Goal: Task Accomplishment & Management: Manage account settings

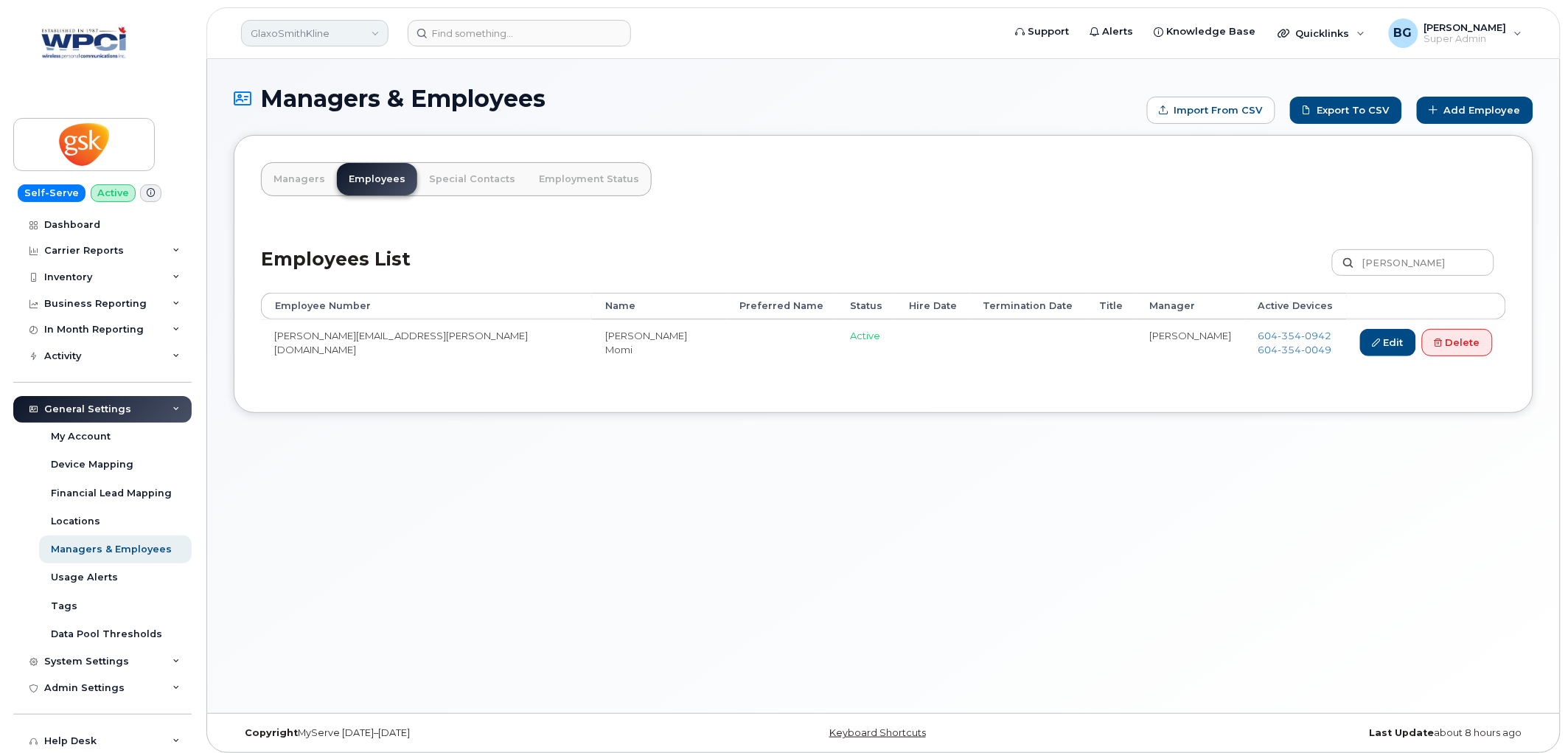
click at [293, 27] on link "GlaxoSmithKline" at bounding box center [314, 32] width 147 height 26
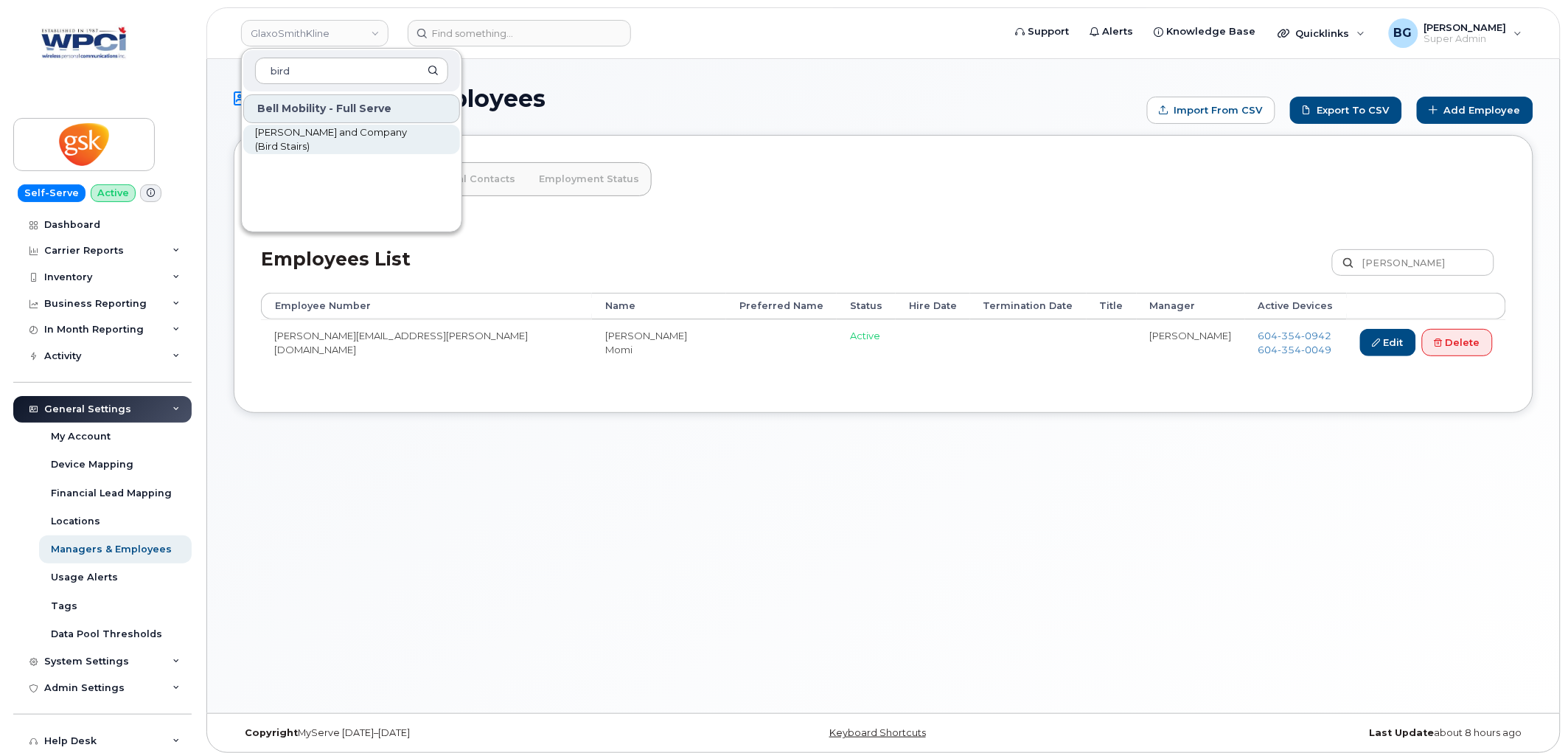
type input "bird"
click at [334, 126] on link "[PERSON_NAME] and Company (Bird Stairs)" at bounding box center [351, 139] width 217 height 29
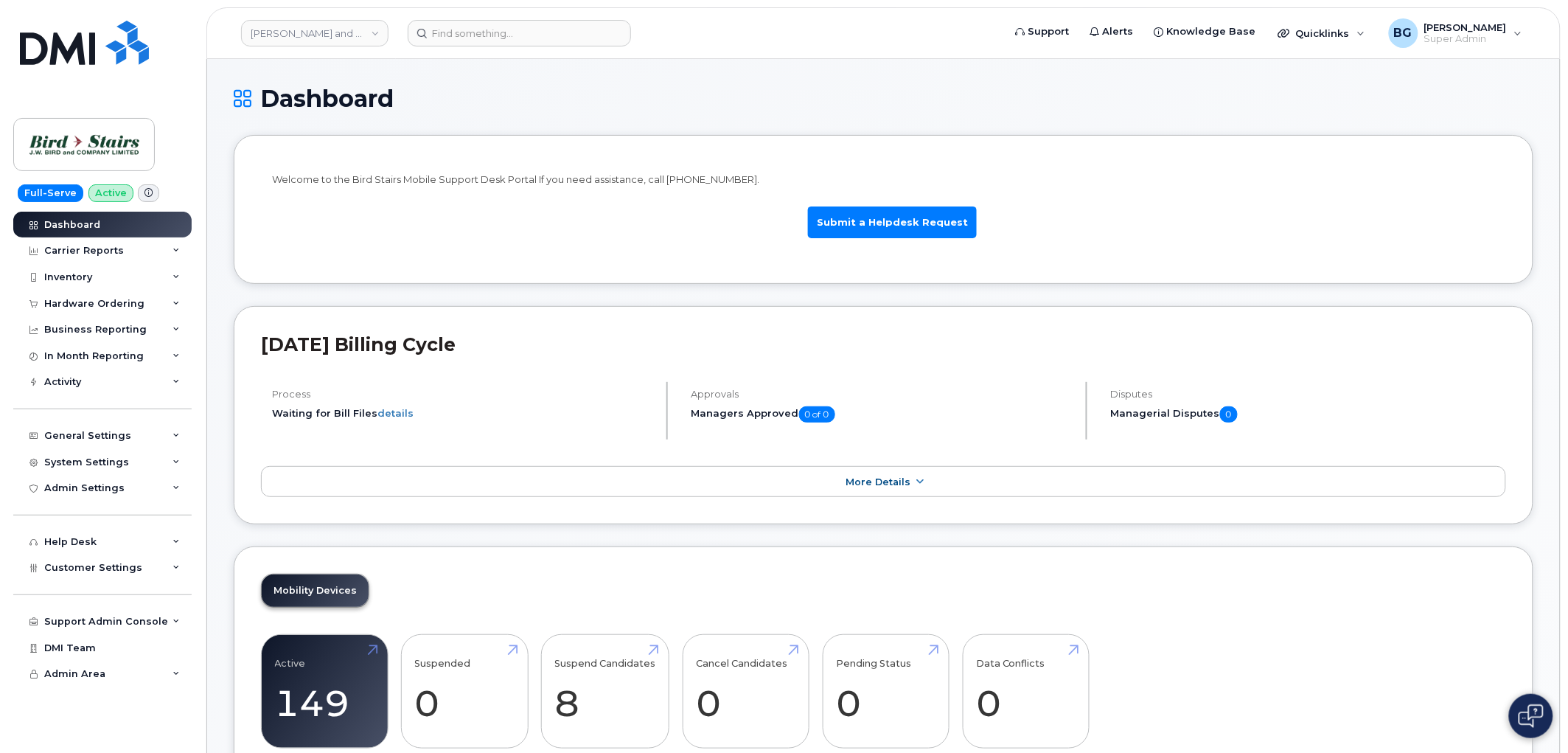
click at [92, 461] on div "System Settings" at bounding box center [87, 463] width 85 height 12
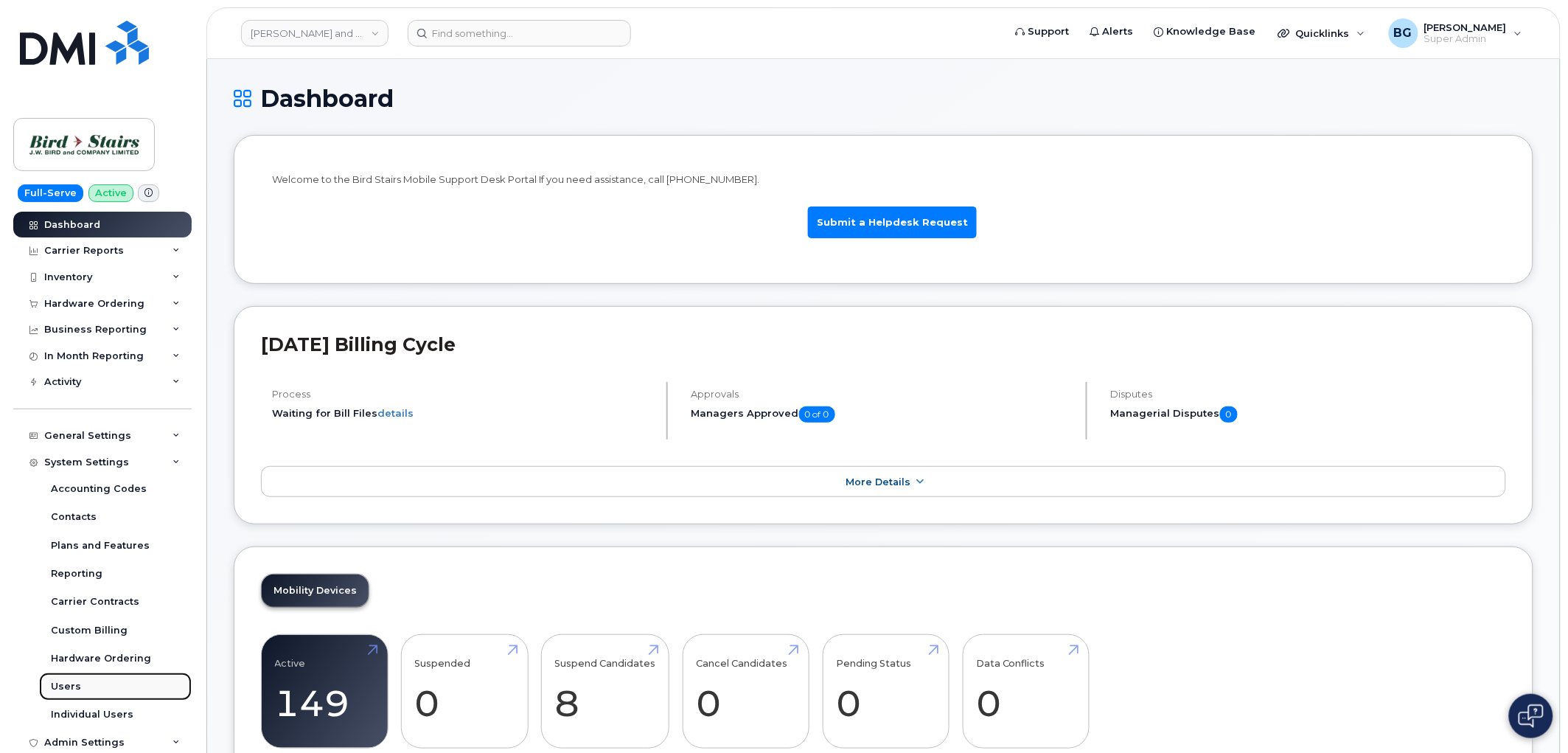
click at [63, 688] on div "Users" at bounding box center [66, 687] width 30 height 14
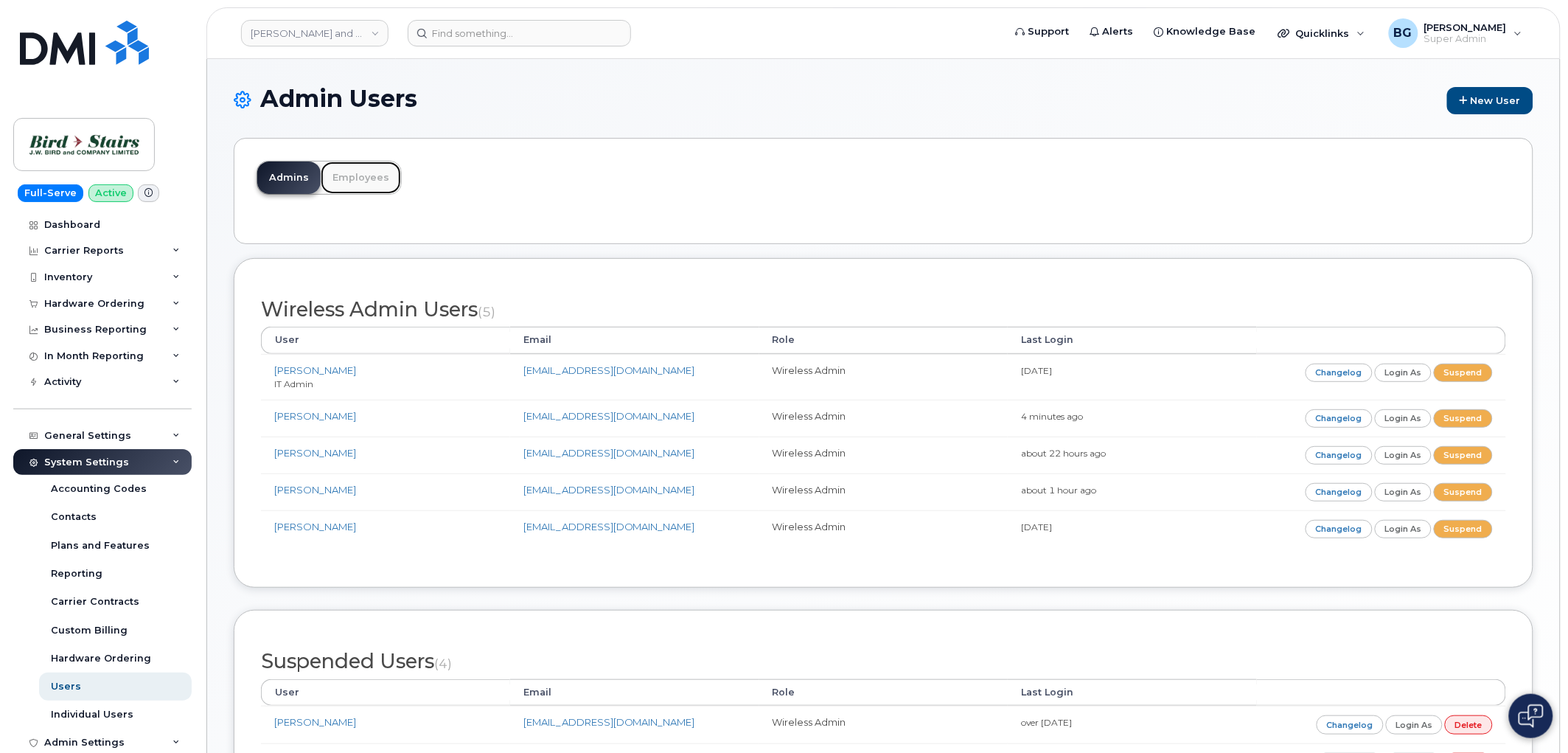
click at [372, 174] on link "Employees" at bounding box center [361, 177] width 80 height 32
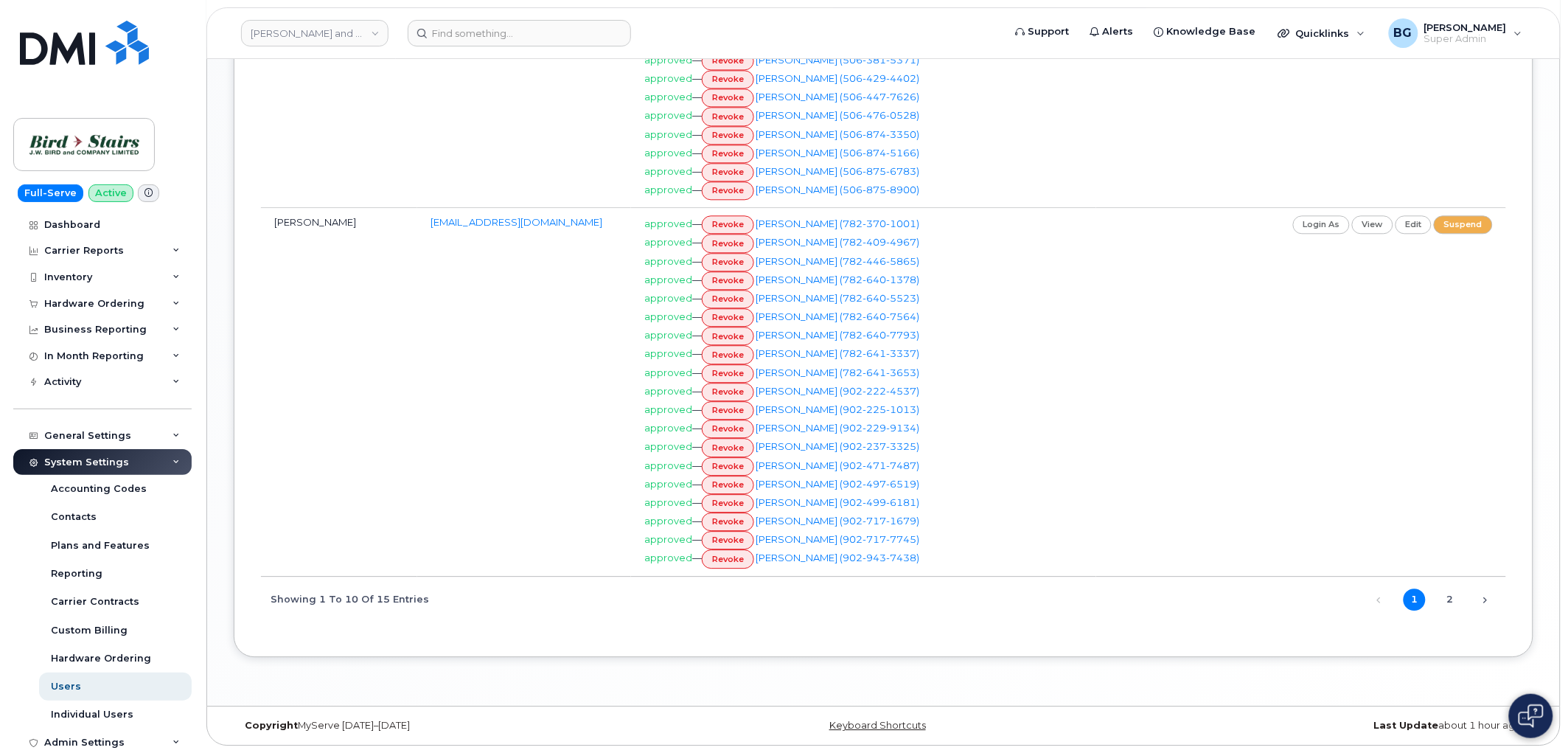
scroll to position [1174, 0]
click at [1449, 598] on link "2" at bounding box center [1449, 599] width 22 height 22
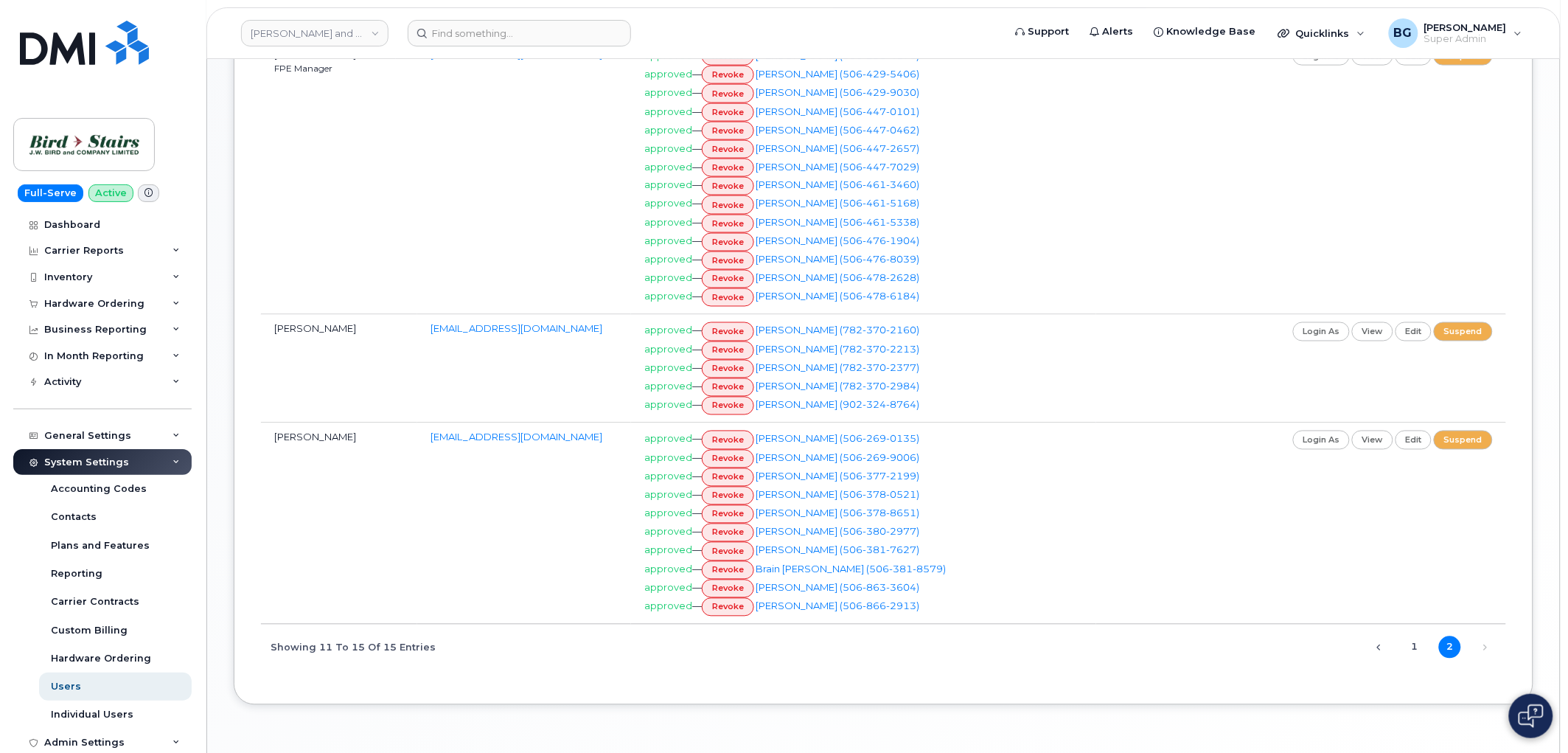
scroll to position [798, 0]
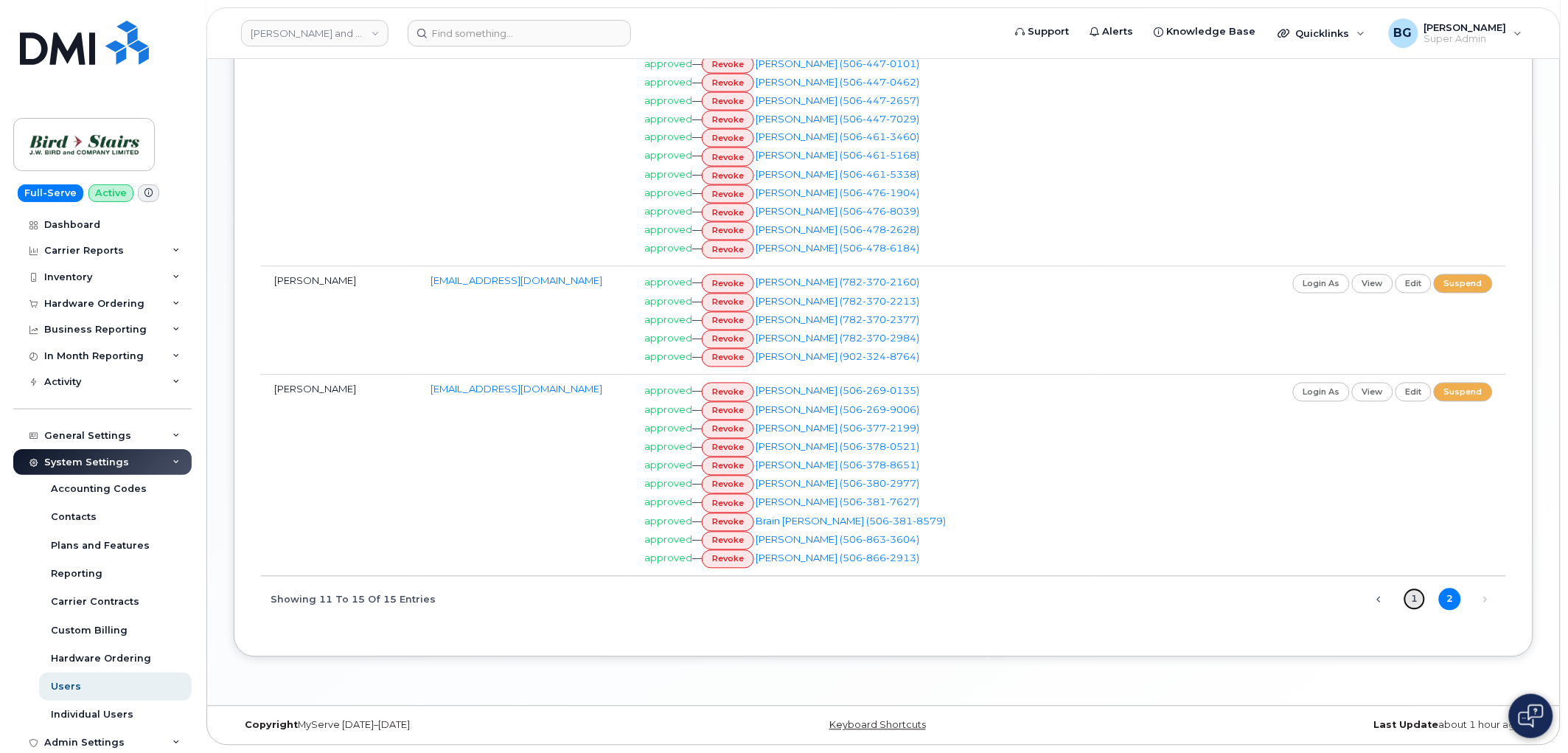
click at [1419, 597] on link "1" at bounding box center [1414, 599] width 22 height 22
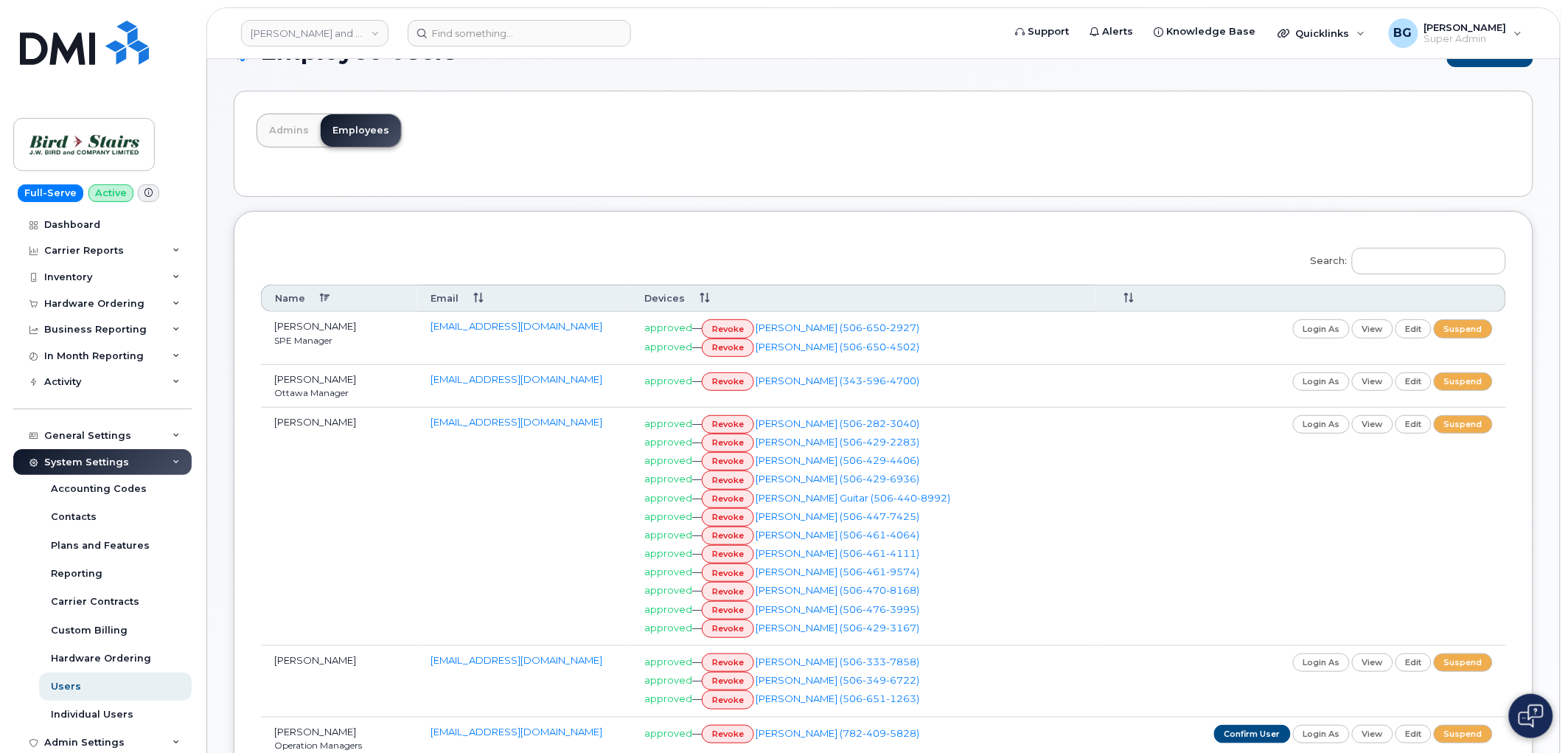
scroll to position [33, 0]
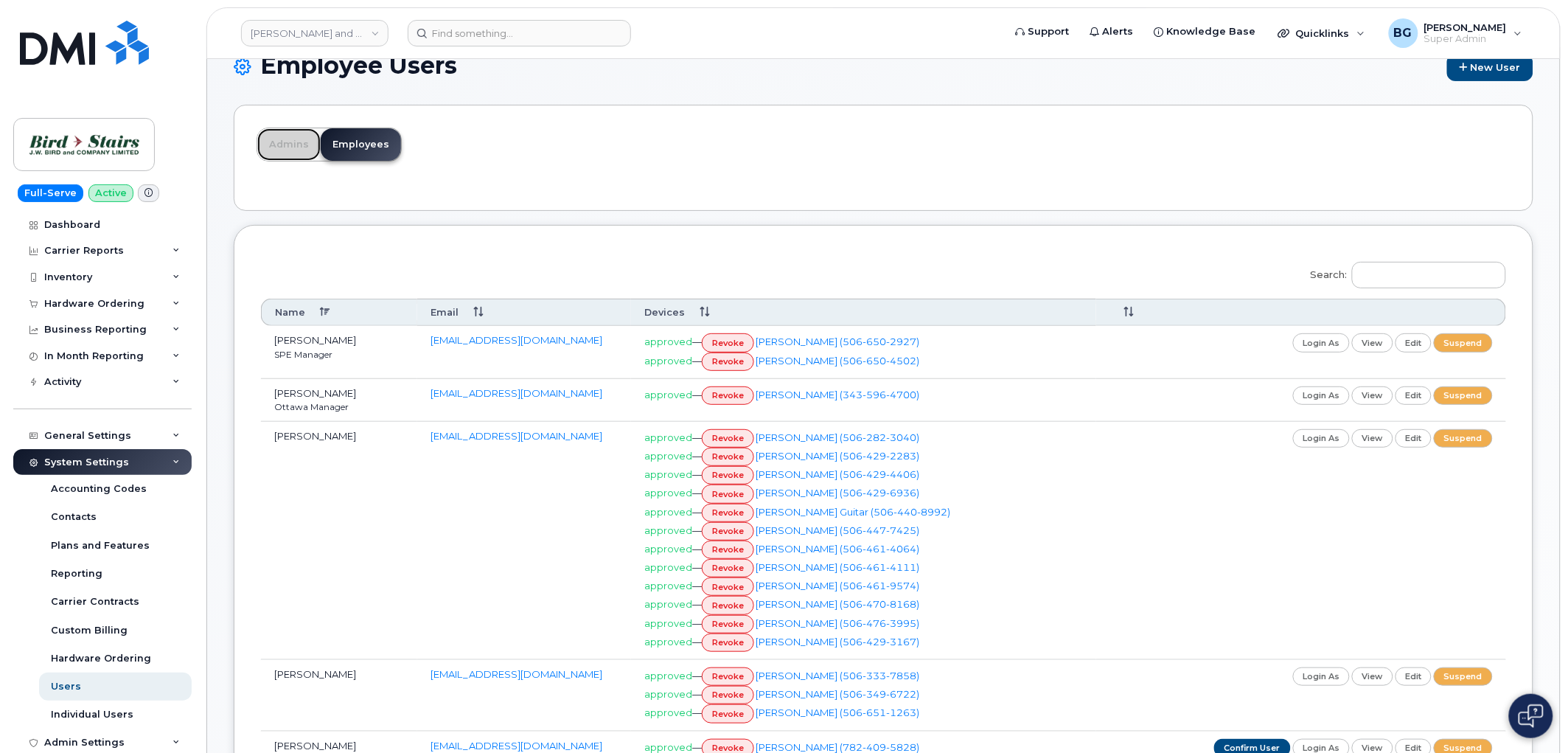
drag, startPoint x: 281, startPoint y: 149, endPoint x: 960, endPoint y: 336, distance: 704.3
click at [281, 149] on link "Admins" at bounding box center [289, 144] width 63 height 32
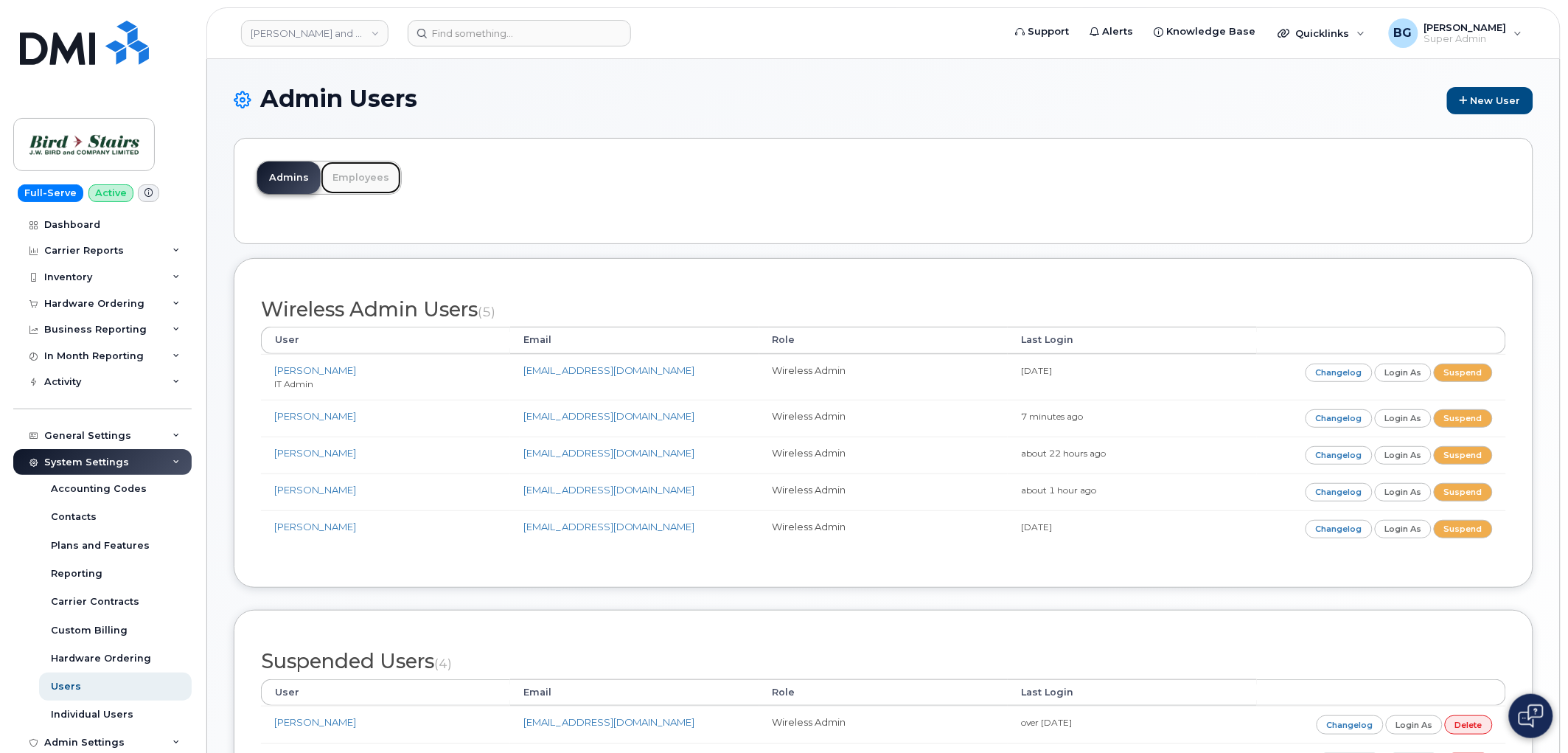
click at [353, 174] on link "Employees" at bounding box center [361, 177] width 80 height 32
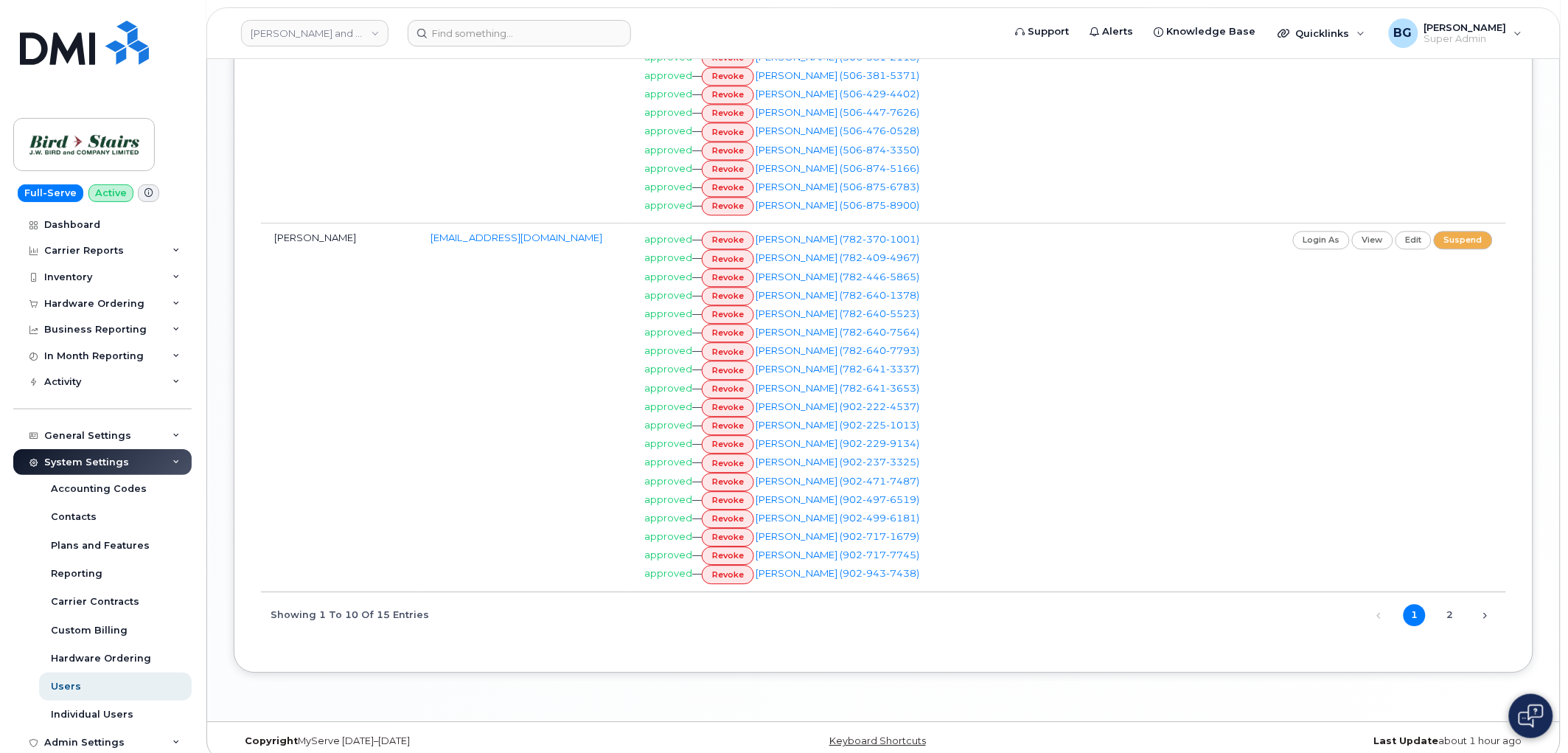
scroll to position [1174, 0]
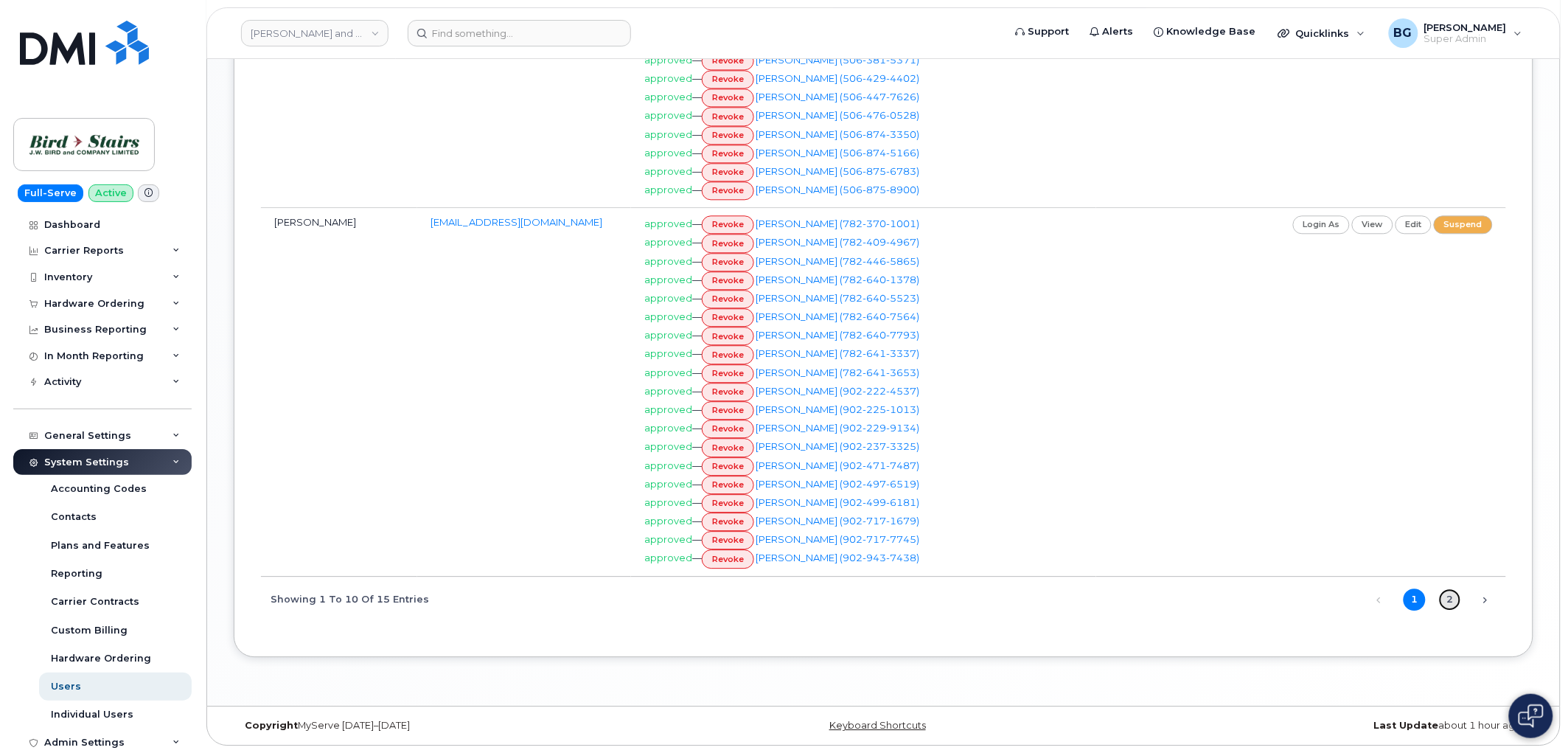
click at [1451, 605] on link "2" at bounding box center [1449, 599] width 22 height 22
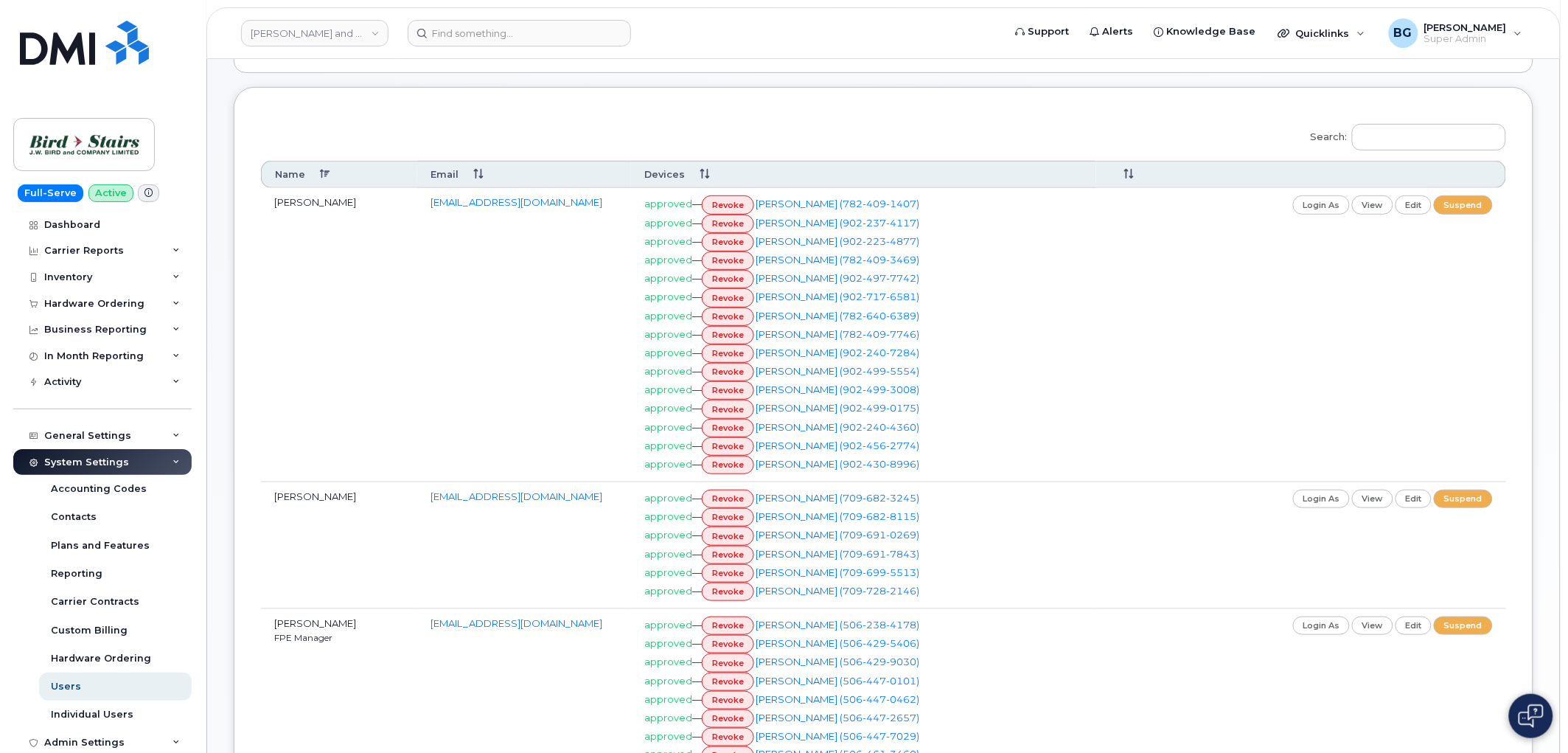
scroll to position [252, 0]
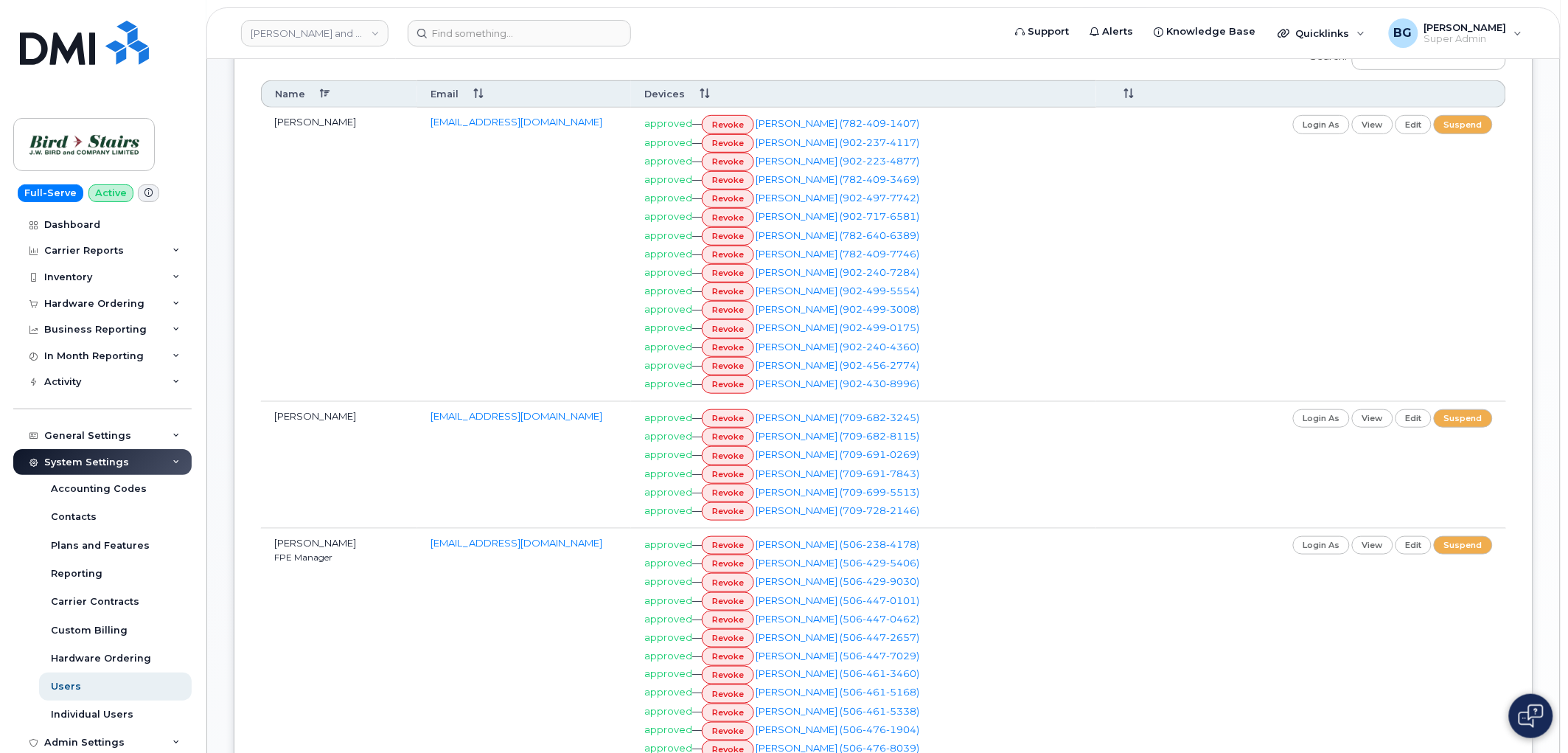
click at [478, 411] on td "[EMAIL_ADDRESS][DOMAIN_NAME]" at bounding box center [524, 465] width 214 height 127
click at [477, 418] on link "rpetten@birdstairs.com" at bounding box center [516, 416] width 172 height 12
drag, startPoint x: 1422, startPoint y: 418, endPoint x: 1395, endPoint y: 480, distance: 67.6
click at [1422, 418] on link "edit" at bounding box center [1414, 418] width 37 height 18
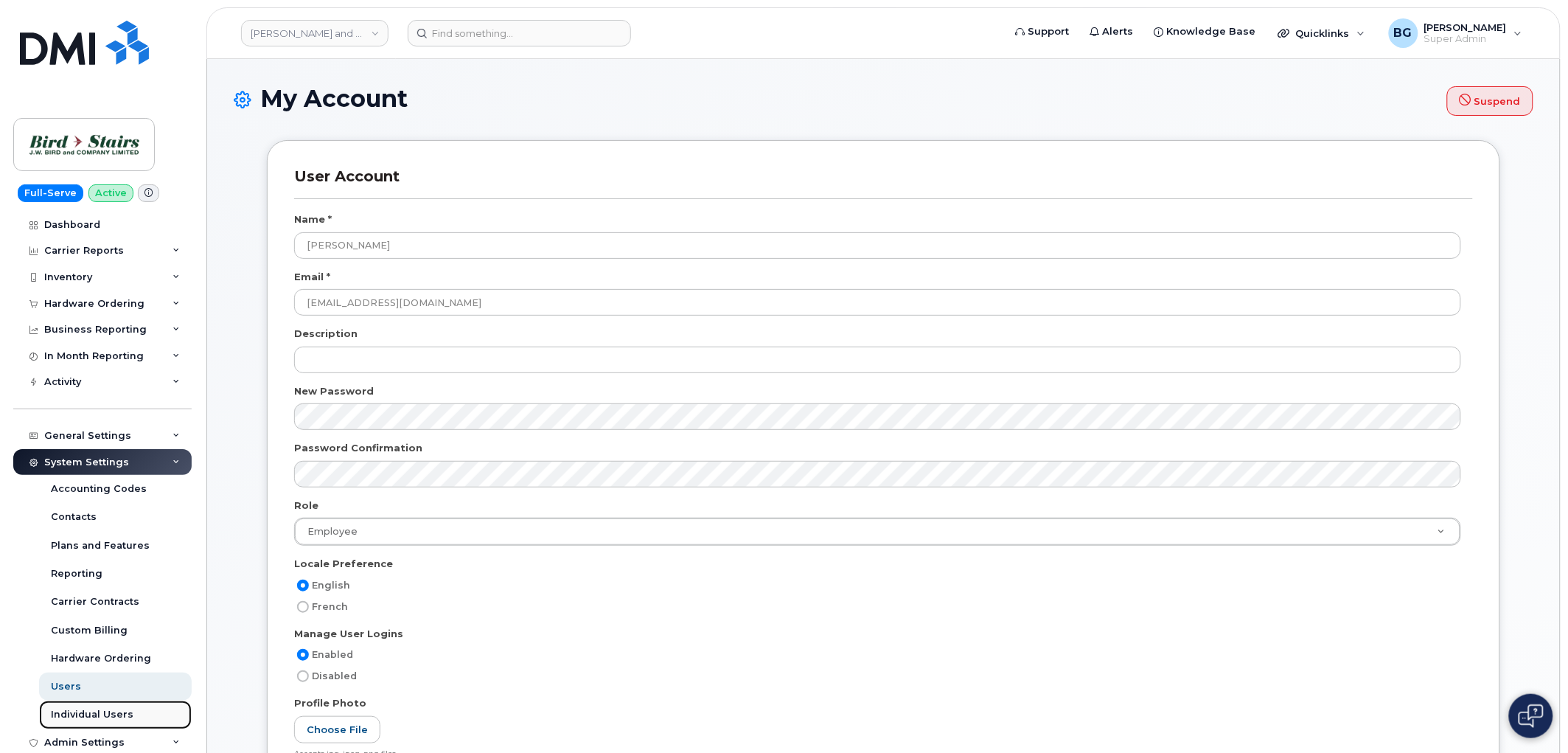
click at [90, 712] on div "Individual Users" at bounding box center [91, 715] width 82 height 14
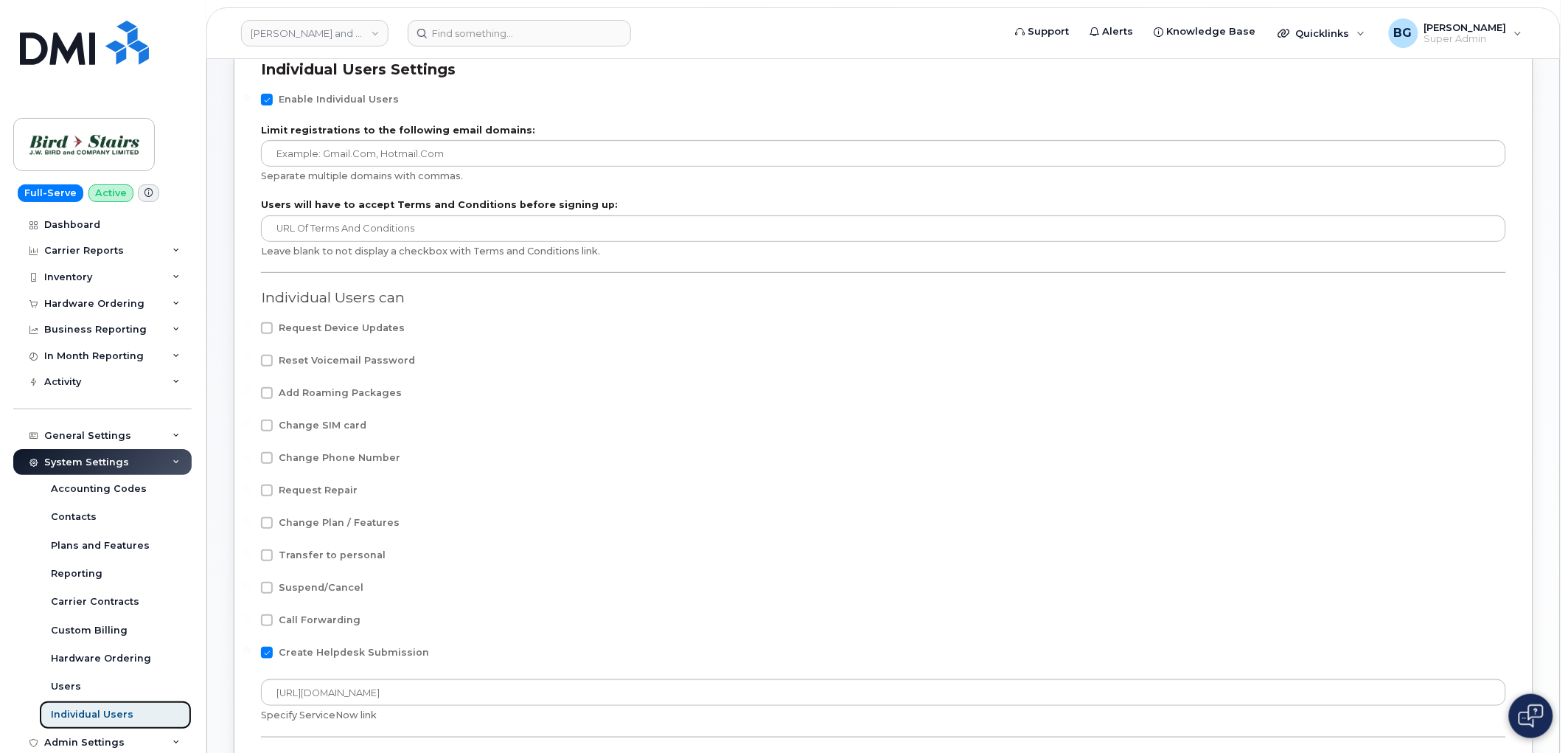
scroll to position [109, 0]
click at [270, 394] on span at bounding box center [267, 392] width 12 height 12
click at [251, 393] on input "Add Roaming Packages" at bounding box center [247, 390] width 8 height 8
checkbox input "true"
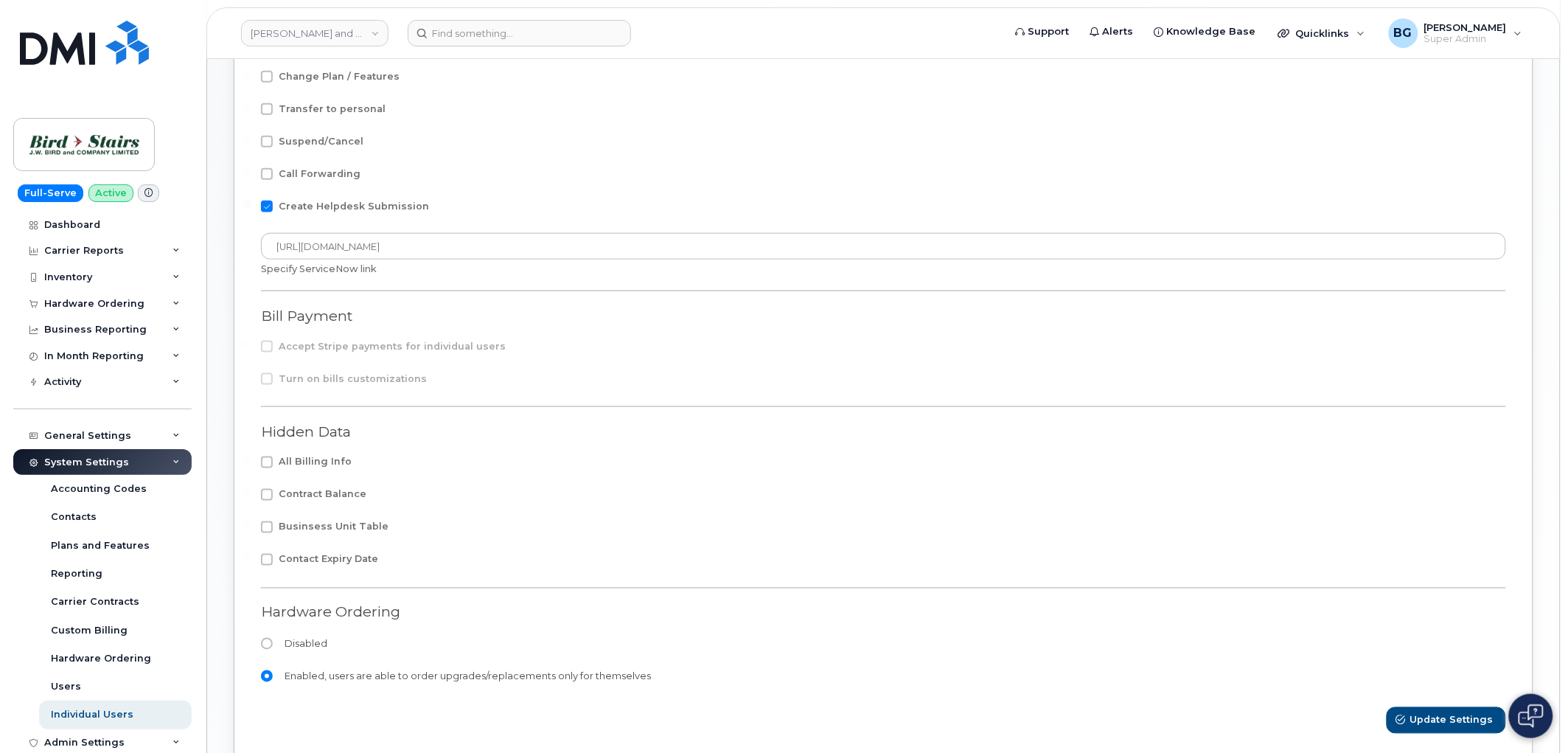
scroll to position [647, 0]
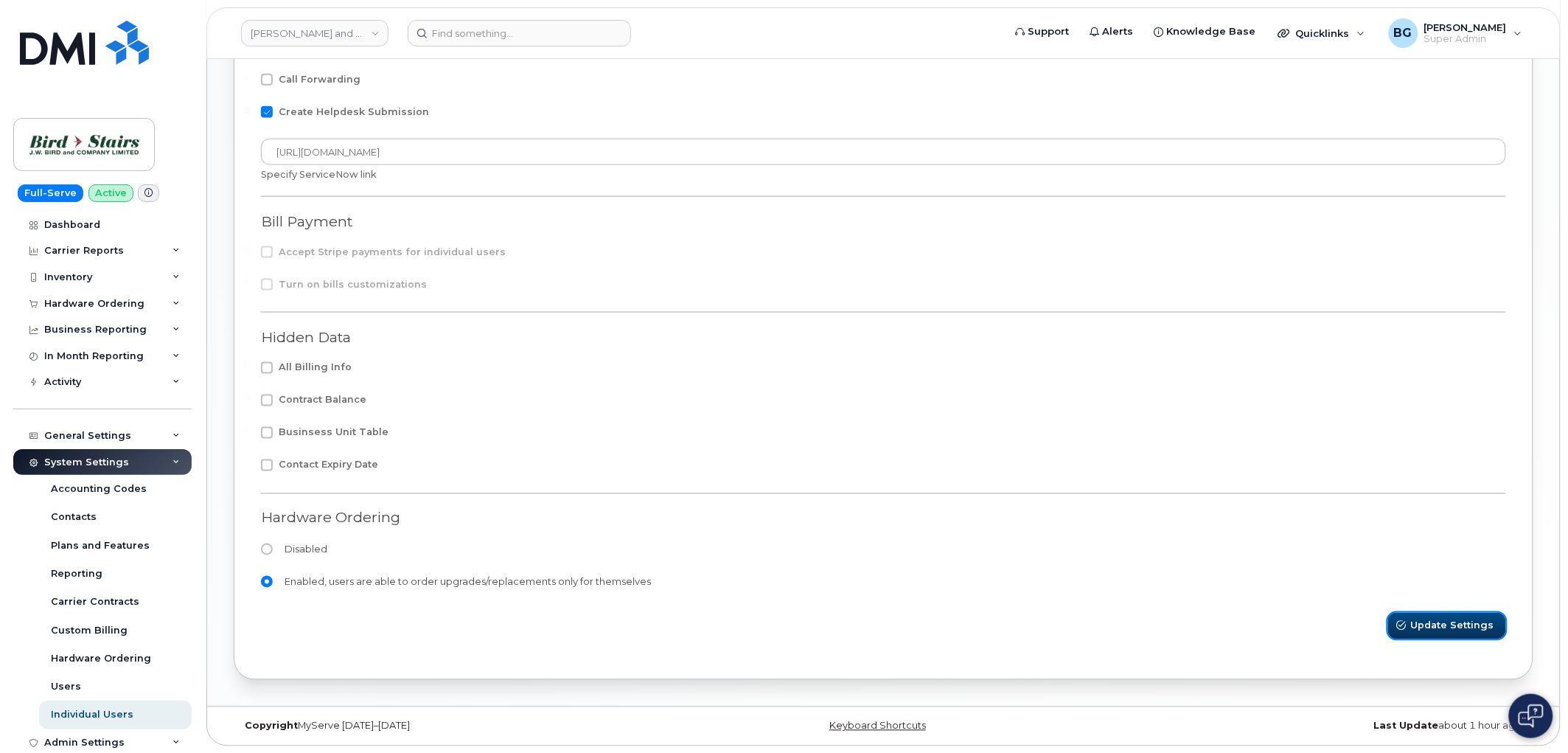
click at [1459, 628] on span "Update Settings" at bounding box center [1452, 625] width 83 height 14
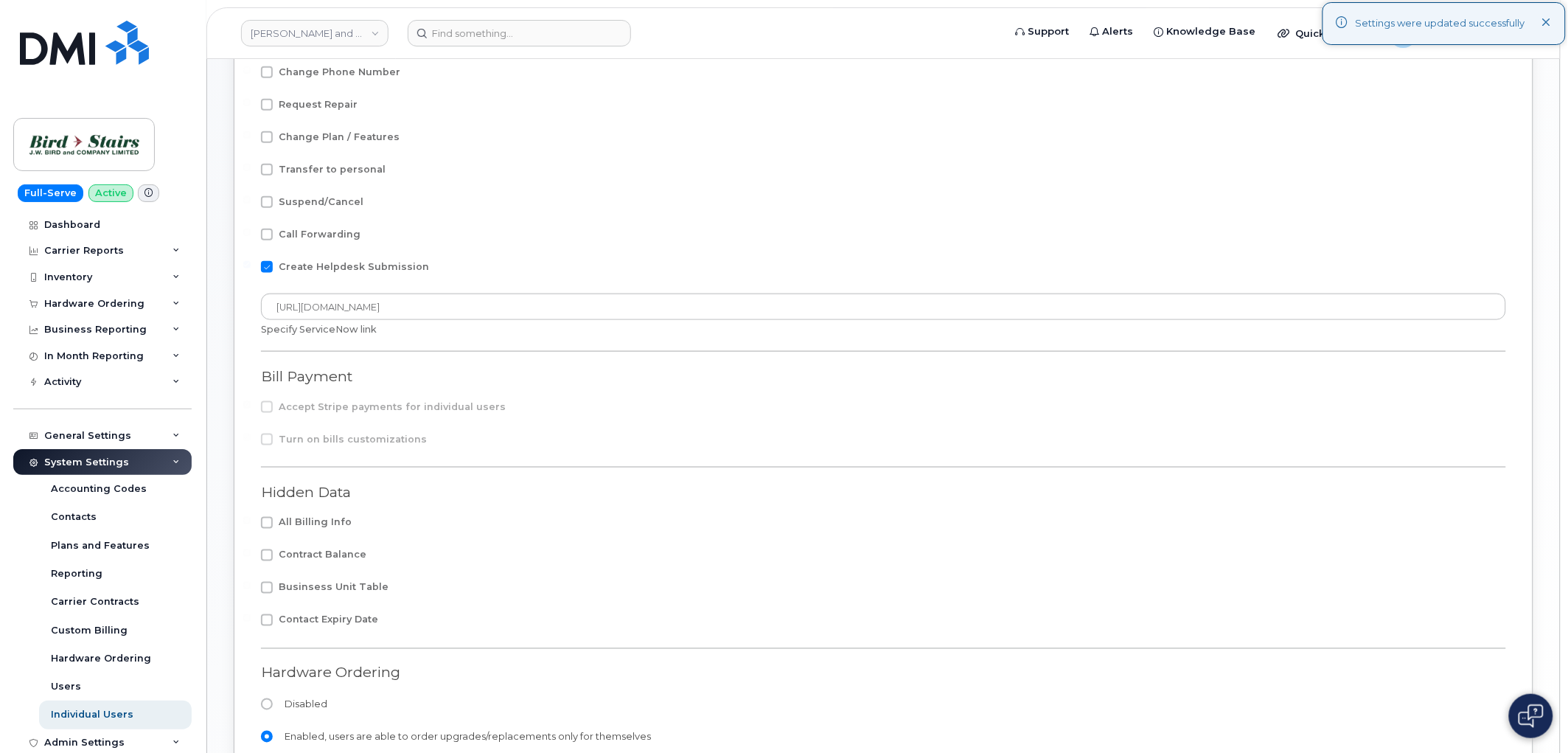
scroll to position [320, 0]
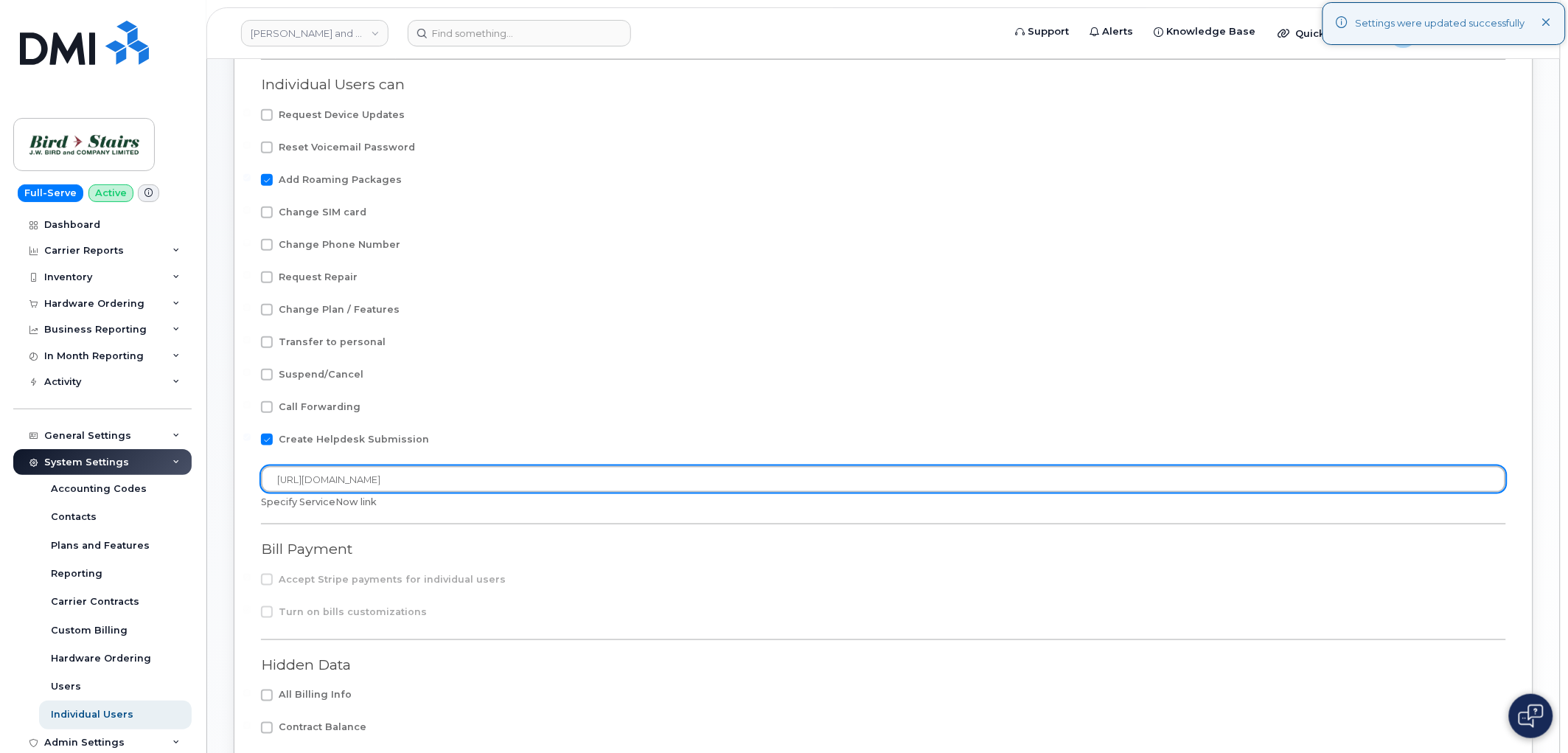
click at [491, 474] on input "https://intake-mms.dminc.com/252023020013936" at bounding box center [884, 479] width 1246 height 26
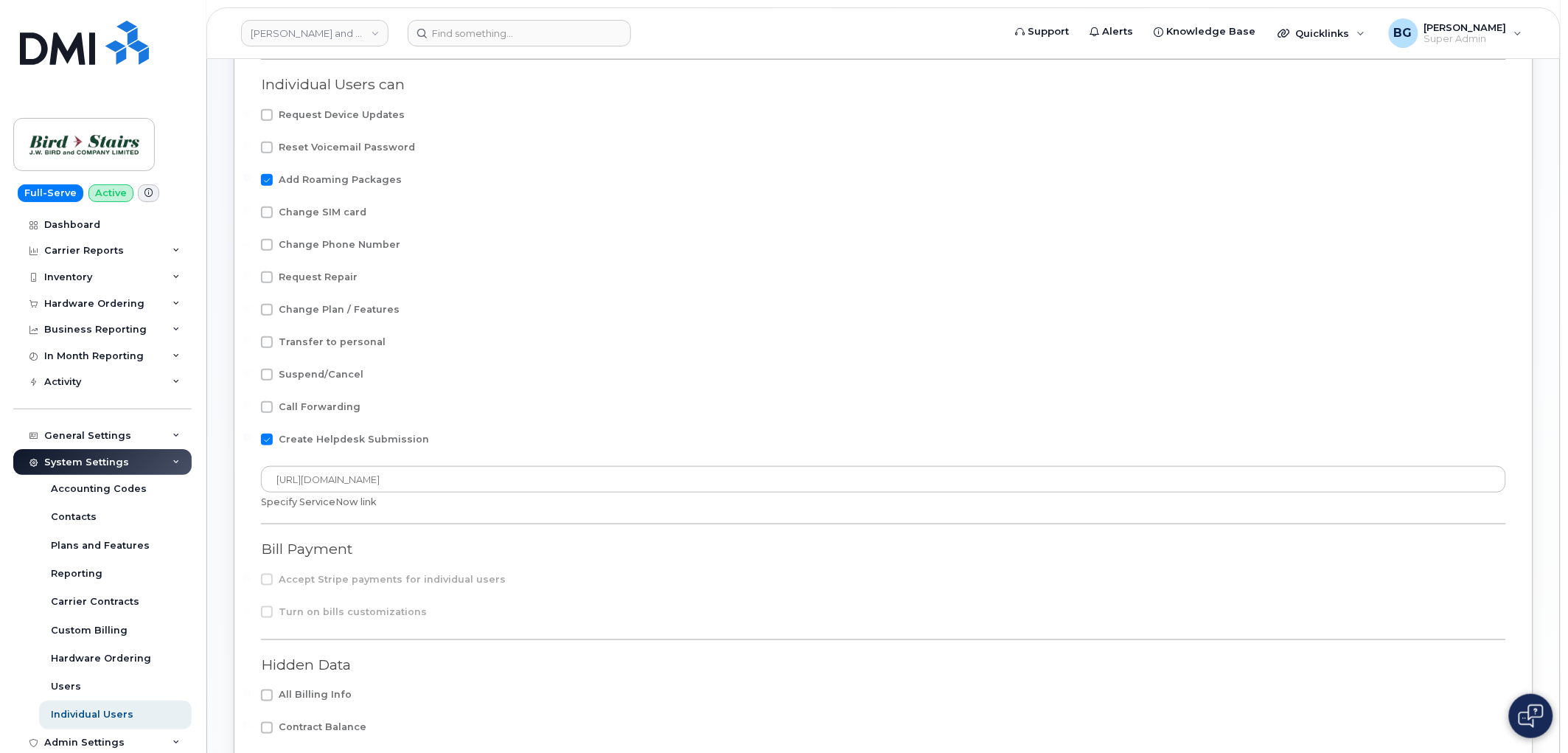
click at [627, 296] on form "Enable Individual Users Limit registrations to the following email domains: Sep…" at bounding box center [884, 424] width 1246 height 1087
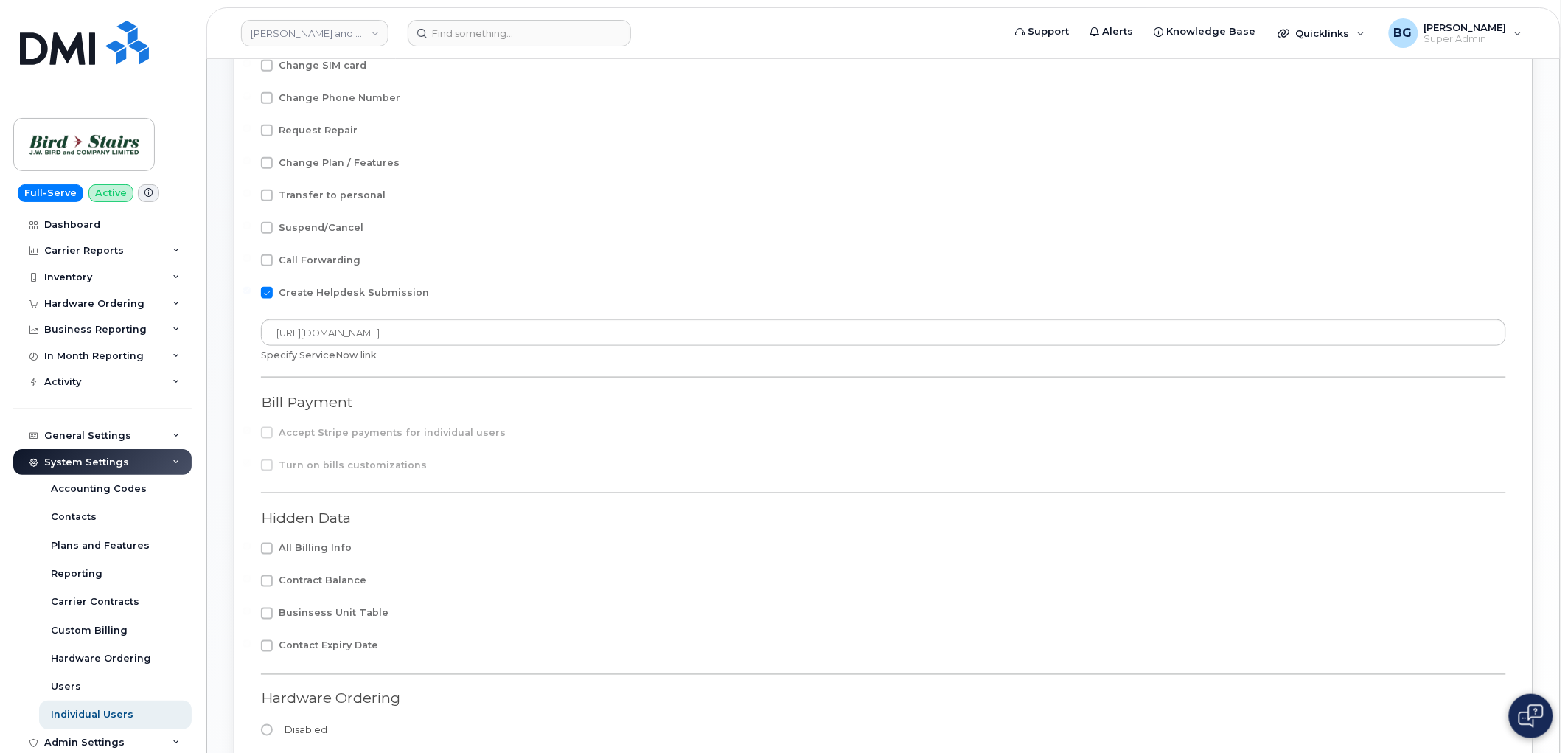
scroll to position [647, 0]
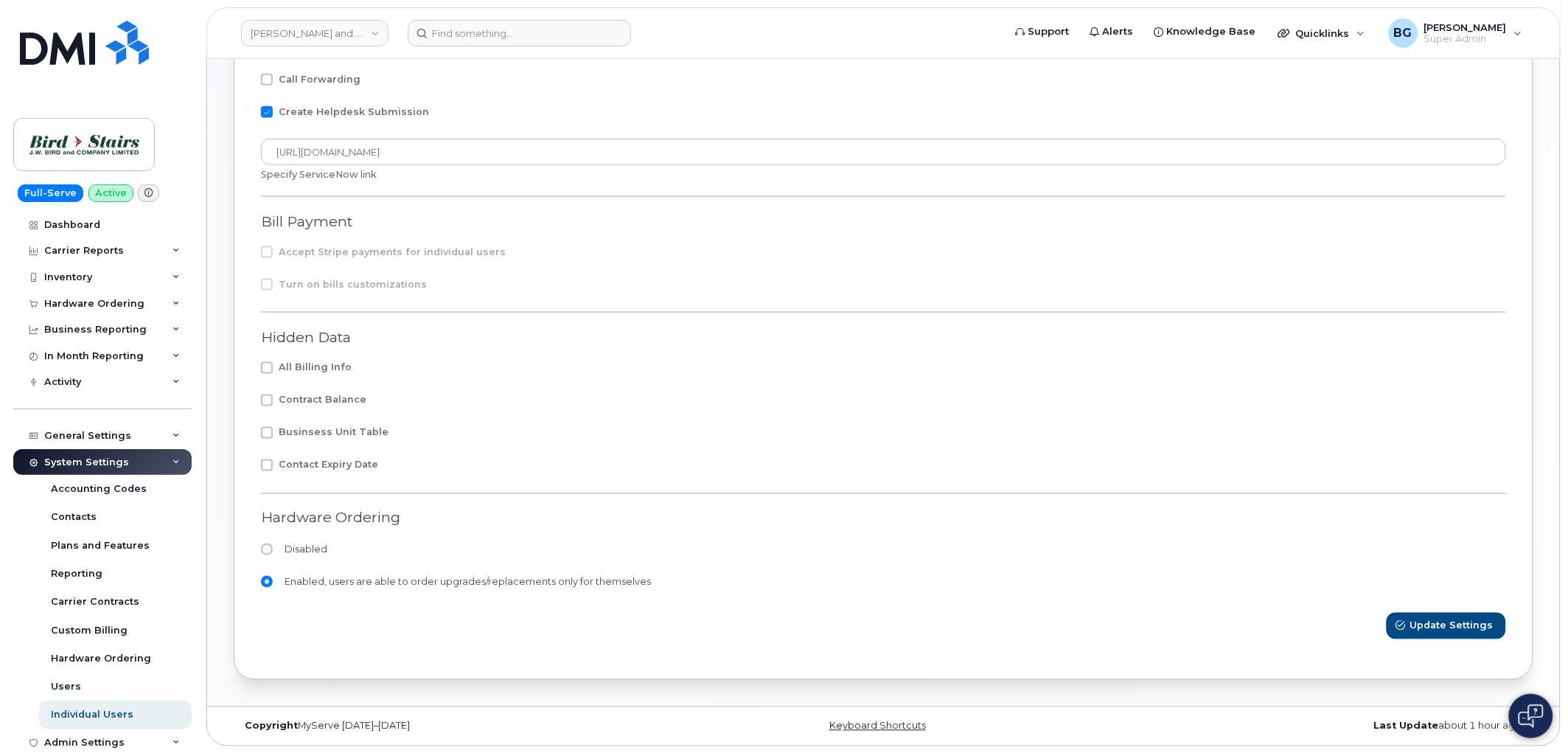
click at [1433, 611] on form "Enable Individual Users Limit registrations to the following email domains: Sep…" at bounding box center [884, 96] width 1246 height 1087
click at [1434, 621] on span "Update Settings" at bounding box center [1452, 625] width 83 height 14
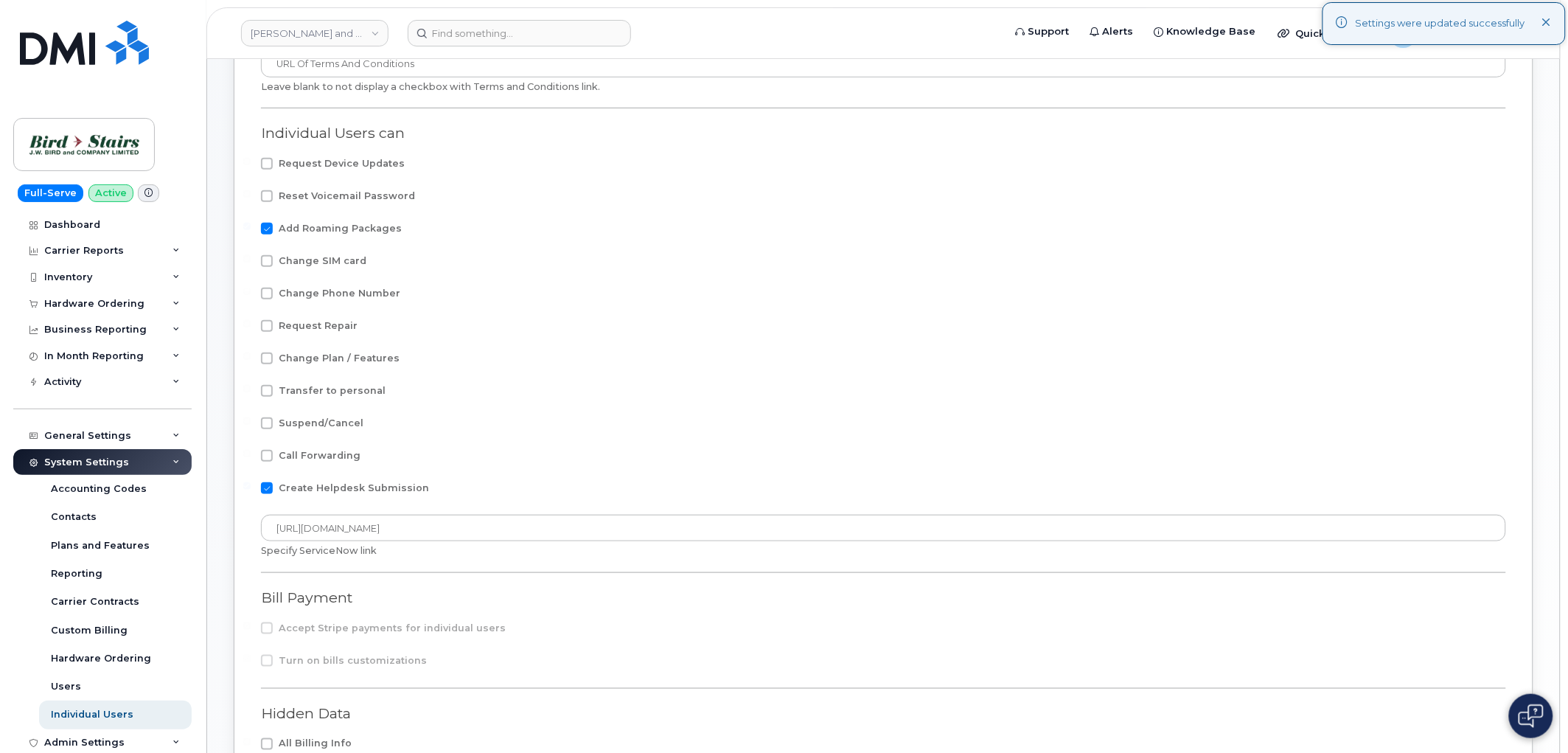
scroll to position [266, 0]
click at [267, 201] on span at bounding box center [267, 202] width 12 height 12
click at [251, 201] on input "Reset Voicemail Password" at bounding box center [247, 200] width 8 height 8
checkbox input "true"
click at [270, 335] on span at bounding box center [267, 332] width 12 height 12
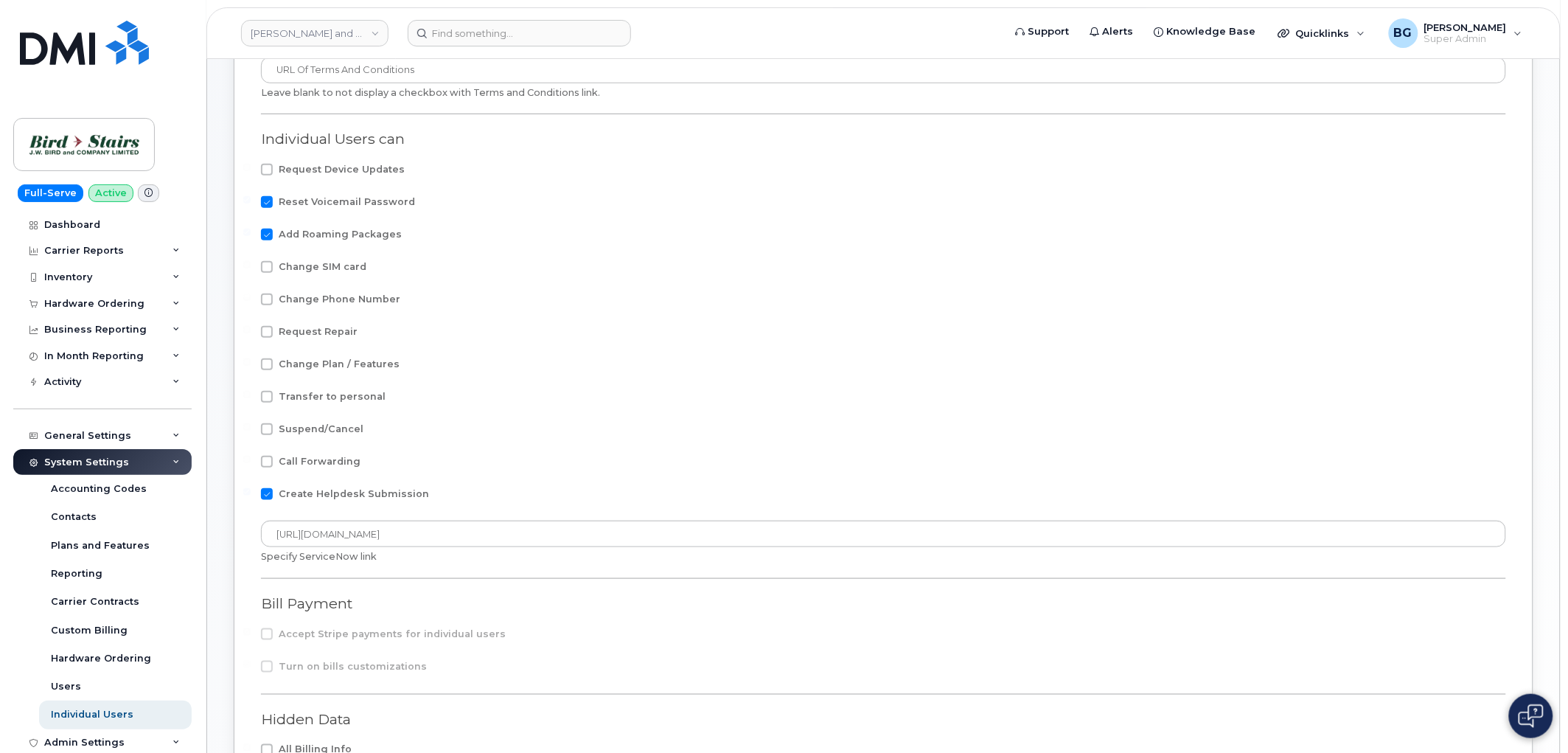
click at [251, 333] on input "Request Repair" at bounding box center [247, 330] width 8 height 8
checkbox input "true"
click at [724, 448] on form "Enable Individual Users Limit registrations to the following email domains: Sep…" at bounding box center [884, 478] width 1246 height 1087
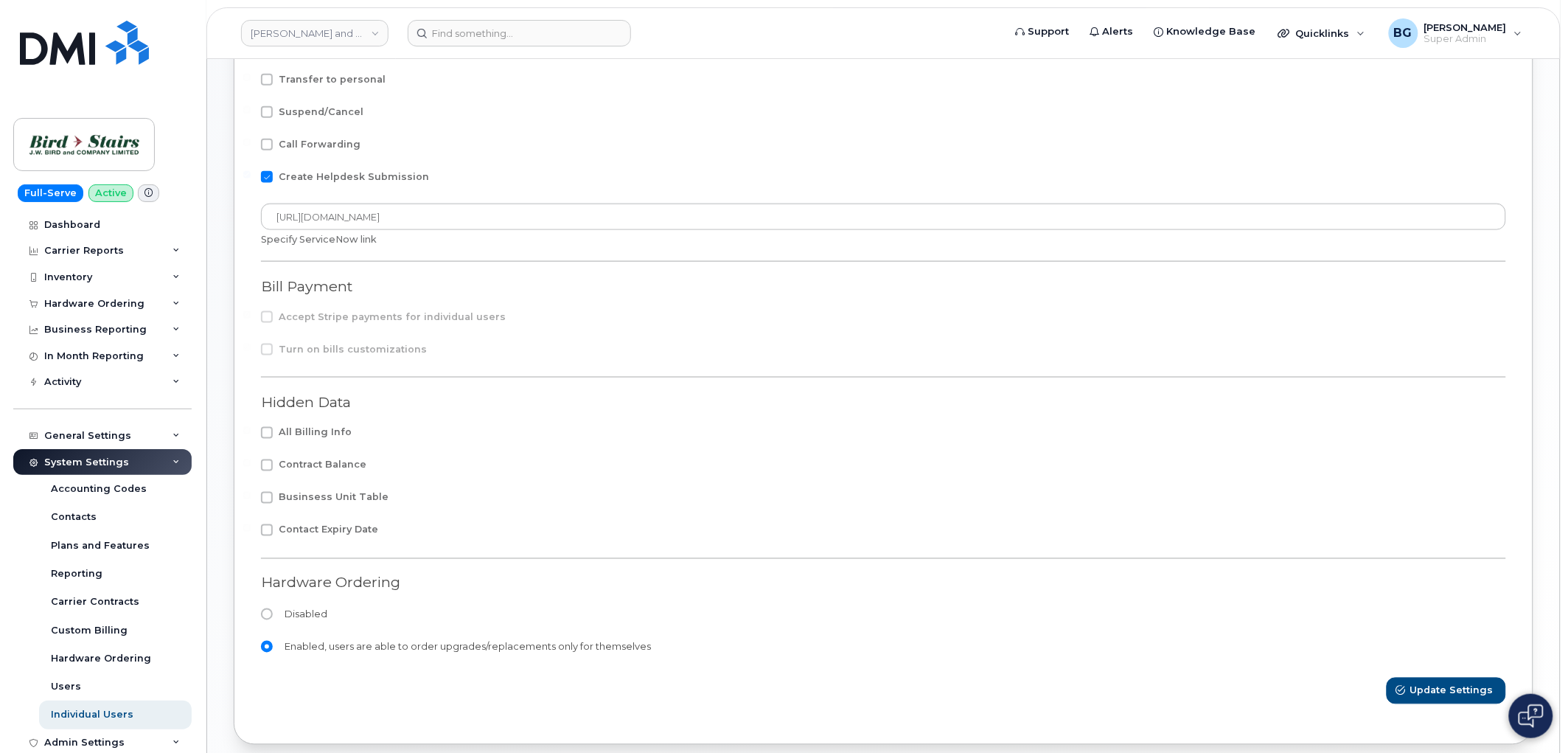
scroll to position [647, 0]
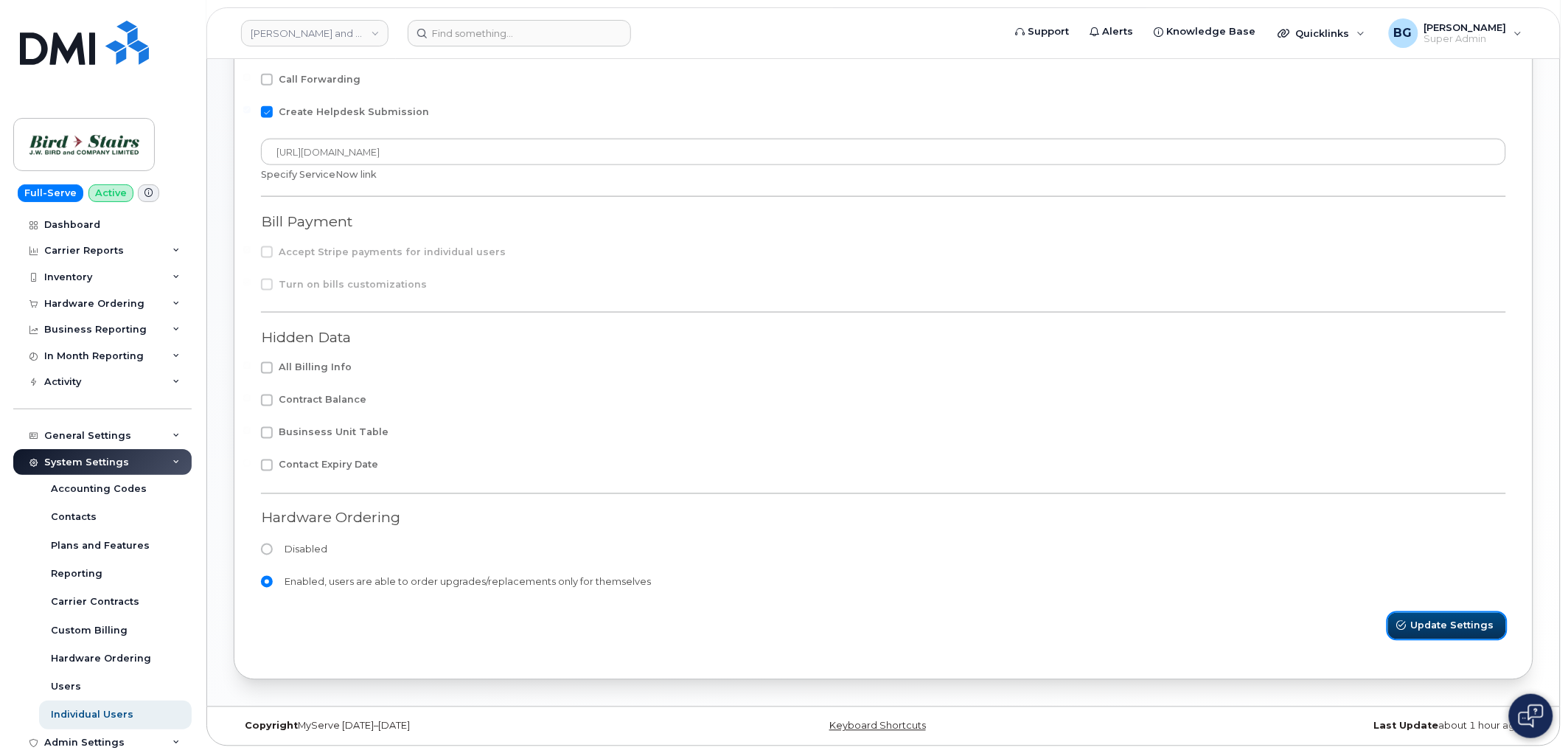
click at [1469, 630] on span "Update Settings" at bounding box center [1452, 625] width 83 height 14
click at [75, 382] on div "Activity" at bounding box center [63, 382] width 37 height 12
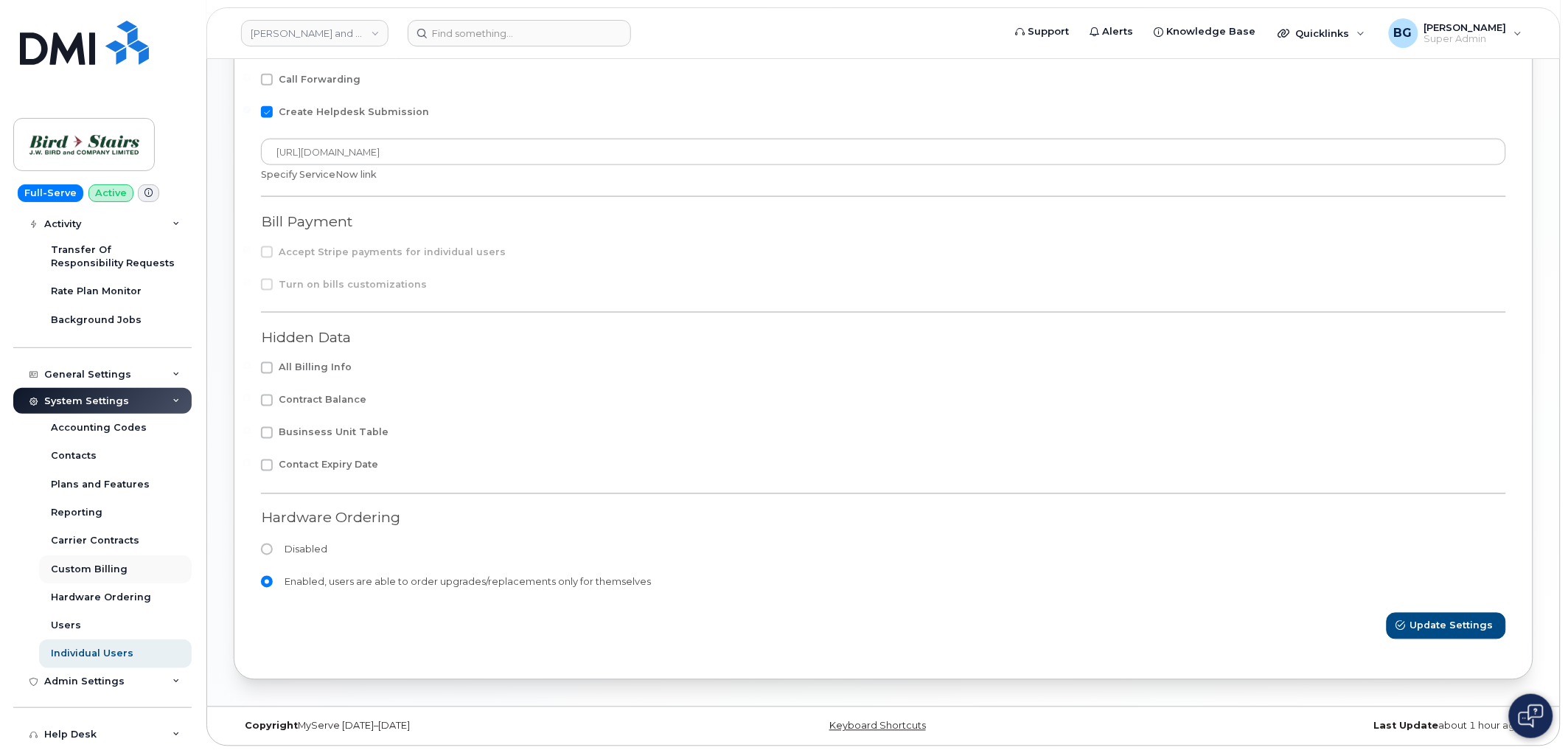
scroll to position [273, 0]
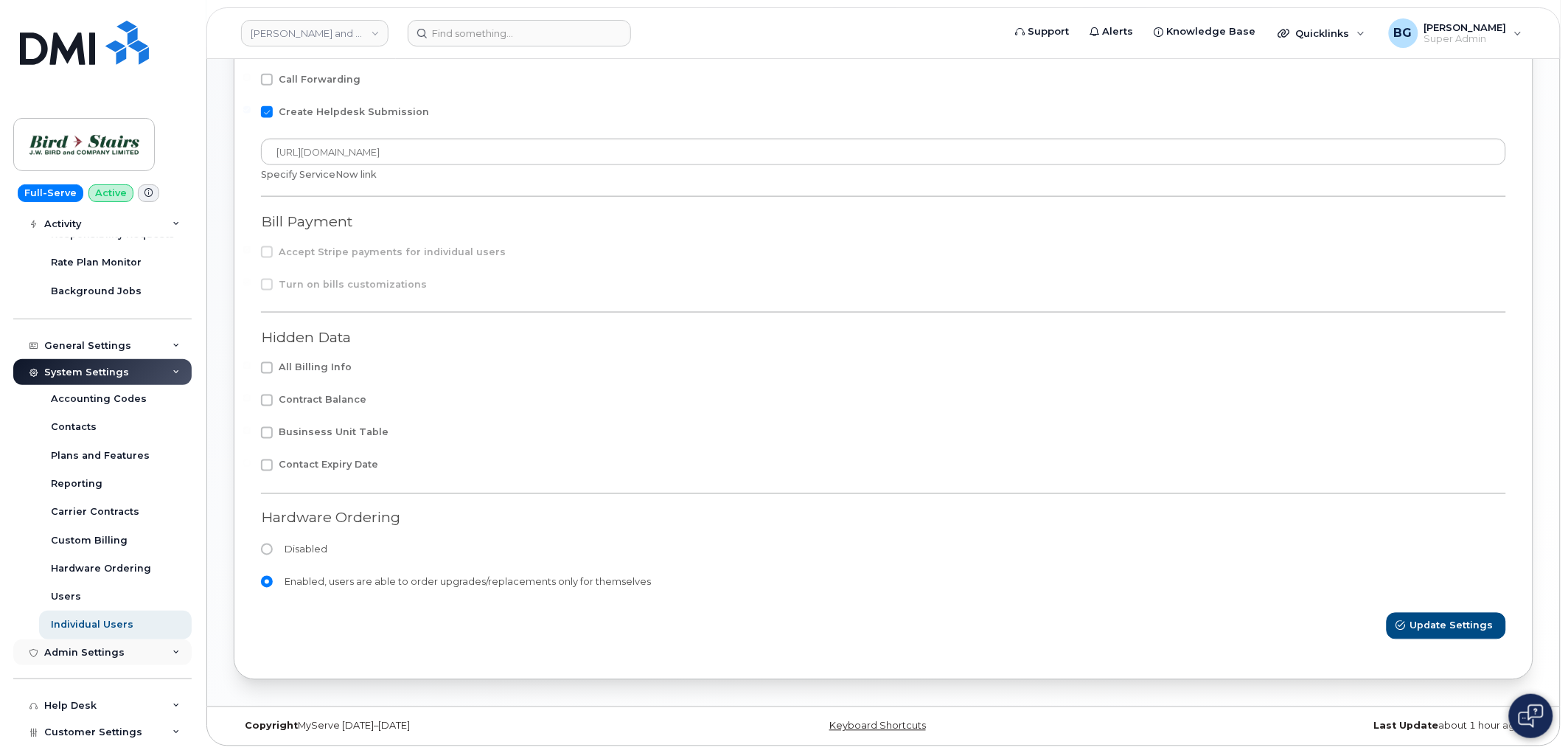
click at [78, 660] on div "Admin Settings" at bounding box center [103, 653] width 178 height 26
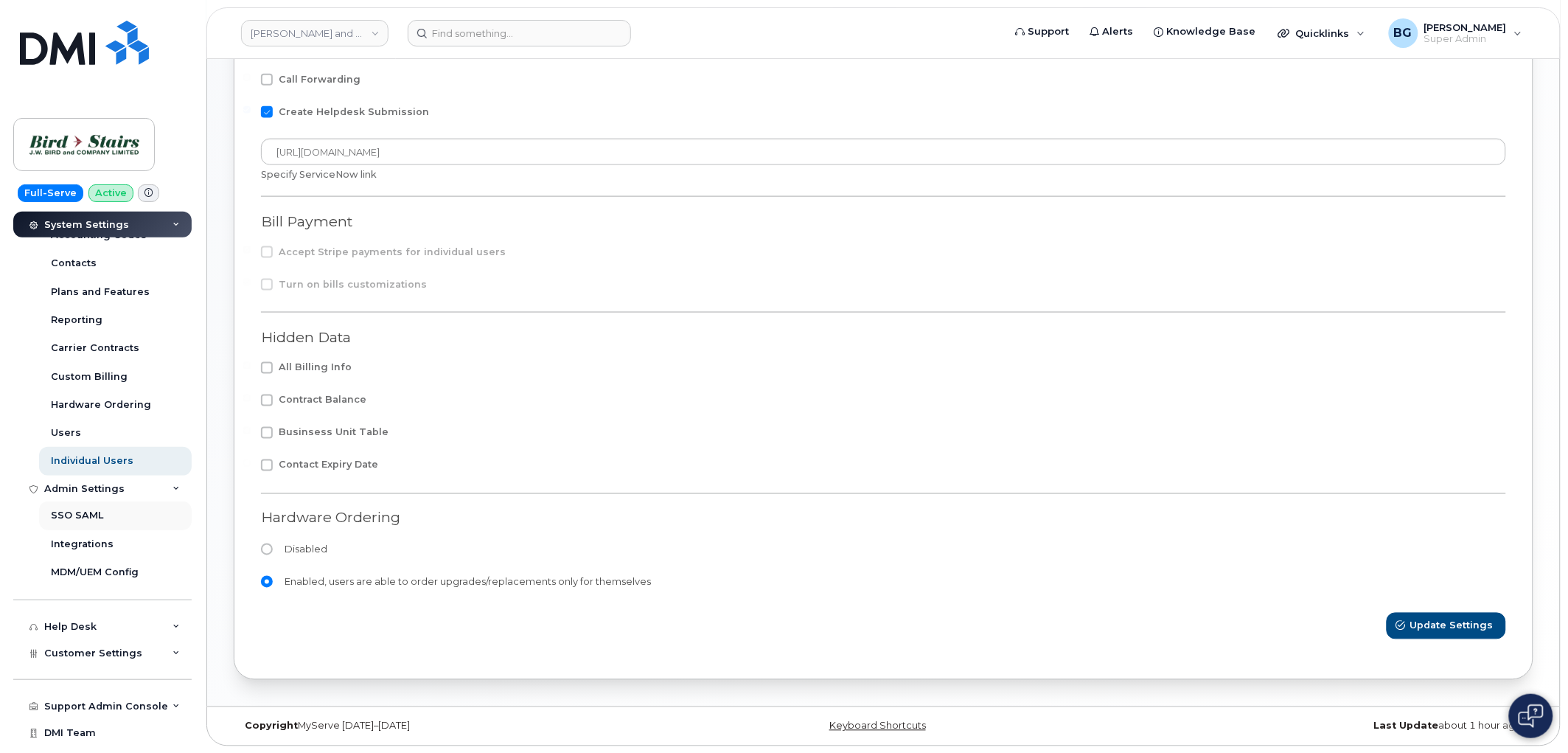
scroll to position [455, 0]
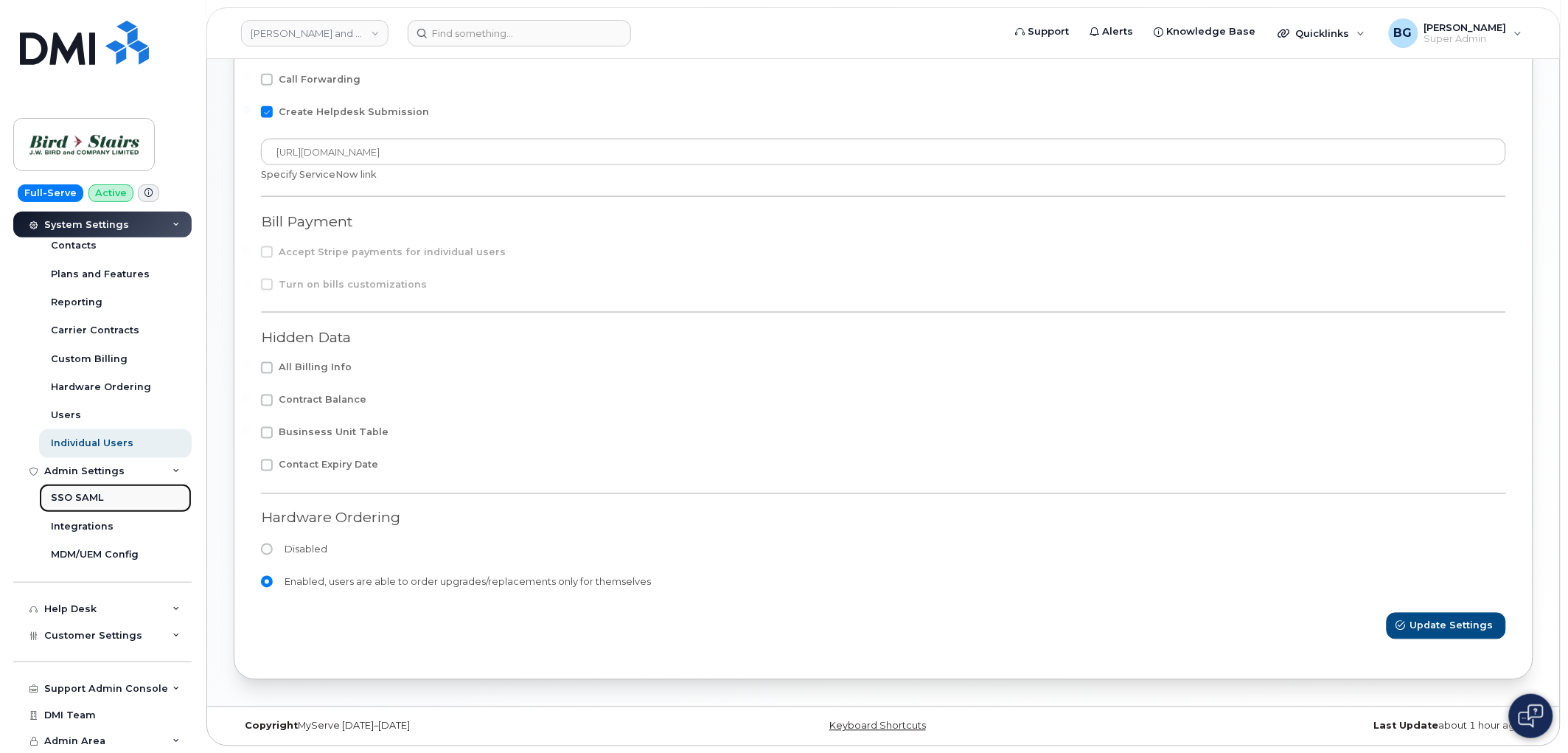
click at [75, 495] on div "SSO SAML" at bounding box center [76, 498] width 52 height 14
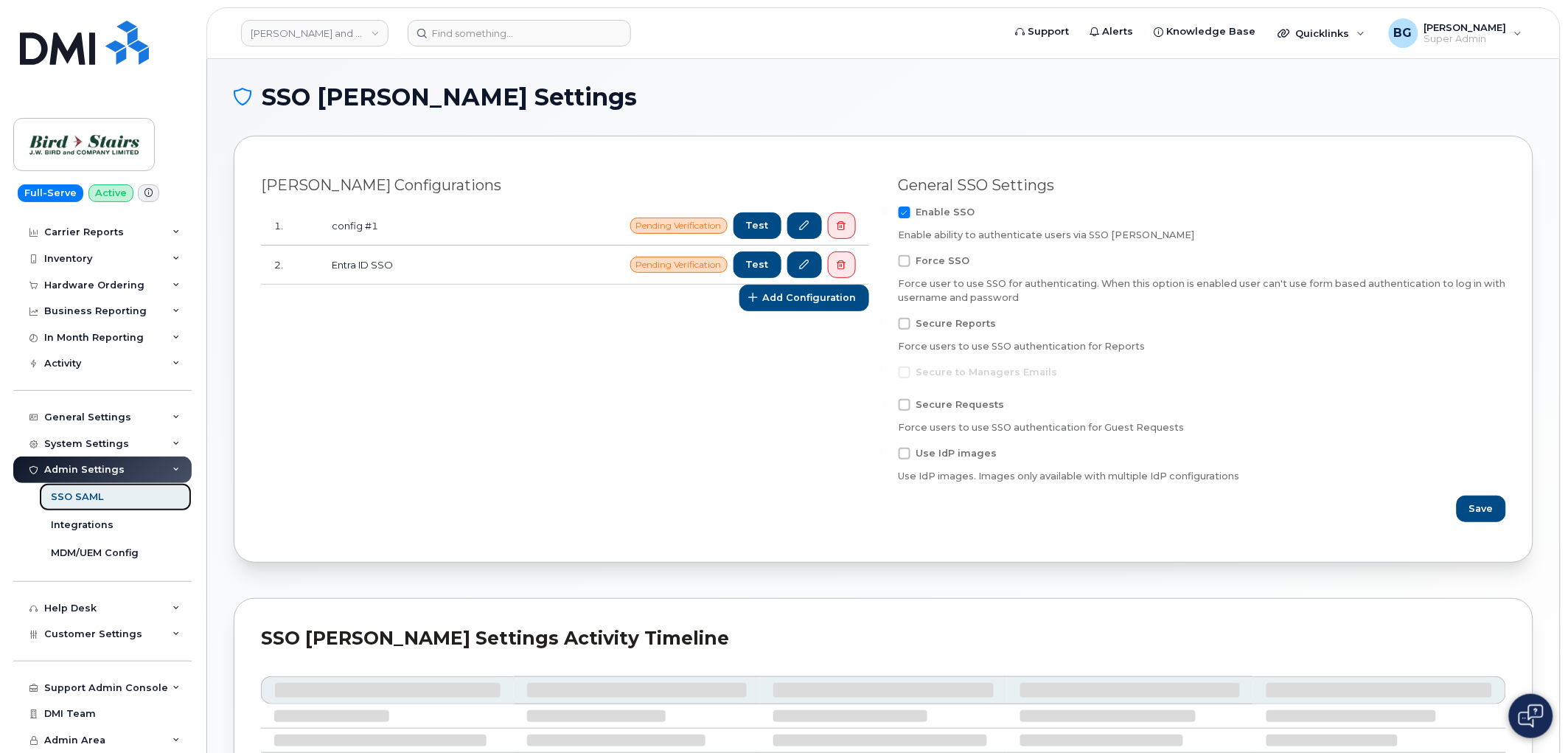
scroll to position [17, 0]
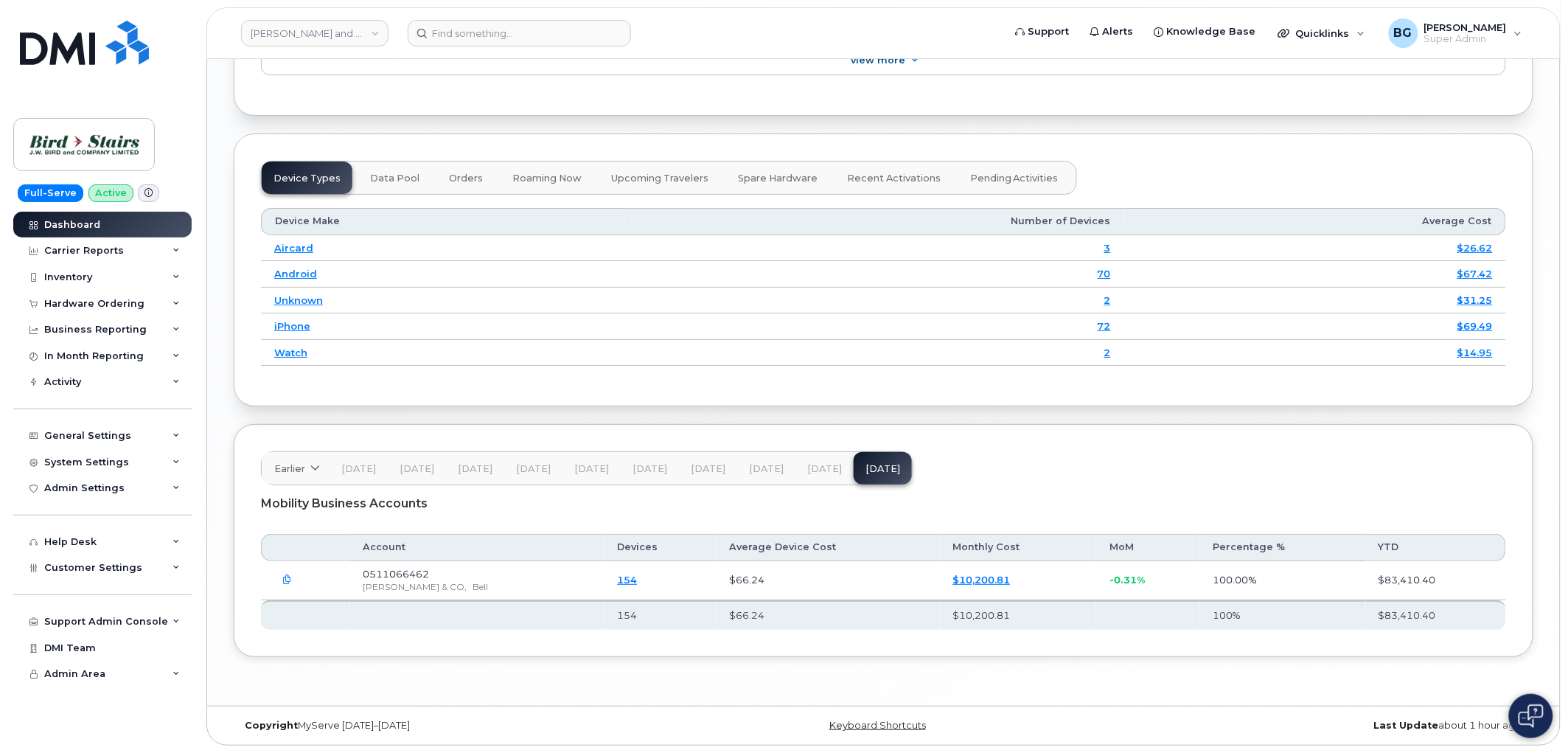
scroll to position [1856, 0]
click at [177, 81] on div "Full-Serve Active Dashboard Carrier Reports Monthly Billing Data Daily Data Poo…" at bounding box center [100, 376] width 200 height 753
click at [1276, 148] on div "Device Types Data Pool Orders Roaming Now Upcoming Travelers Spare Hardware Rec…" at bounding box center [884, 270] width 1300 height 273
click at [79, 134] on img at bounding box center [84, 144] width 113 height 43
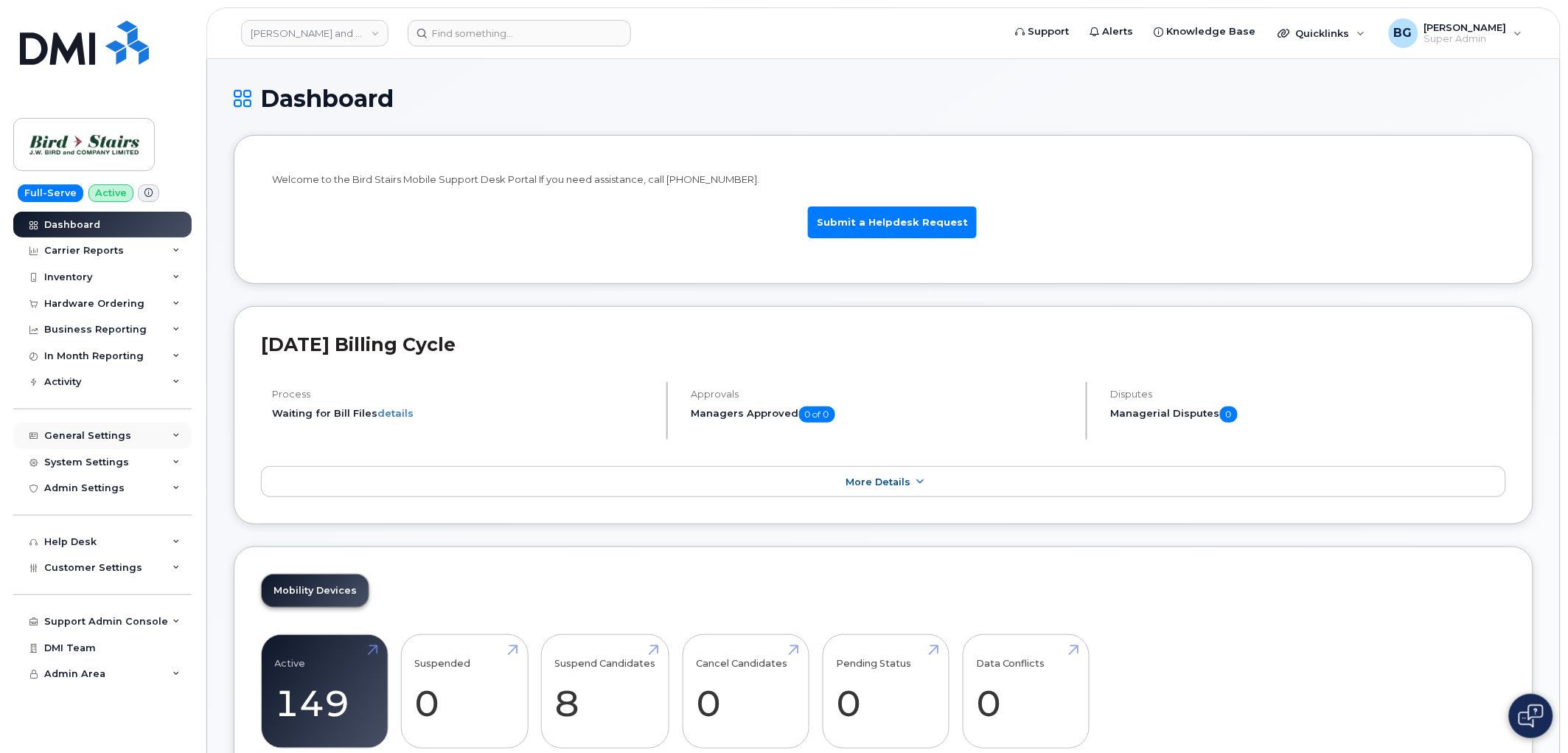
click at [70, 429] on div "General Settings" at bounding box center [103, 436] width 178 height 26
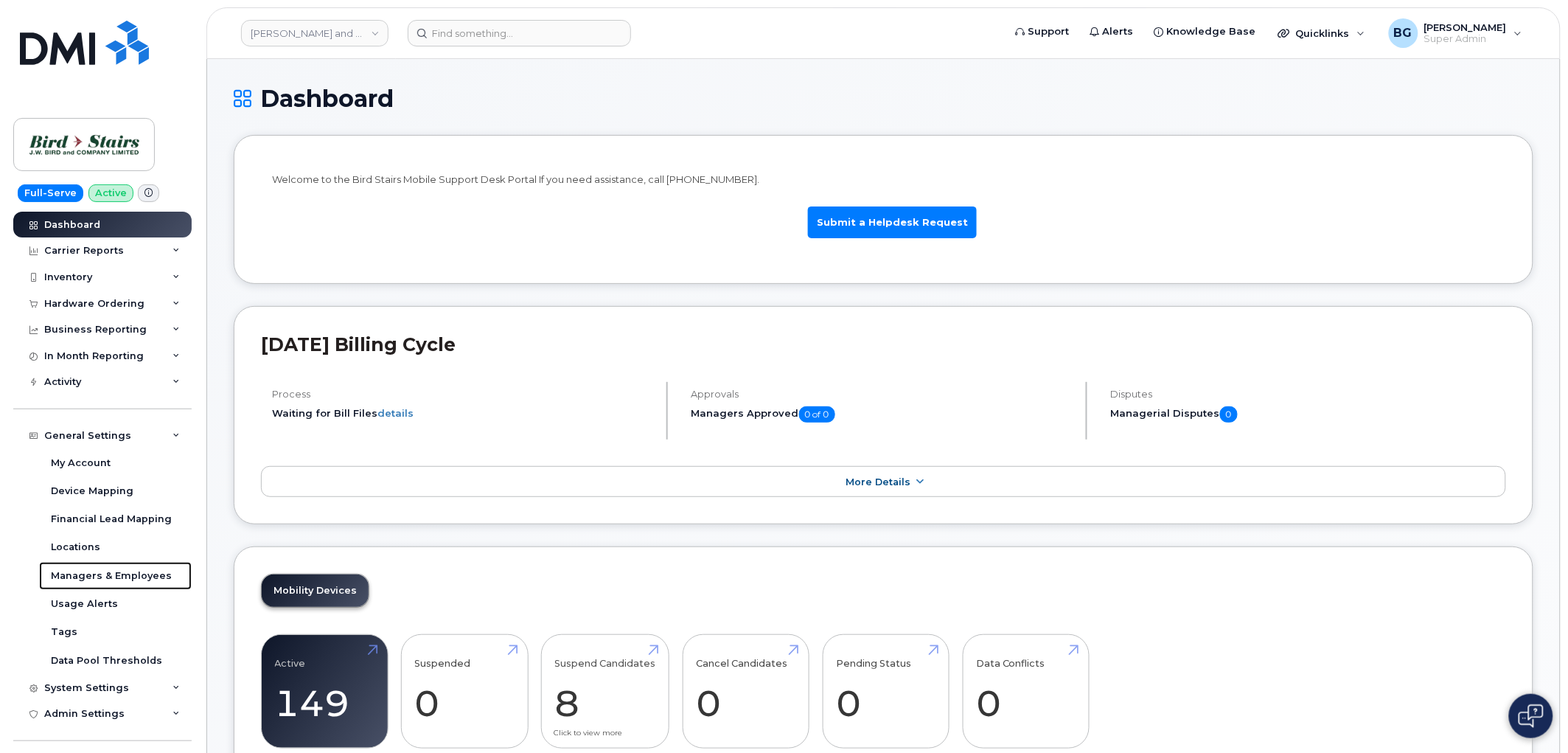
drag, startPoint x: 78, startPoint y: 578, endPoint x: 630, endPoint y: 644, distance: 555.9
click at [78, 577] on div "Managers & Employees" at bounding box center [111, 576] width 121 height 14
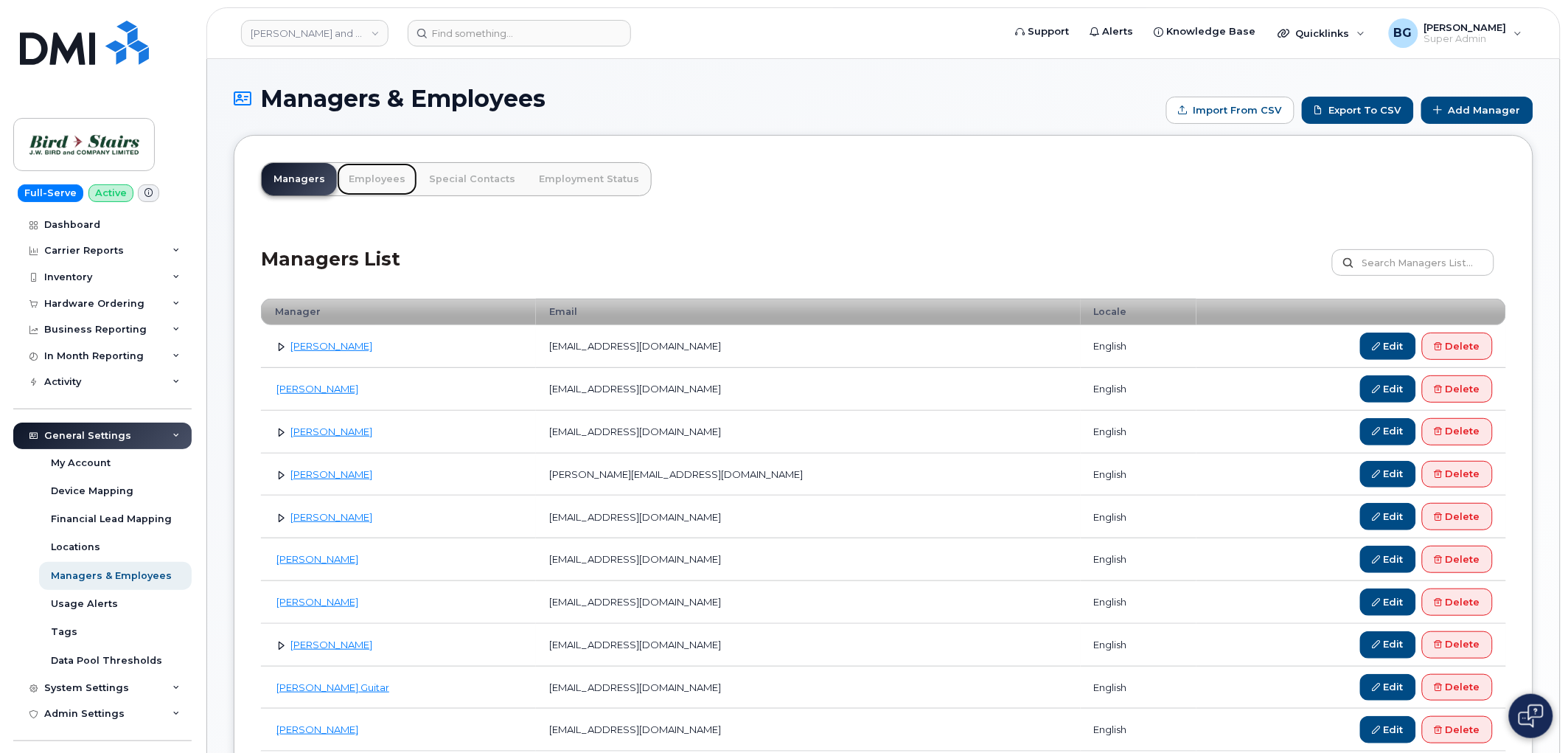
click at [382, 173] on link "Employees" at bounding box center [377, 179] width 80 height 32
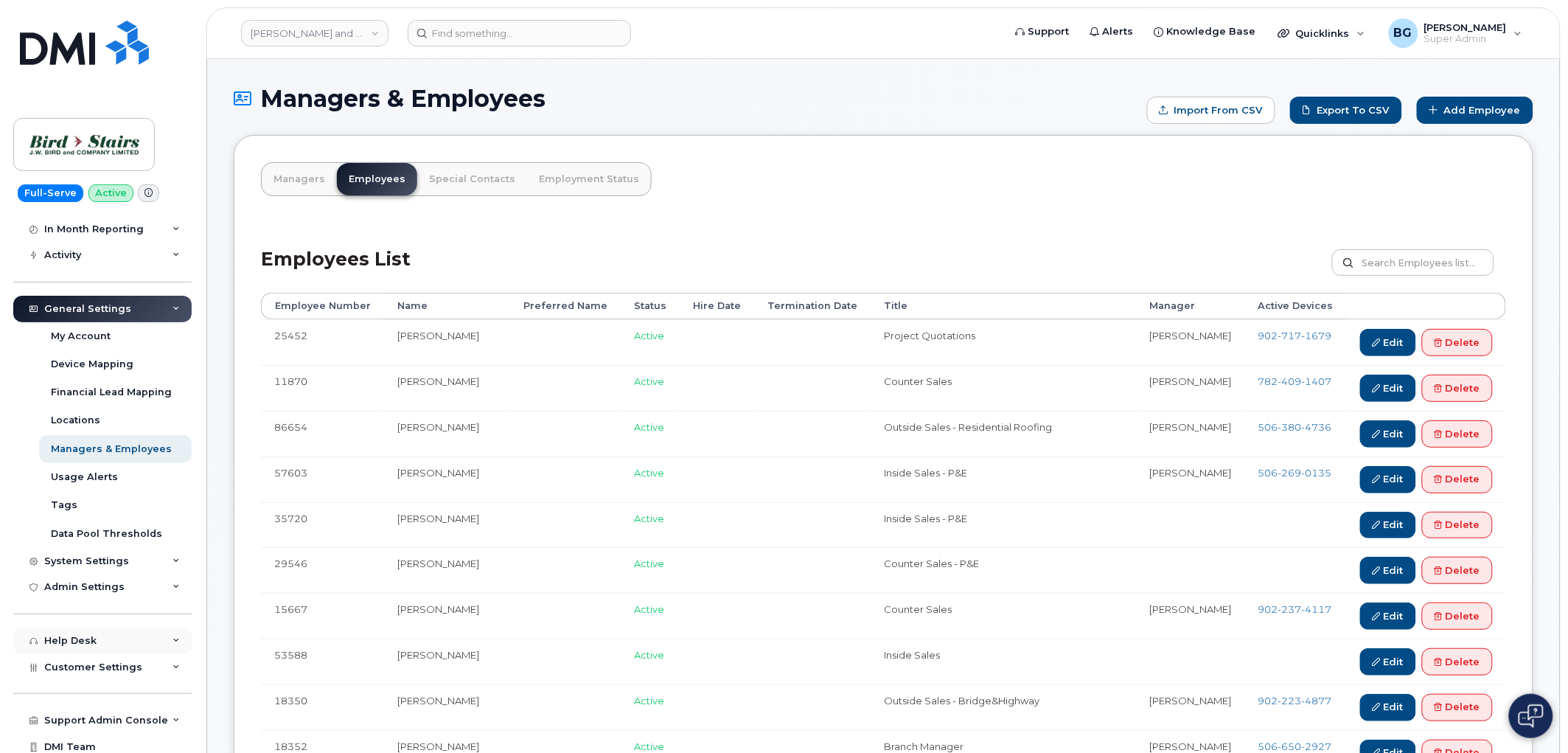
scroll to position [159, 0]
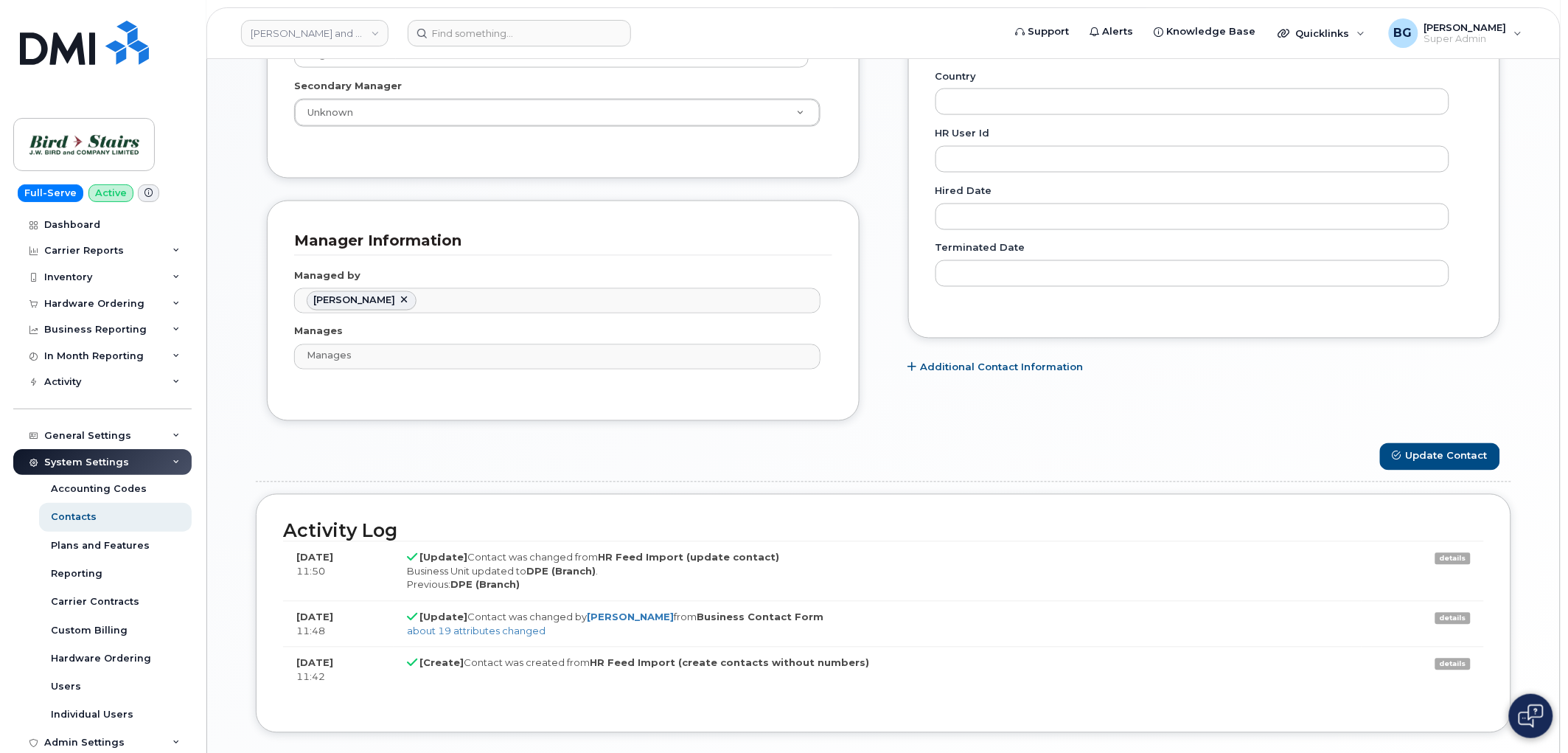
scroll to position [782, 0]
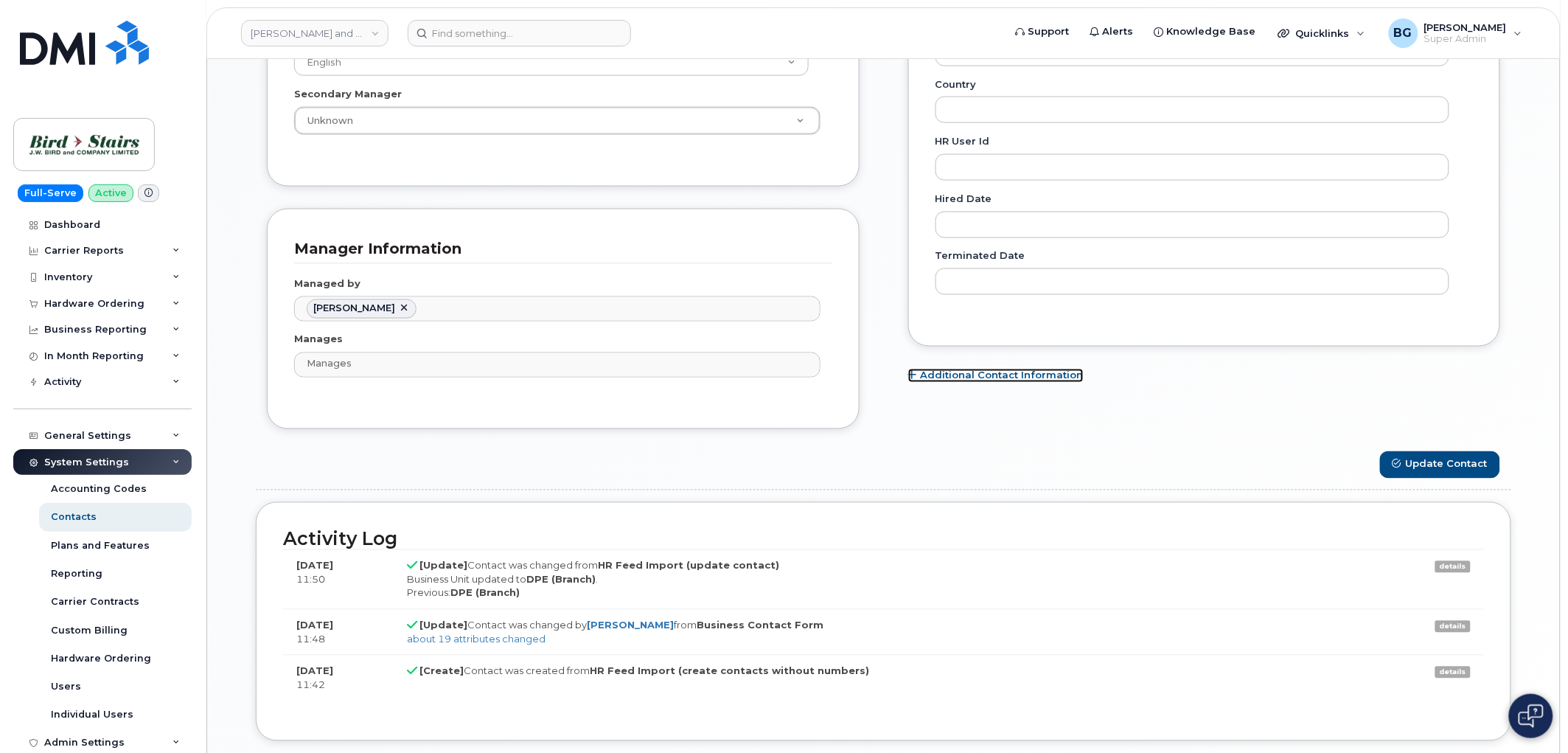
click at [970, 380] on link "Additional Contact Information" at bounding box center [996, 375] width 175 height 14
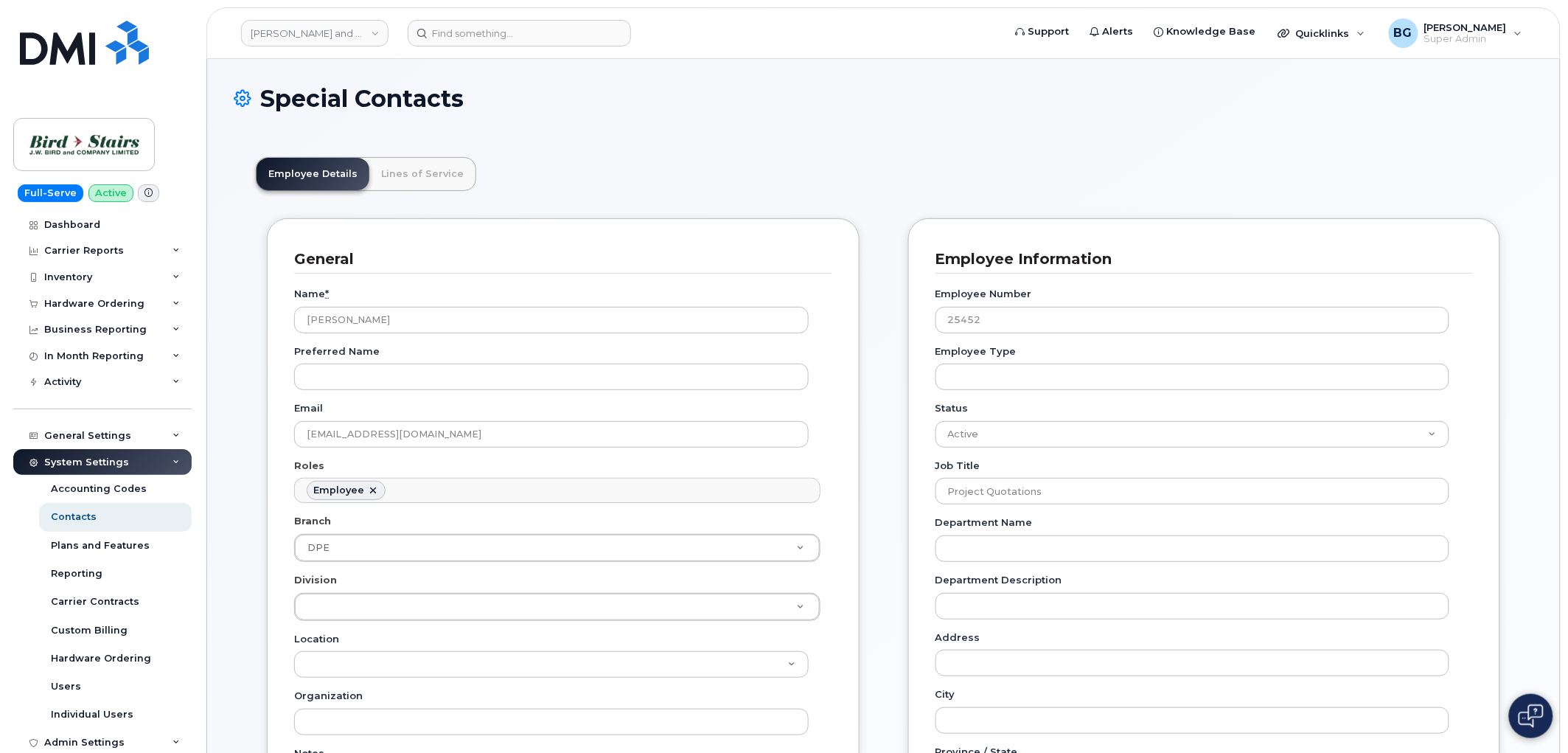
scroll to position [54, 0]
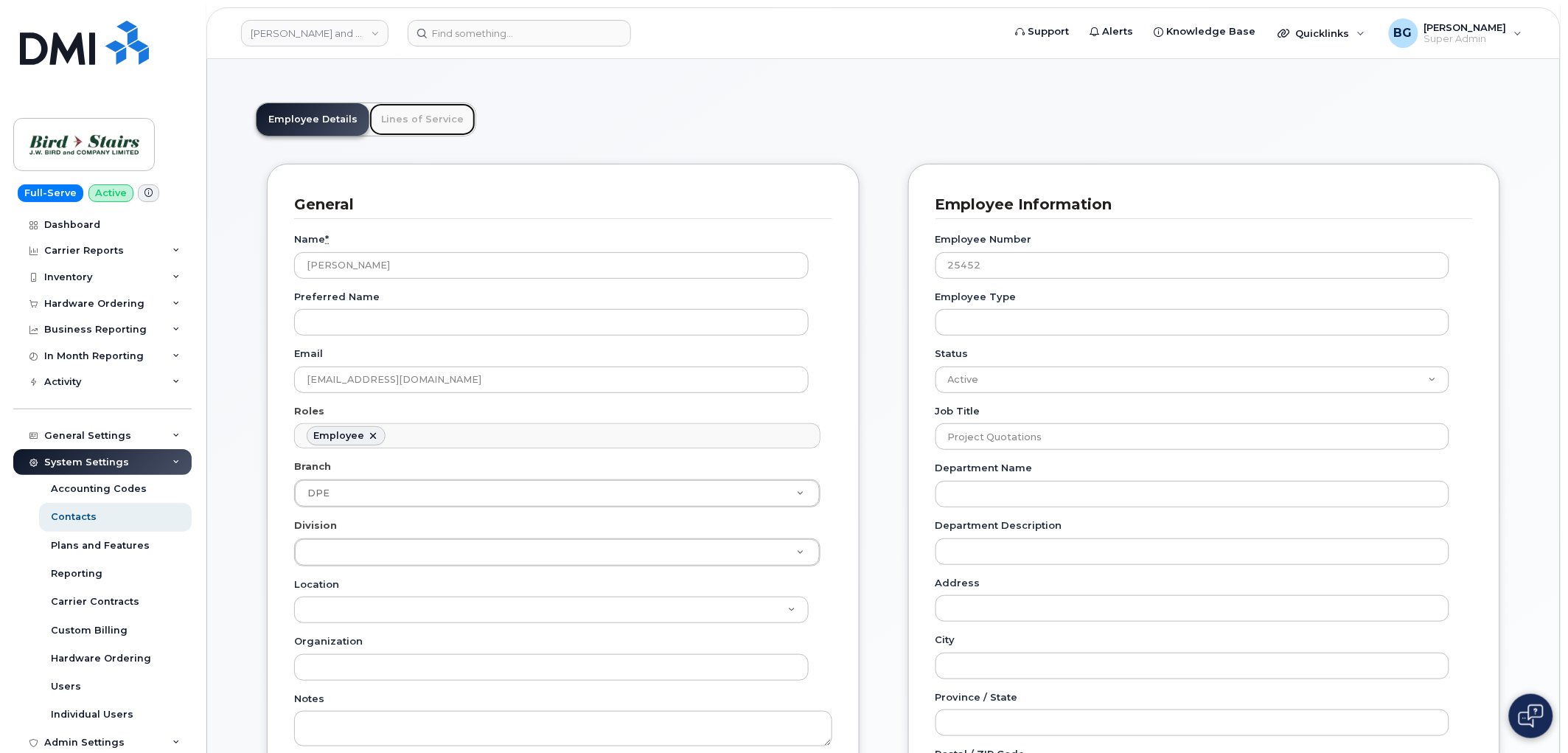
click at [404, 106] on link "Lines of Service" at bounding box center [422, 119] width 106 height 32
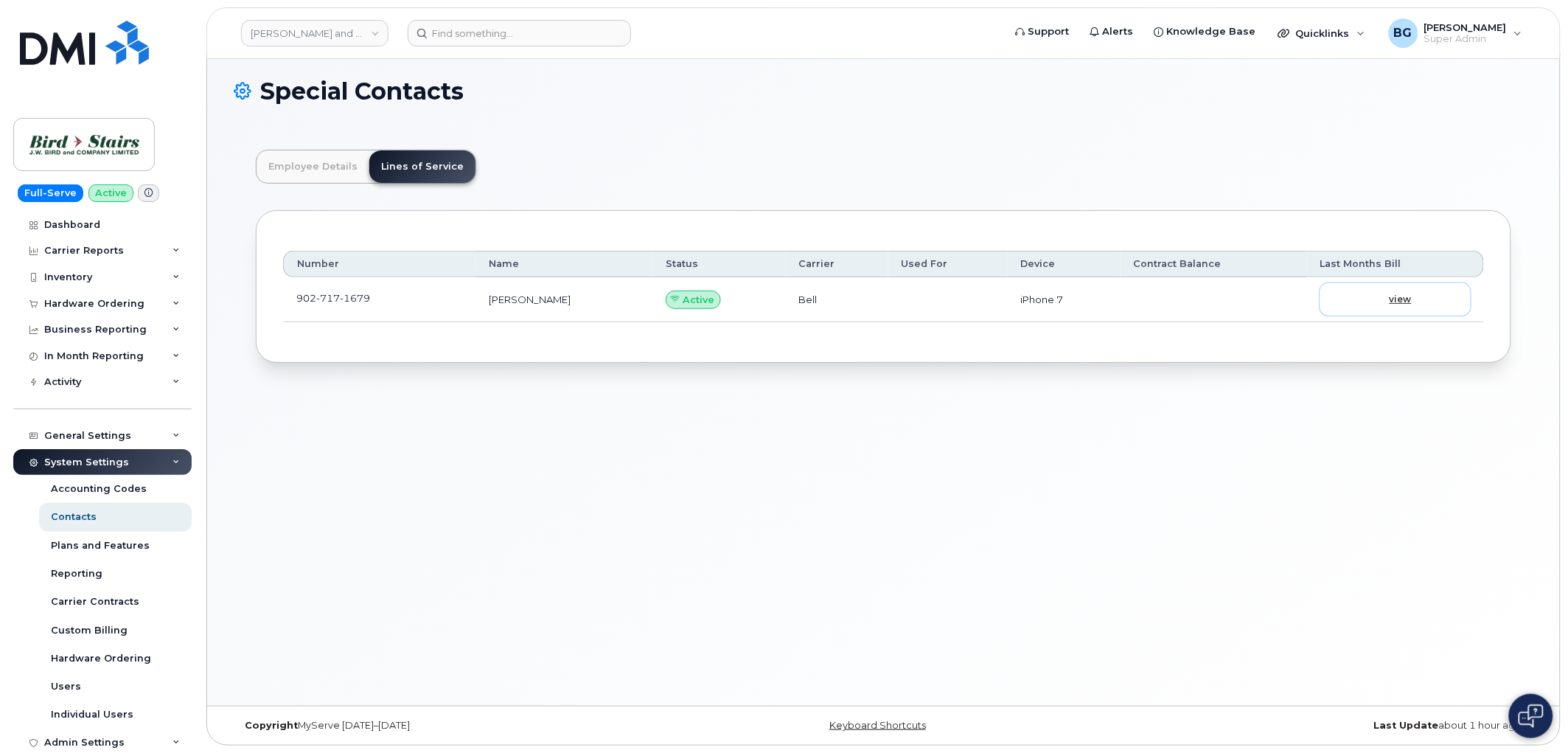
click at [1397, 306] on span "view" at bounding box center [1400, 300] width 22 height 14
click at [310, 298] on span "[PHONE_NUMBER]" at bounding box center [334, 298] width 74 height 12
drag, startPoint x: 310, startPoint y: 298, endPoint x: 357, endPoint y: 298, distance: 47.0
click at [357, 298] on span "[PHONE_NUMBER]" at bounding box center [334, 298] width 74 height 12
copy span "[PHONE_NUMBER]"
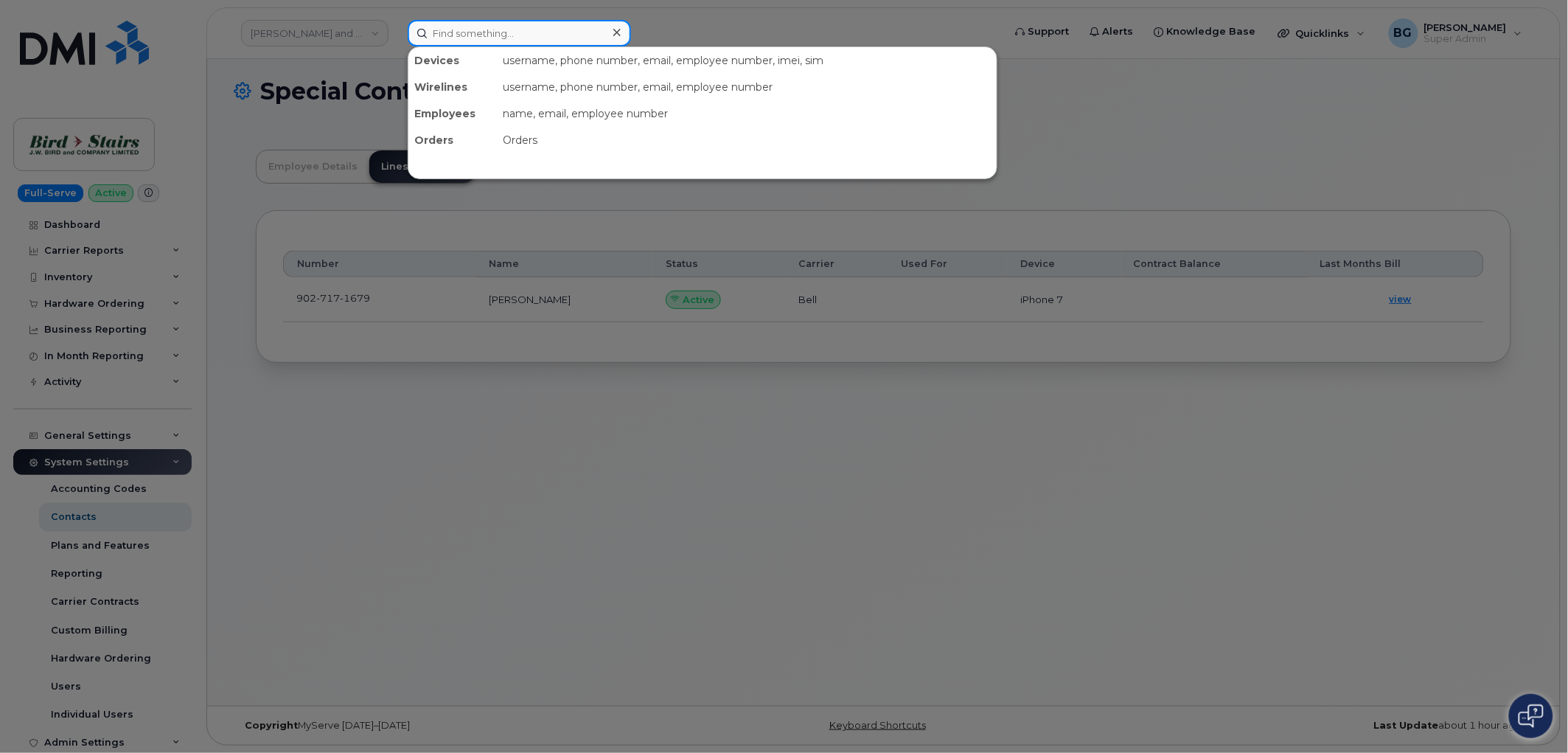
click at [541, 27] on input at bounding box center [519, 32] width 223 height 26
paste input "9027171679"
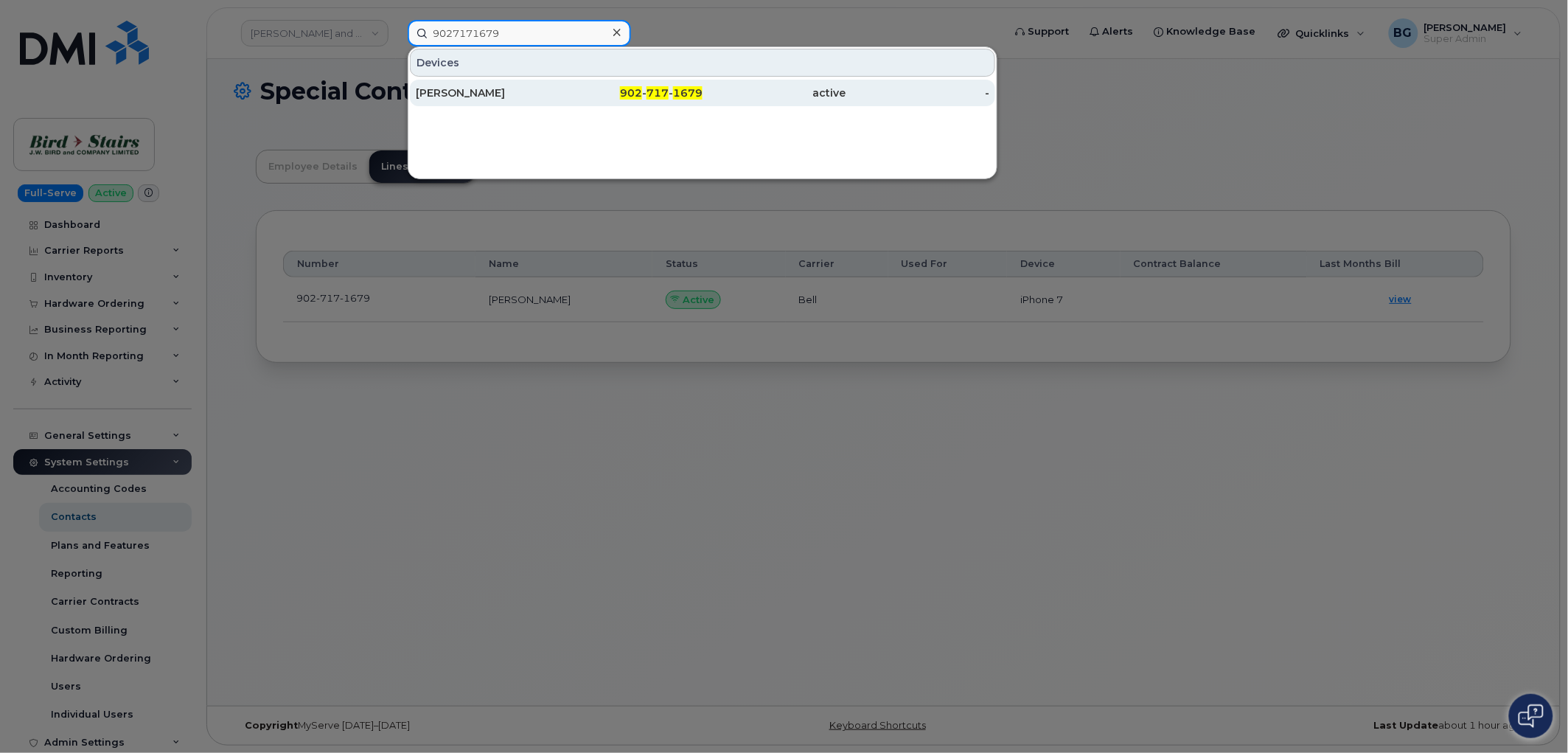
type input "9027171679"
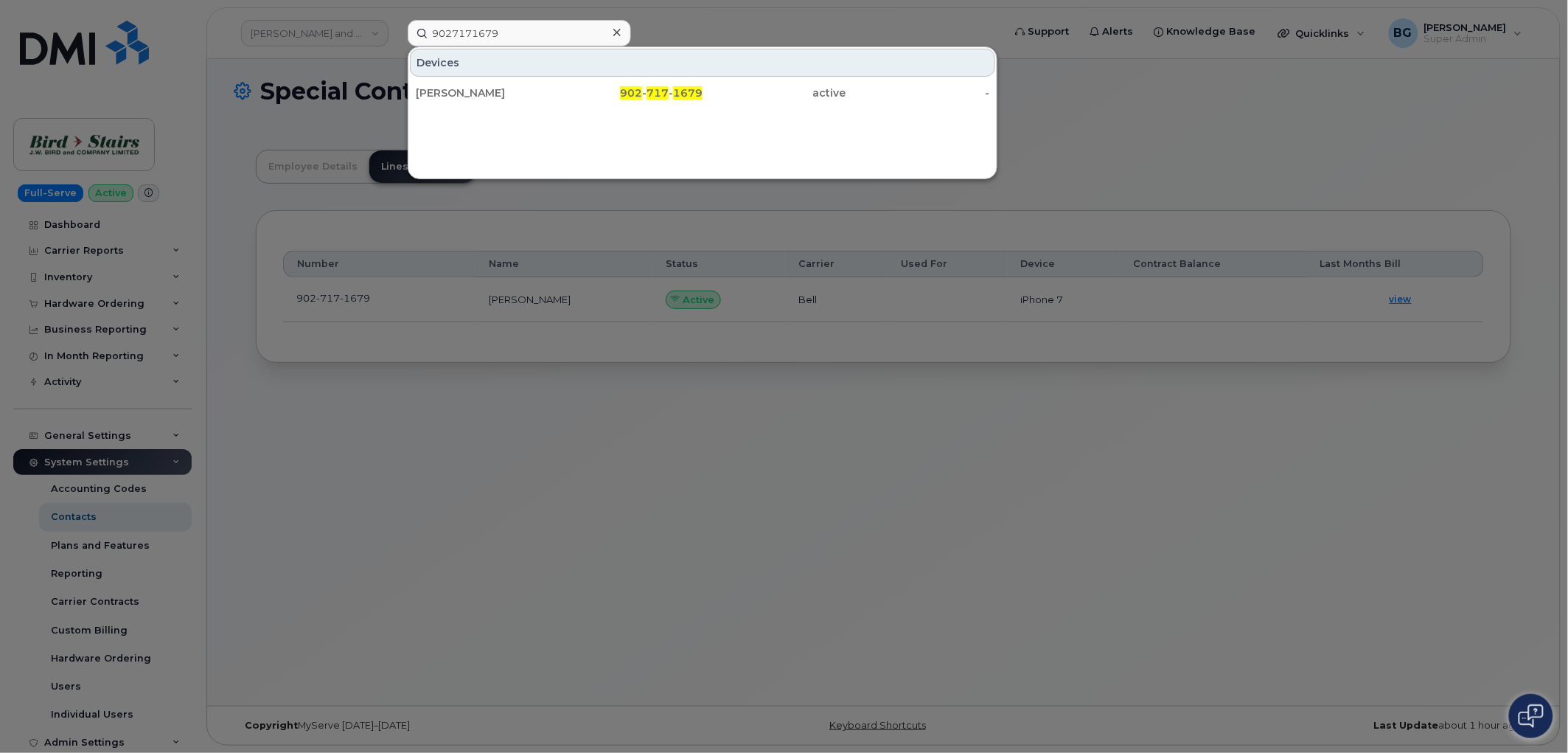
click at [407, 603] on div at bounding box center [784, 376] width 1568 height 753
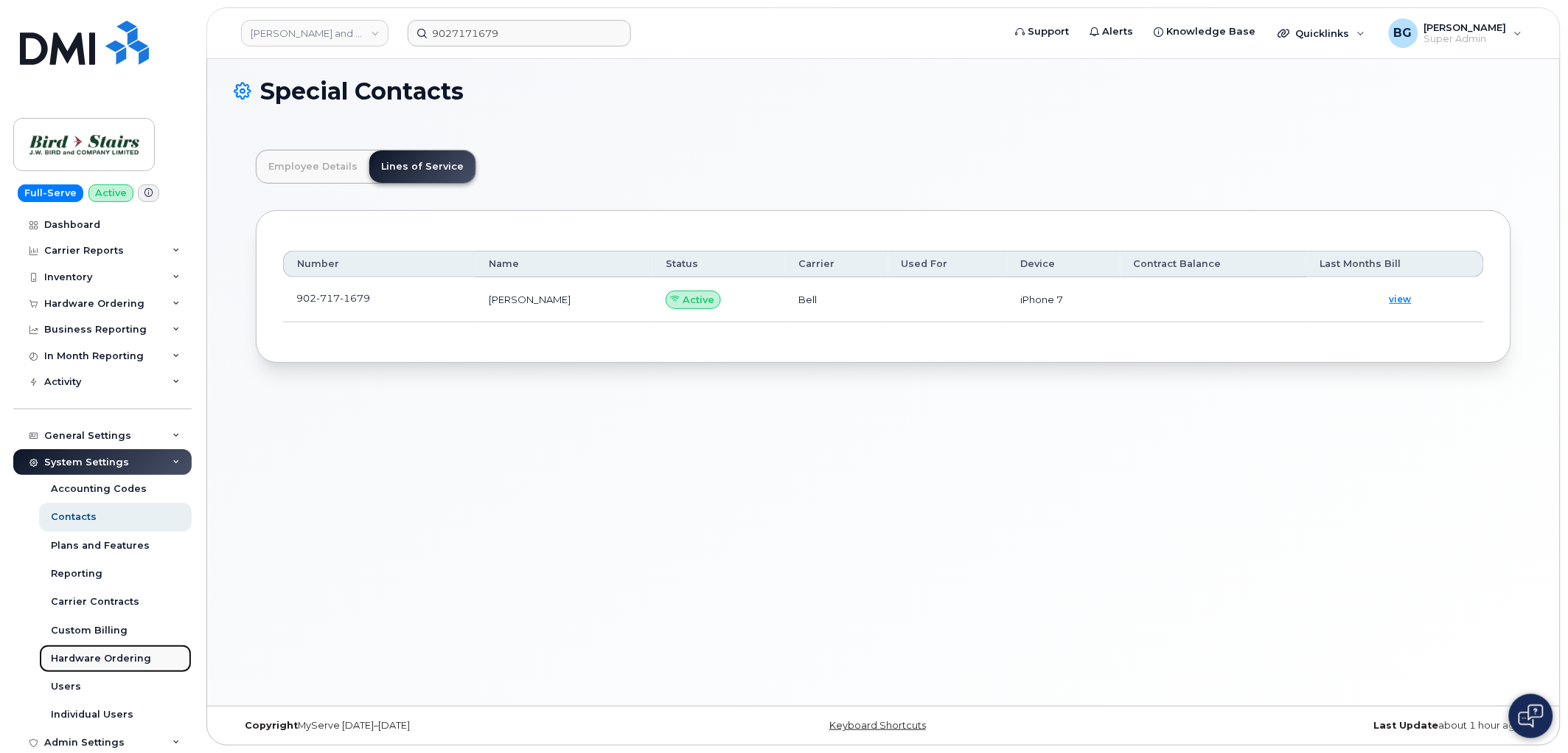
click at [104, 662] on div "Hardware Ordering" at bounding box center [100, 659] width 100 height 14
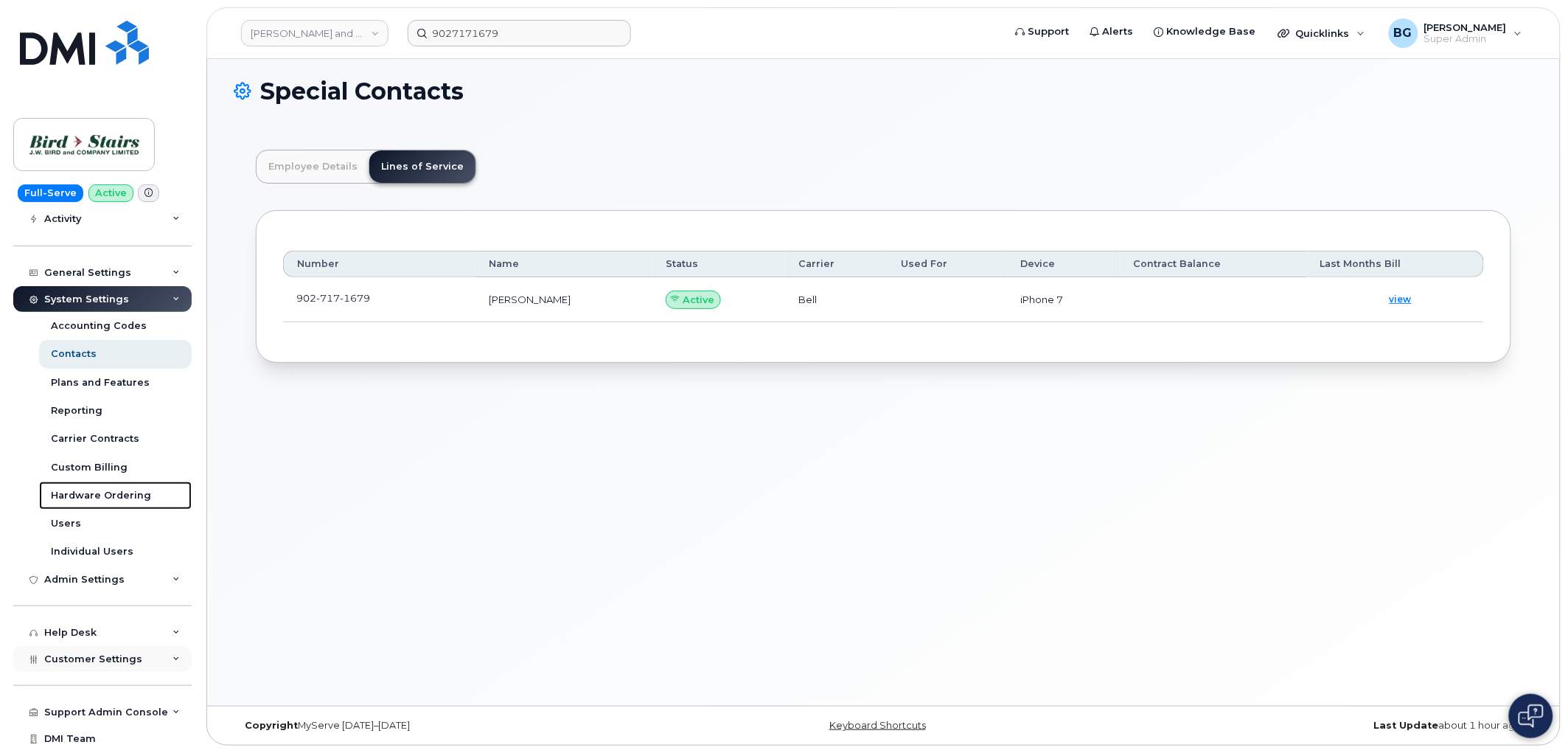
scroll to position [164, 0]
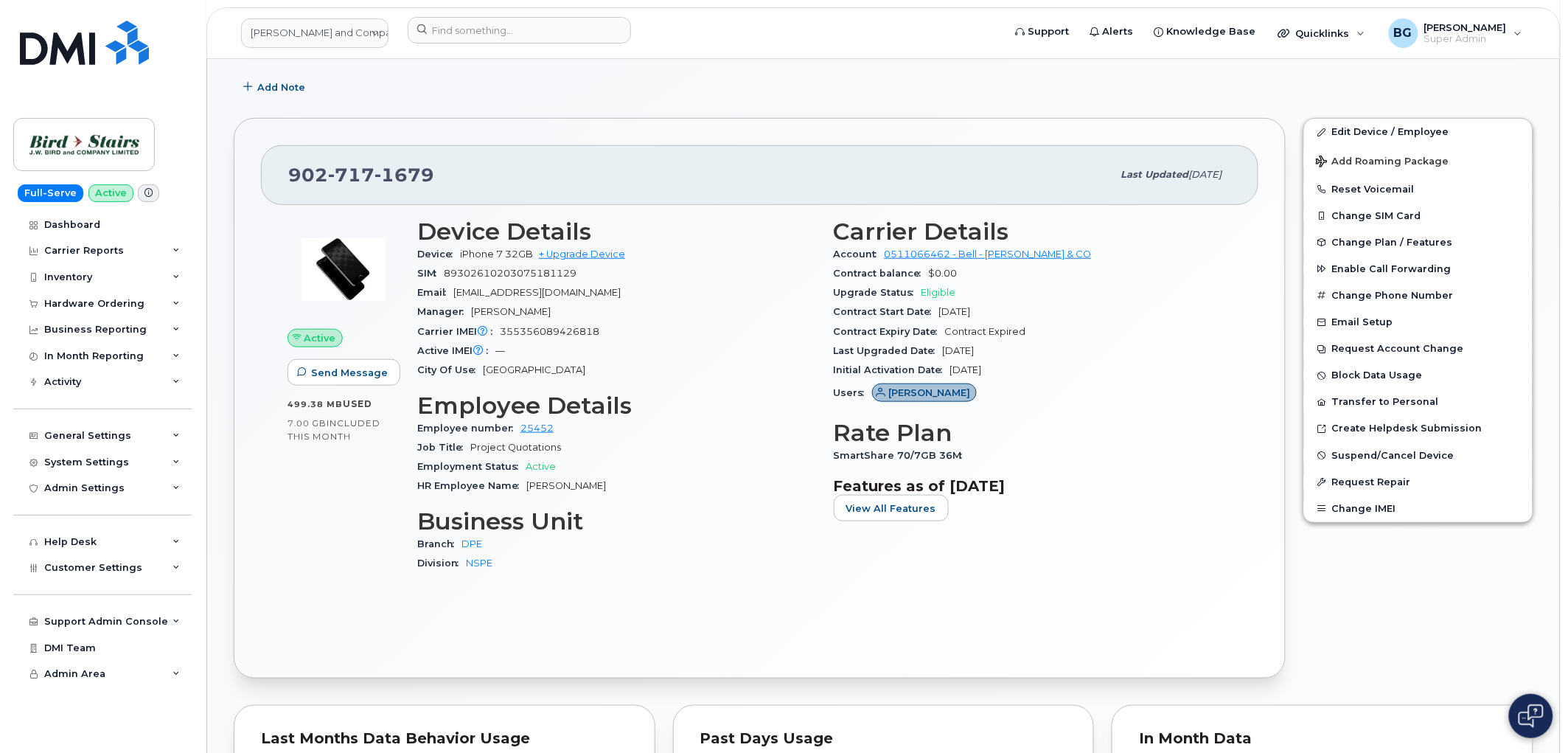
scroll to position [328, 0]
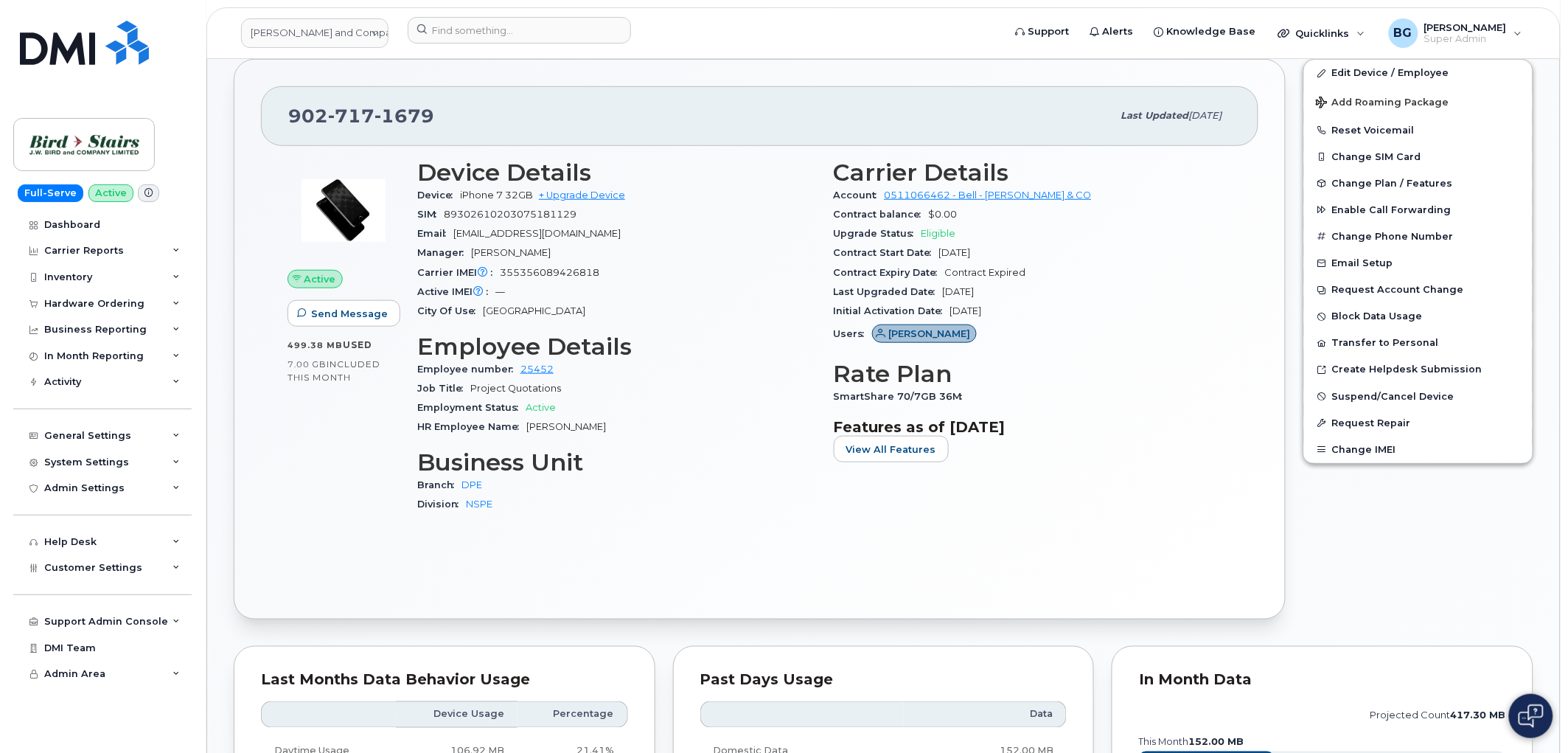
click at [304, 110] on span "902 717 1679" at bounding box center [361, 116] width 146 height 22
drag, startPoint x: 304, startPoint y: 110, endPoint x: 392, endPoint y: 116, distance: 88.2
click at [391, 119] on span "902 717 1679" at bounding box center [361, 116] width 146 height 22
copy span "902 717 1679"
click at [84, 461] on div "System Settings" at bounding box center [87, 463] width 85 height 12
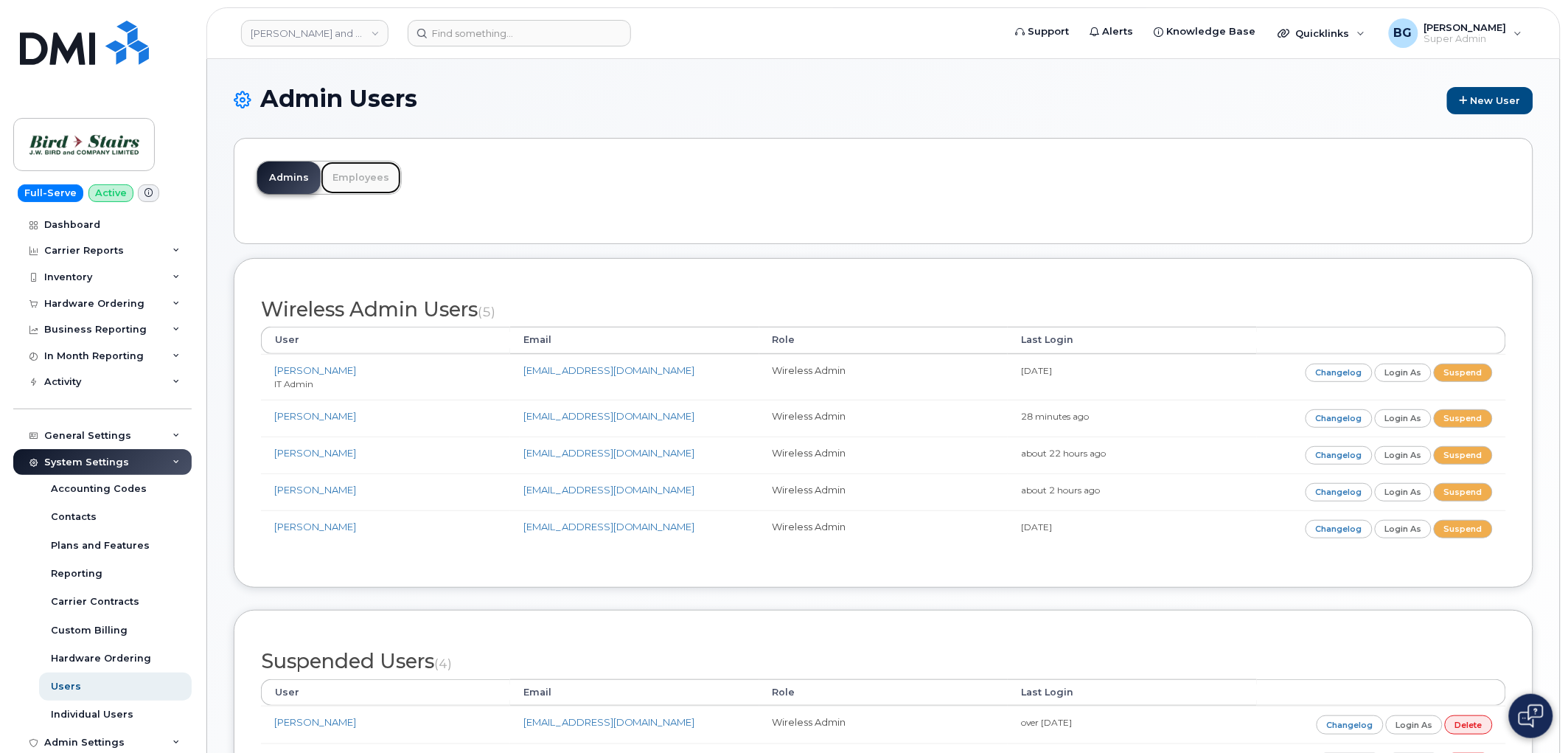
click at [391, 179] on link "Employees" at bounding box center [361, 177] width 80 height 32
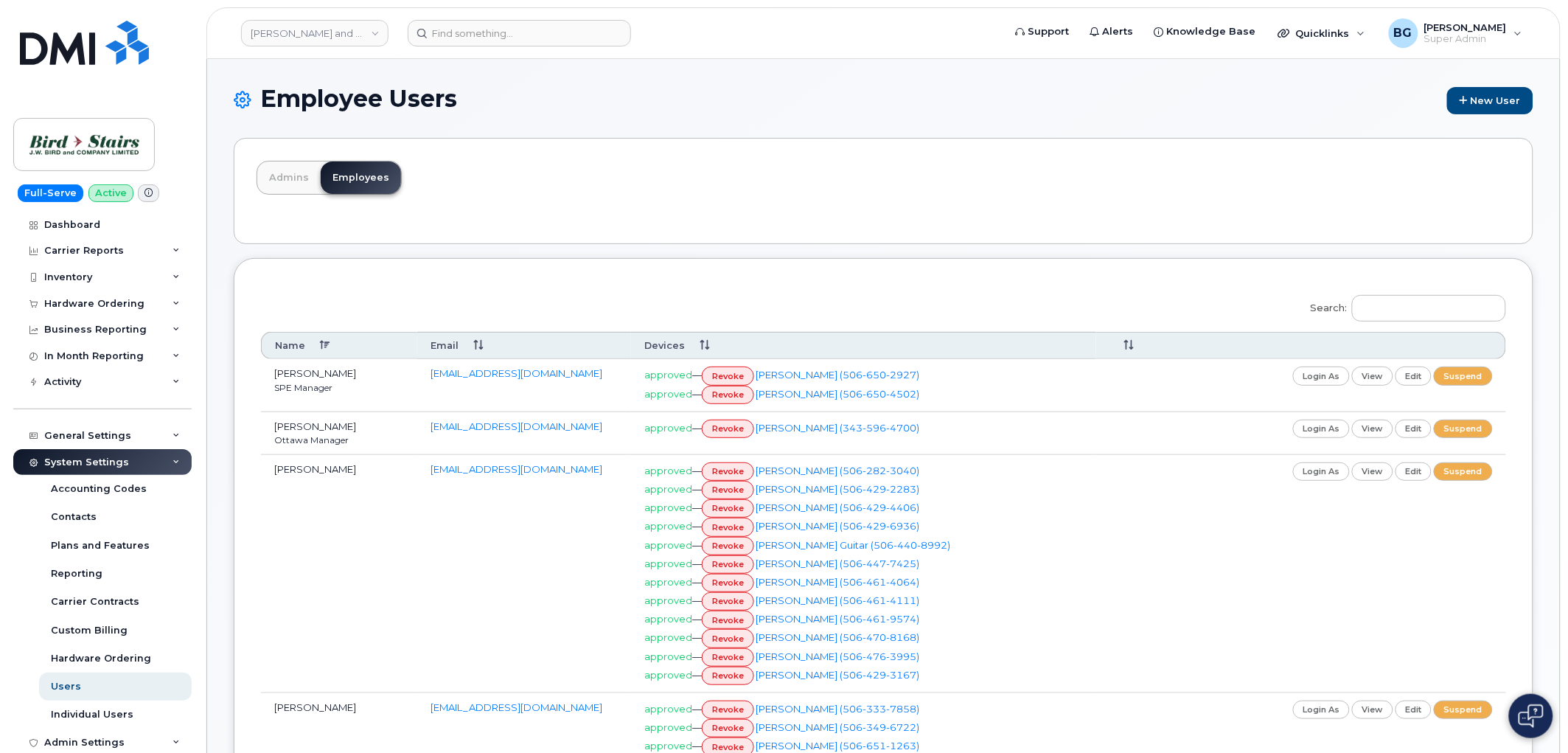
click at [893, 161] on div "Admins Employees" at bounding box center [884, 191] width 1300 height 106
click at [812, 125] on div "Employee Users New User" at bounding box center [884, 111] width 1300 height 52
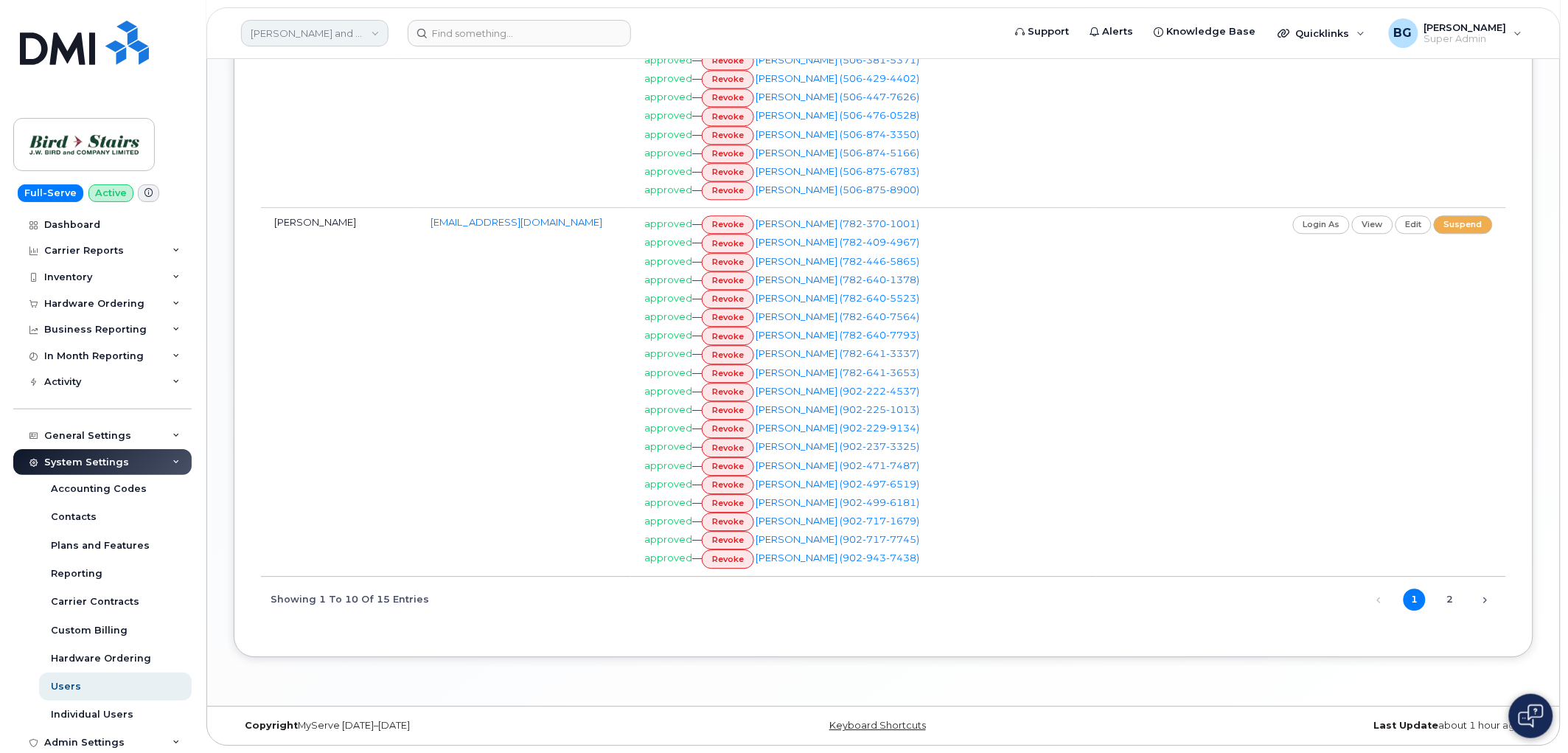
click at [295, 26] on link "[PERSON_NAME] and Company (Bird Stairs)" at bounding box center [314, 32] width 147 height 26
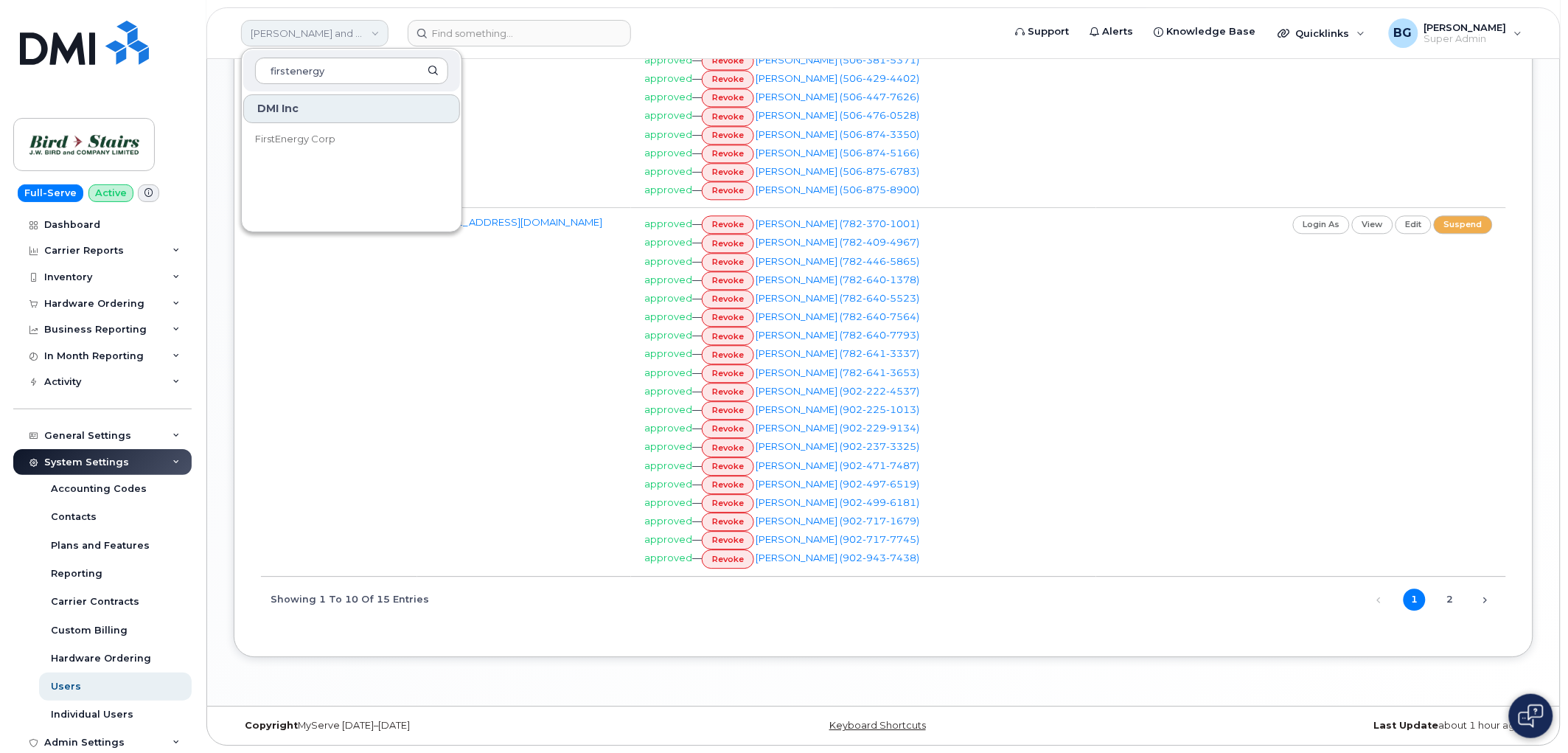
type input "firstenergy"
click at [327, 142] on span "FirstEnergy Corp" at bounding box center [295, 140] width 80 height 15
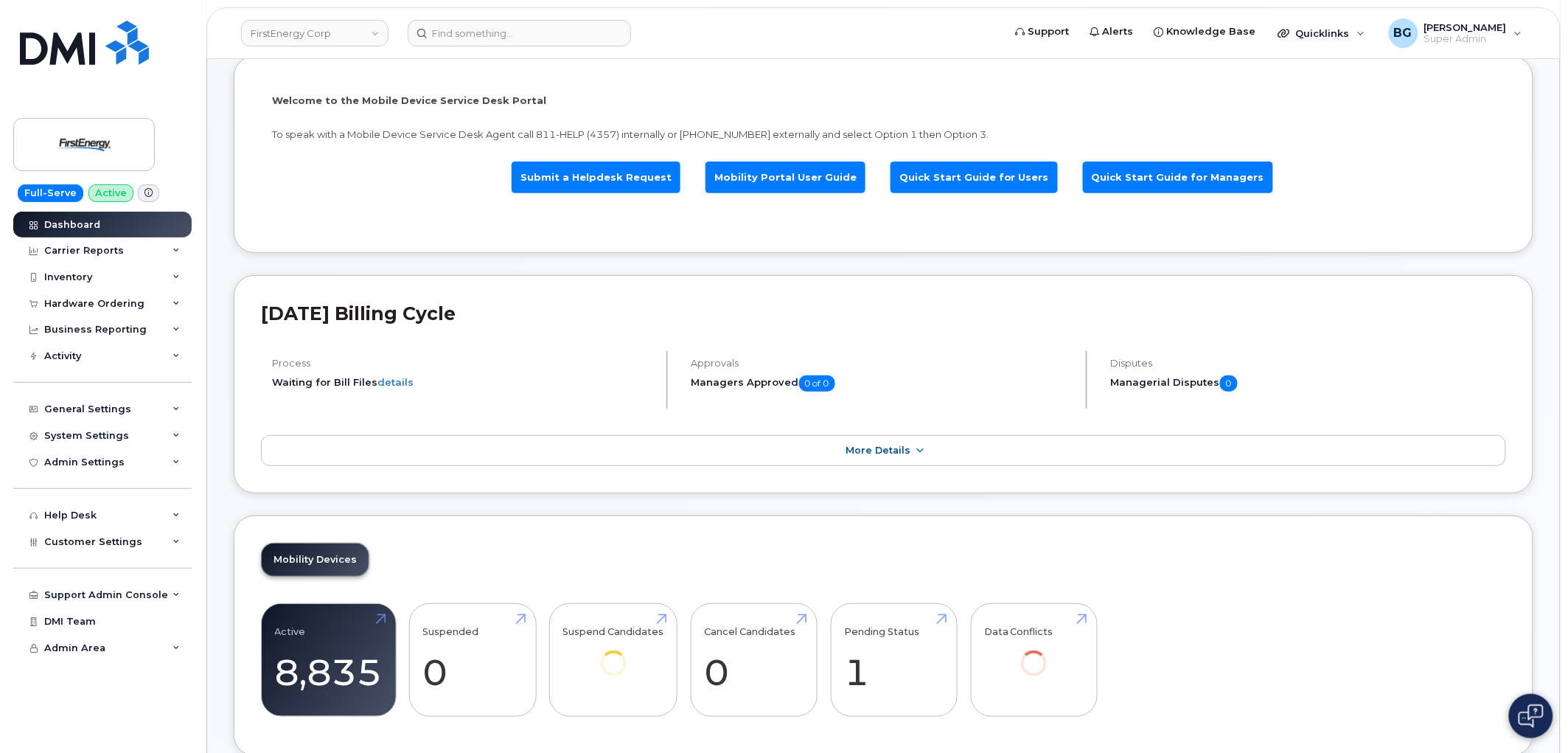
scroll to position [164, 0]
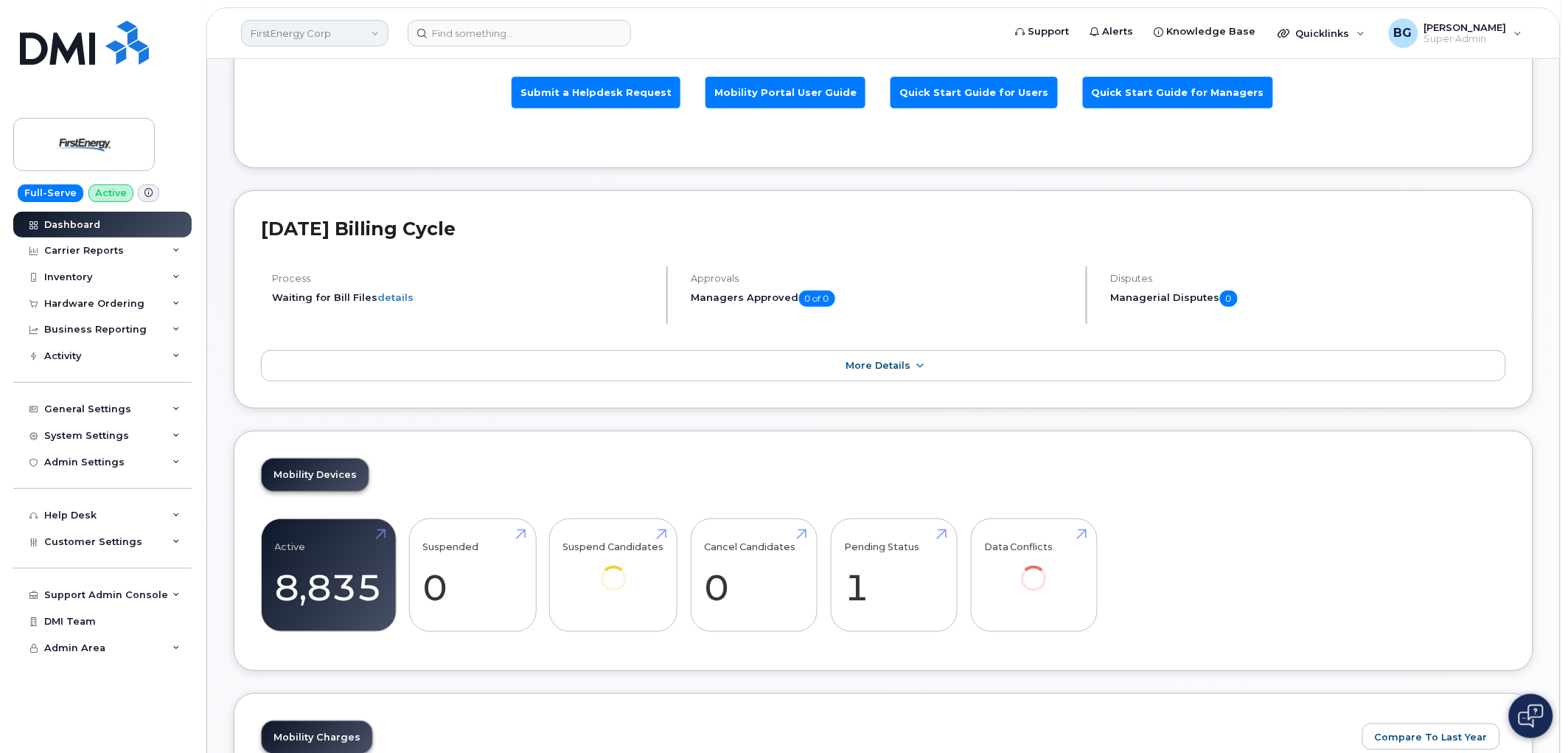
click at [313, 30] on link "FirstEnergy Corp" at bounding box center [314, 32] width 147 height 26
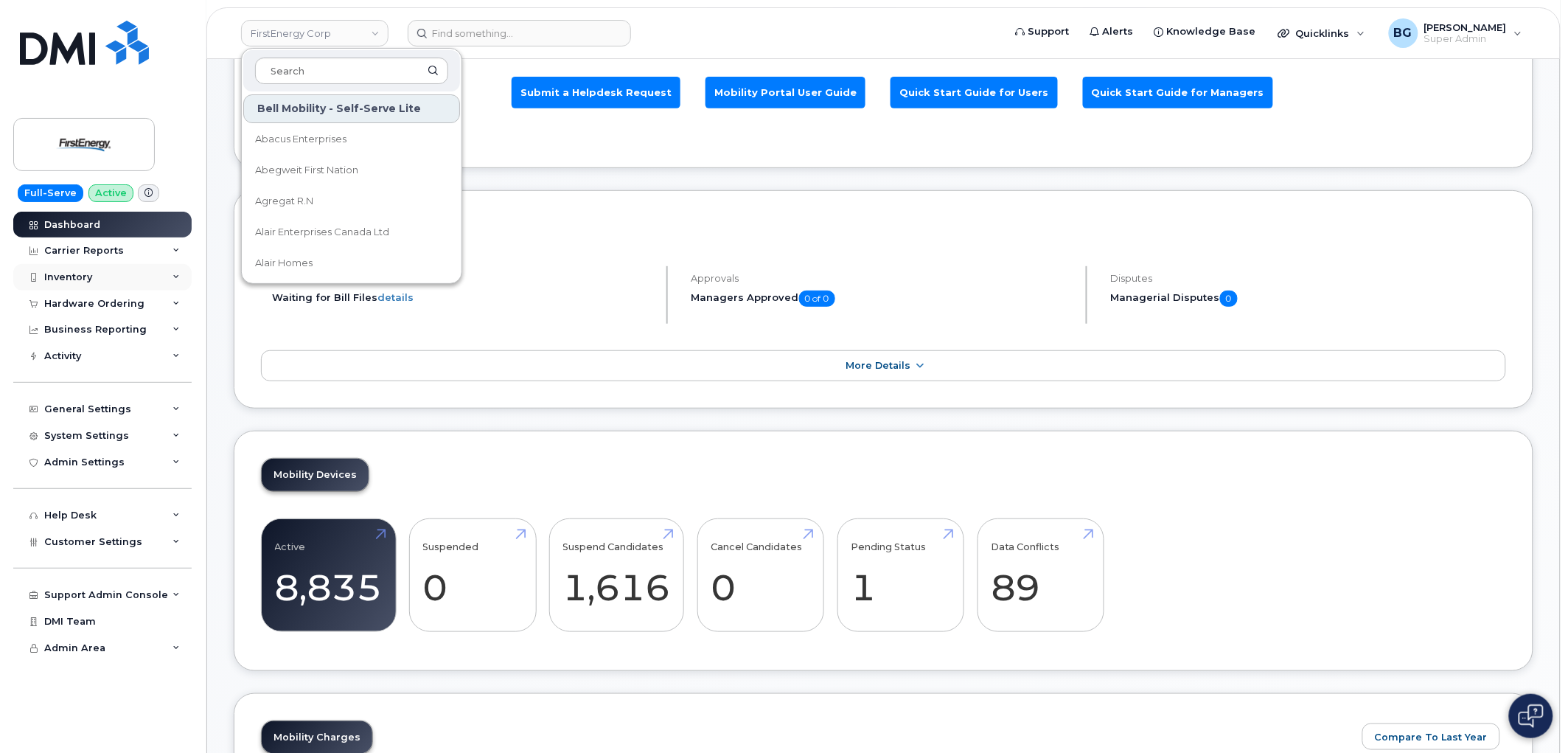
click at [59, 274] on div "Inventory" at bounding box center [68, 277] width 48 height 12
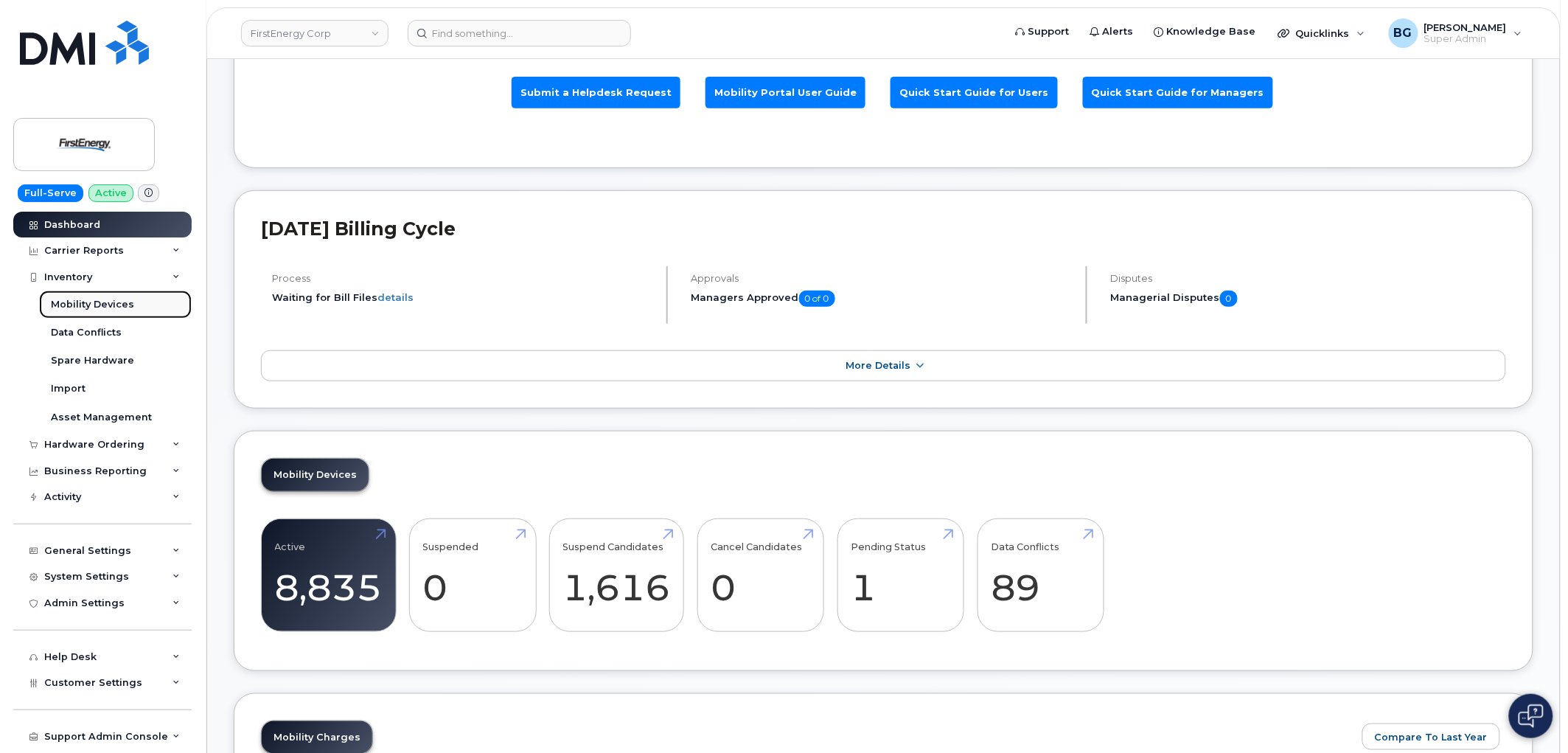
click at [69, 294] on link "Mobility Devices" at bounding box center [116, 304] width 152 height 28
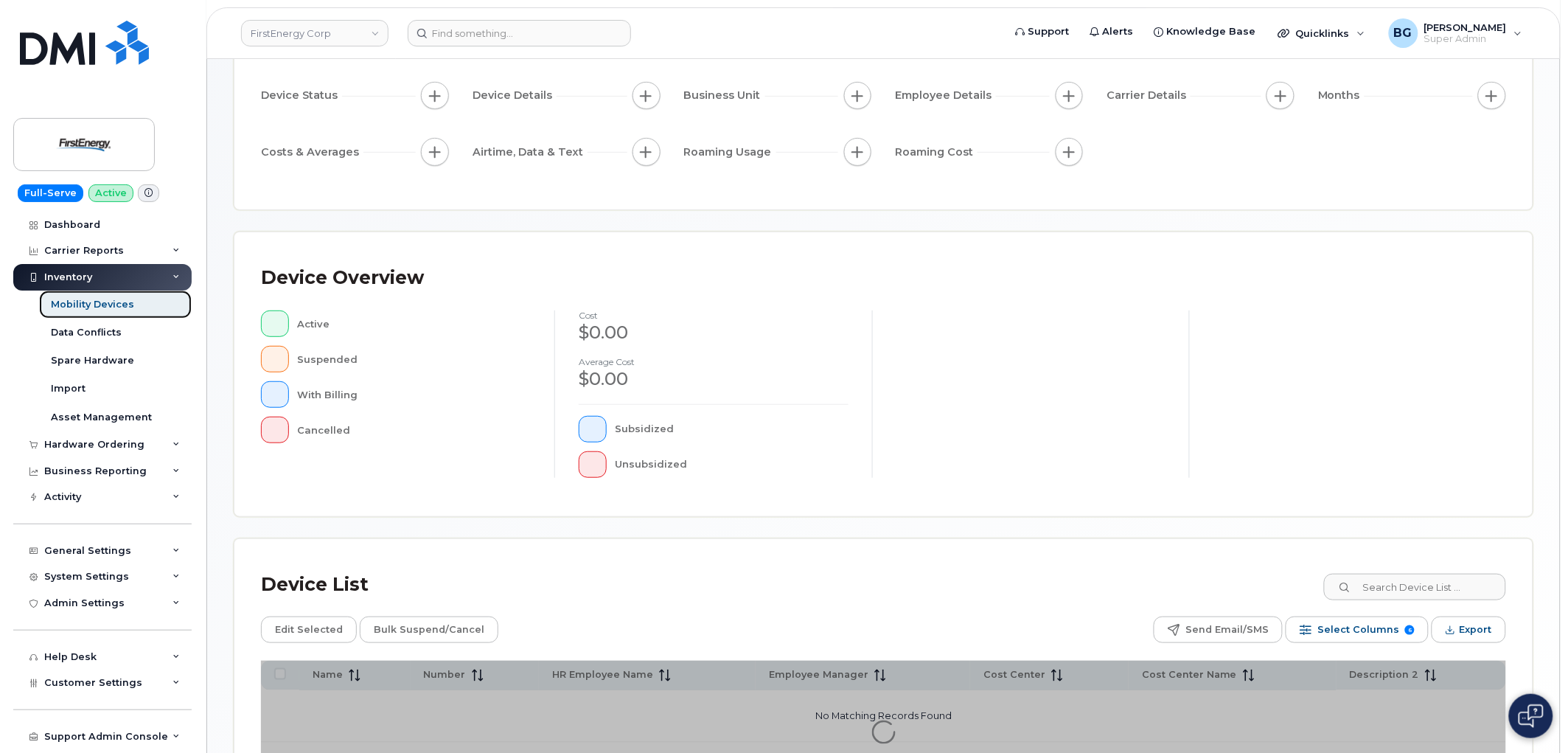
scroll to position [261, 0]
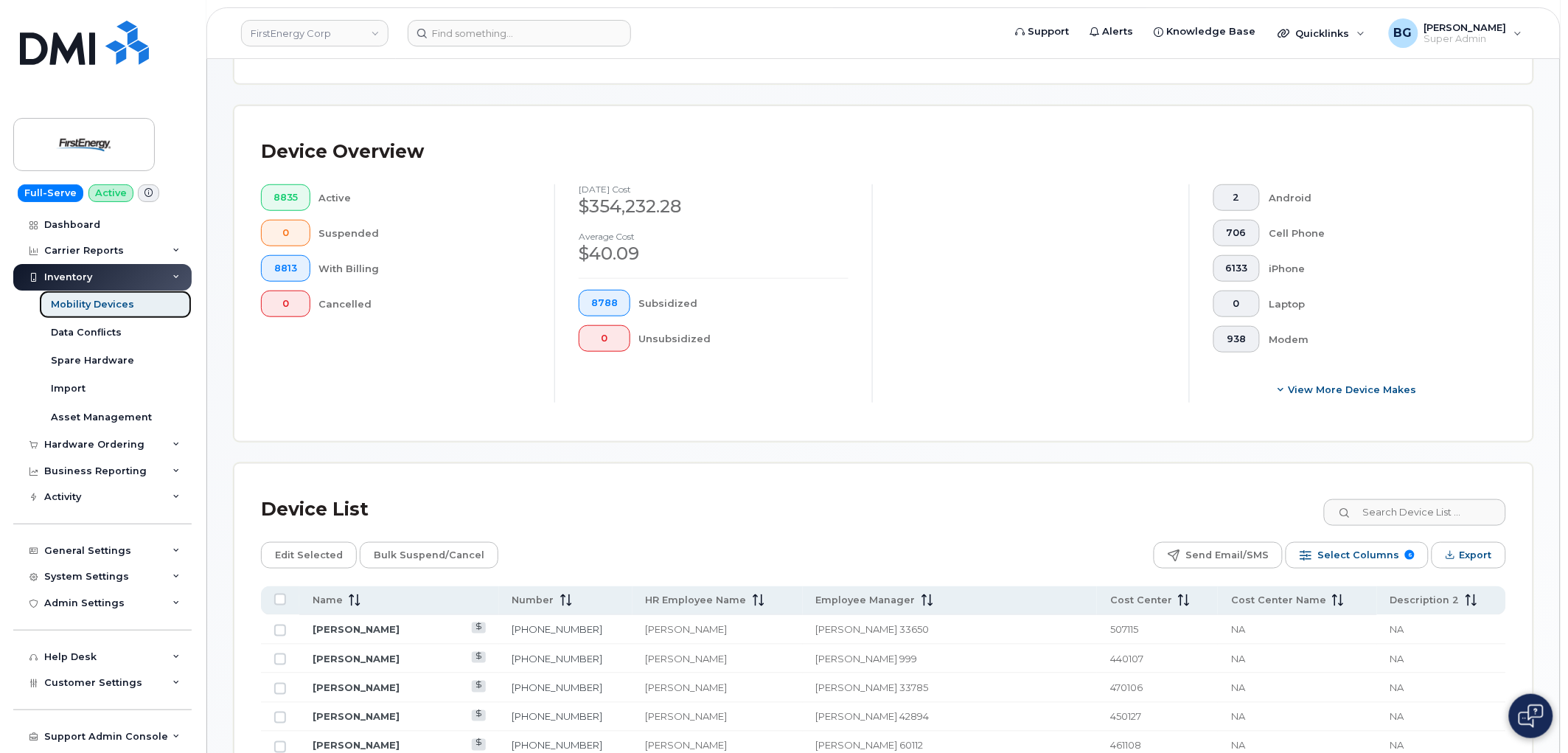
scroll to position [520, 0]
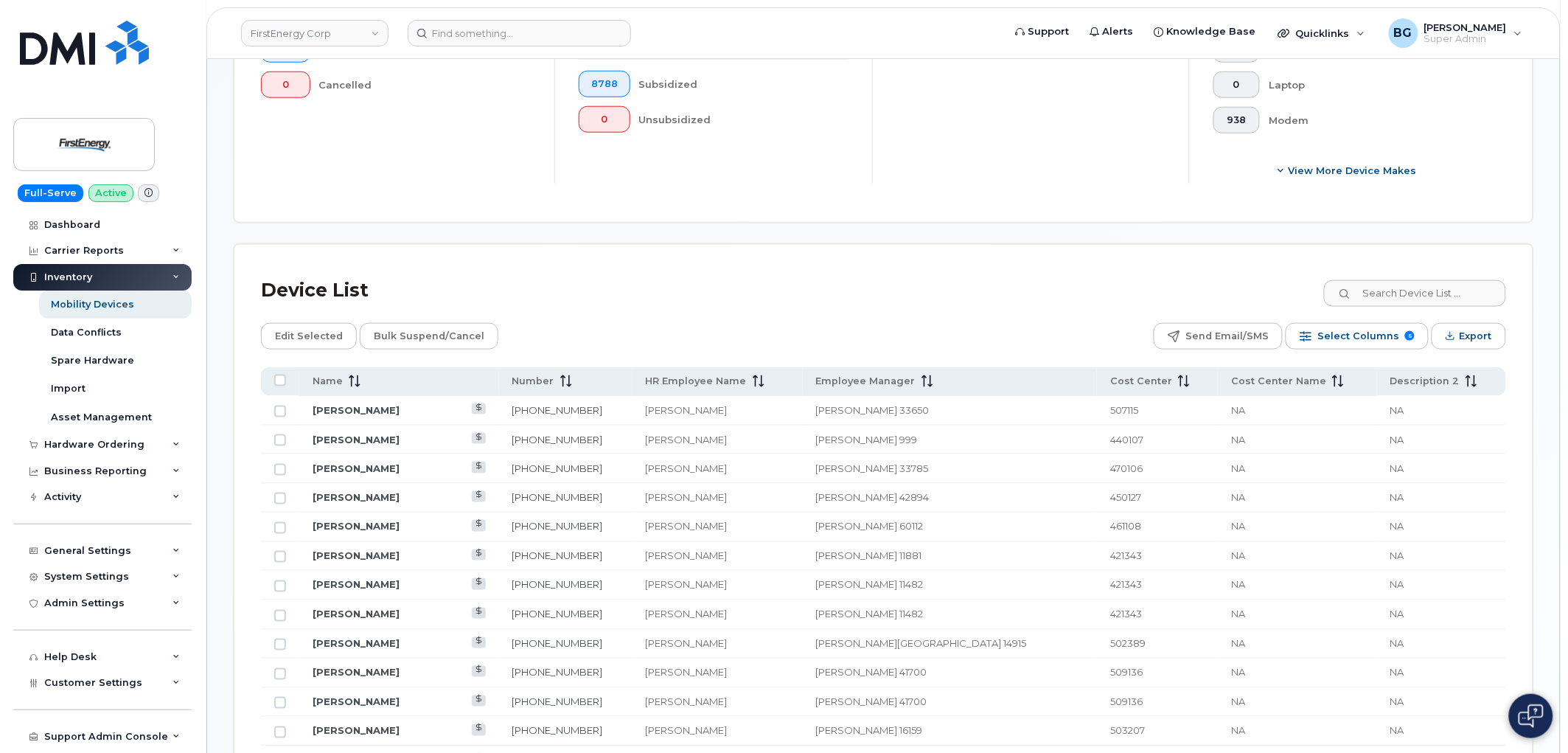
drag, startPoint x: 780, startPoint y: 497, endPoint x: 731, endPoint y: 558, distance: 78.2
click at [669, 506] on td "[PERSON_NAME]" at bounding box center [718, 498] width 171 height 29
copy span "[PERSON_NAME]"
click at [457, 39] on input at bounding box center [519, 32] width 223 height 26
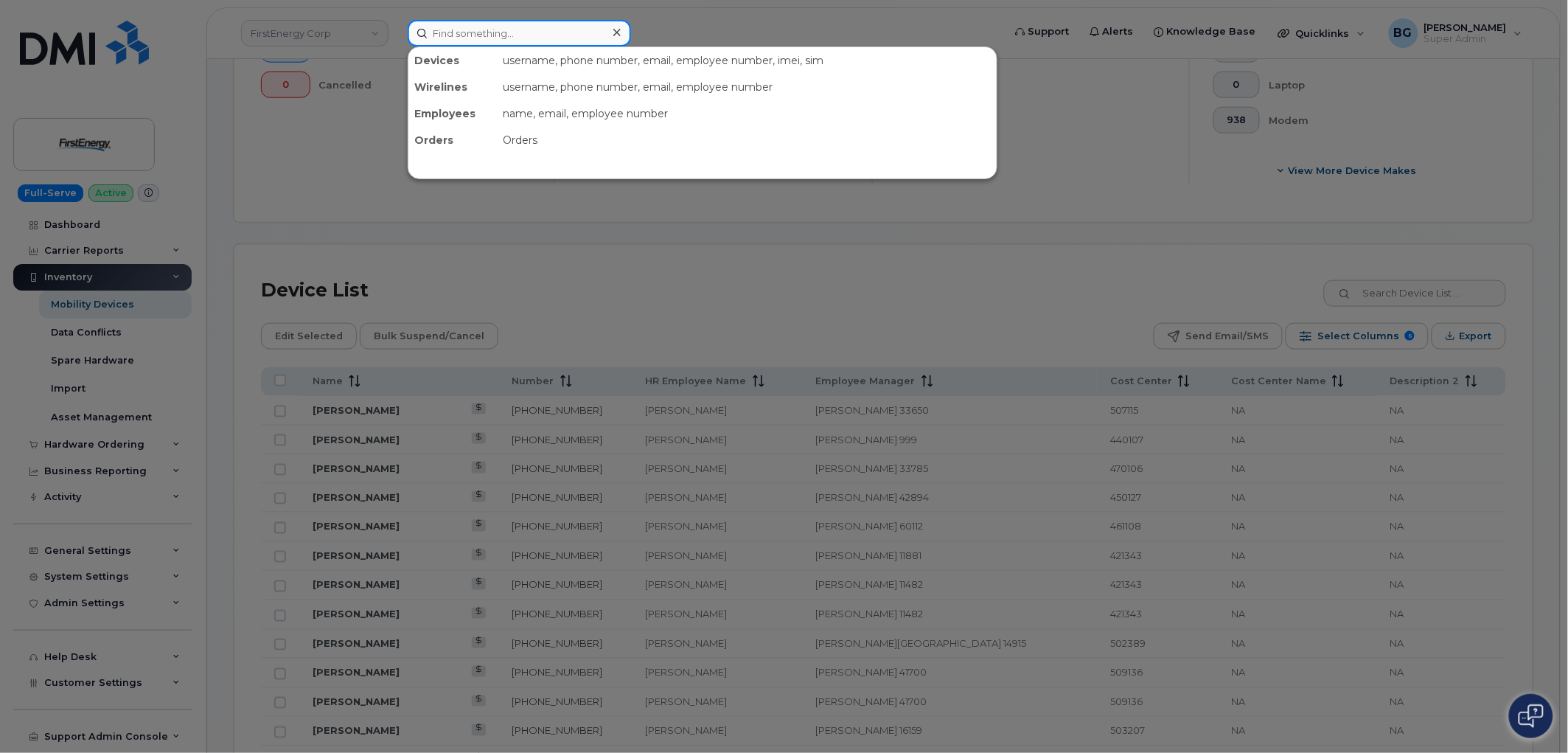
paste input "[PERSON_NAME]"
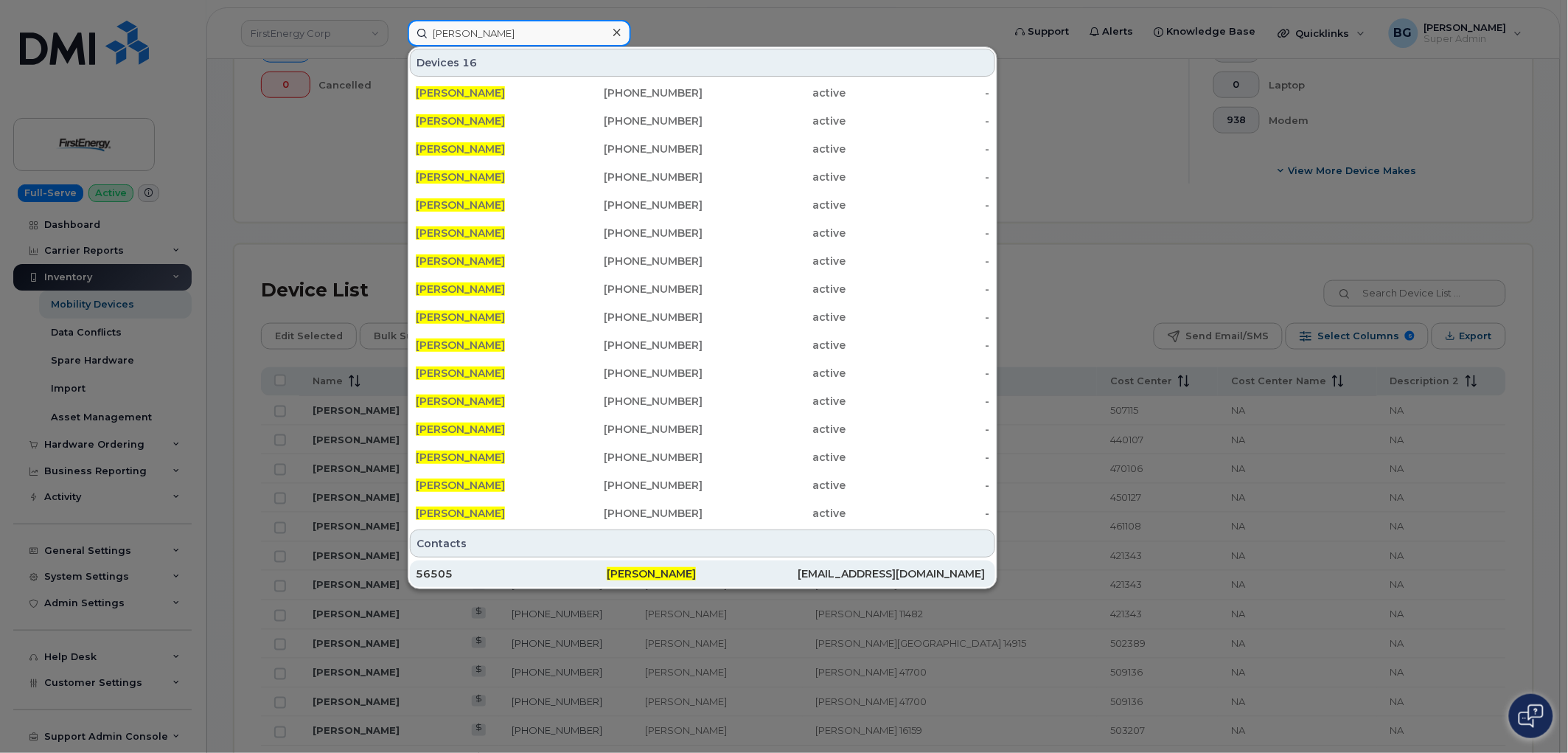
type input "[PERSON_NAME]"
click at [433, 570] on div "56505" at bounding box center [511, 574] width 191 height 15
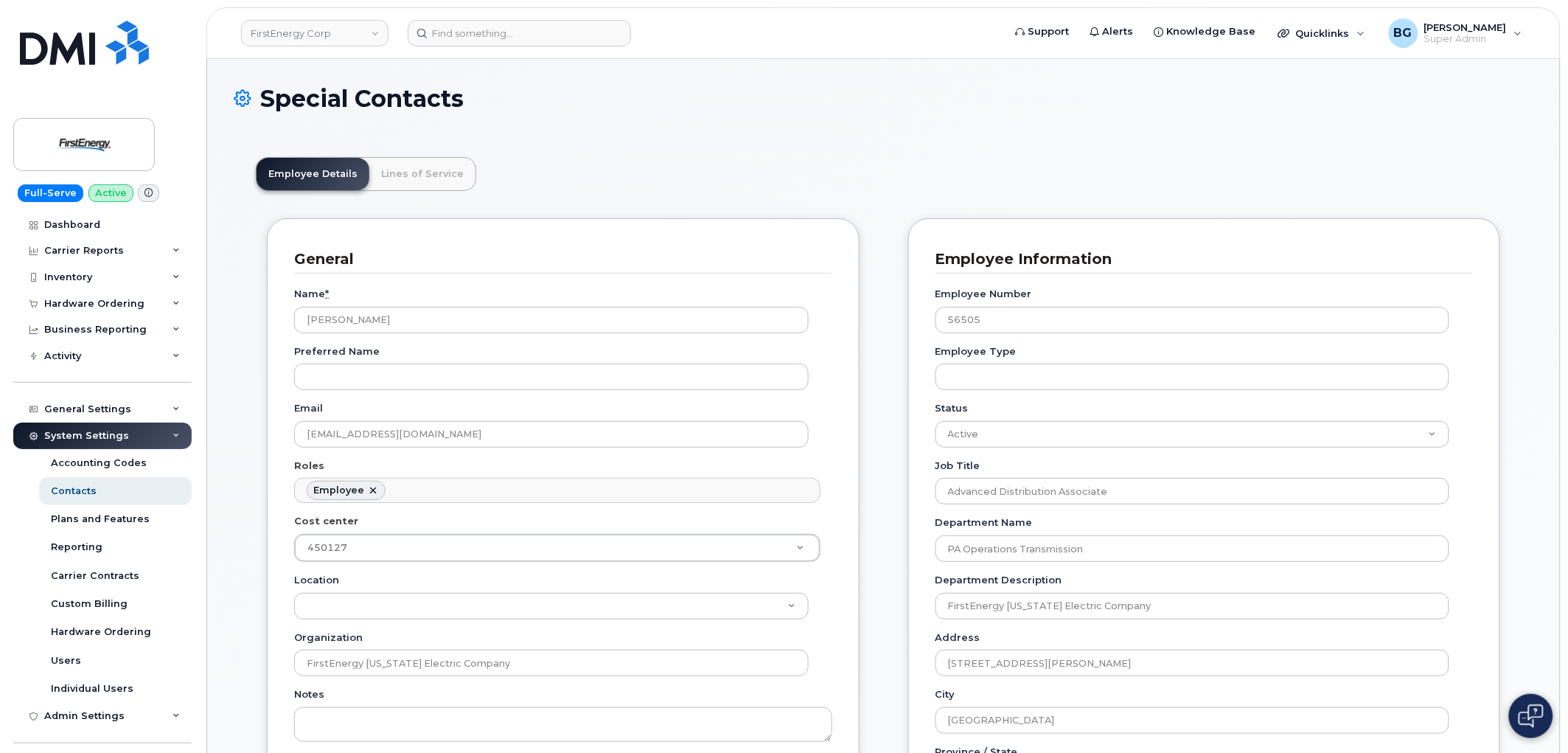
scroll to position [49, 0]
click at [378, 174] on link "Lines of Service" at bounding box center [422, 174] width 106 height 32
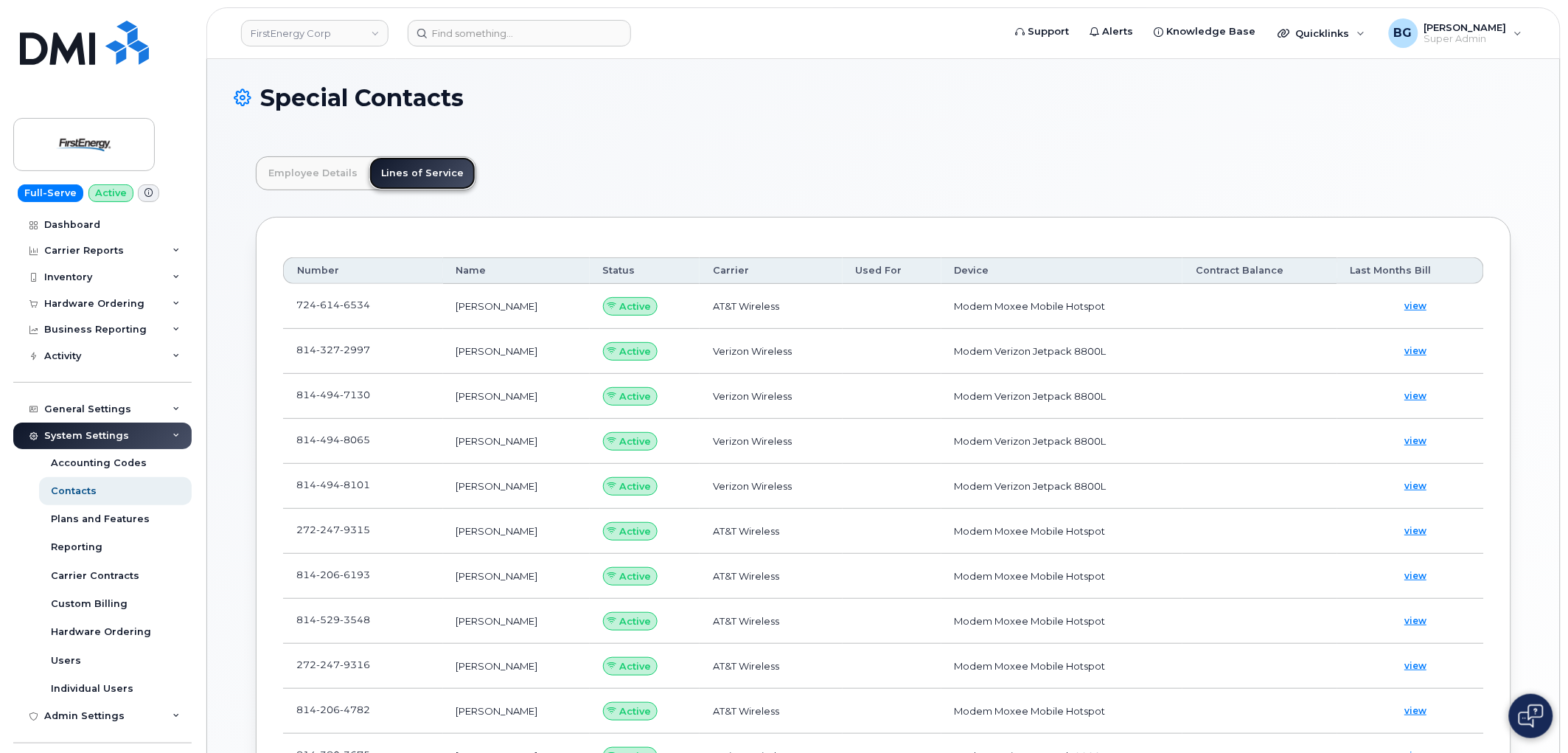
scroll to position [0, 0]
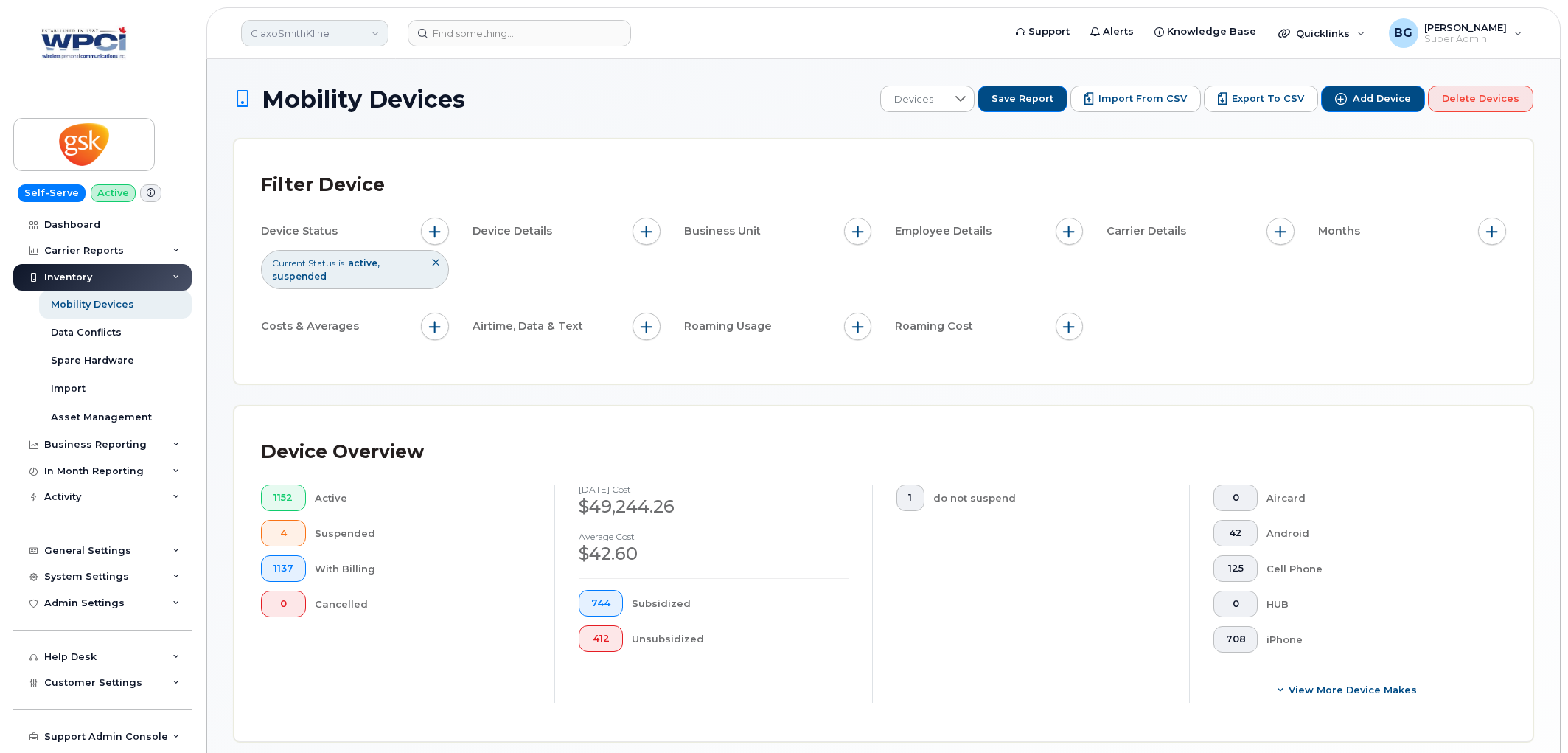
scroll to position [384, 0]
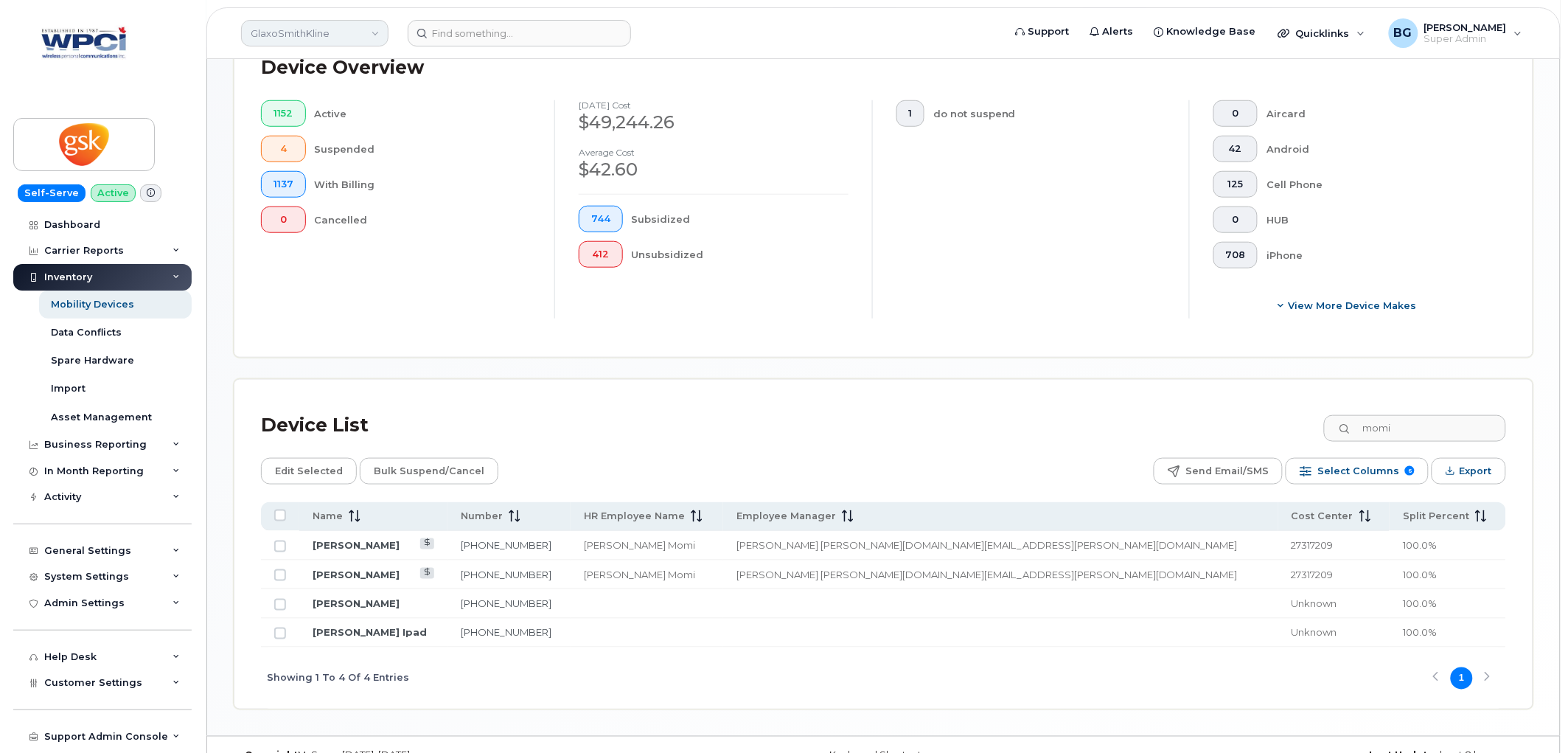
click at [333, 32] on link "GlaxoSmithKline" at bounding box center [314, 32] width 147 height 26
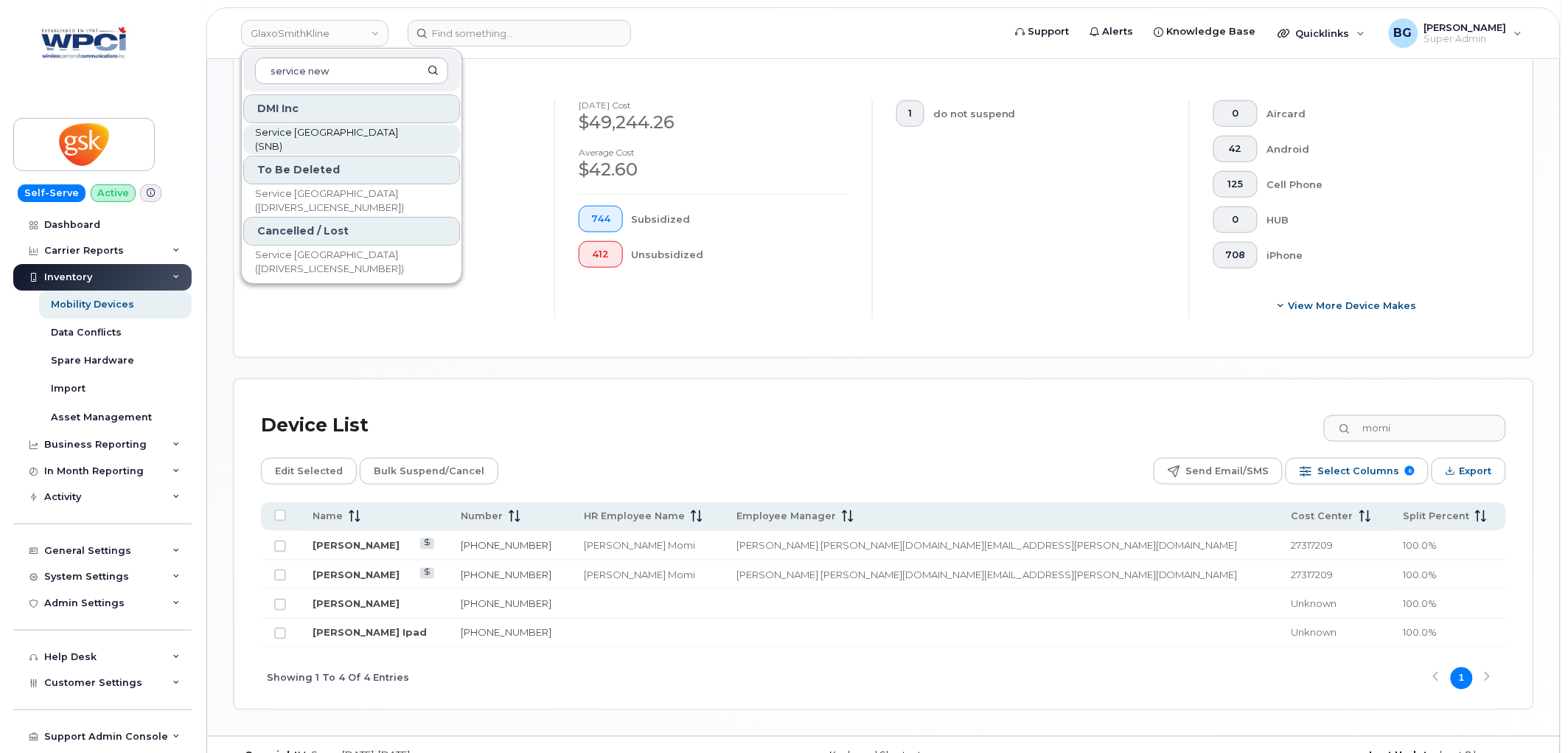
type input "service new"
click at [297, 135] on span "Service [GEOGRAPHIC_DATA] (SNB)" at bounding box center [340, 140] width 170 height 29
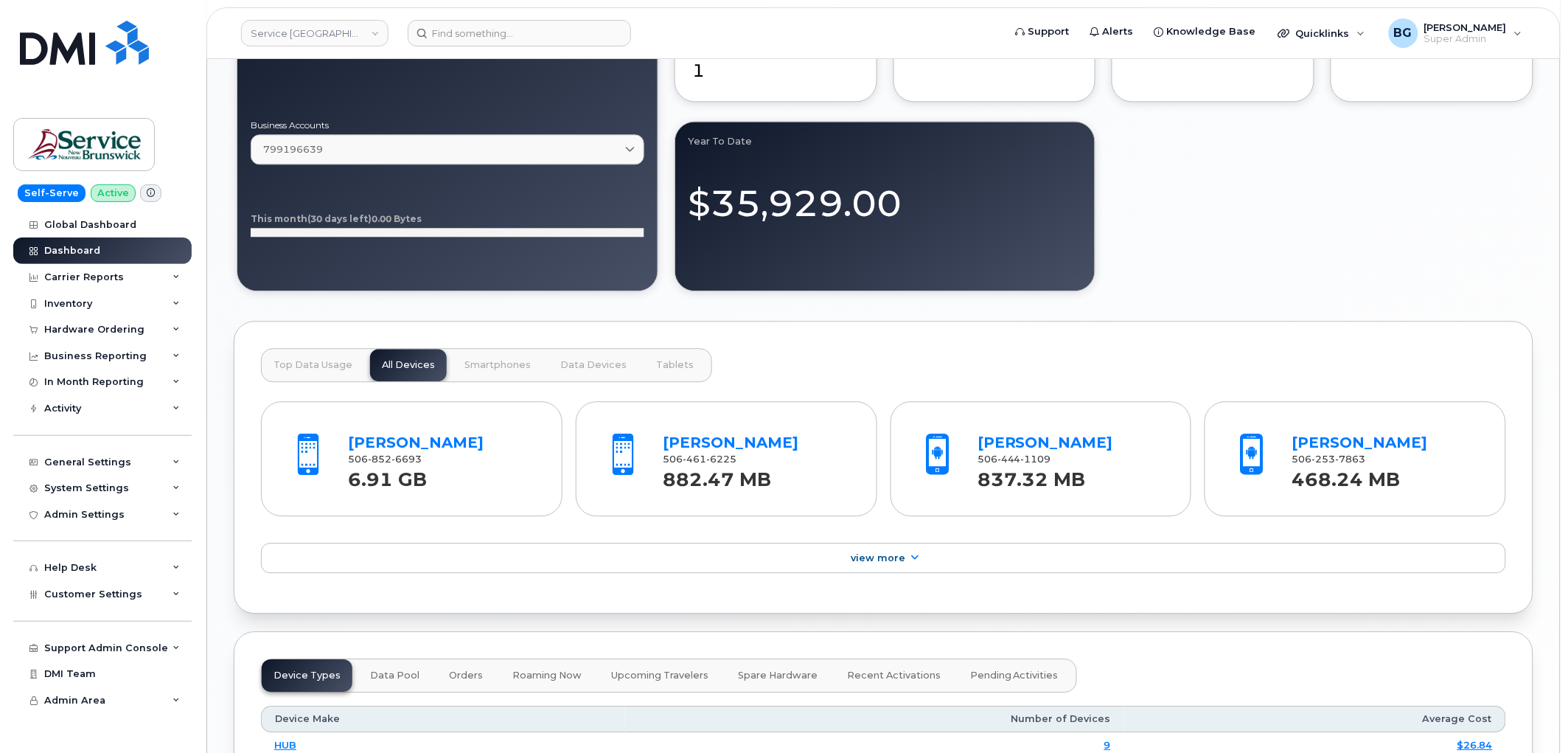
scroll to position [1202, 0]
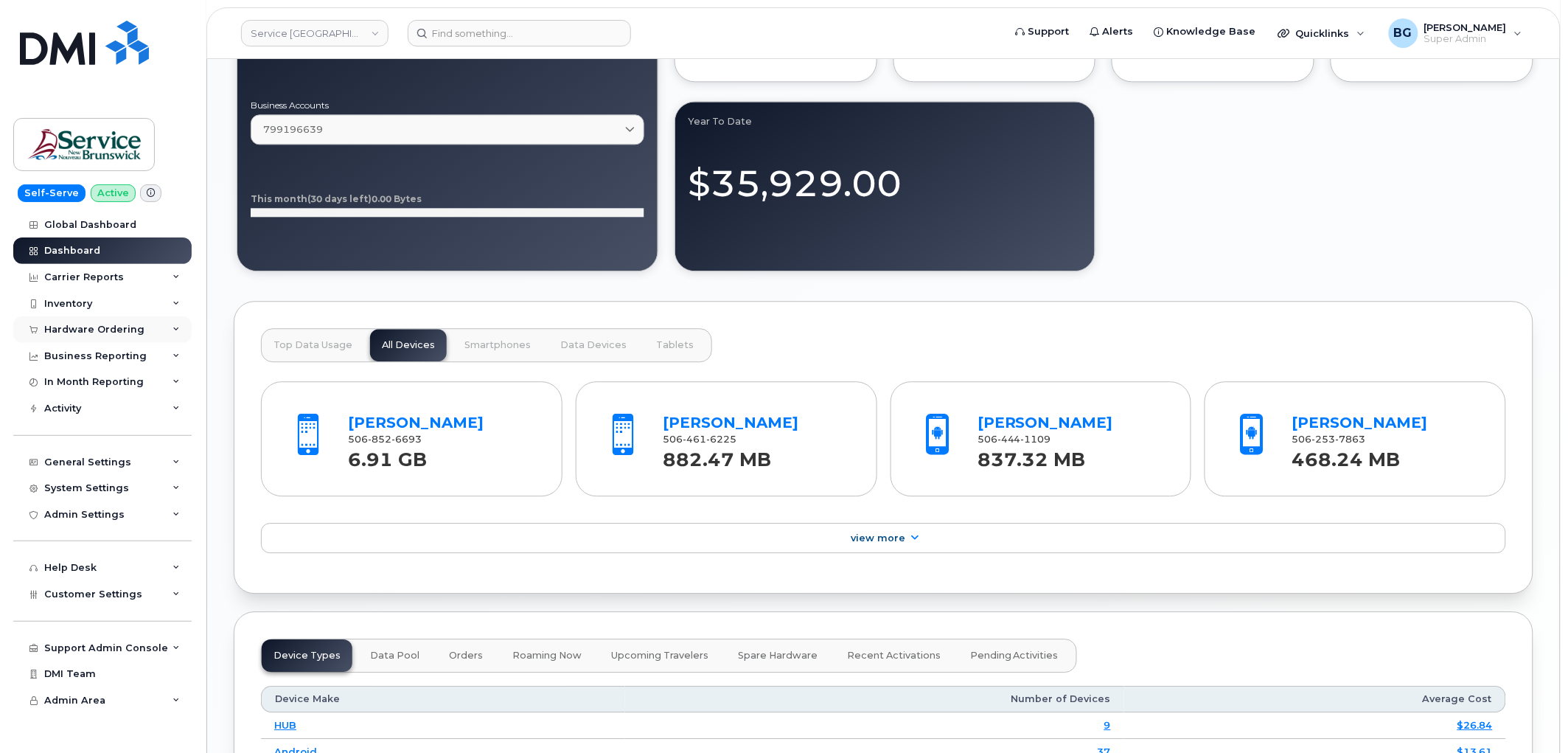
click at [77, 327] on div "Hardware Ordering" at bounding box center [94, 330] width 100 height 12
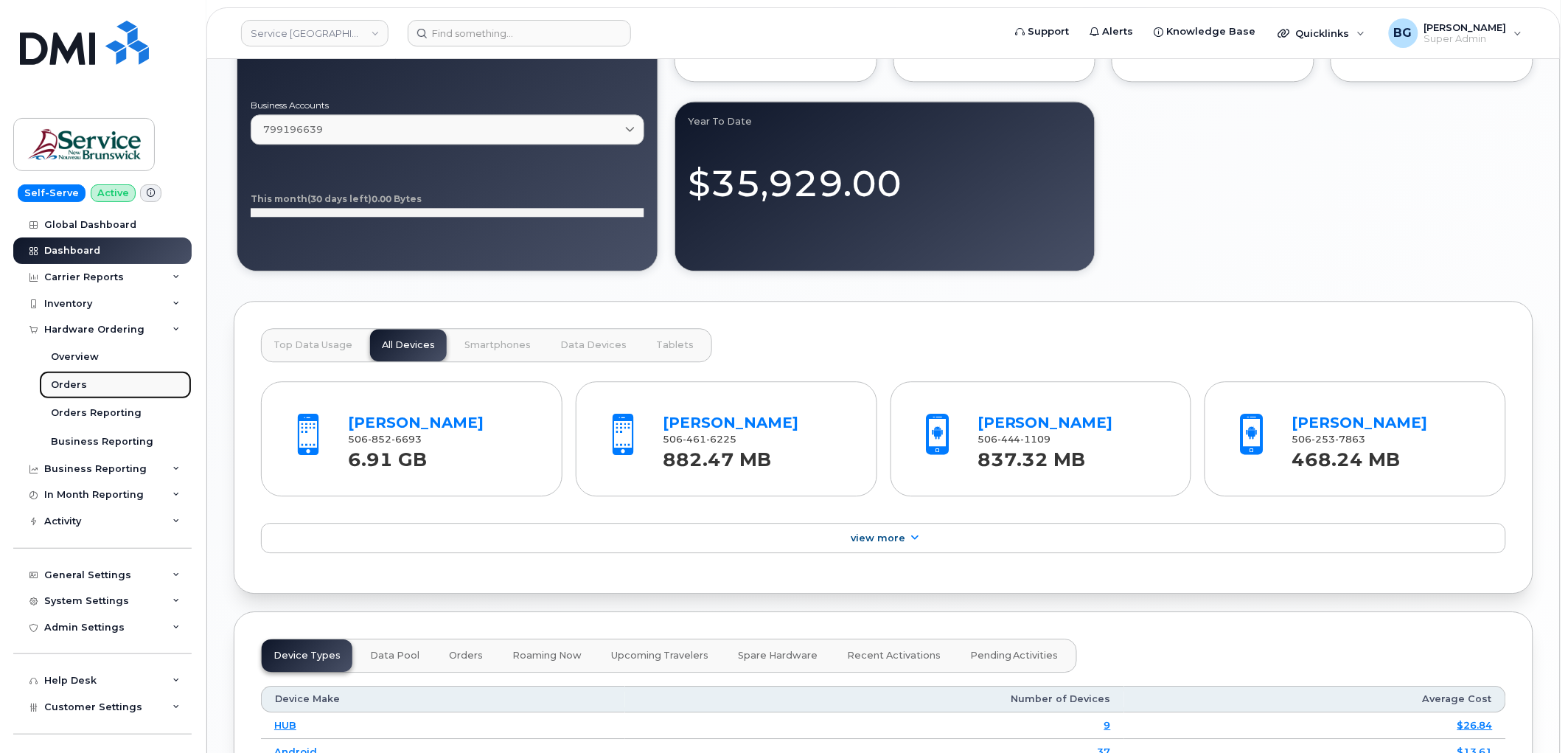
click at [54, 381] on div "Orders" at bounding box center [69, 385] width 36 height 14
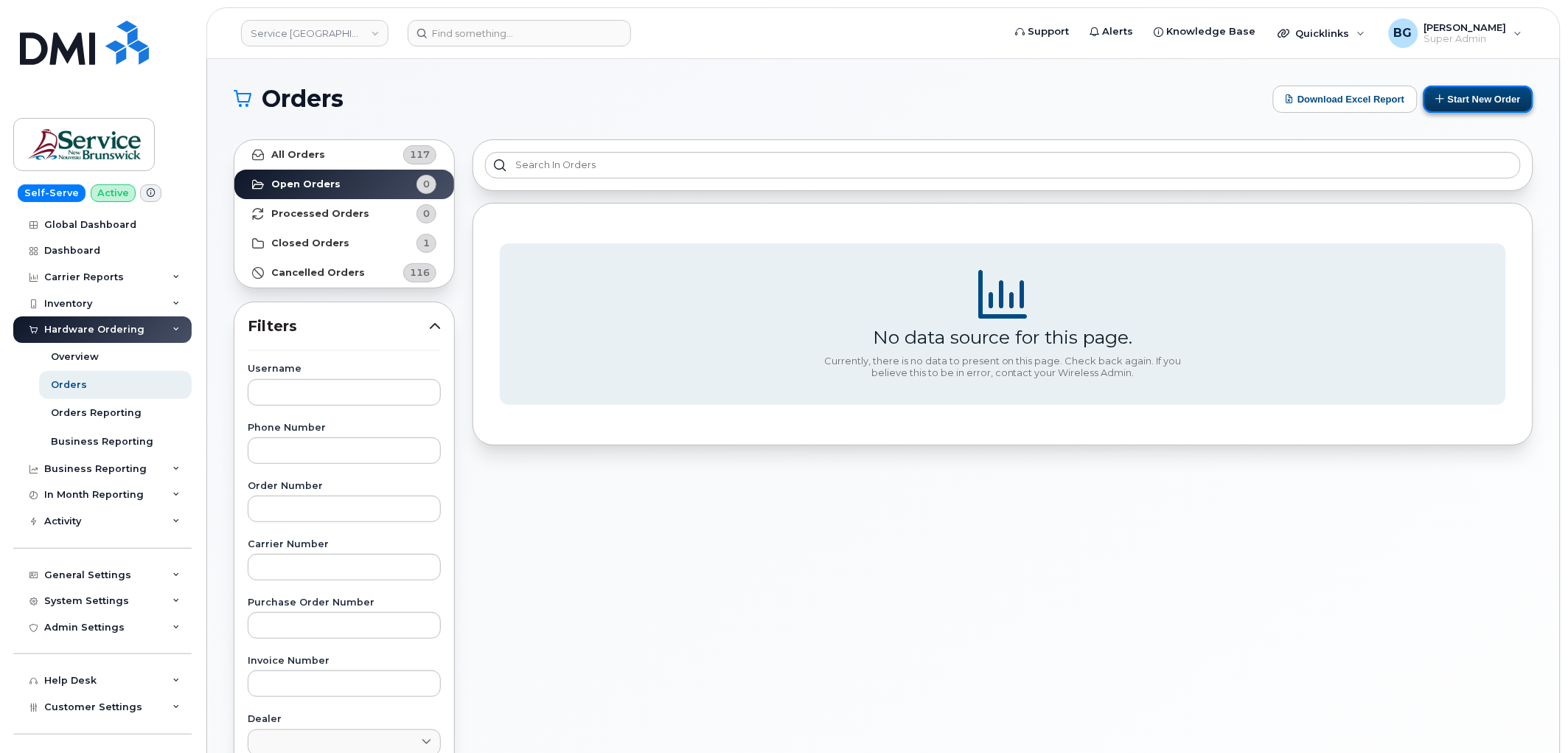
click at [1477, 98] on button "Start New Order" at bounding box center [1479, 99] width 110 height 27
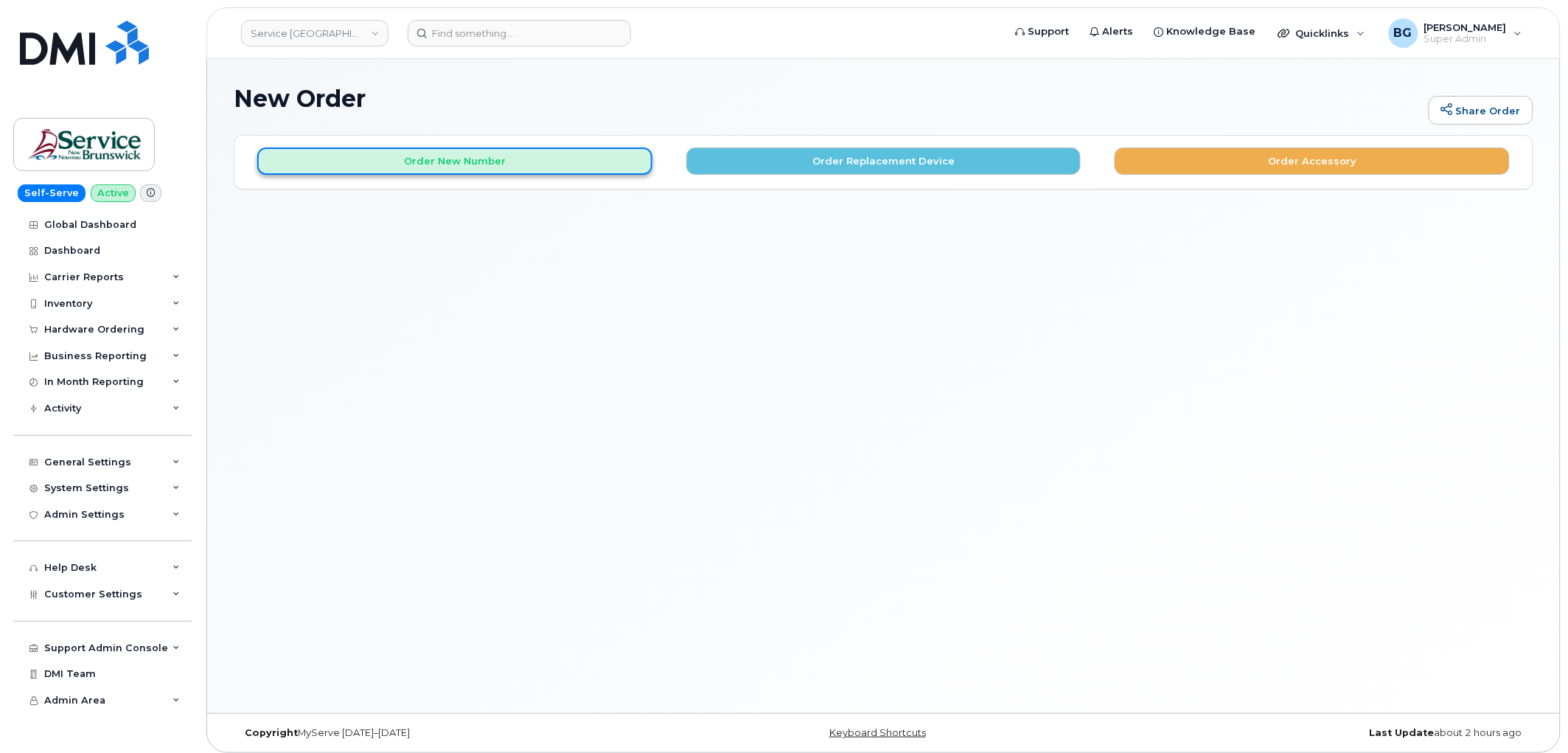
click at [417, 164] on button "Order New Number" at bounding box center [454, 161] width 395 height 27
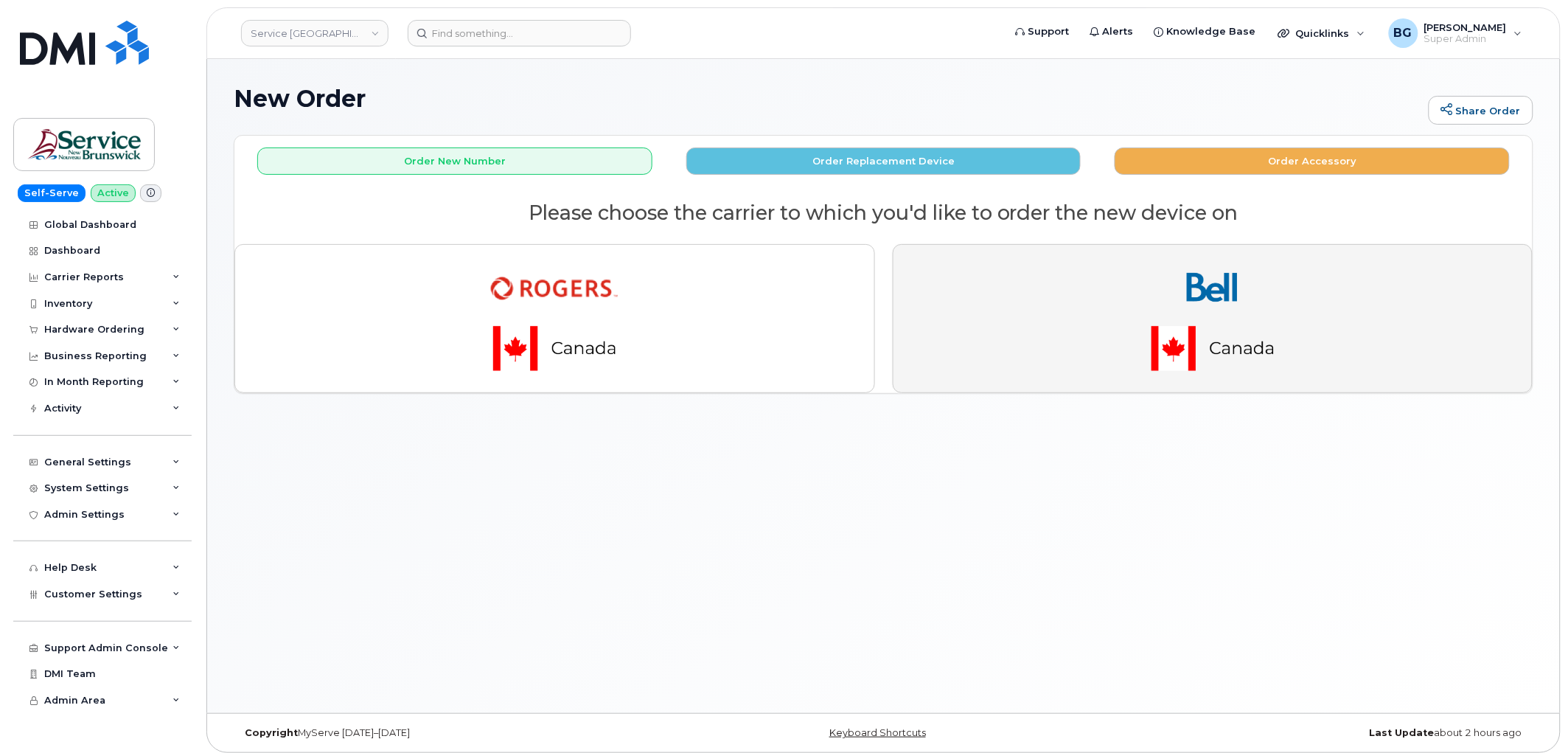
click at [1246, 299] on img "button" at bounding box center [1212, 319] width 206 height 124
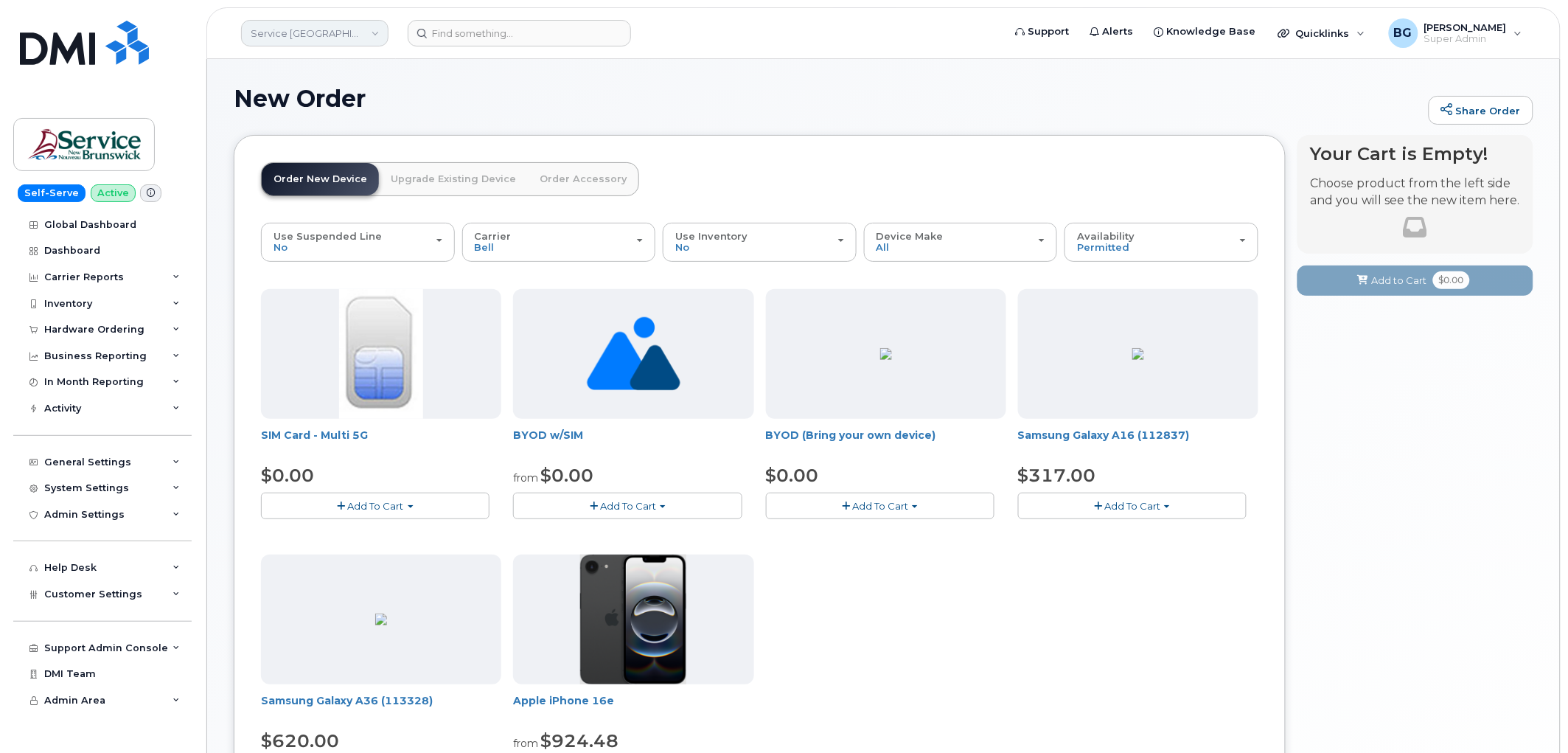
click at [291, 22] on link "Service New Brunswick (SNB)" at bounding box center [314, 32] width 147 height 26
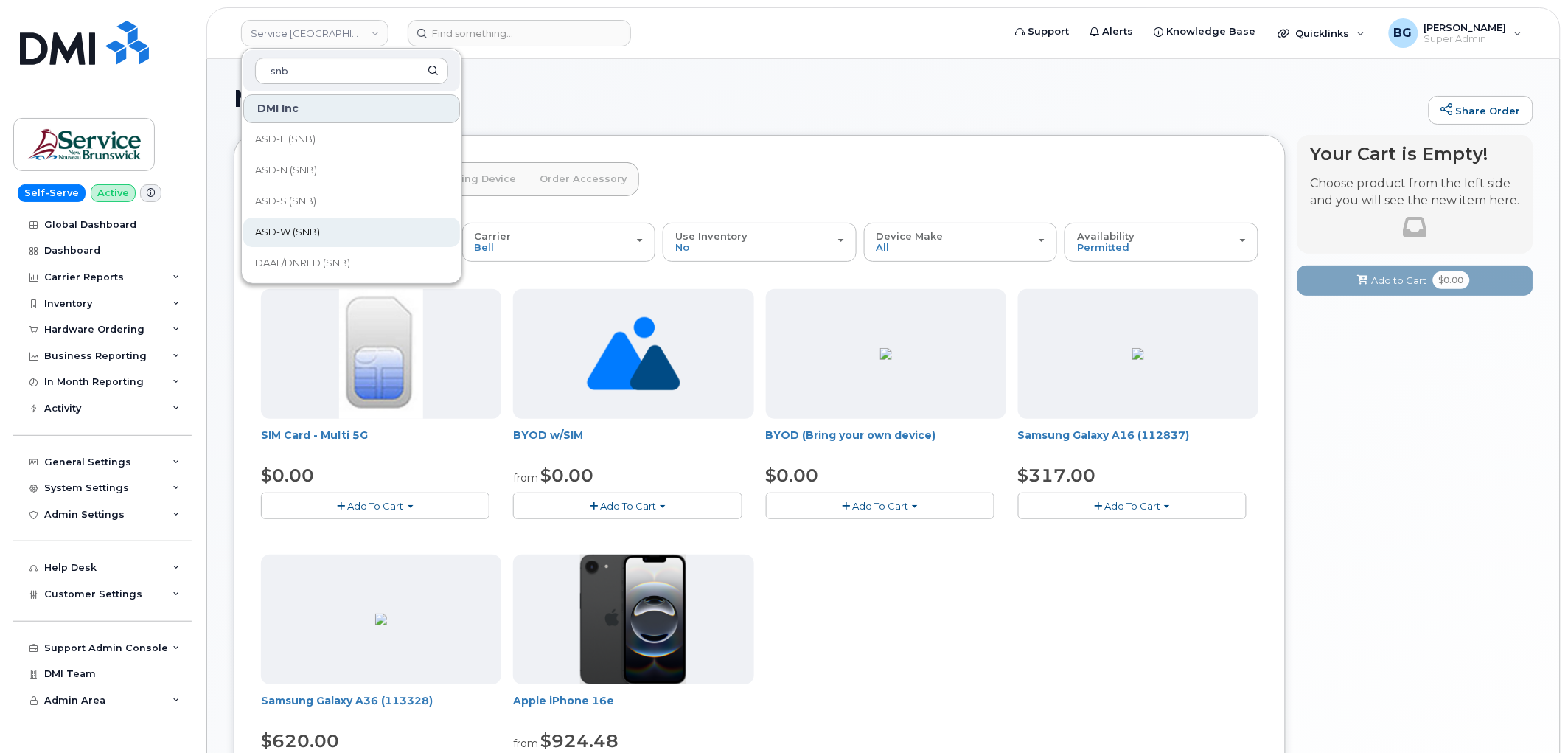
type input "snb"
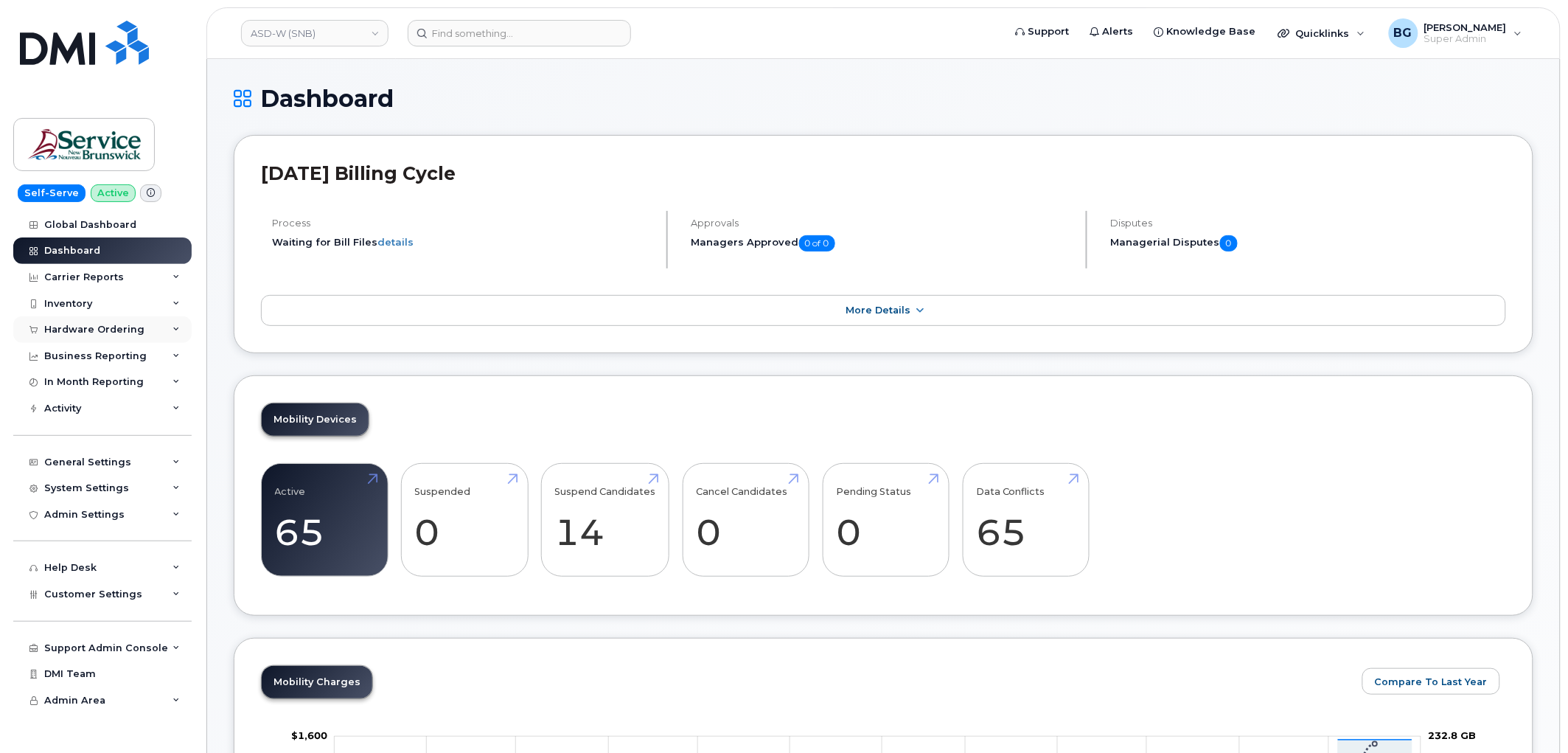
click at [97, 333] on div "Hardware Ordering" at bounding box center [94, 330] width 100 height 12
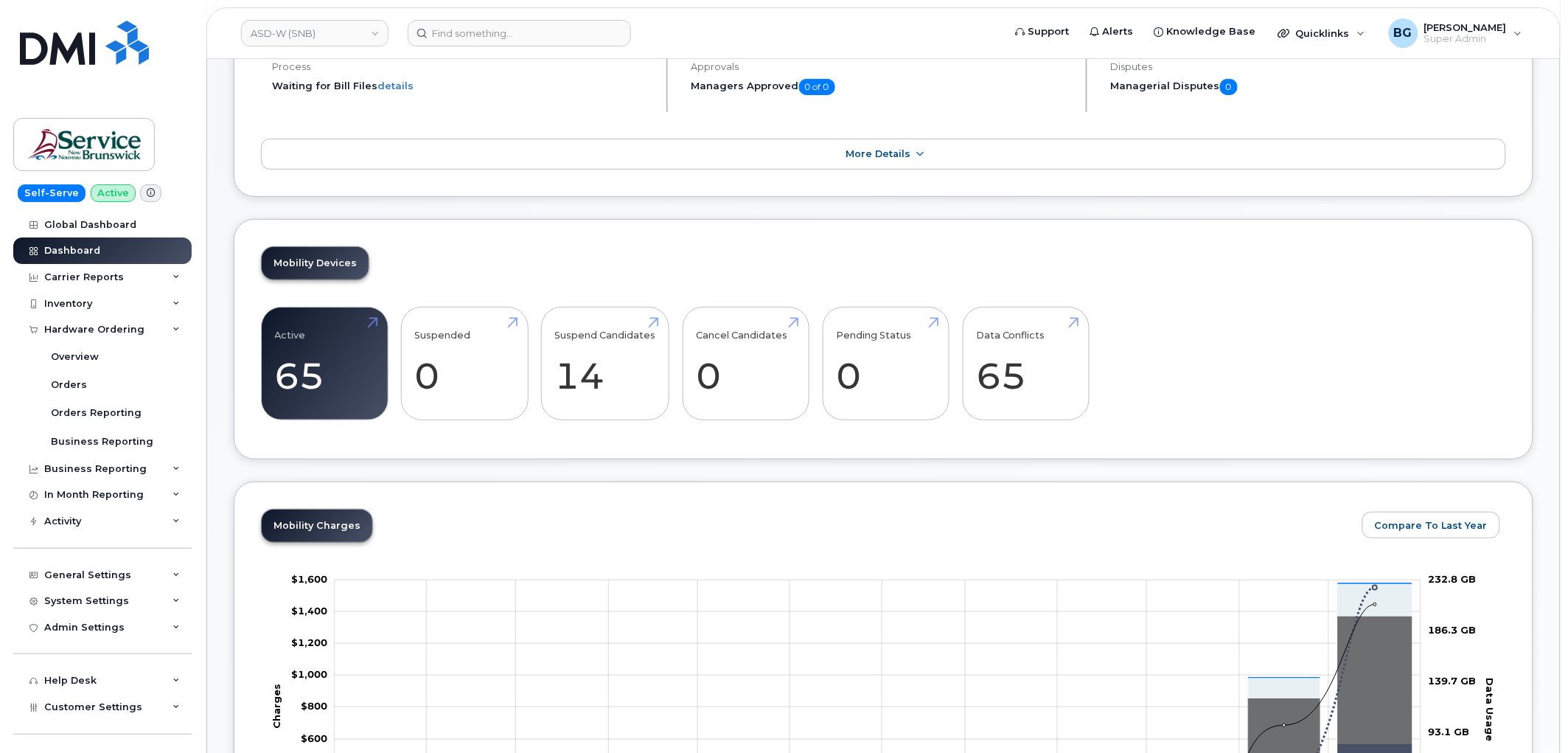
scroll to position [164, 0]
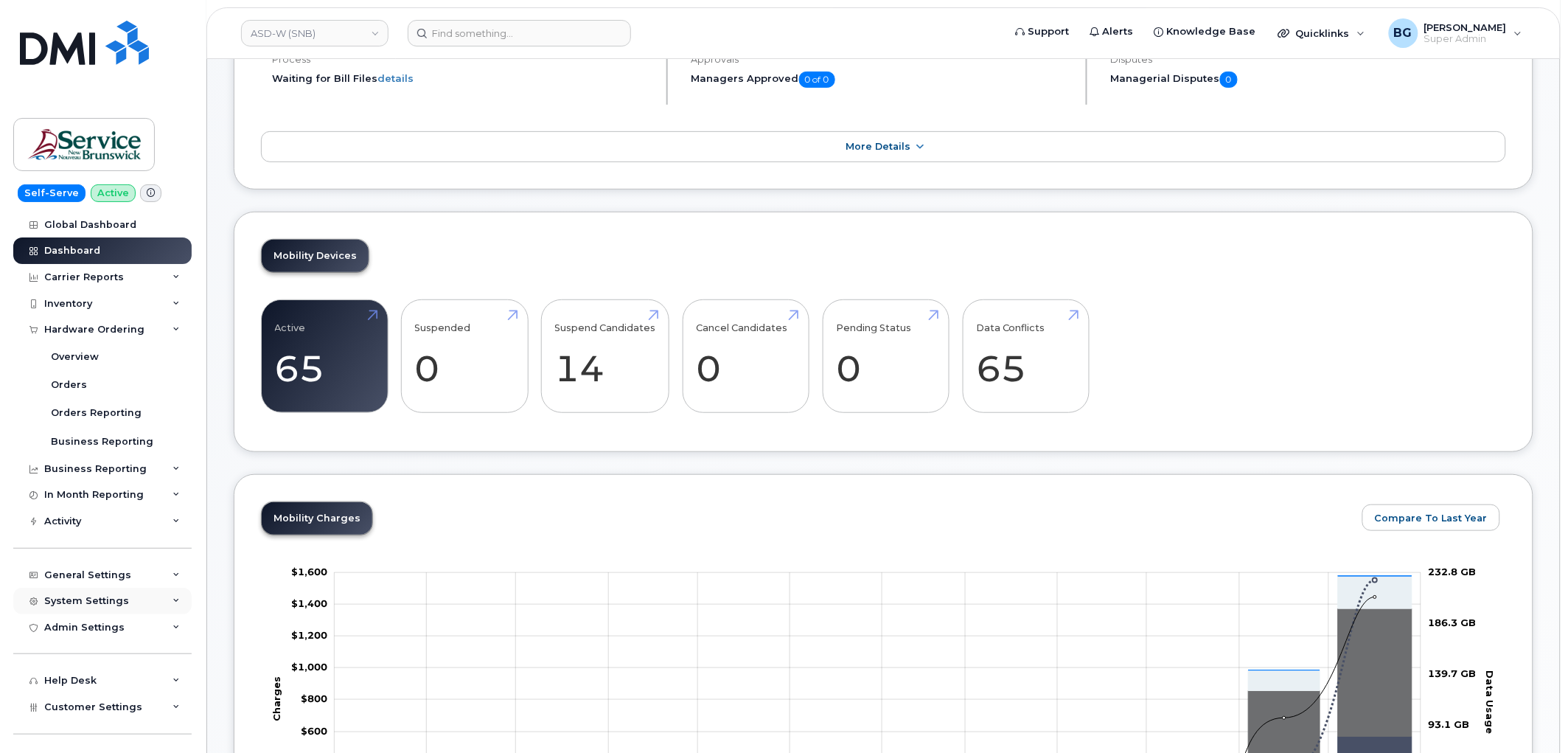
click at [72, 602] on div "System Settings" at bounding box center [87, 601] width 85 height 12
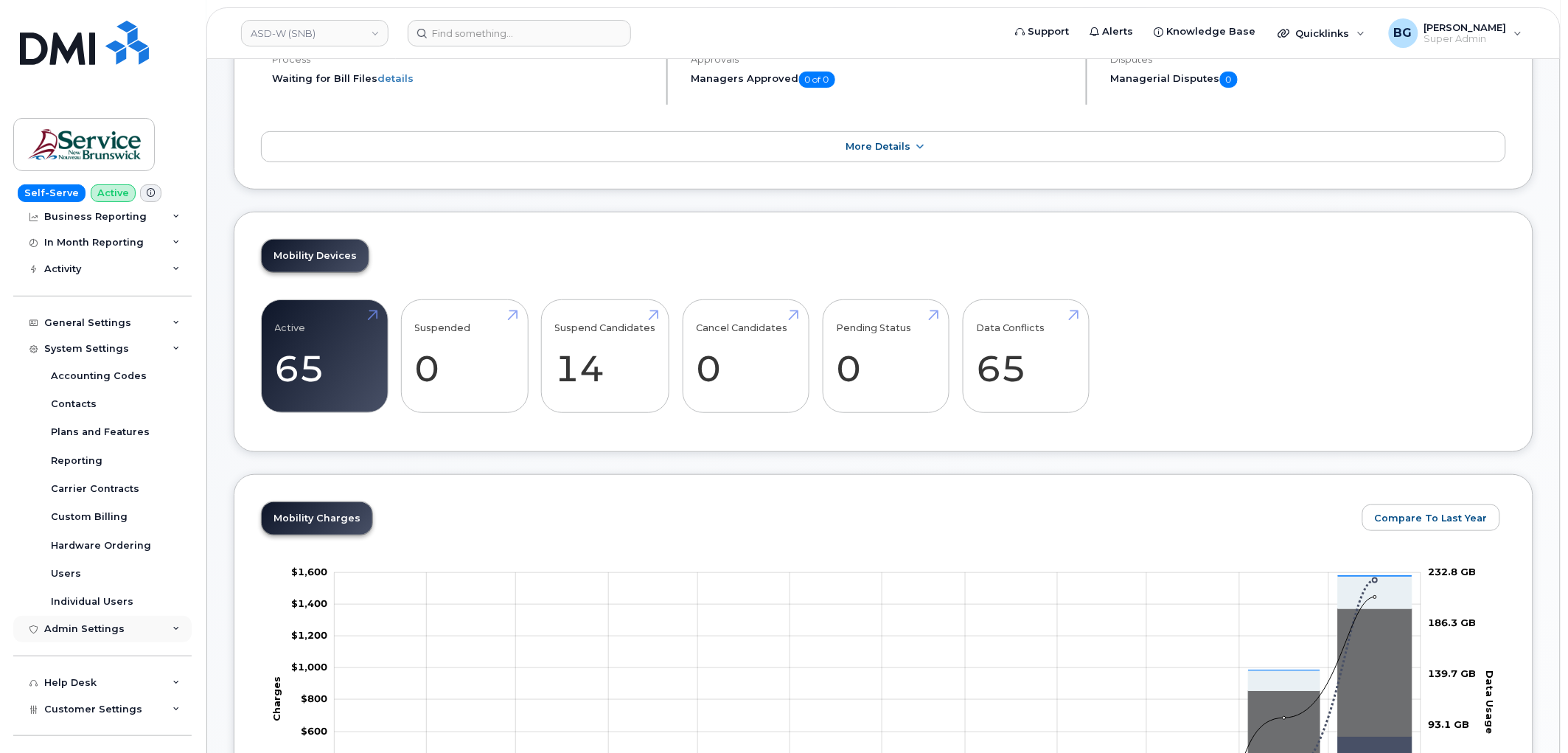
scroll to position [273, 0]
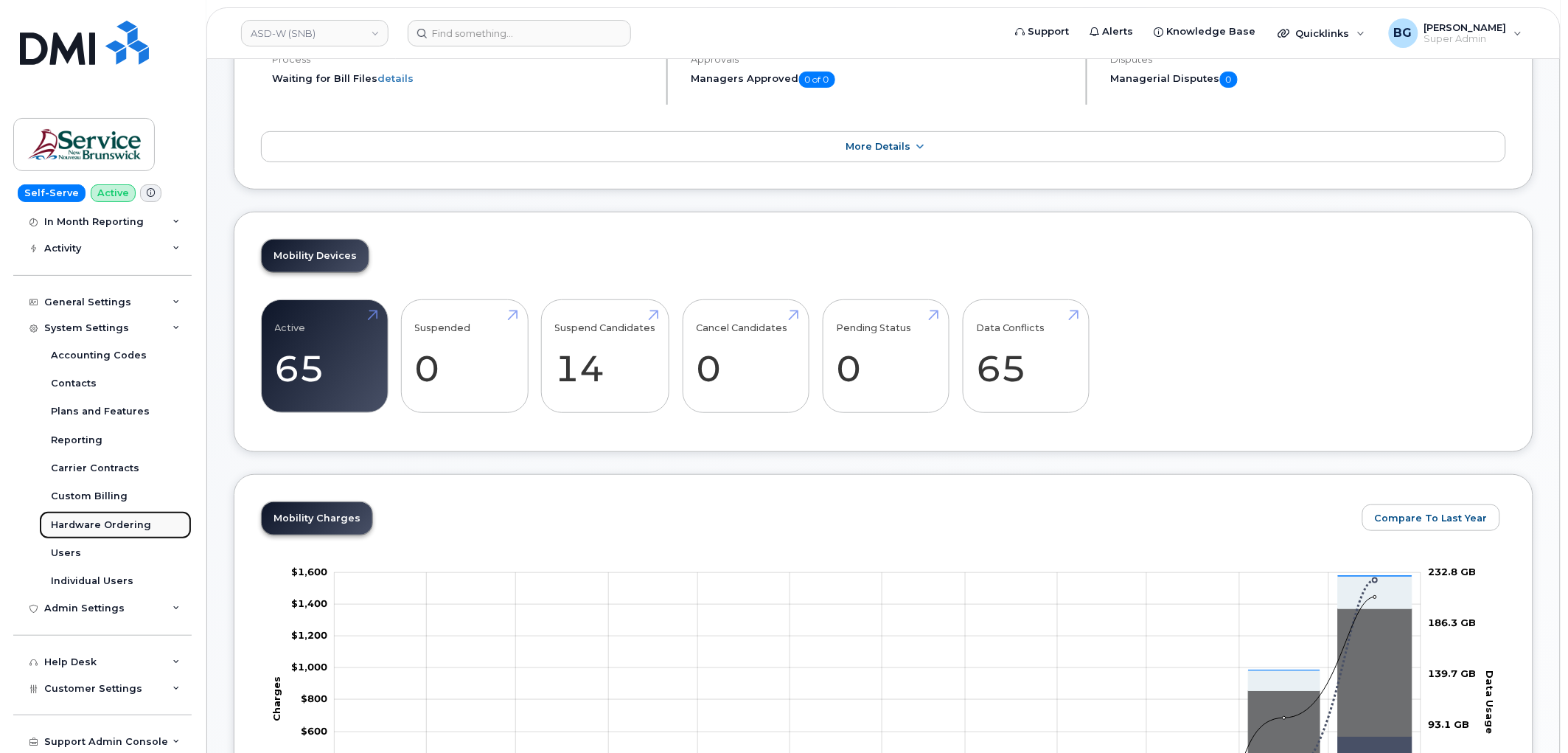
click at [63, 524] on div "Hardware Ordering" at bounding box center [100, 526] width 100 height 14
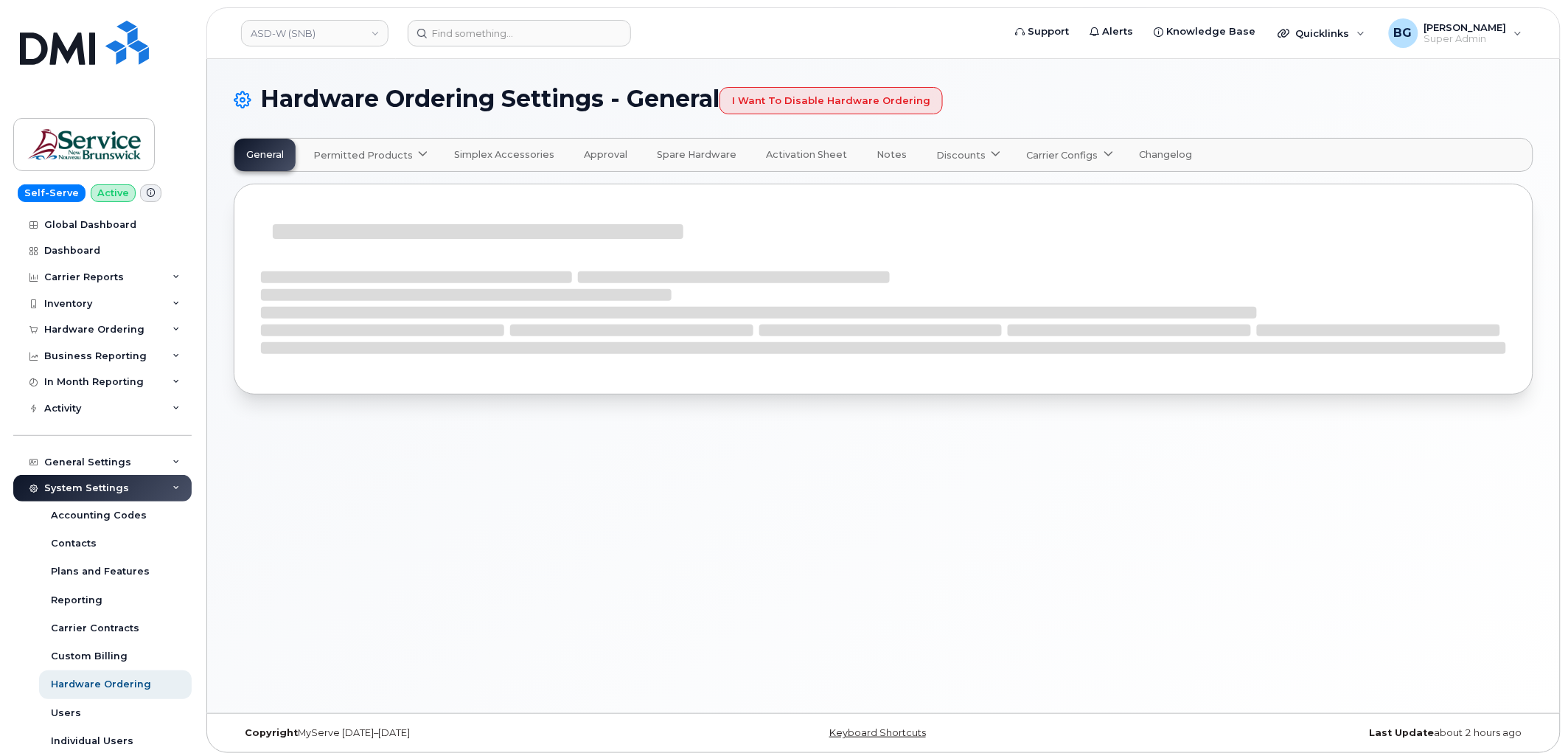
select select "admins"
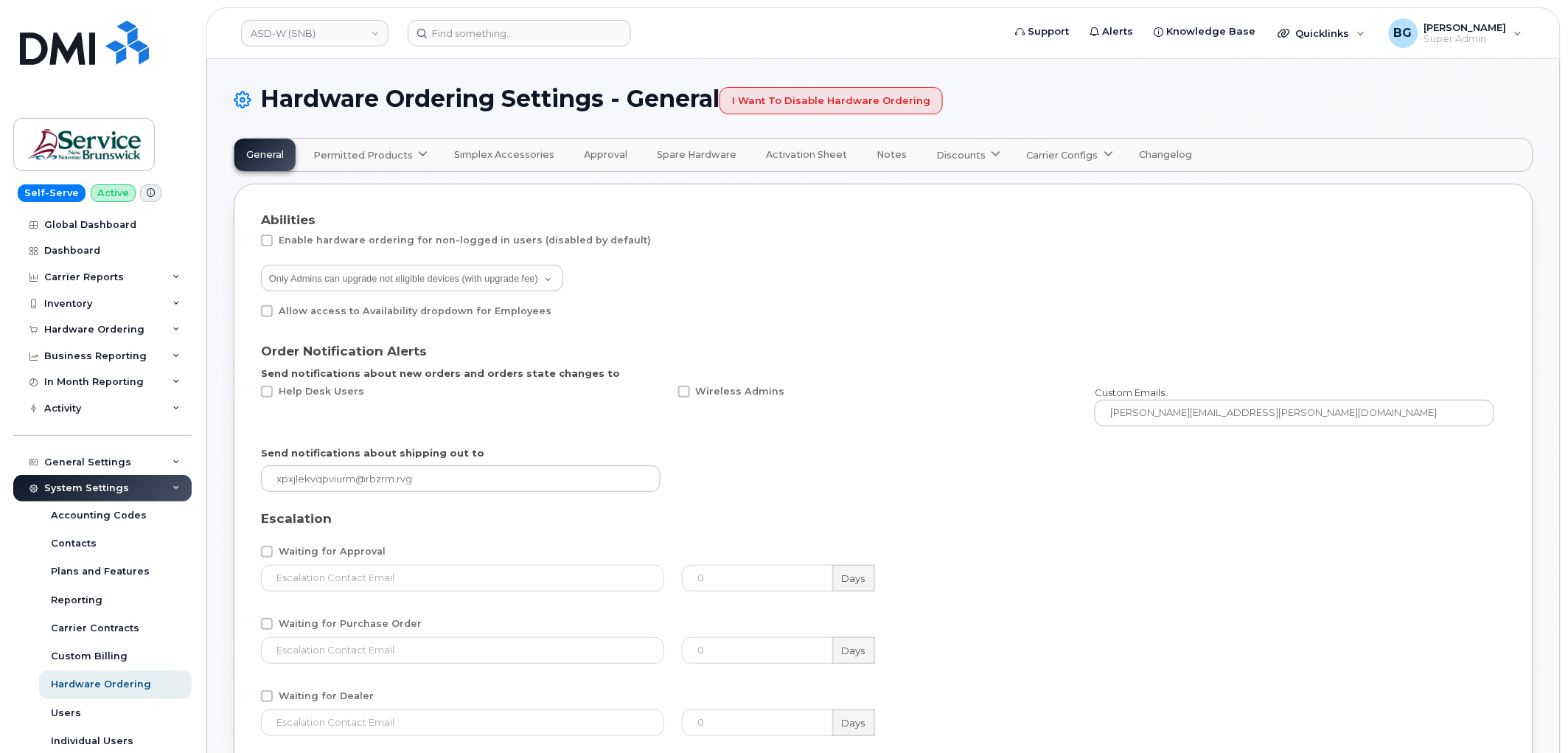
click at [353, 151] on span "Permitted Products" at bounding box center [363, 155] width 100 height 14
click at [319, 189] on span "Bell" at bounding box center [326, 191] width 19 height 16
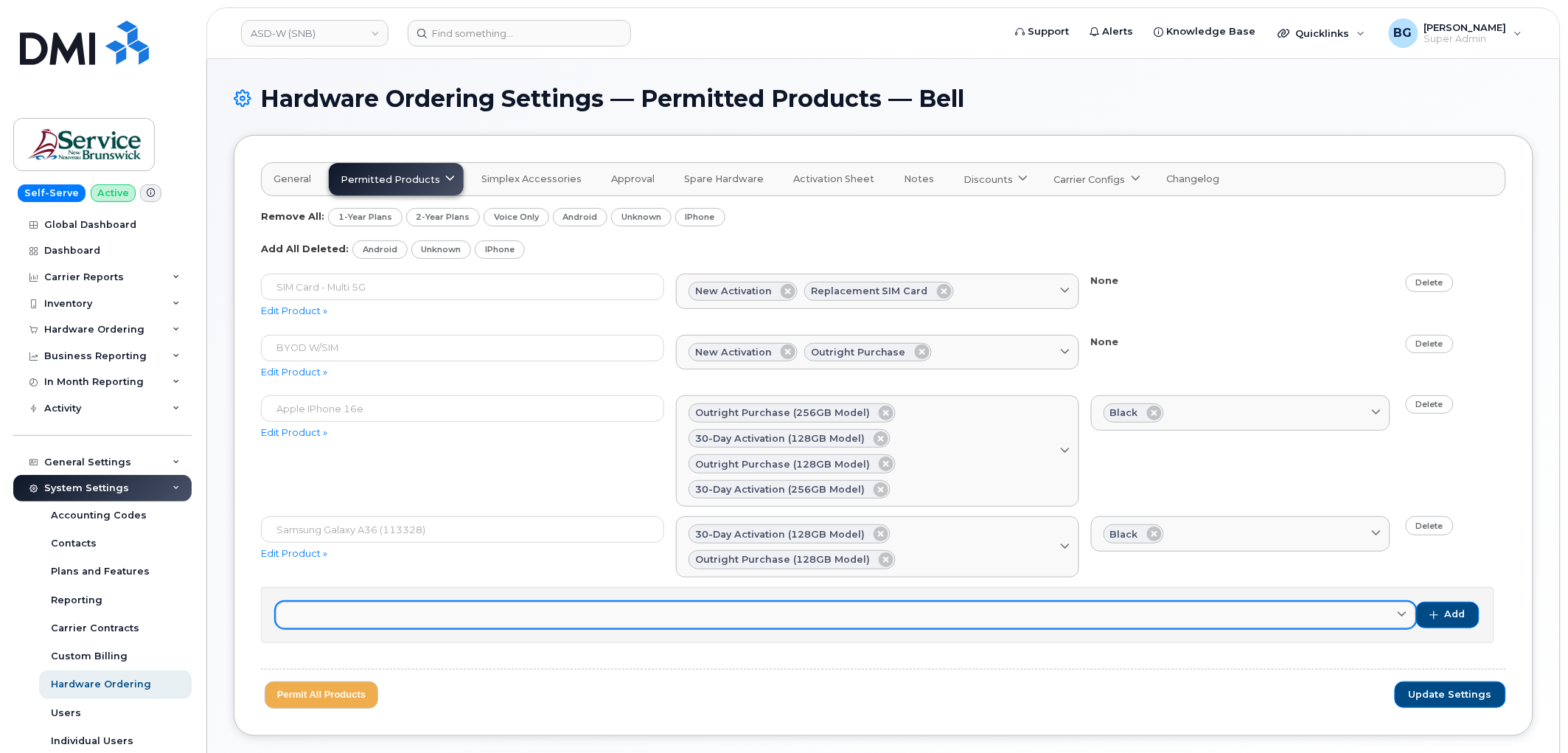
click at [1406, 614] on span at bounding box center [1402, 615] width 14 height 14
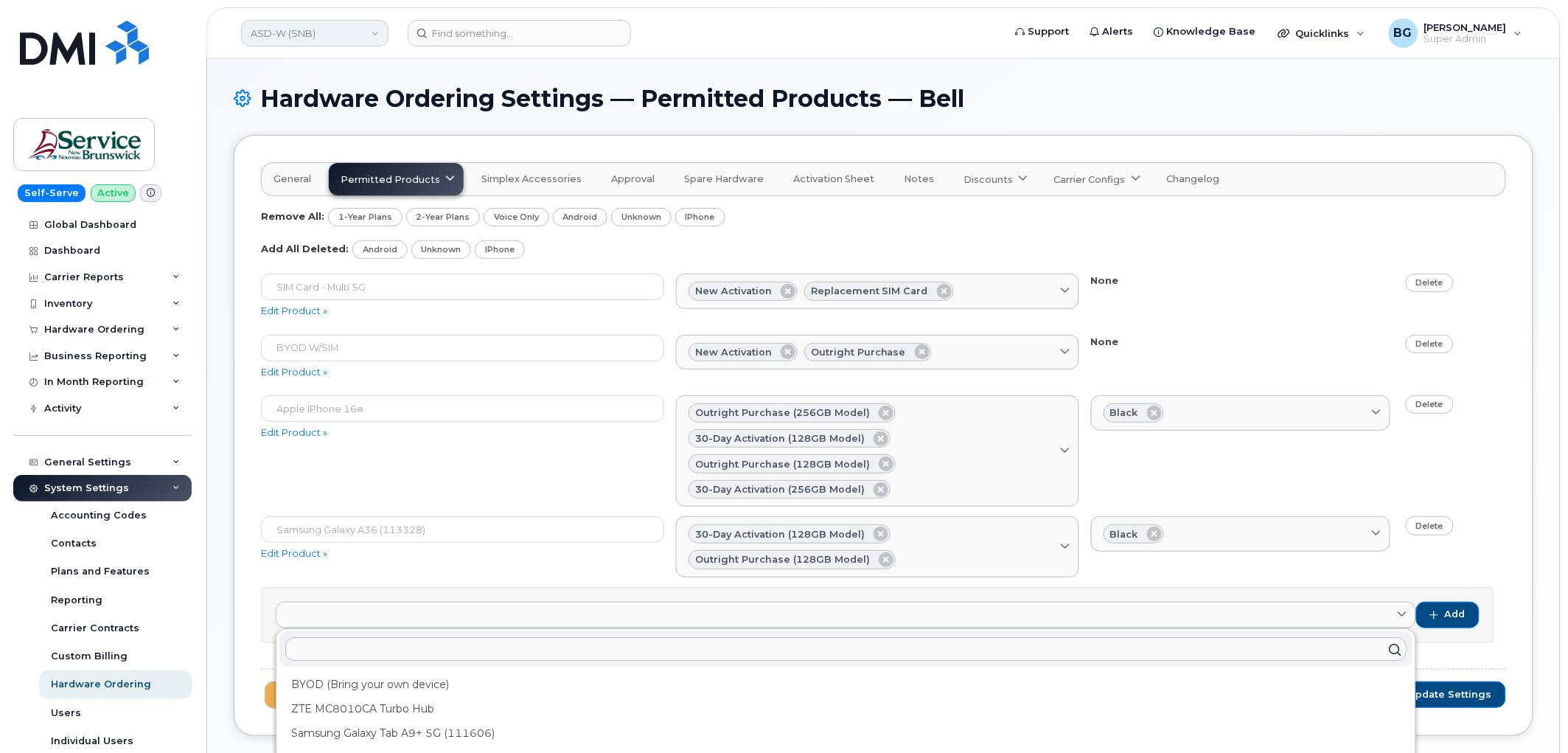
click at [281, 27] on link "ASD-W (SNB)" at bounding box center [314, 32] width 147 height 26
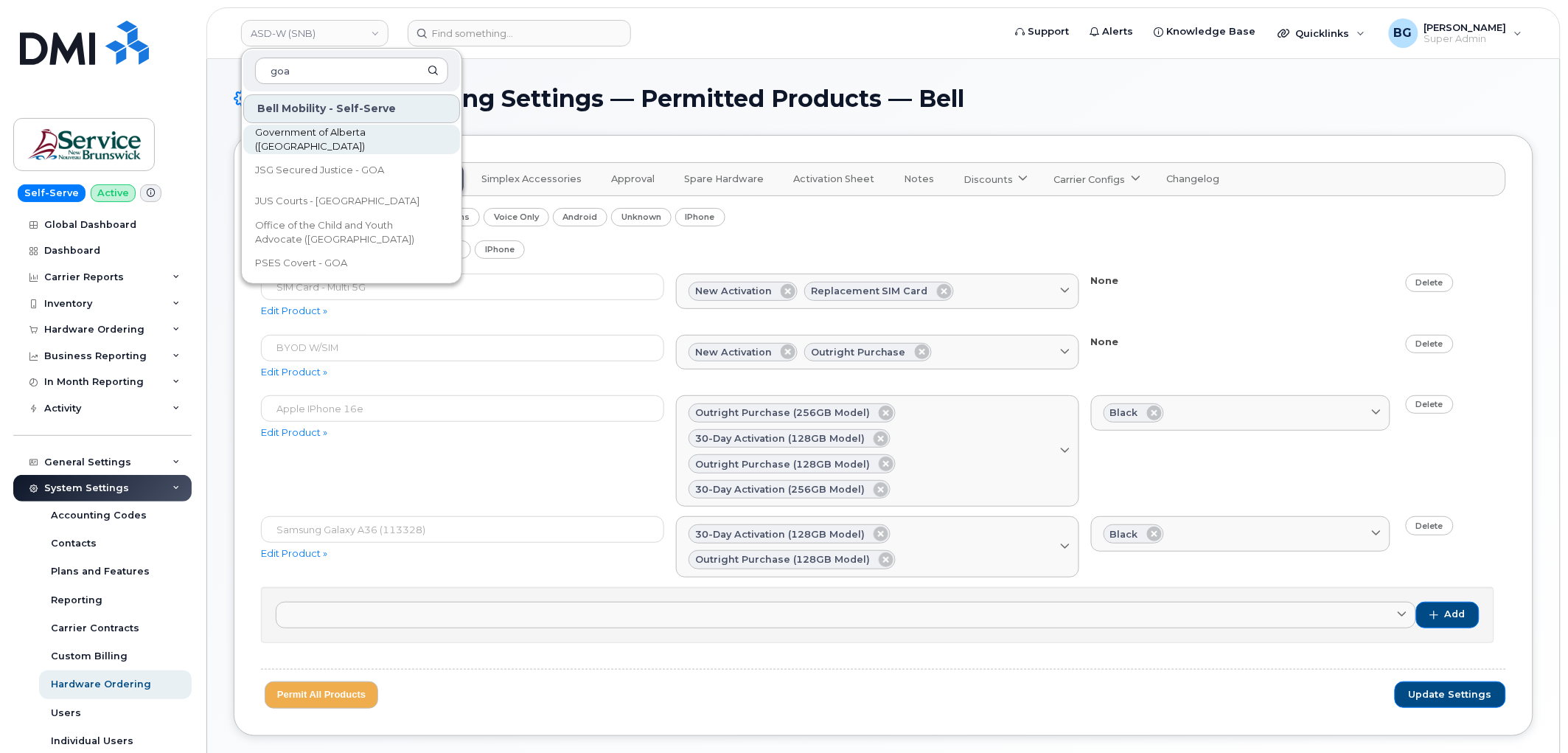
type input "goa"
click at [340, 137] on span "Government of Alberta ([GEOGRAPHIC_DATA])" at bounding box center [340, 140] width 170 height 29
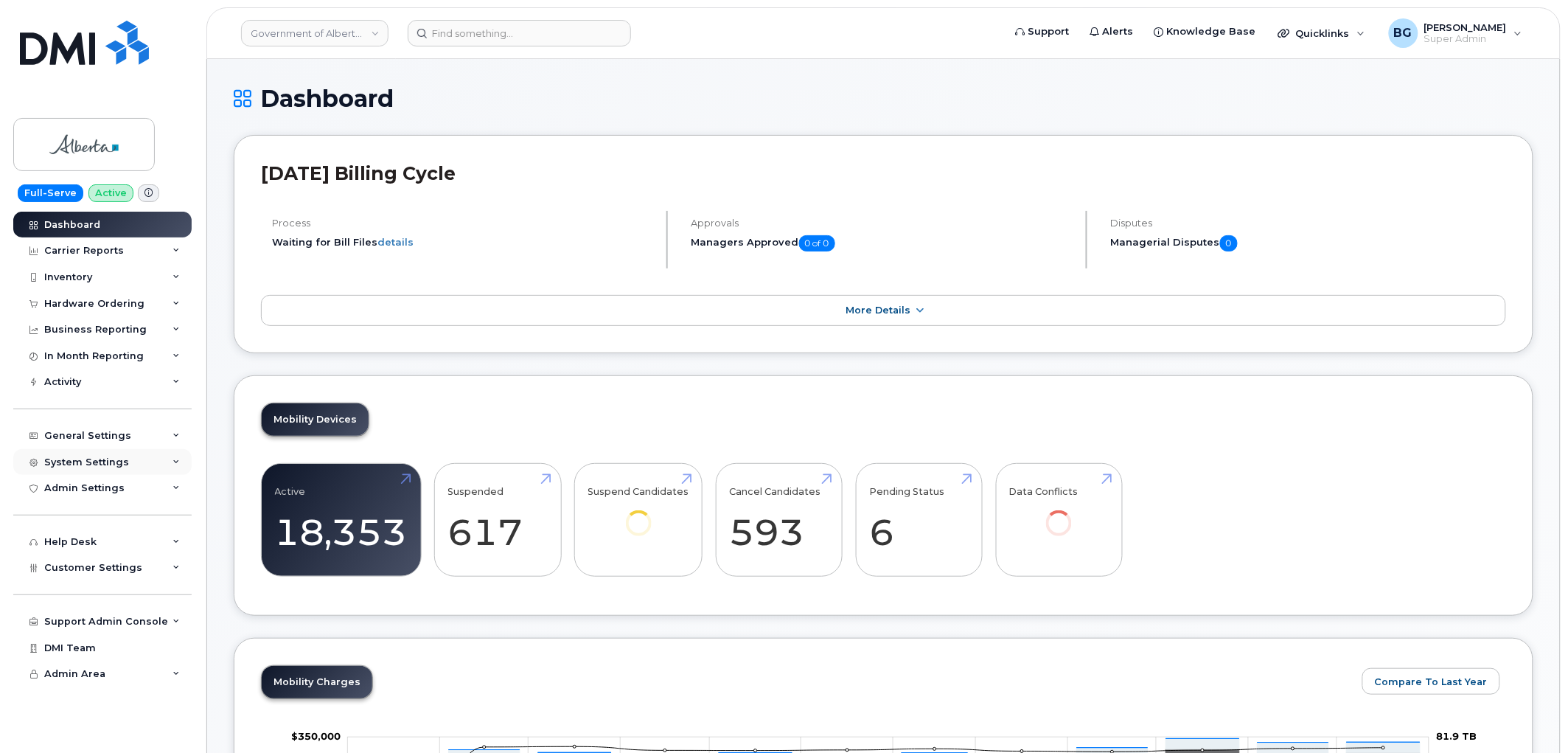
click at [94, 461] on div "System Settings" at bounding box center [87, 463] width 85 height 12
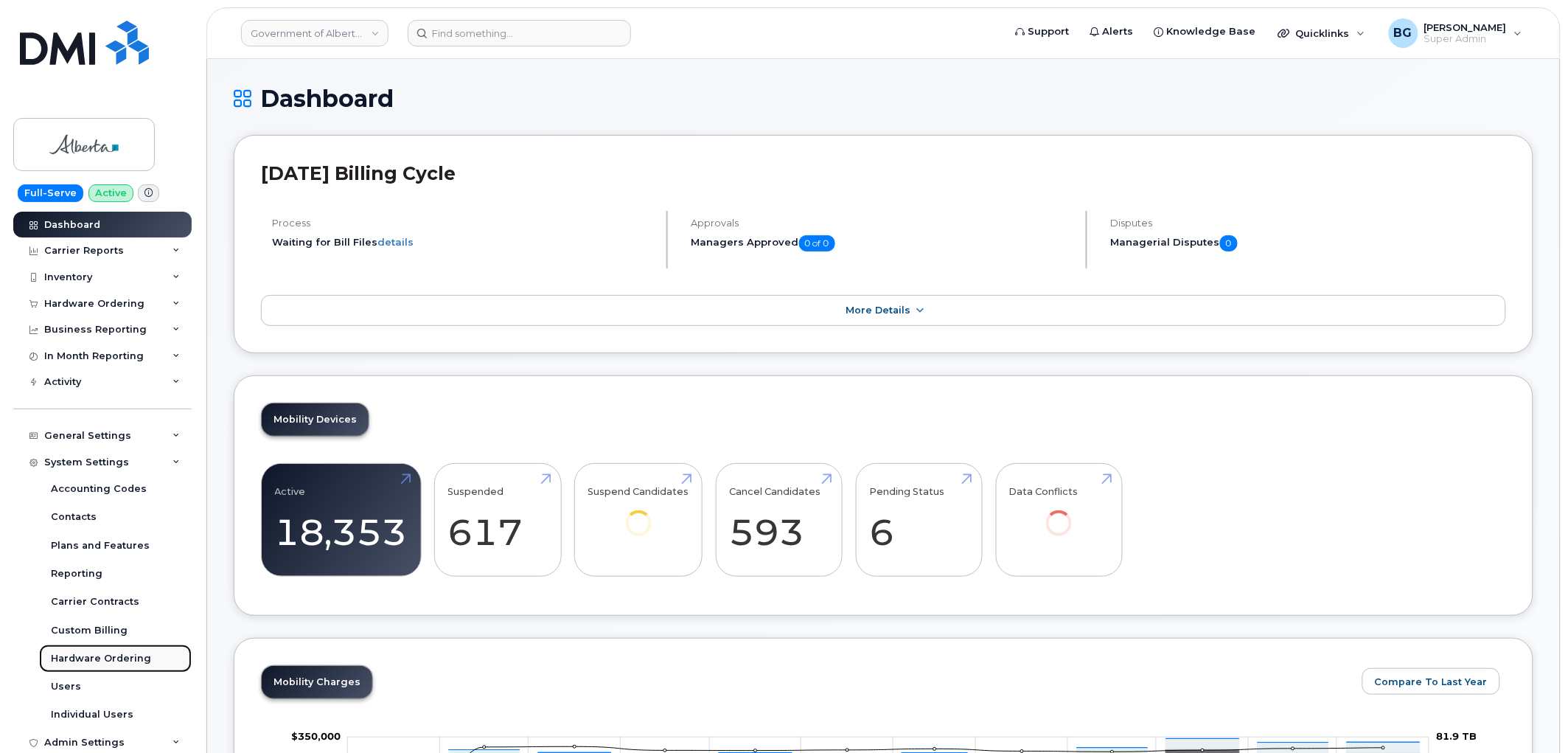
click at [85, 656] on div "Hardware Ordering" at bounding box center [100, 659] width 100 height 14
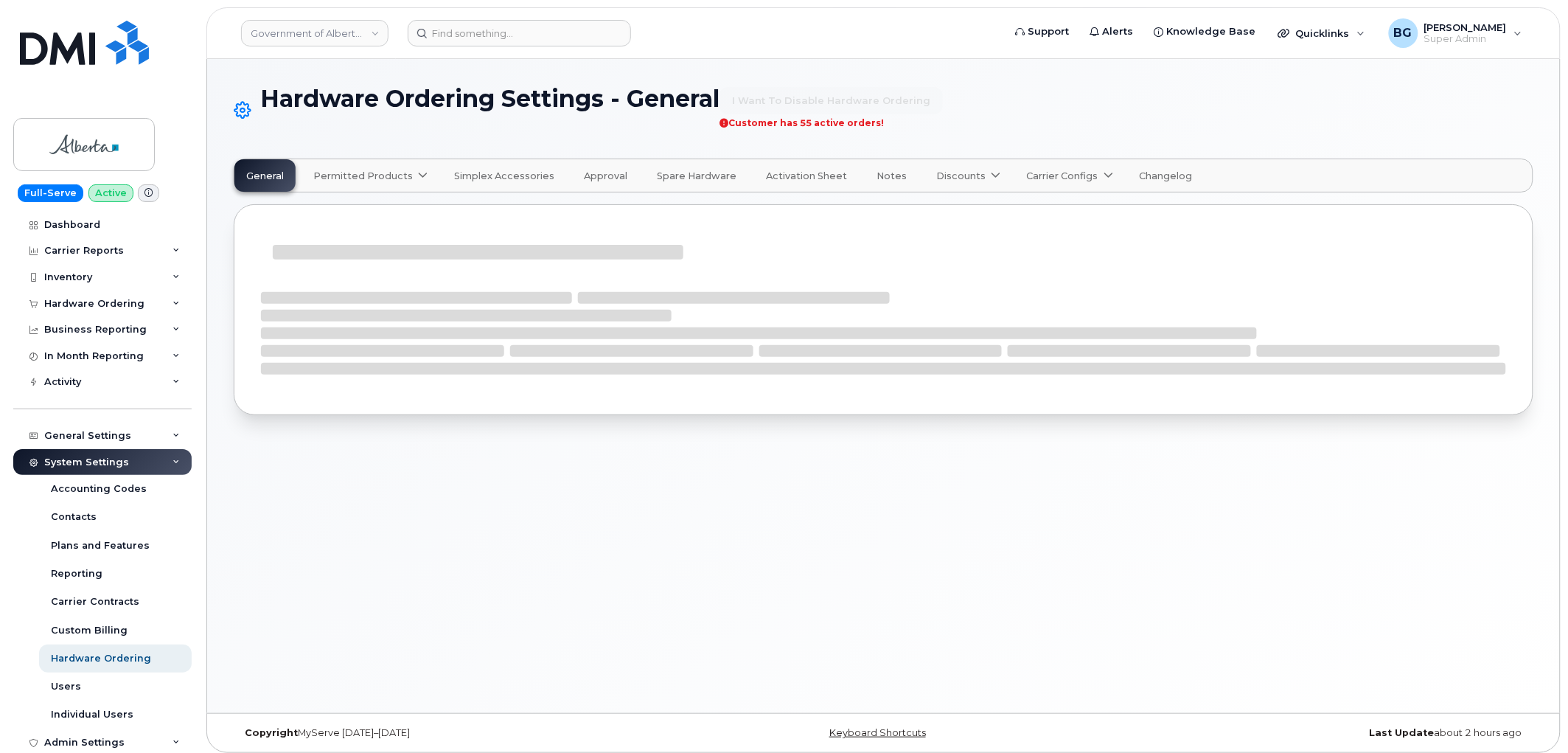
click at [376, 170] on span "Permitted Products" at bounding box center [363, 176] width 100 height 14
click at [337, 206] on div "Bell available" at bounding box center [372, 211] width 110 height 17
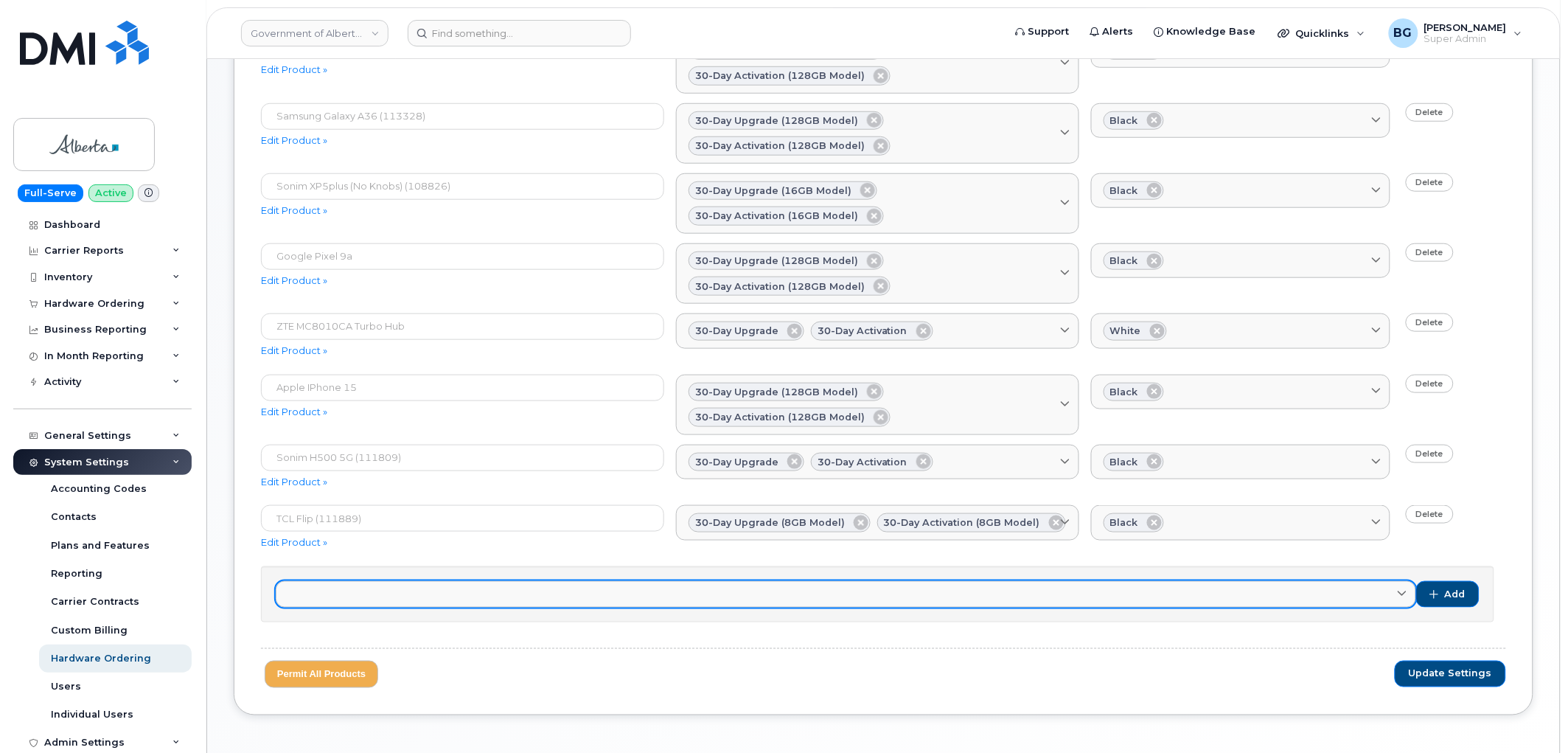
scroll to position [441, 0]
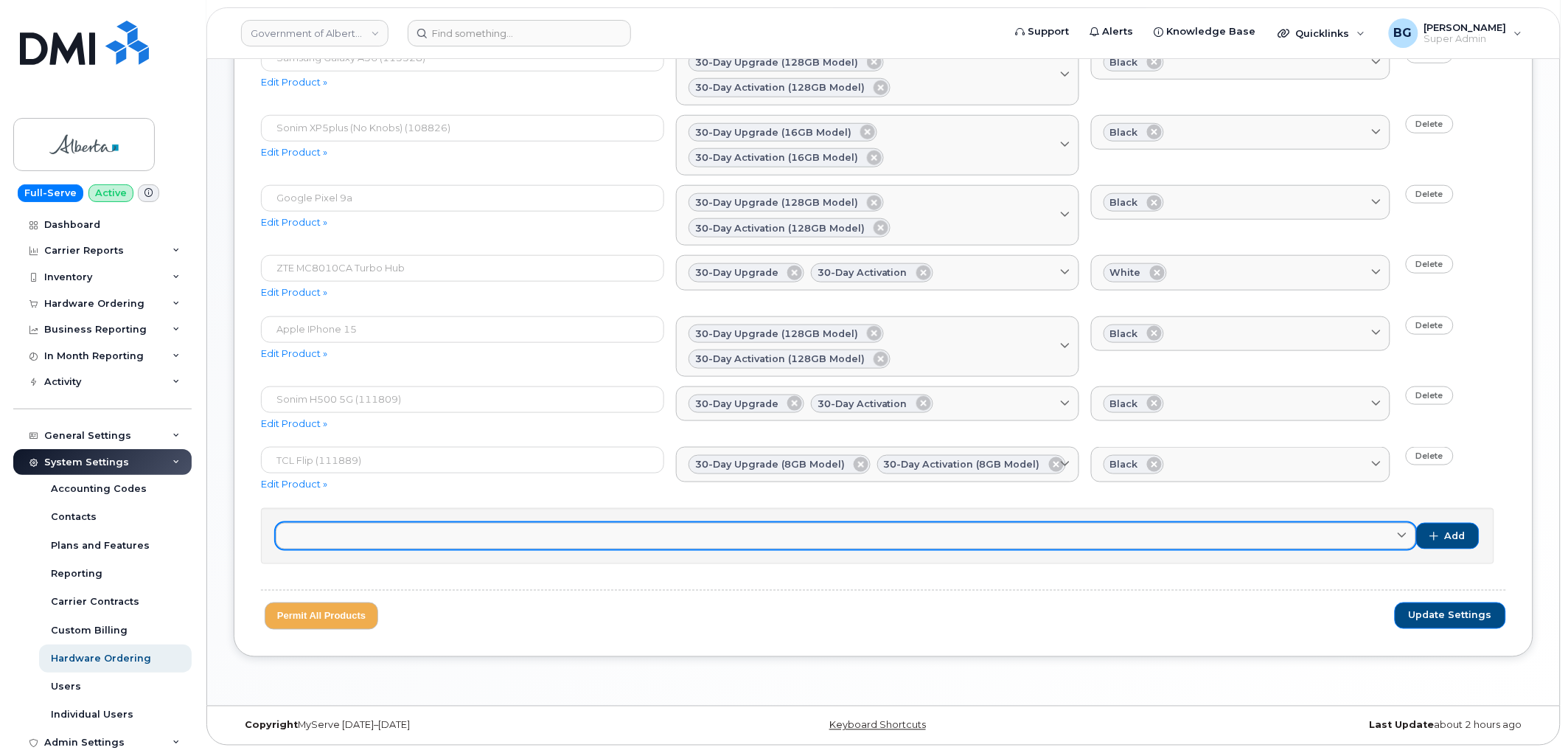
click at [1402, 532] on icon at bounding box center [1402, 535] width 10 height 10
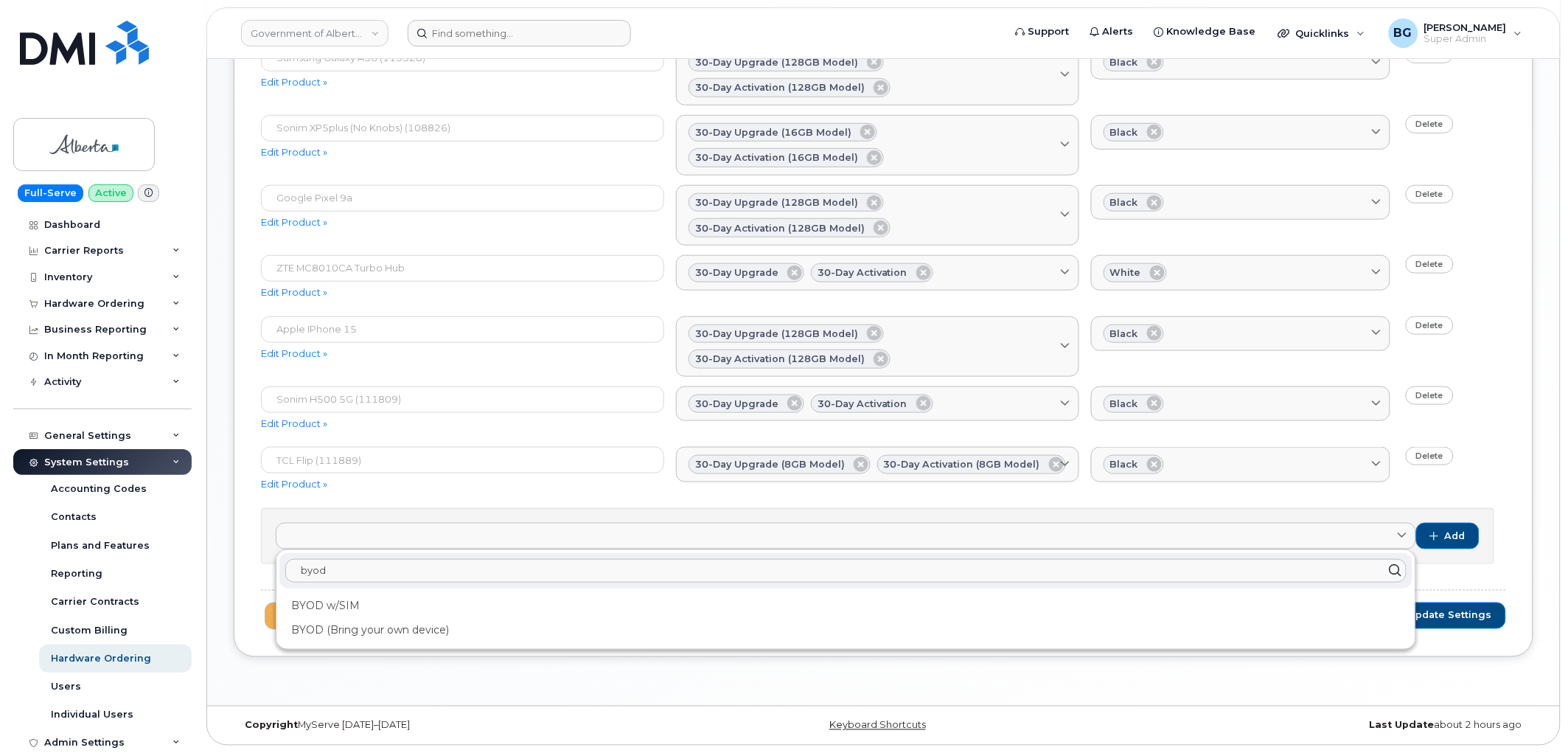
type input "byod"
click at [340, 35] on link "Government of Alberta ([GEOGRAPHIC_DATA])" at bounding box center [314, 32] width 147 height 26
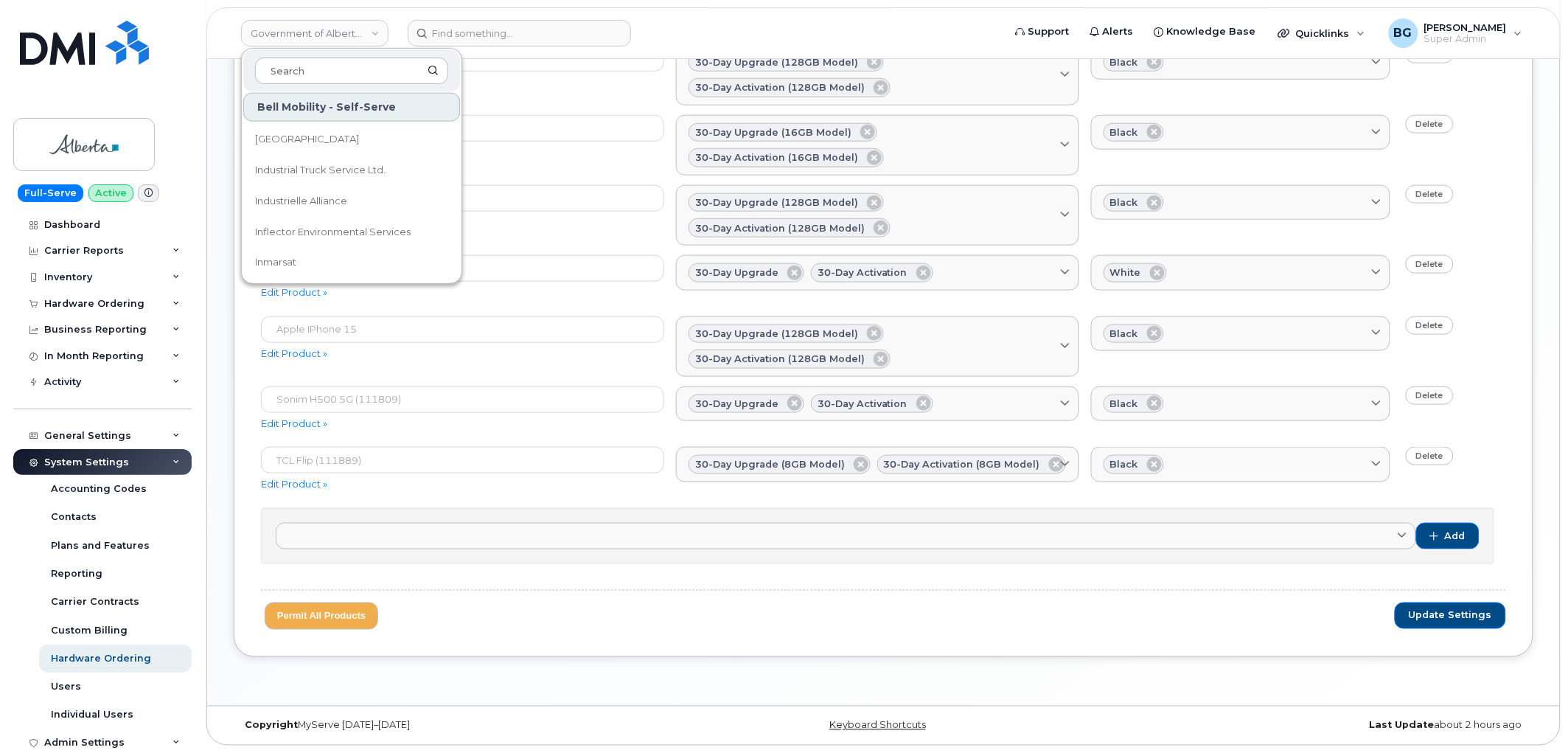
scroll to position [13499, 0]
click at [313, 233] on span "Lac La Biche County" at bounding box center [316, 239] width 123 height 15
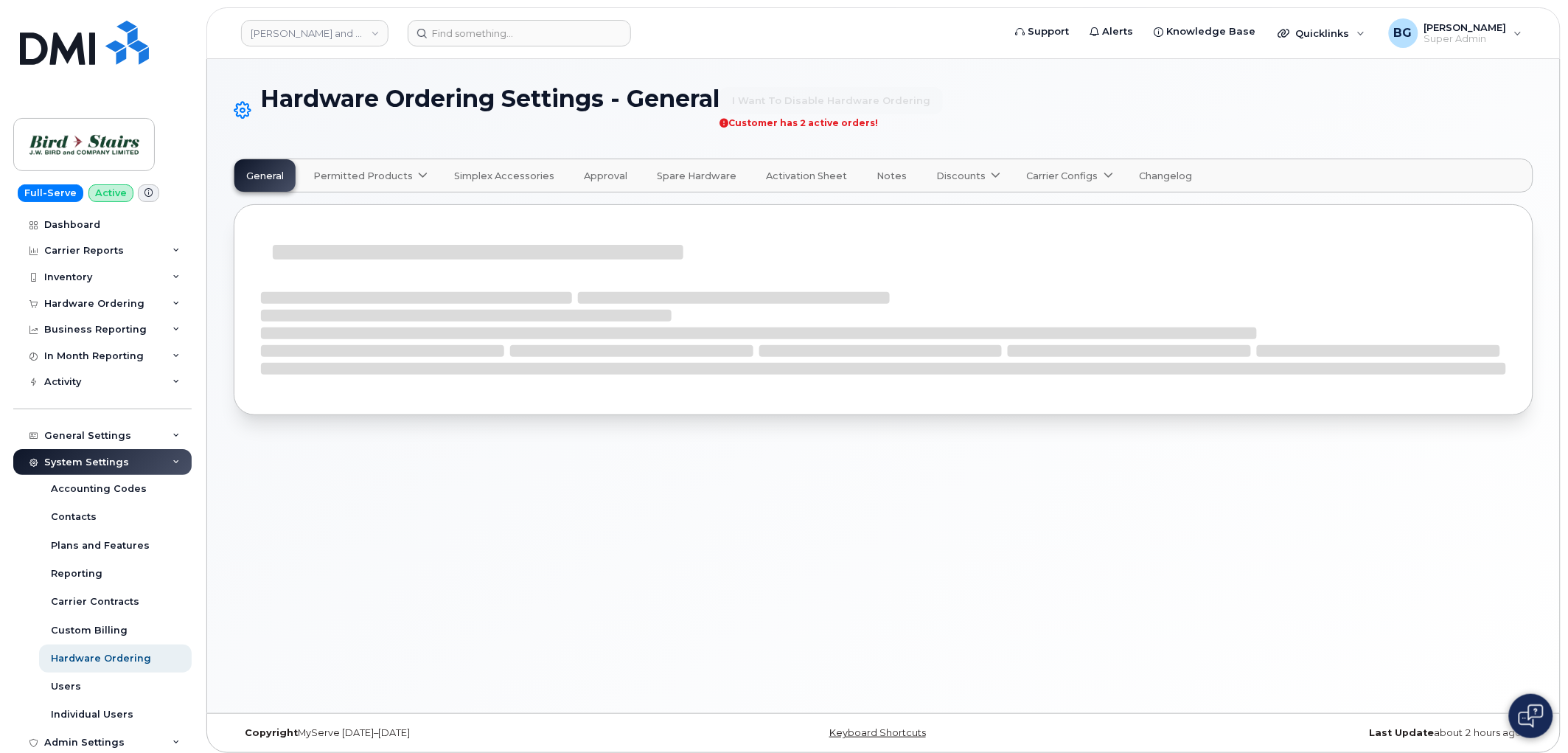
select select "admins"
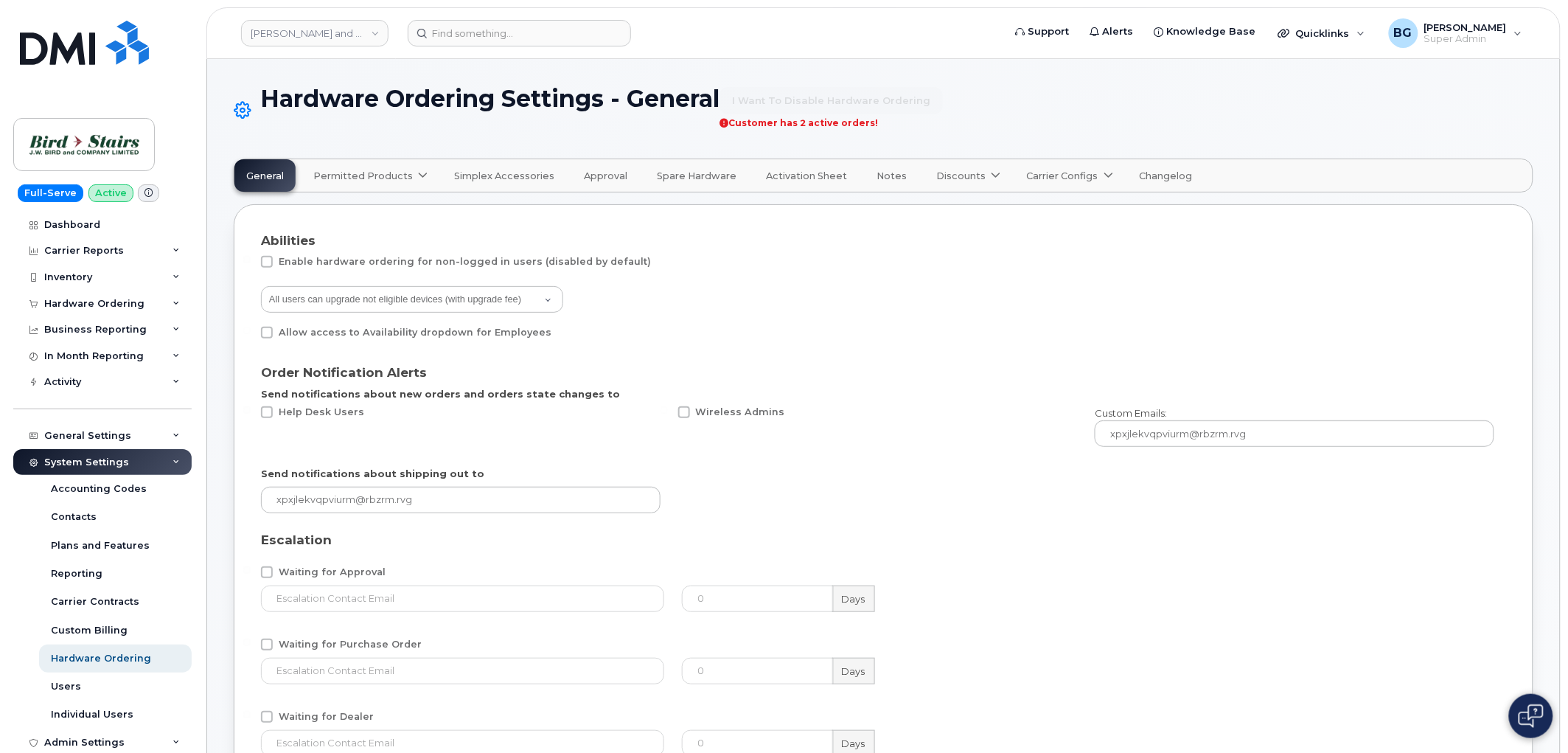
click at [359, 174] on span "Permitted Products" at bounding box center [363, 176] width 100 height 14
click at [334, 208] on span "Bell" at bounding box center [326, 212] width 19 height 16
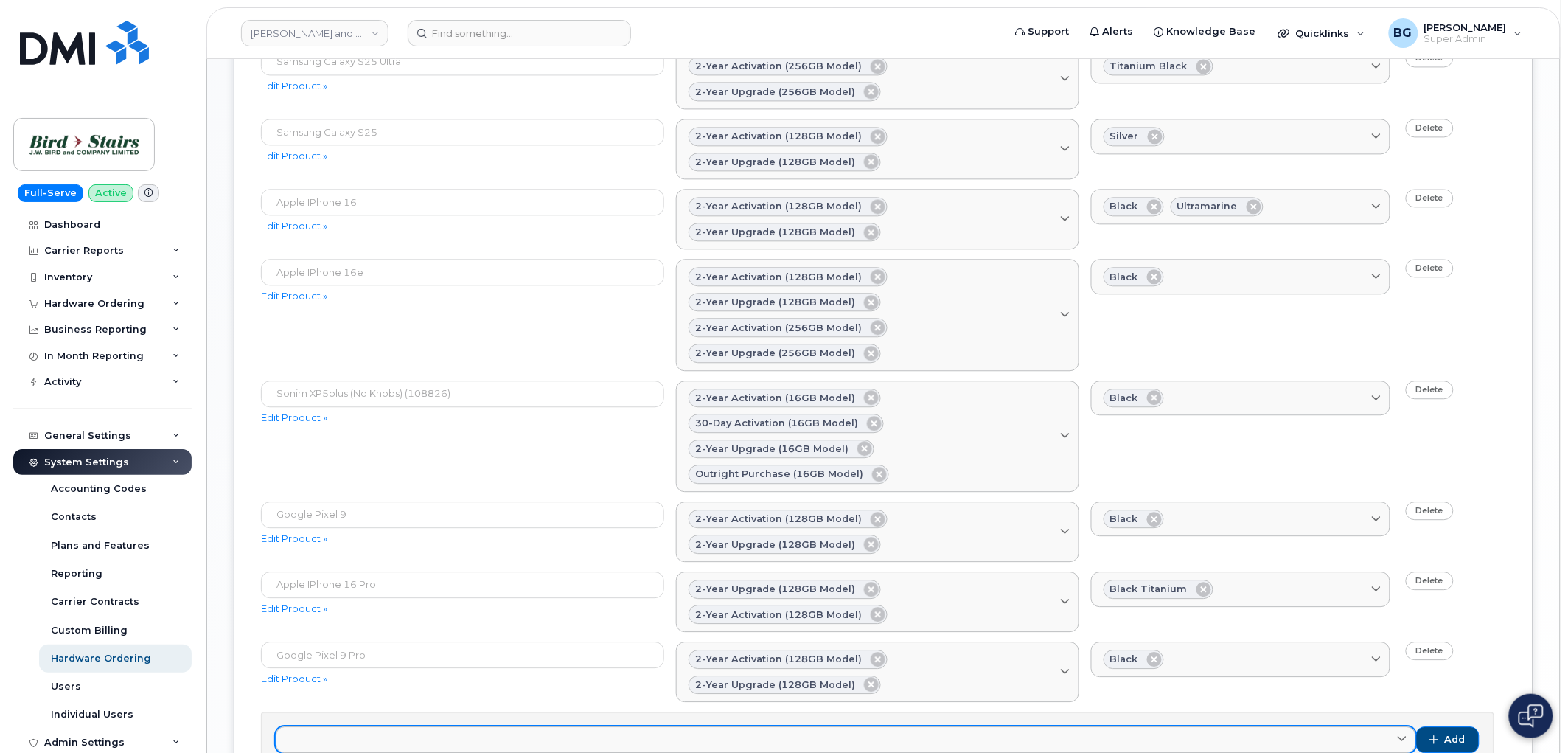
scroll to position [1301, 0]
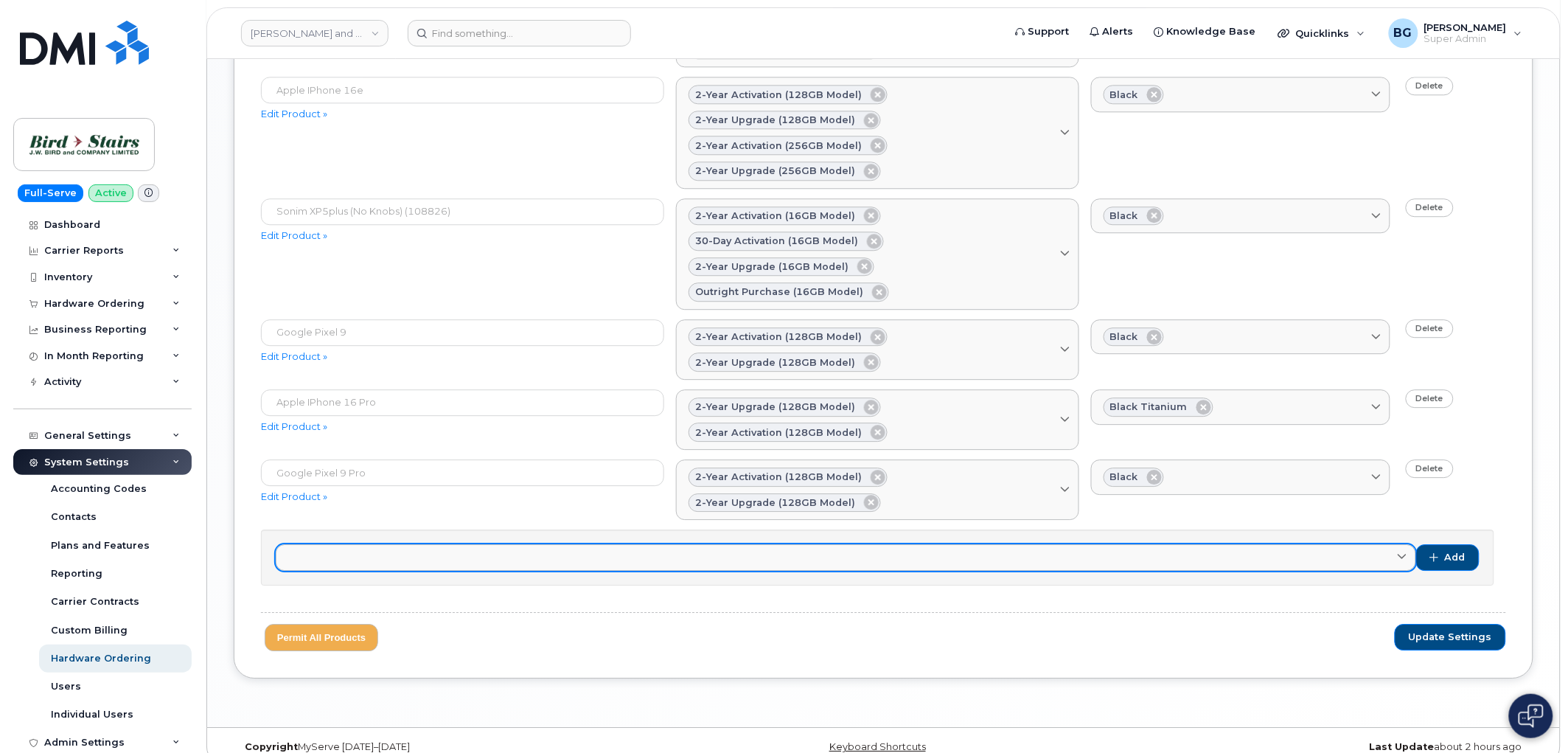
click at [436, 545] on link at bounding box center [846, 557] width 1141 height 26
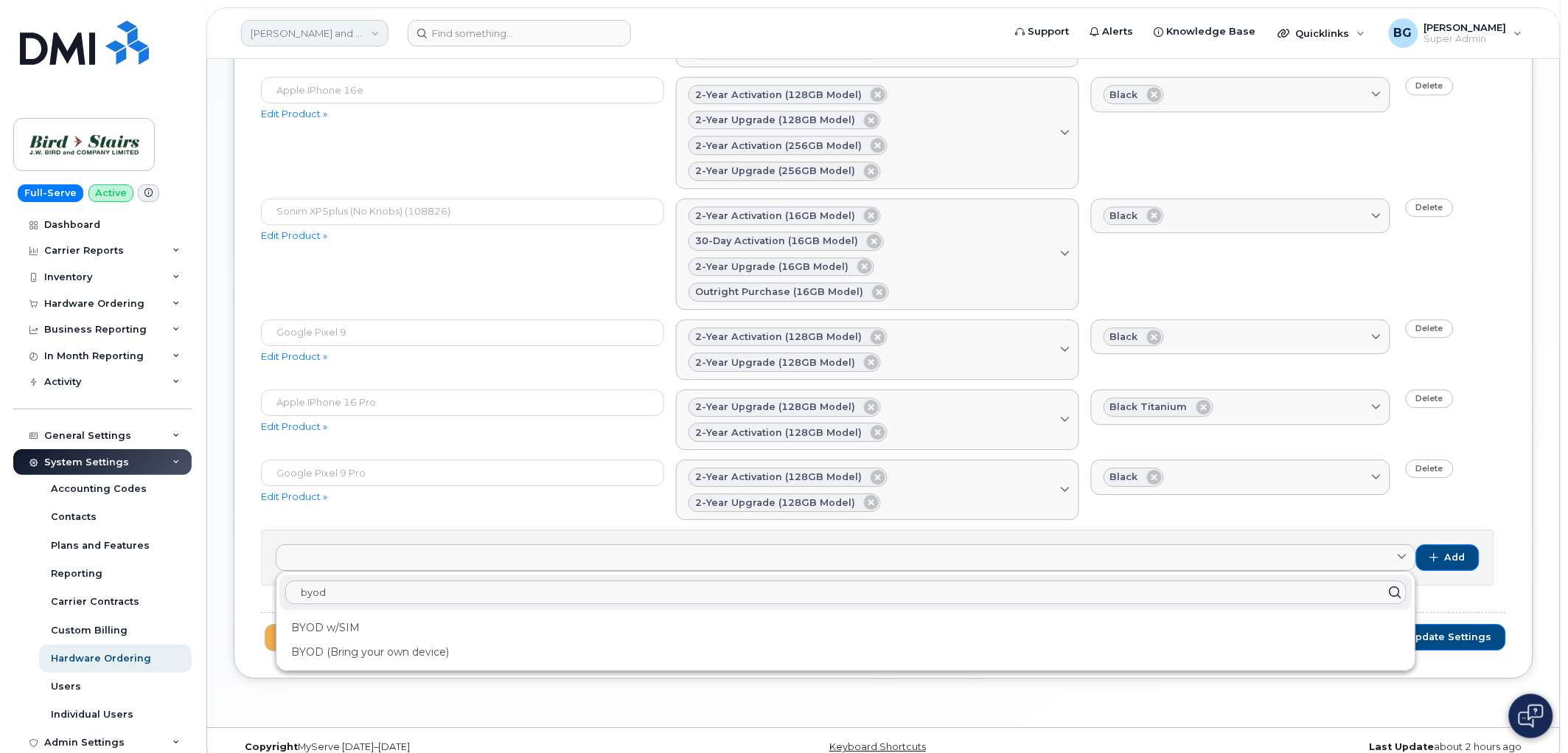
type input "byod"
click at [323, 32] on link "[PERSON_NAME] and Company (Bird Stairs)" at bounding box center [314, 32] width 147 height 26
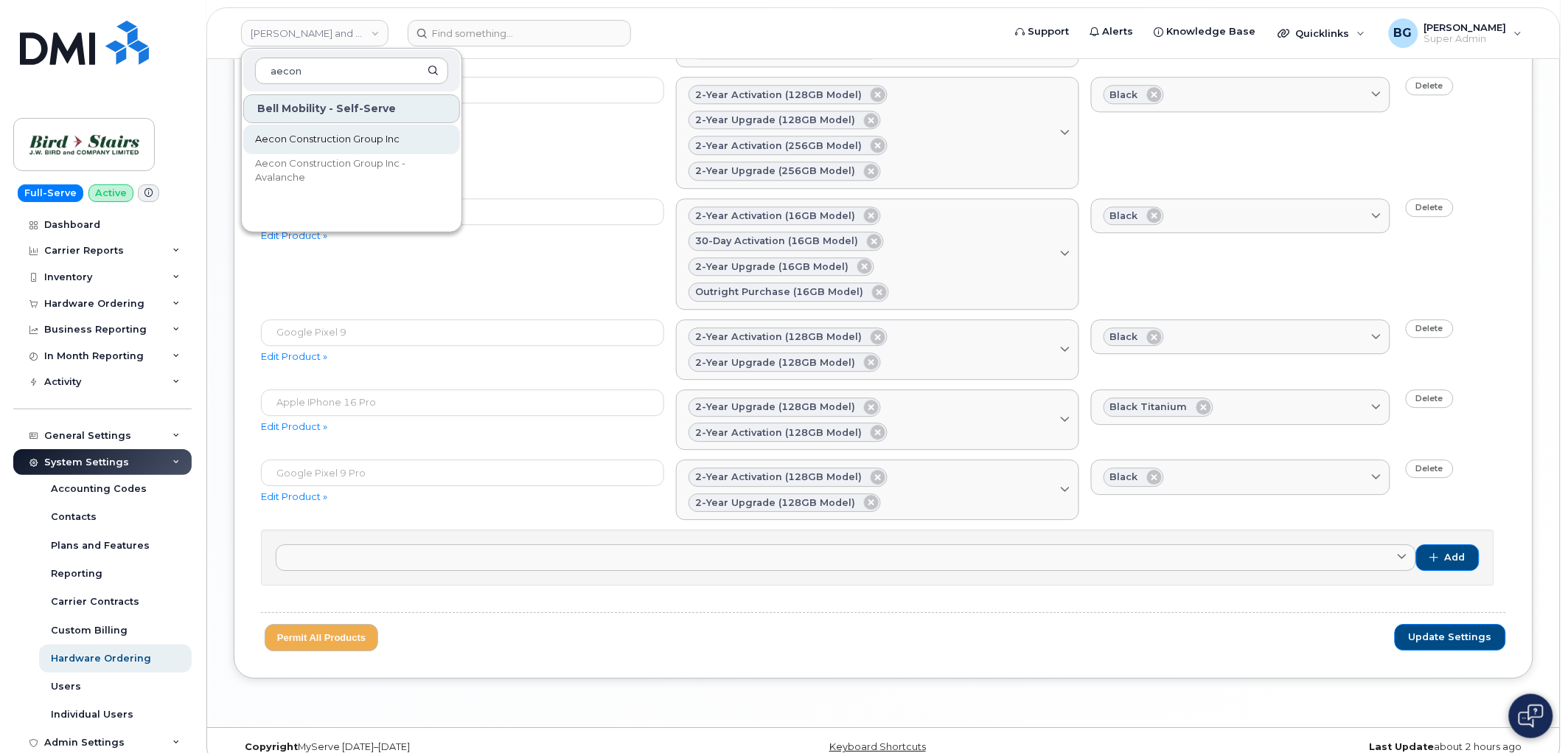
type input "aecon"
click at [310, 144] on span "Aecon Construction Group Inc" at bounding box center [327, 140] width 144 height 15
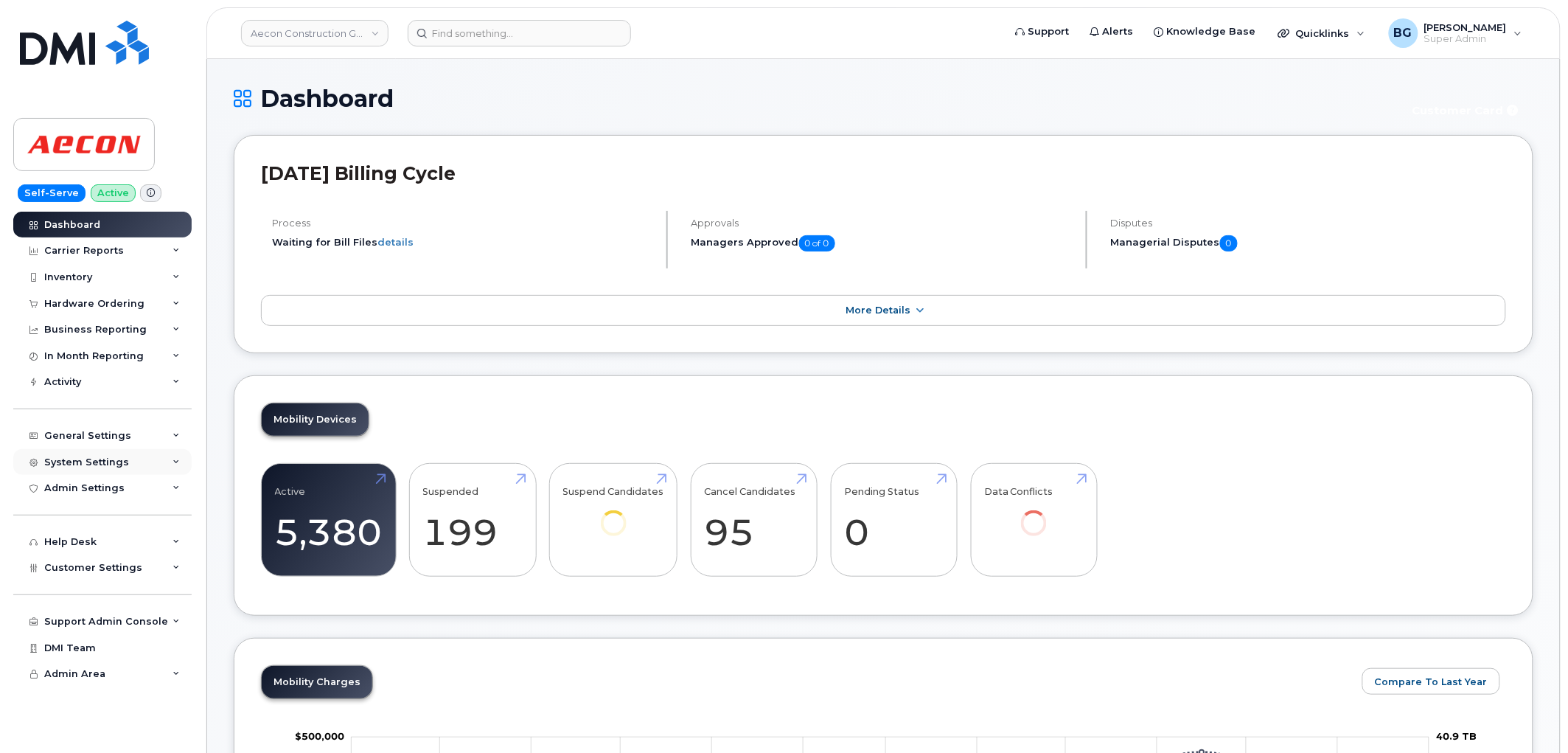
click at [104, 452] on div "System Settings" at bounding box center [103, 462] width 178 height 26
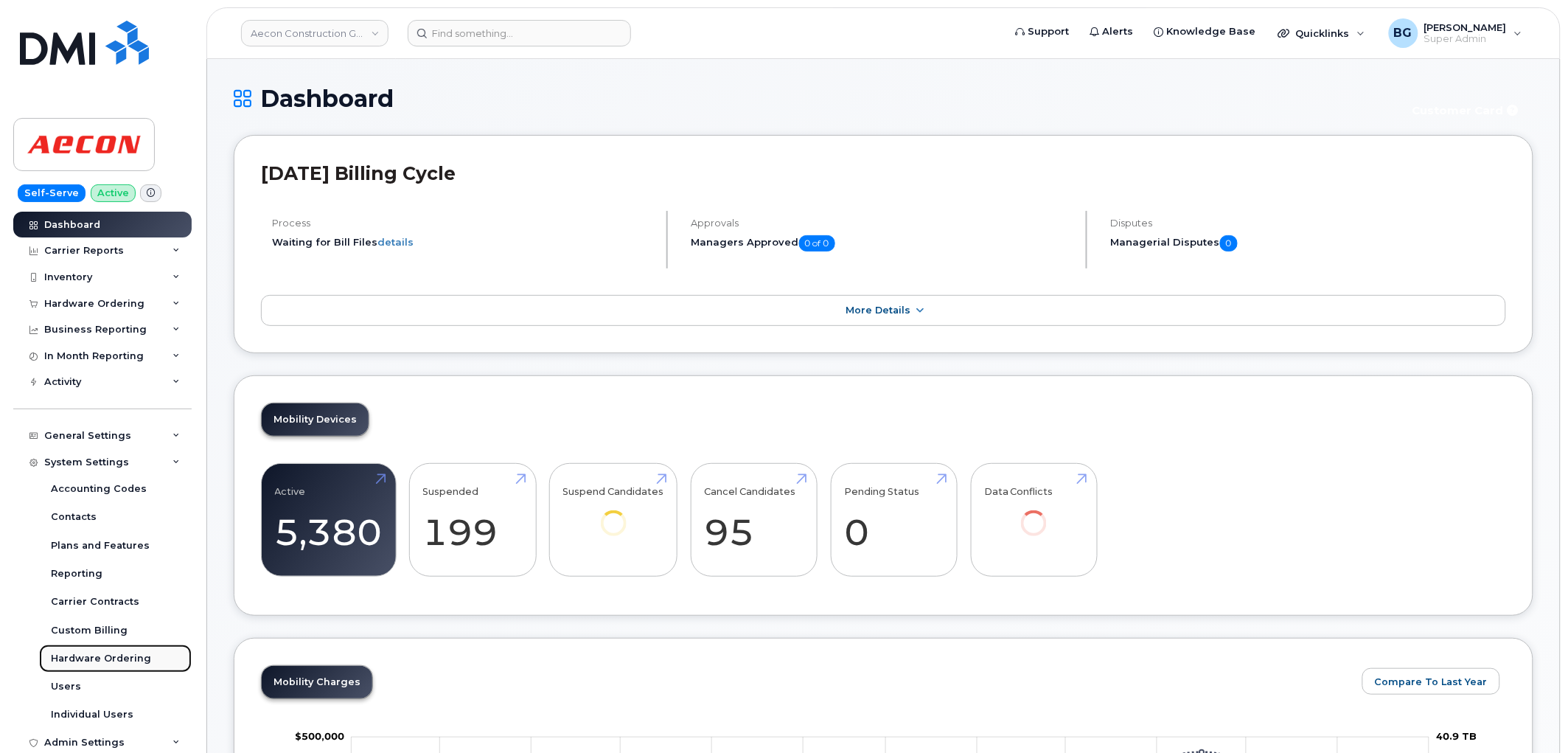
click at [106, 658] on div "Hardware Ordering" at bounding box center [100, 659] width 100 height 14
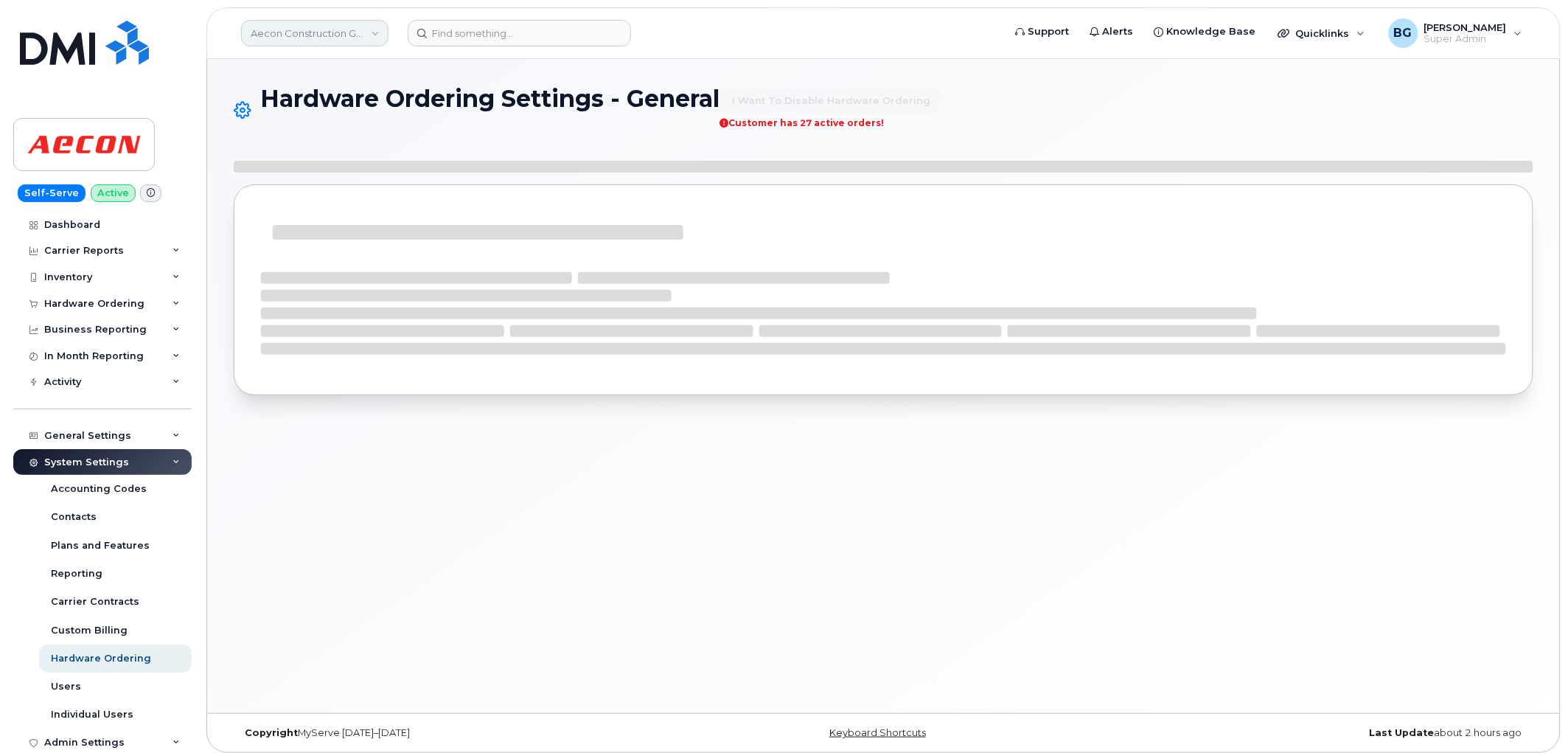
click at [339, 32] on link "Aecon Construction Group Inc" at bounding box center [314, 32] width 147 height 26
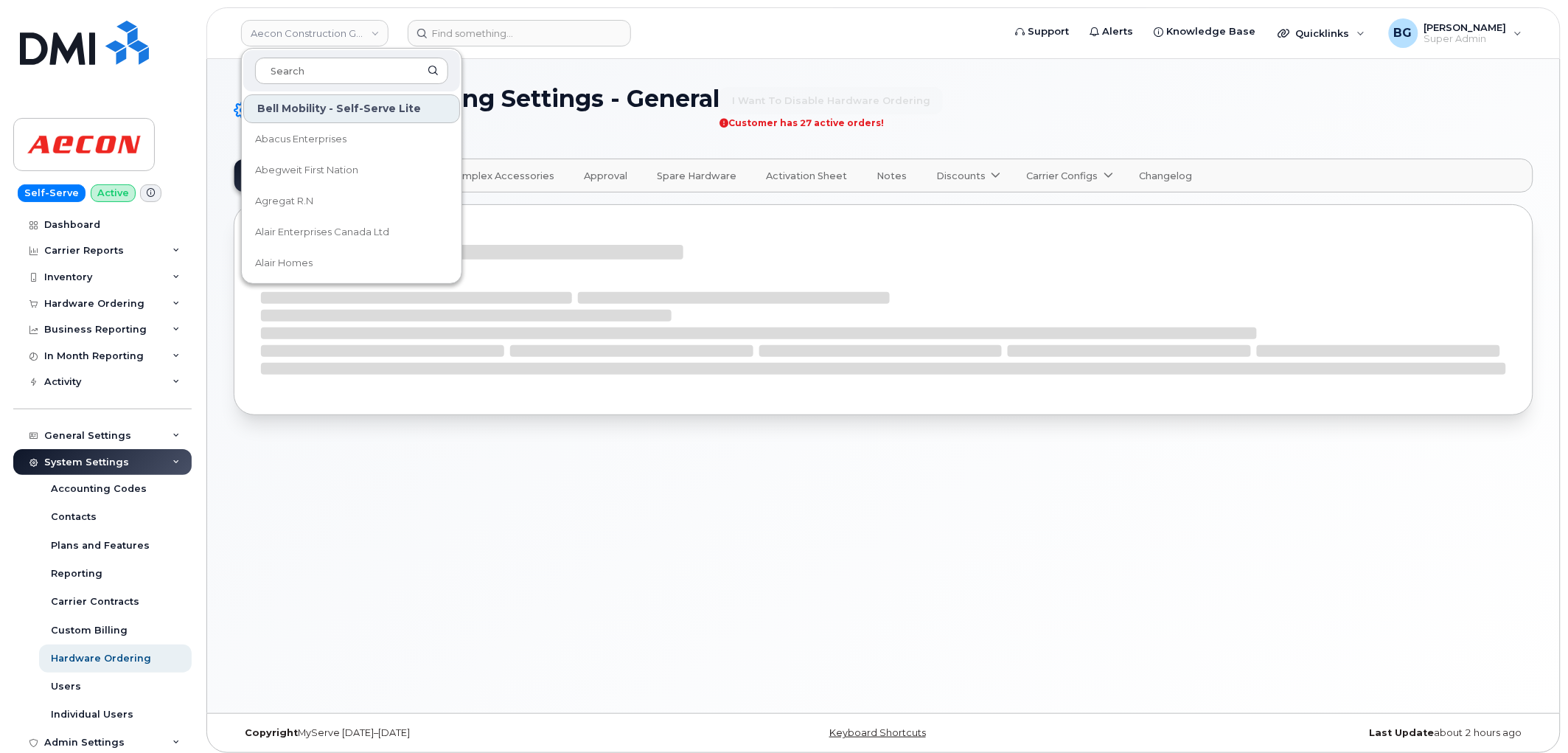
click at [813, 555] on div "Hardware Ordering Settings - General I want to disable hardware ordering Custom…" at bounding box center [883, 386] width 1353 height 654
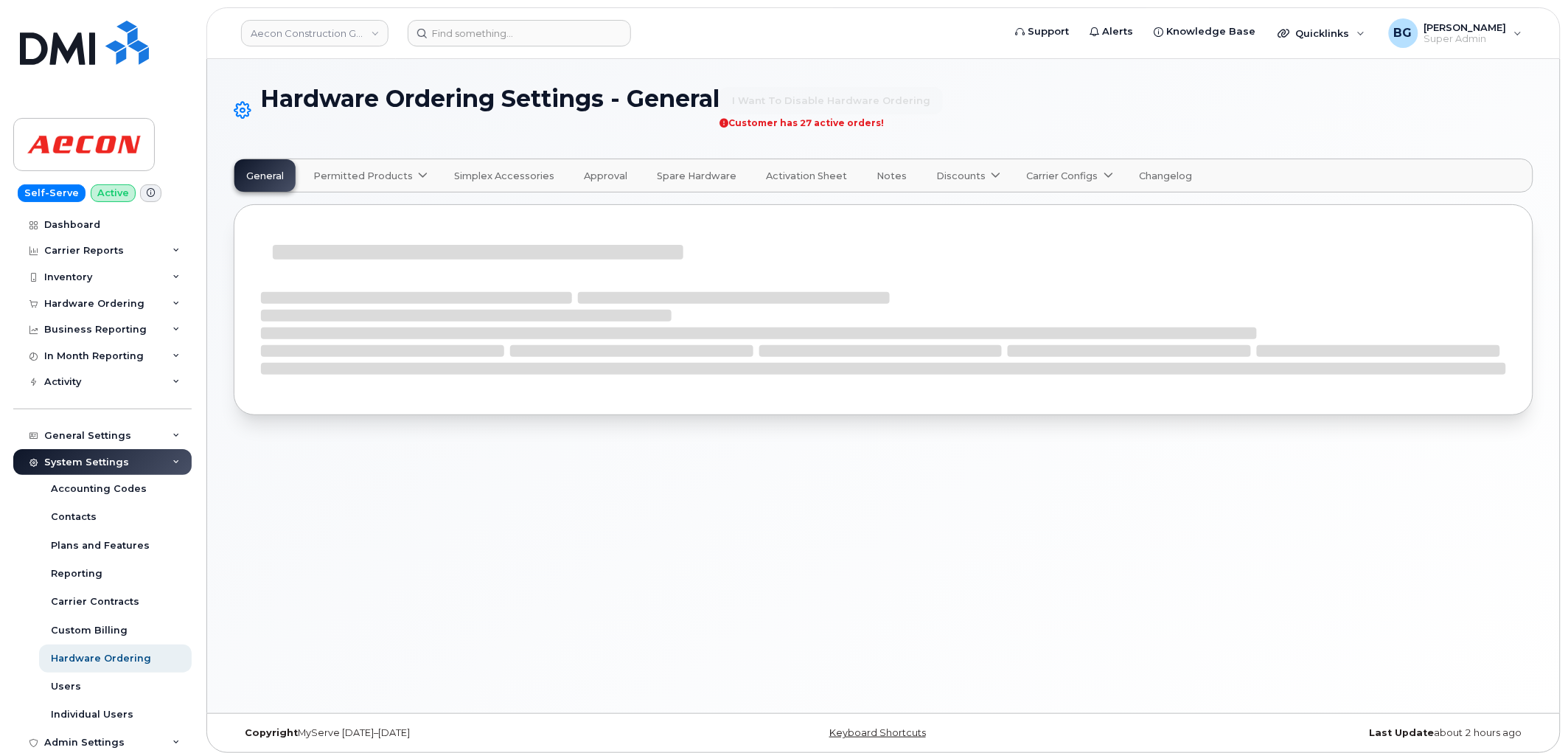
click at [400, 177] on span "Permitted Products" at bounding box center [363, 176] width 100 height 14
click at [322, 207] on span "Bell" at bounding box center [326, 212] width 19 height 16
select select "admins"
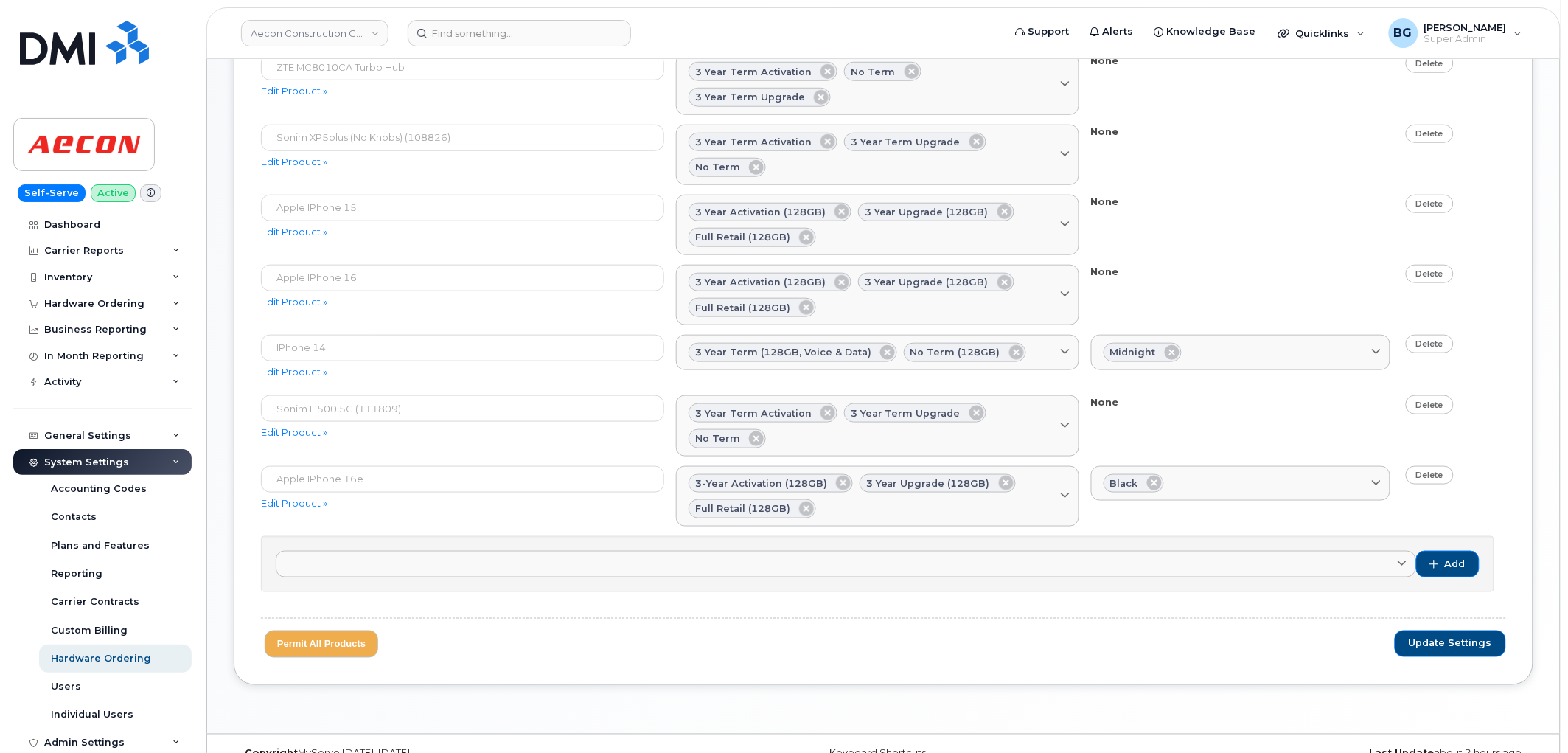
scroll to position [413, 0]
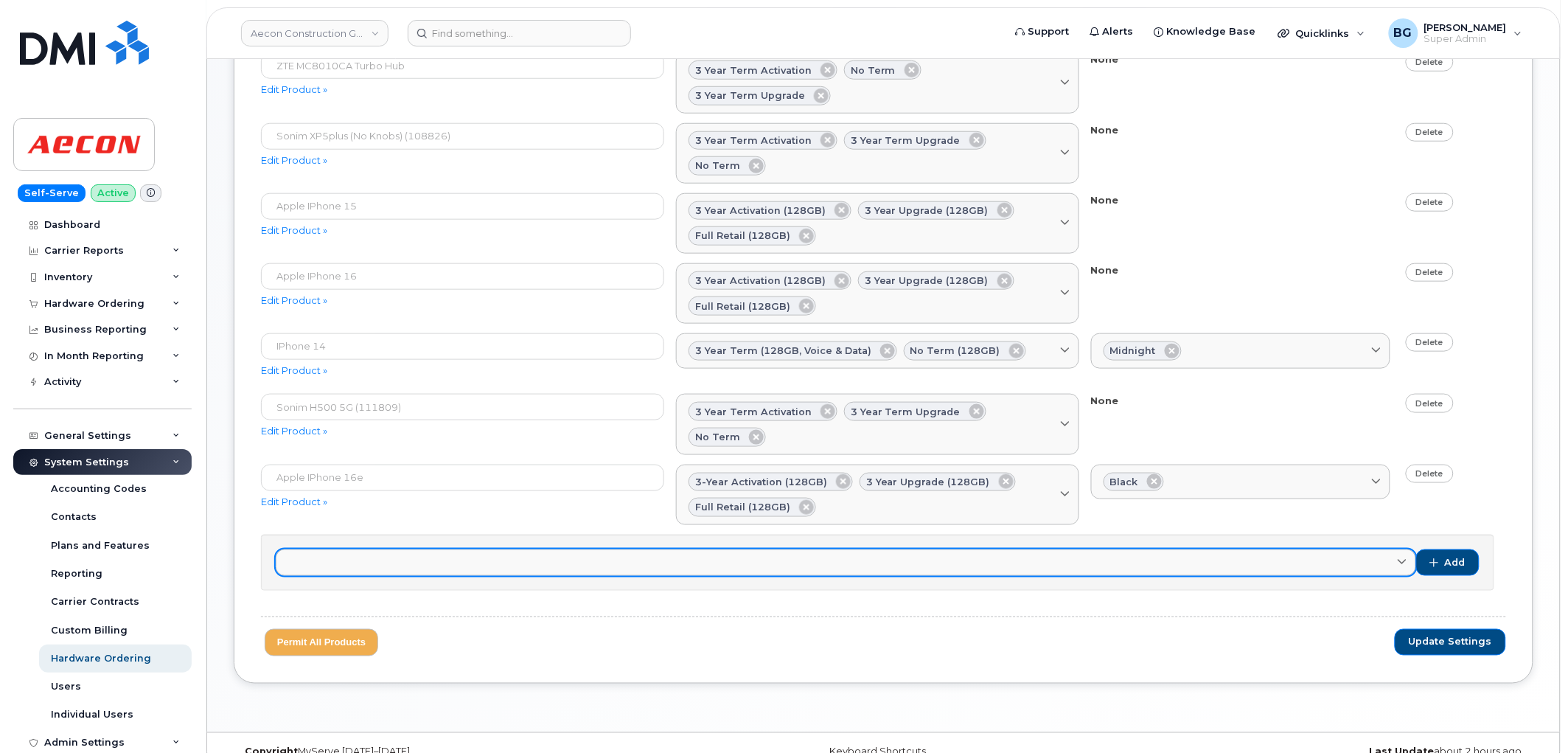
click at [421, 550] on link at bounding box center [846, 563] width 1141 height 26
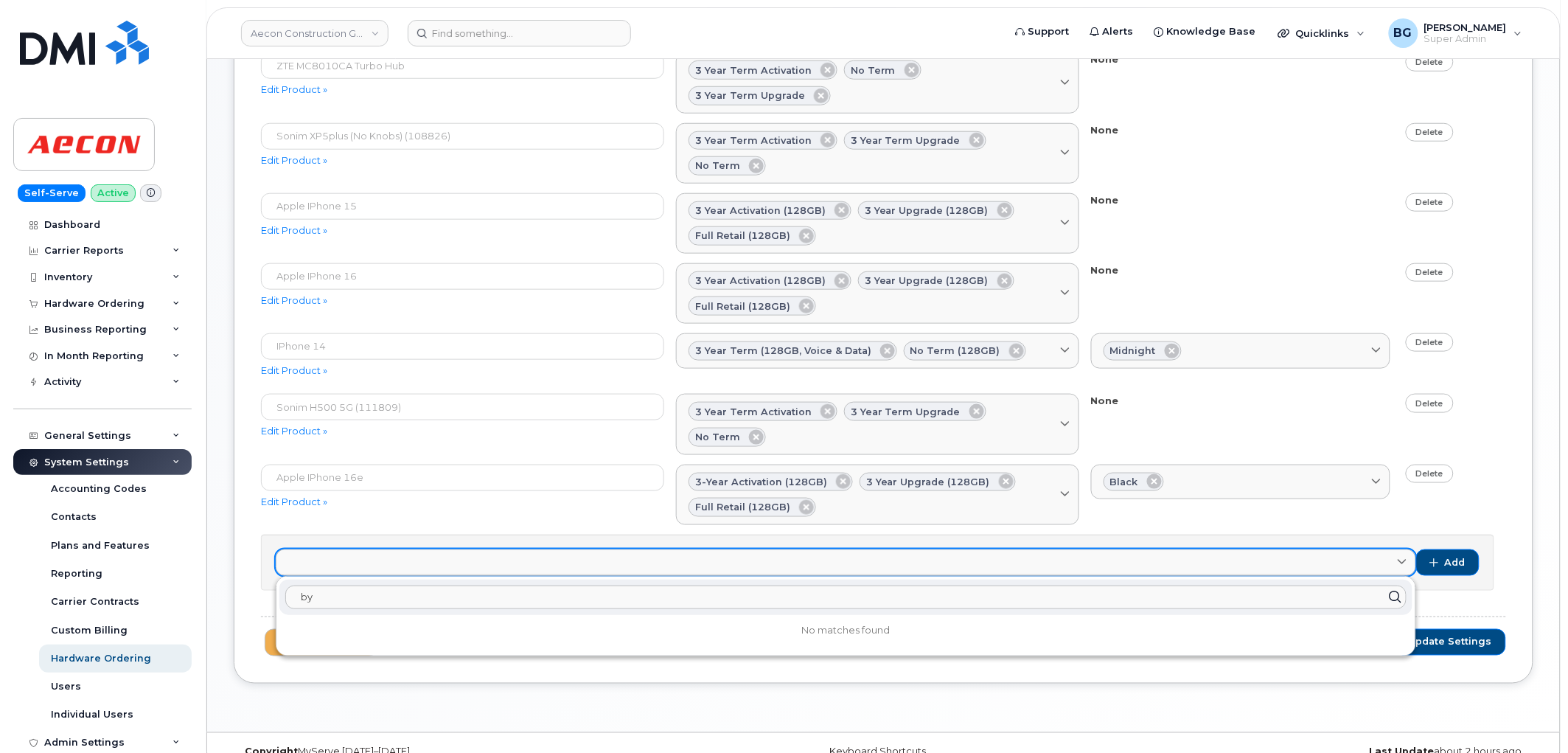
type input "b"
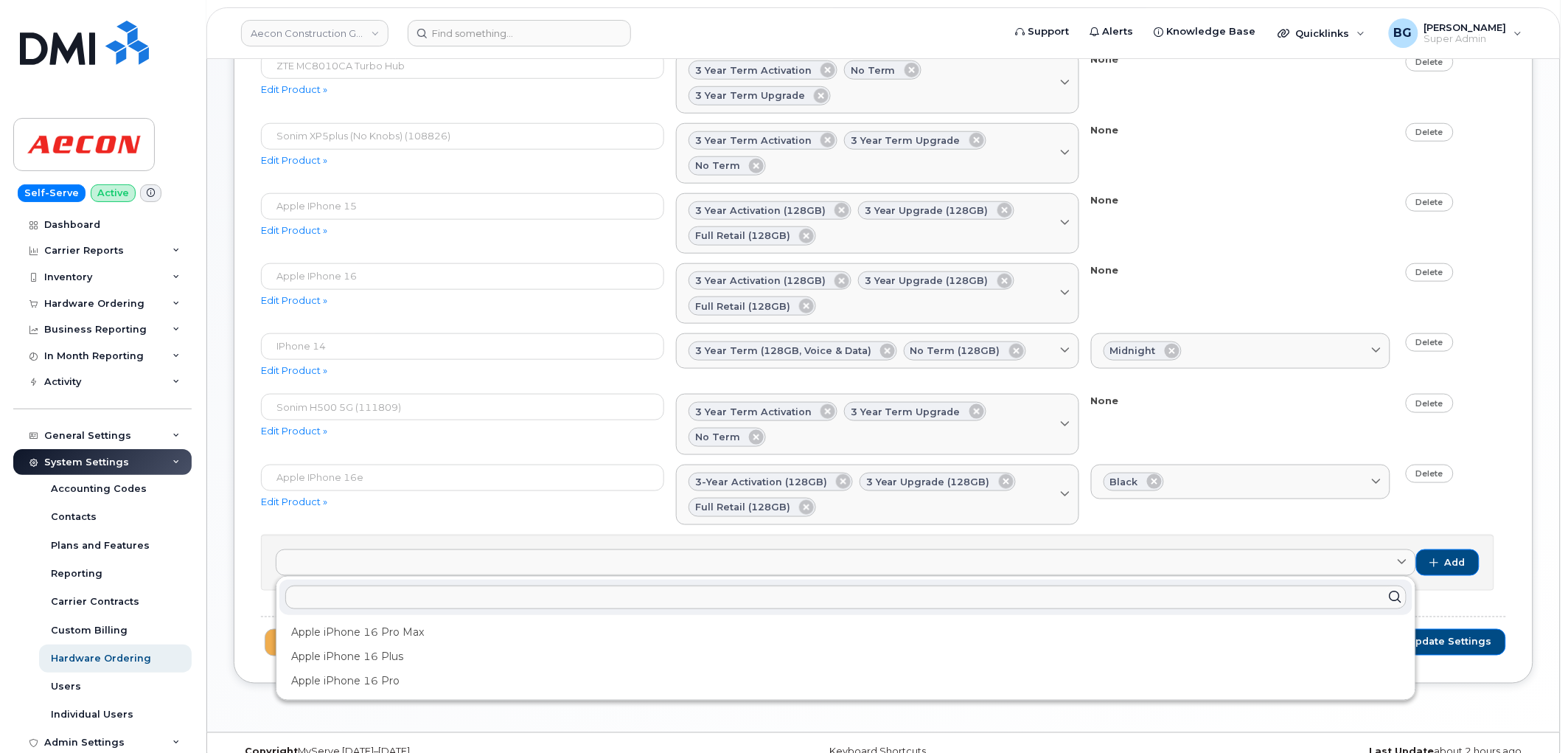
click at [513, 159] on div "Sonim XP5plus (No Knobs) (108826) Edit Product »" at bounding box center [469, 149] width 415 height 51
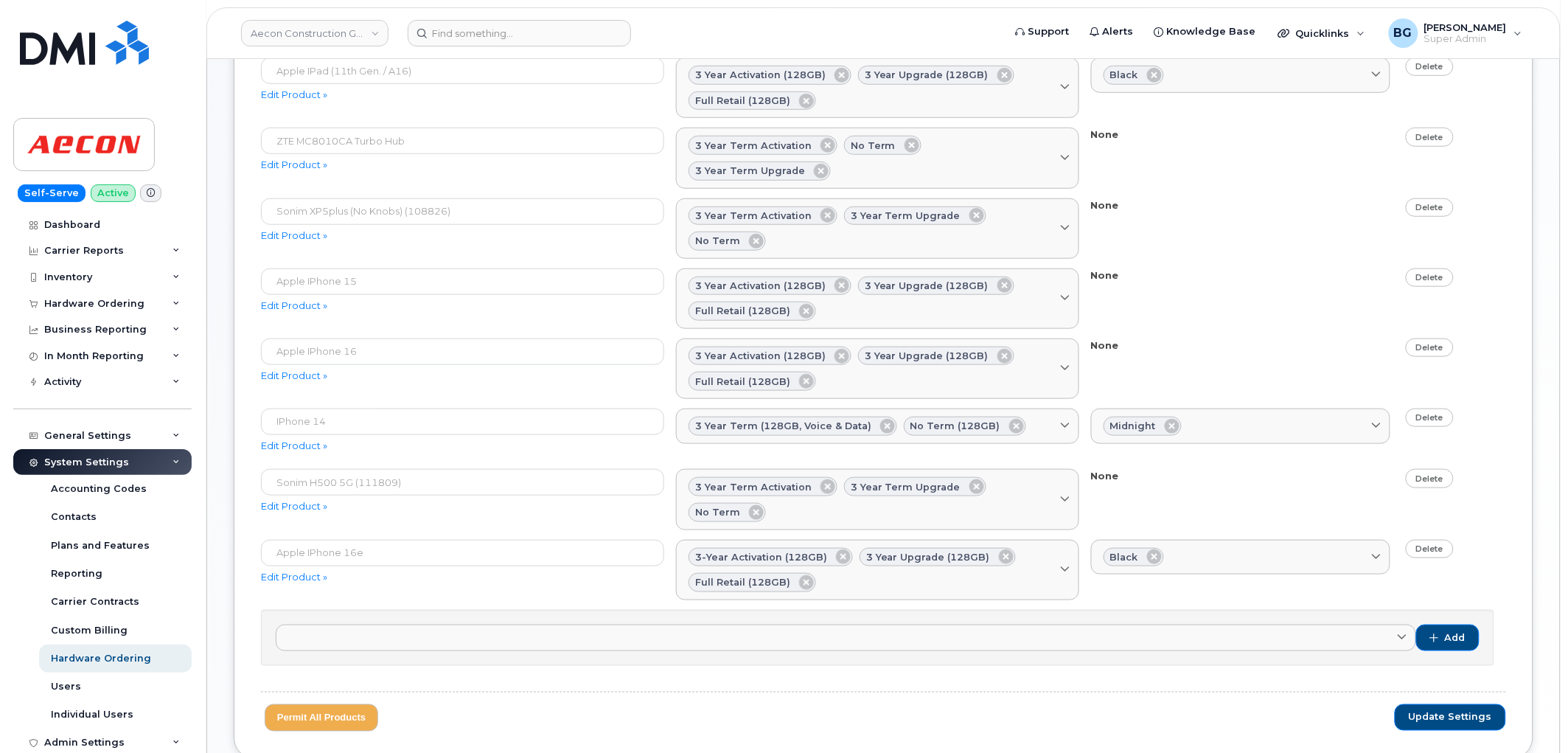
scroll to position [358, 0]
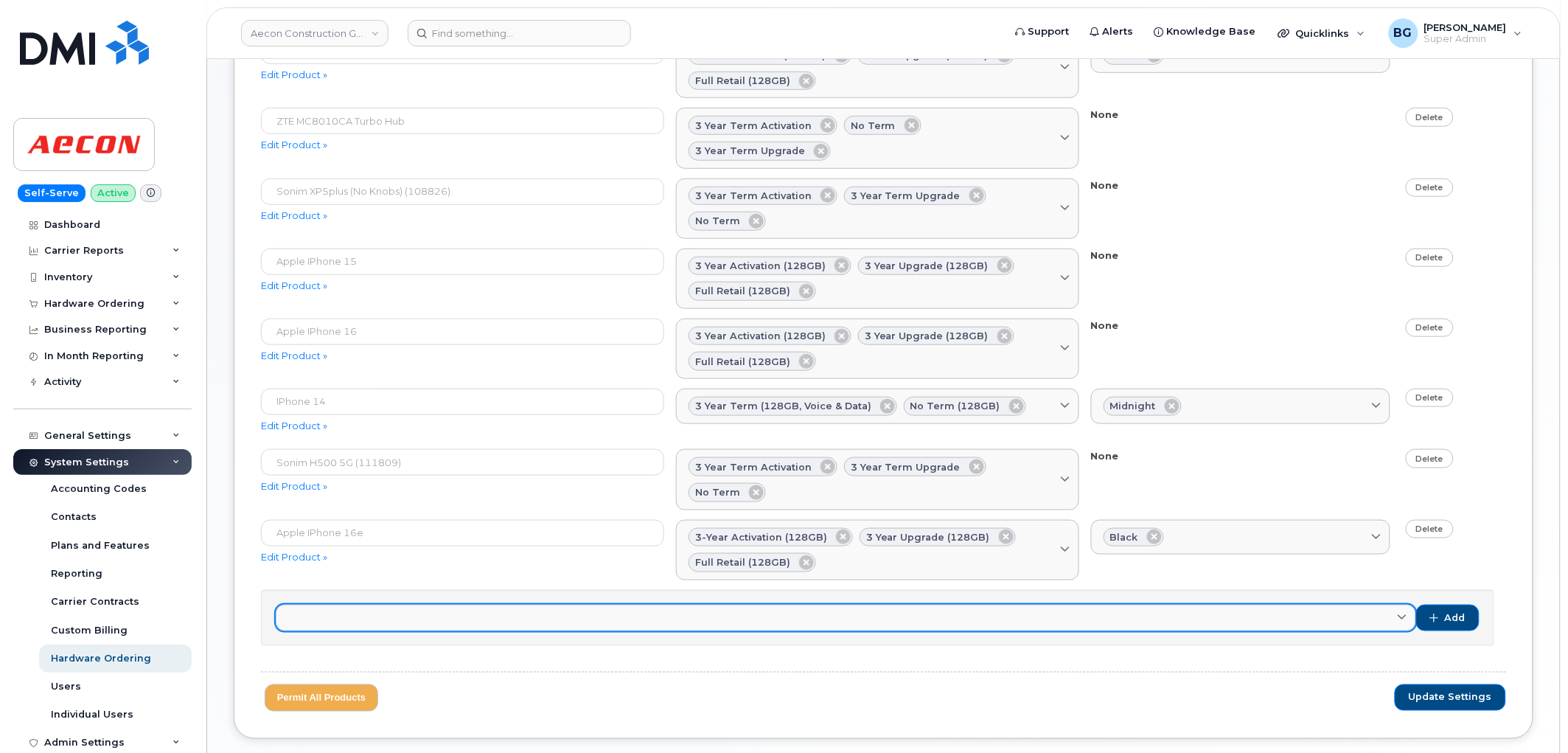
click at [398, 605] on link at bounding box center [846, 618] width 1141 height 26
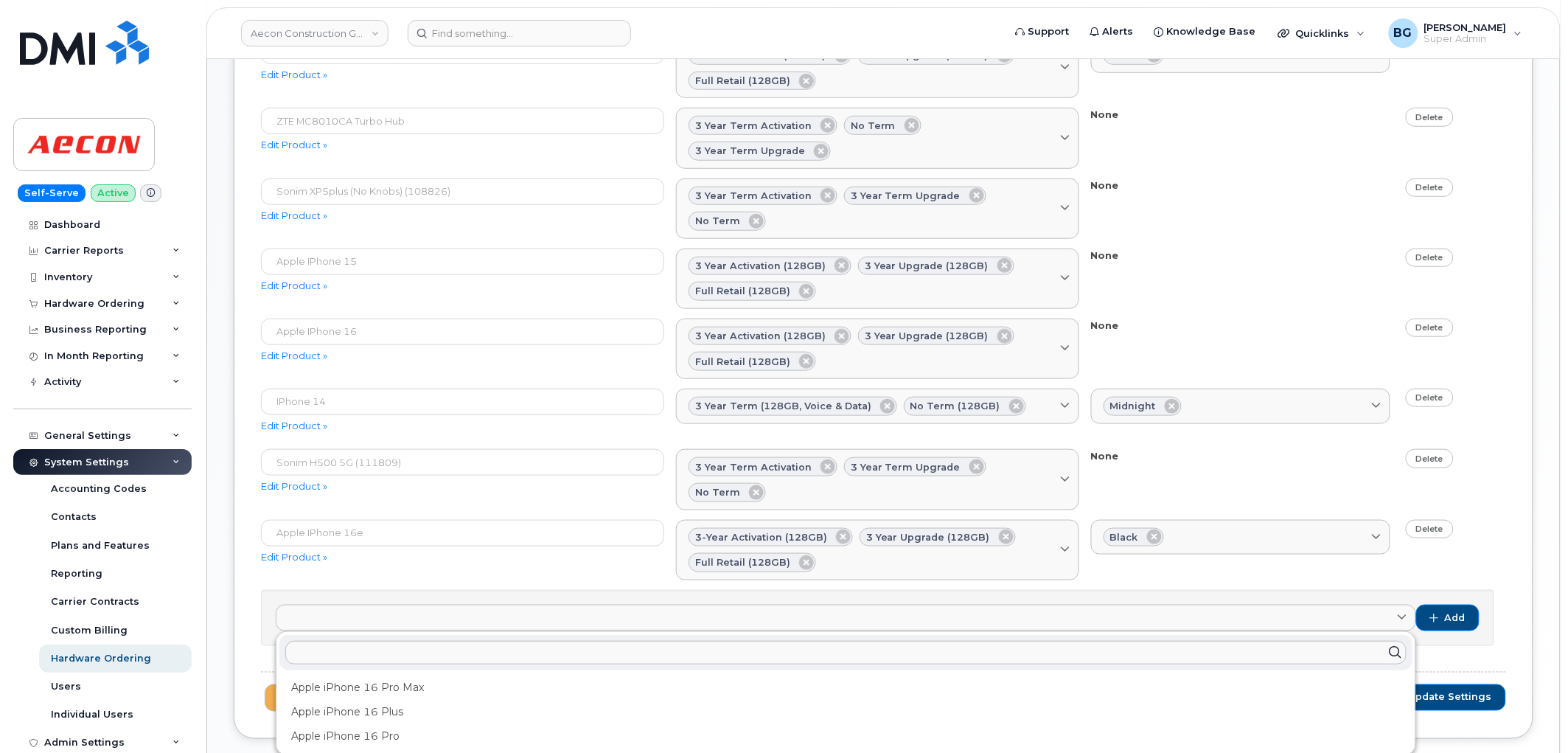
click at [435, 548] on div "Apple iPhone 16e Edit Product » 3-year activation (128GB) 3 Year Upgrade (128GB…" at bounding box center [884, 551] width 1246 height 60
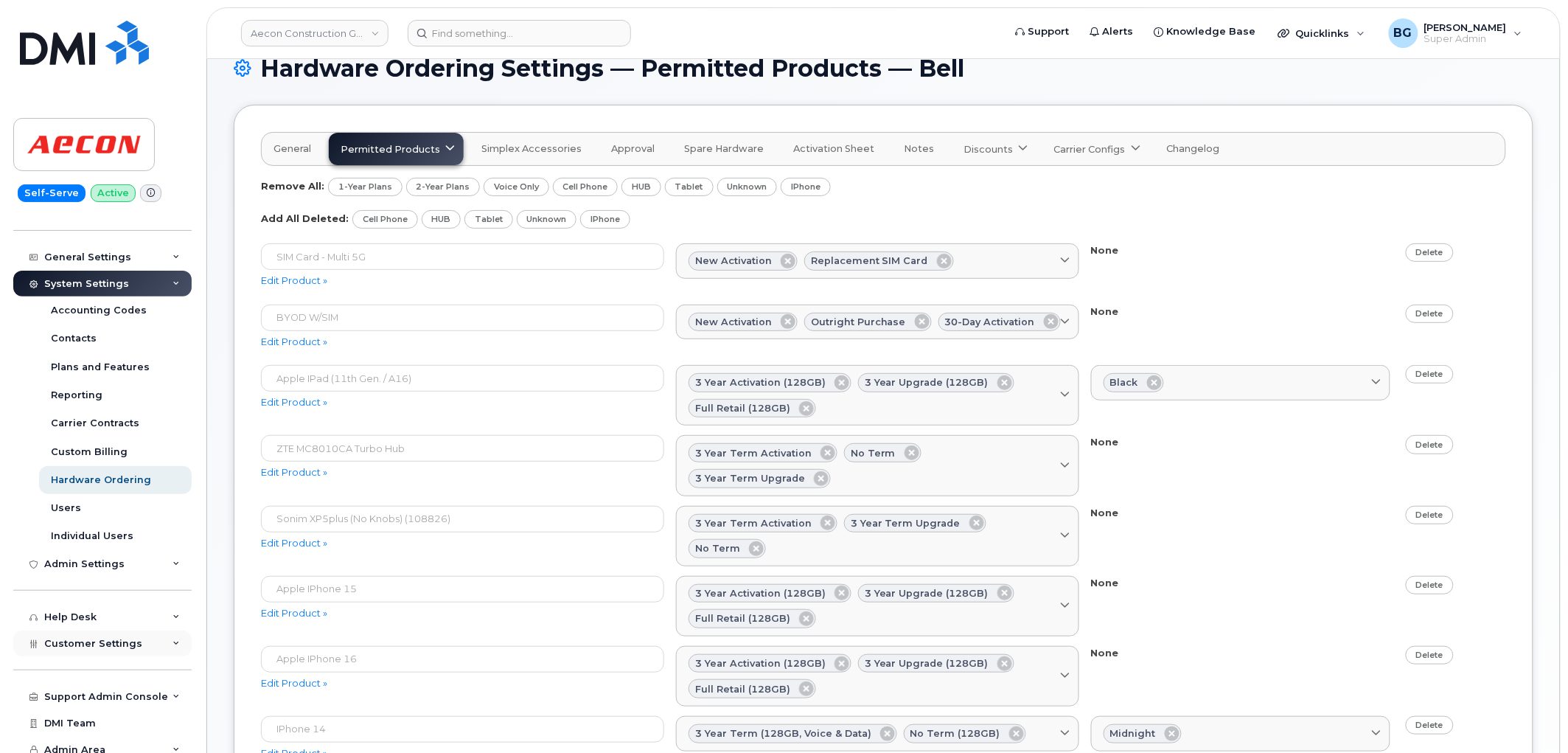
scroll to position [187, 0]
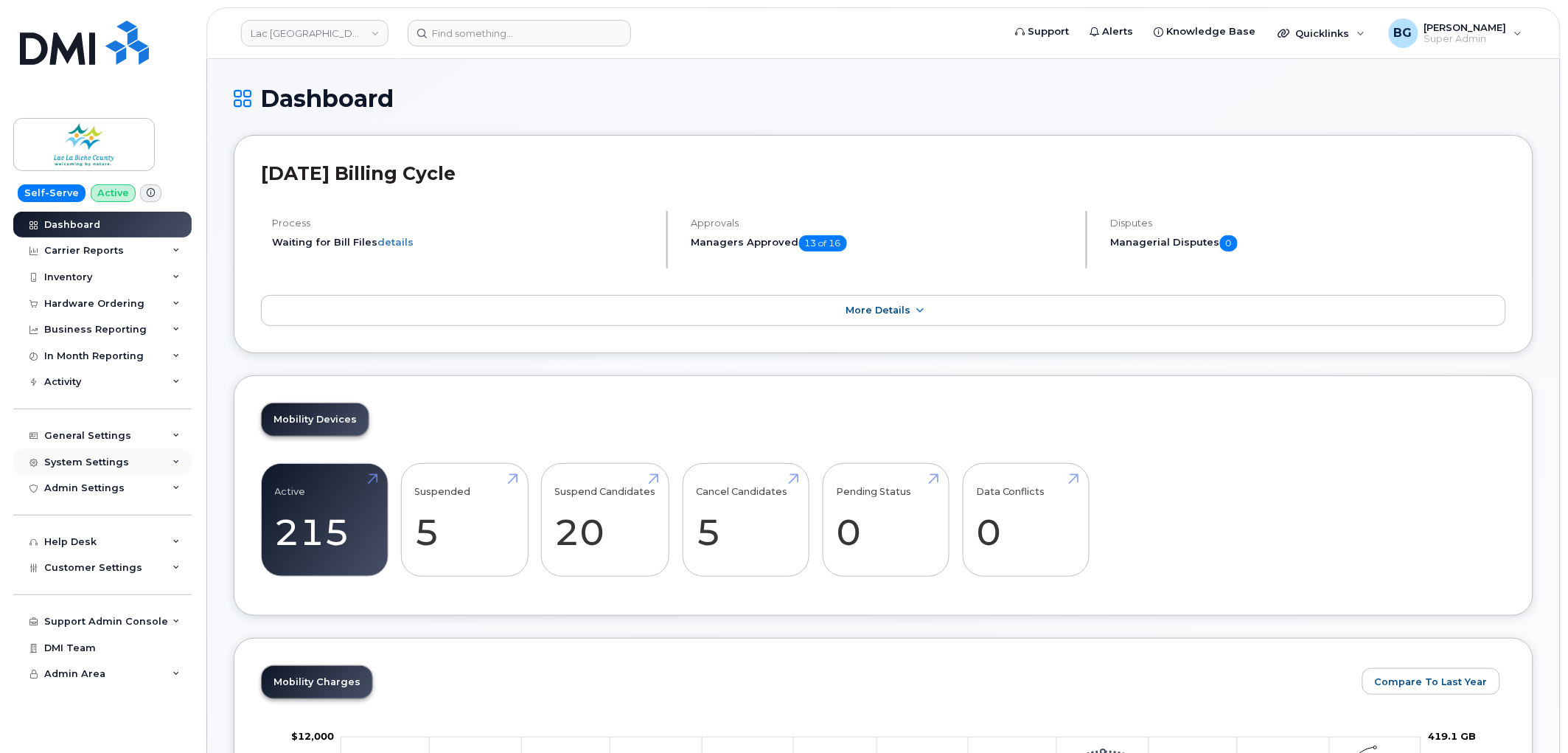
click at [107, 458] on div "System Settings" at bounding box center [87, 463] width 85 height 12
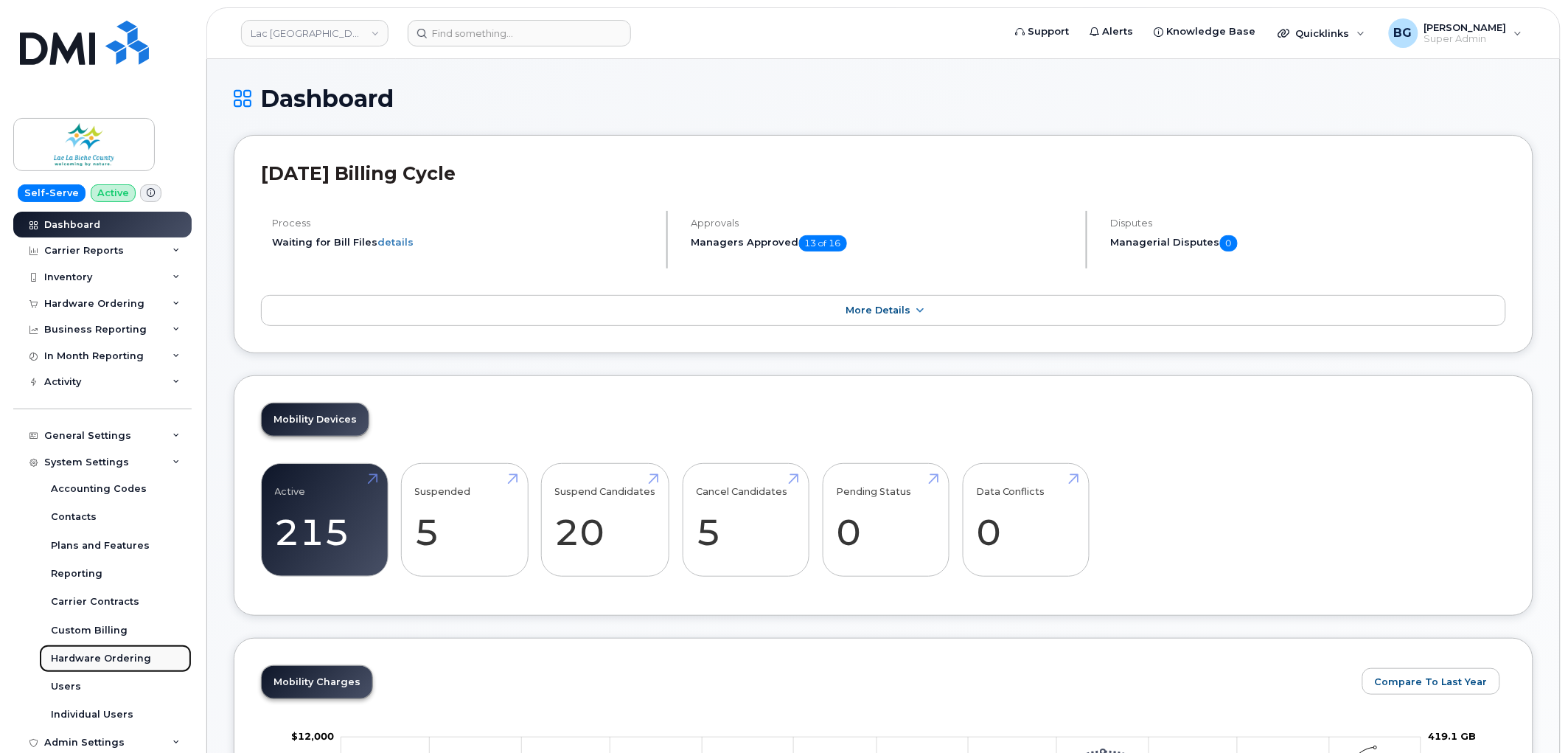
click at [104, 659] on div "Hardware Ordering" at bounding box center [100, 659] width 100 height 14
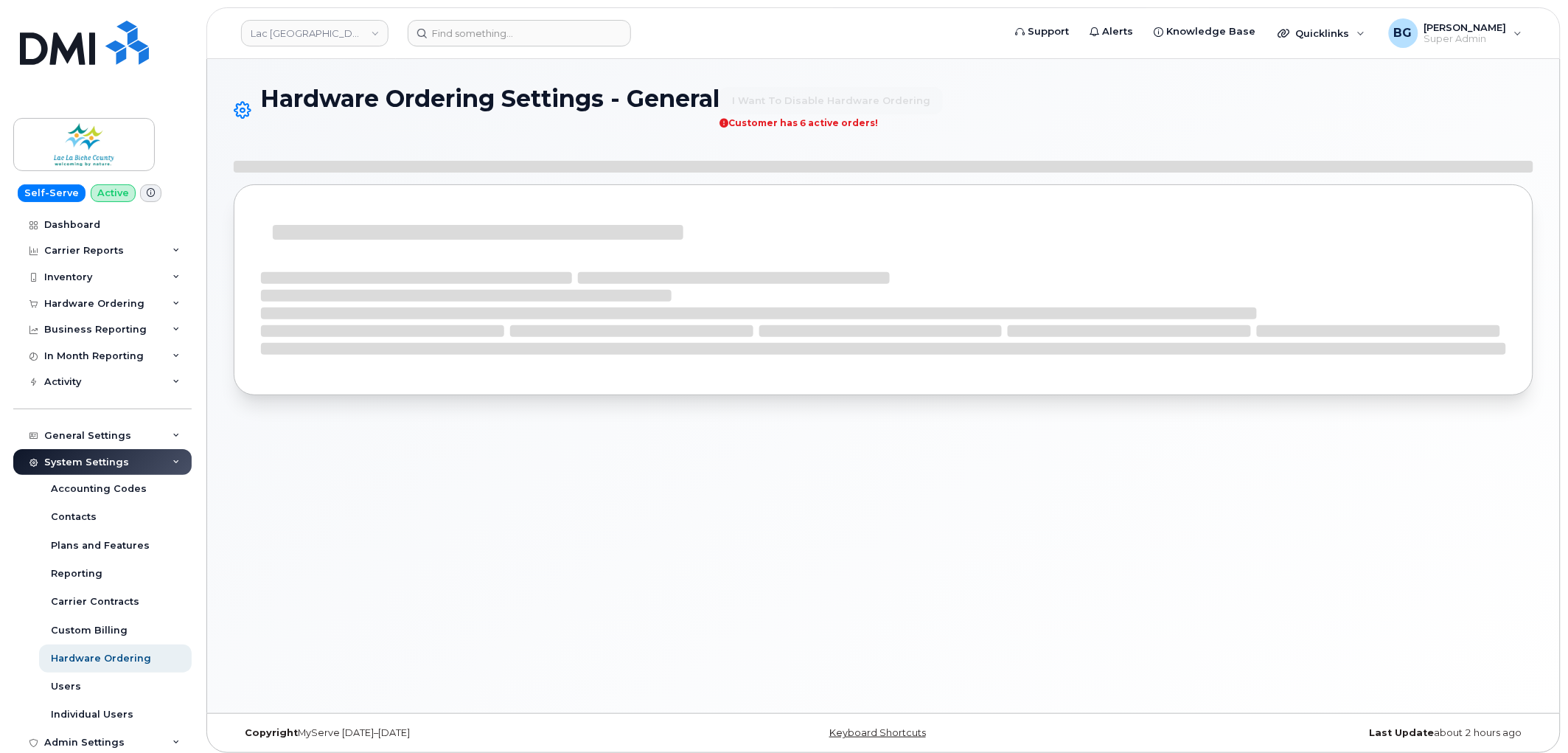
select select "admins"
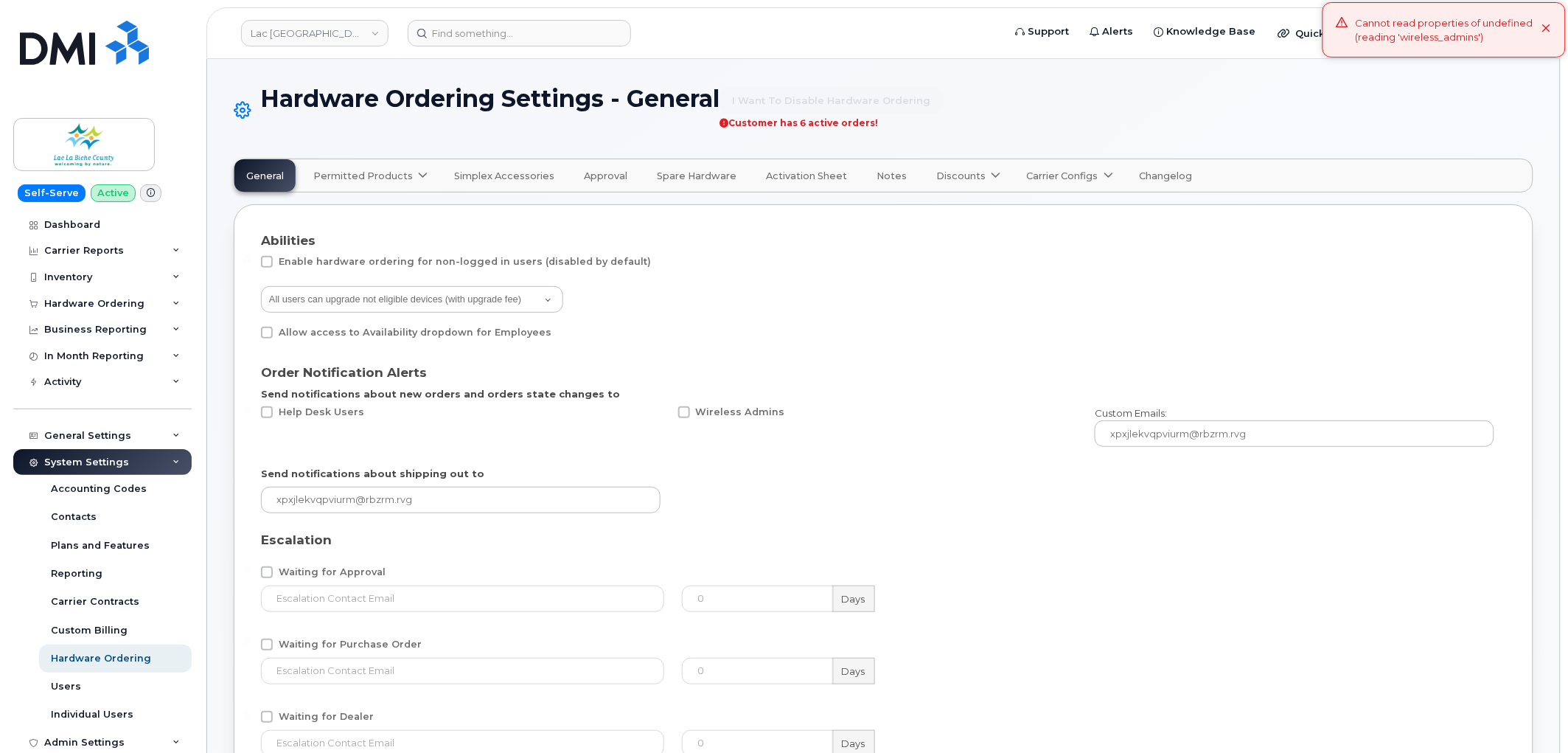
click at [387, 169] on span "Permitted Products" at bounding box center [363, 176] width 100 height 14
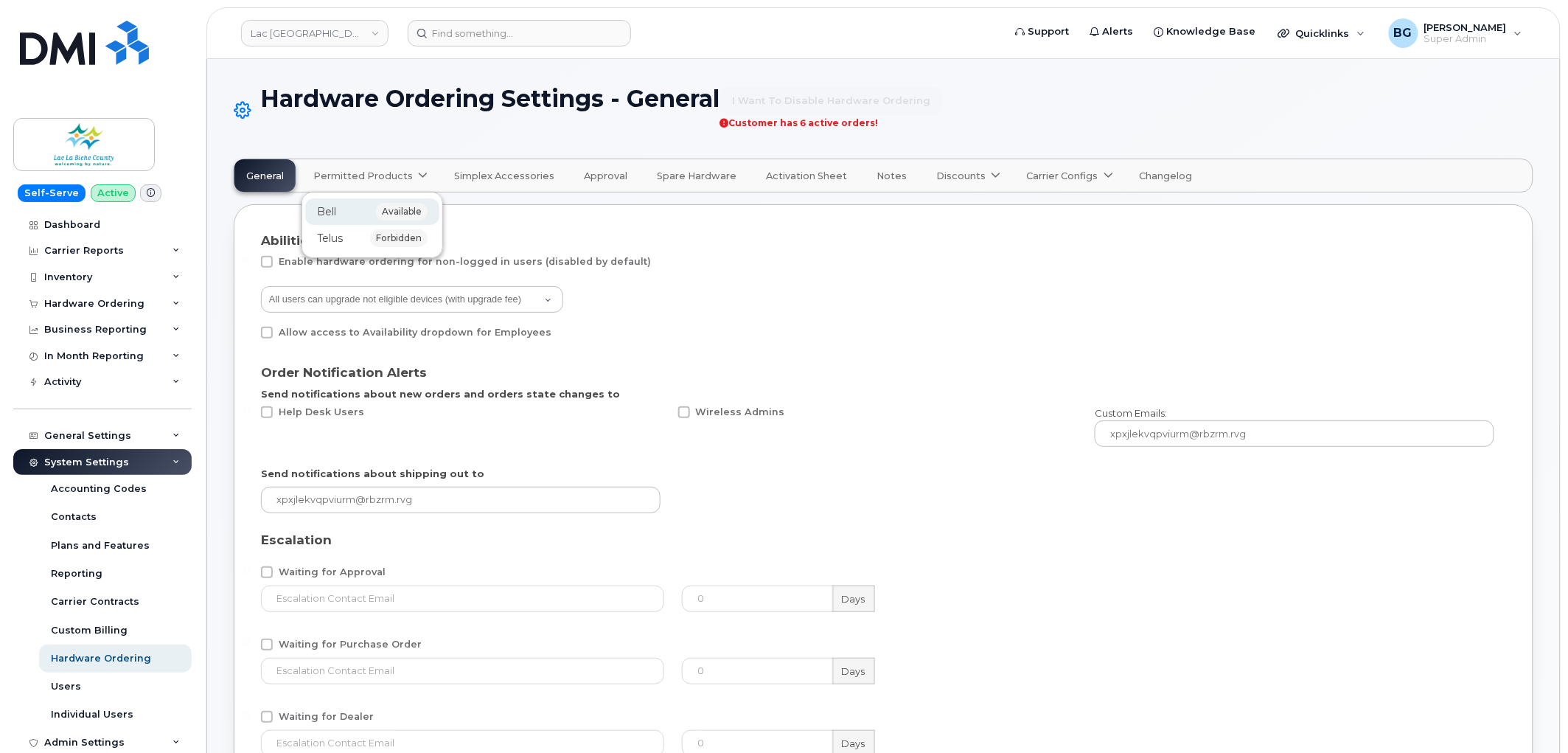
click at [331, 211] on span "Bell" at bounding box center [326, 212] width 19 height 16
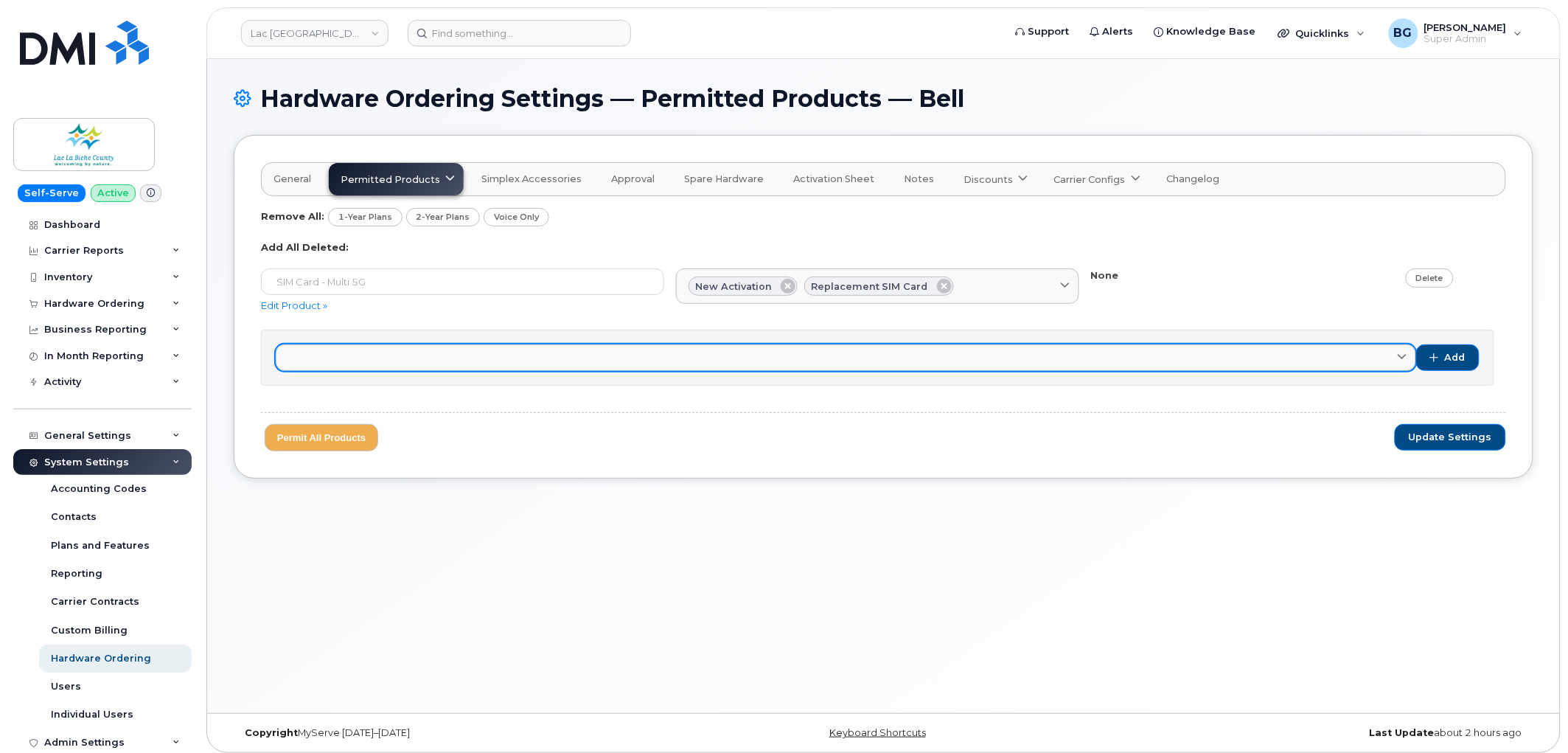
click at [311, 359] on link at bounding box center [846, 357] width 1141 height 26
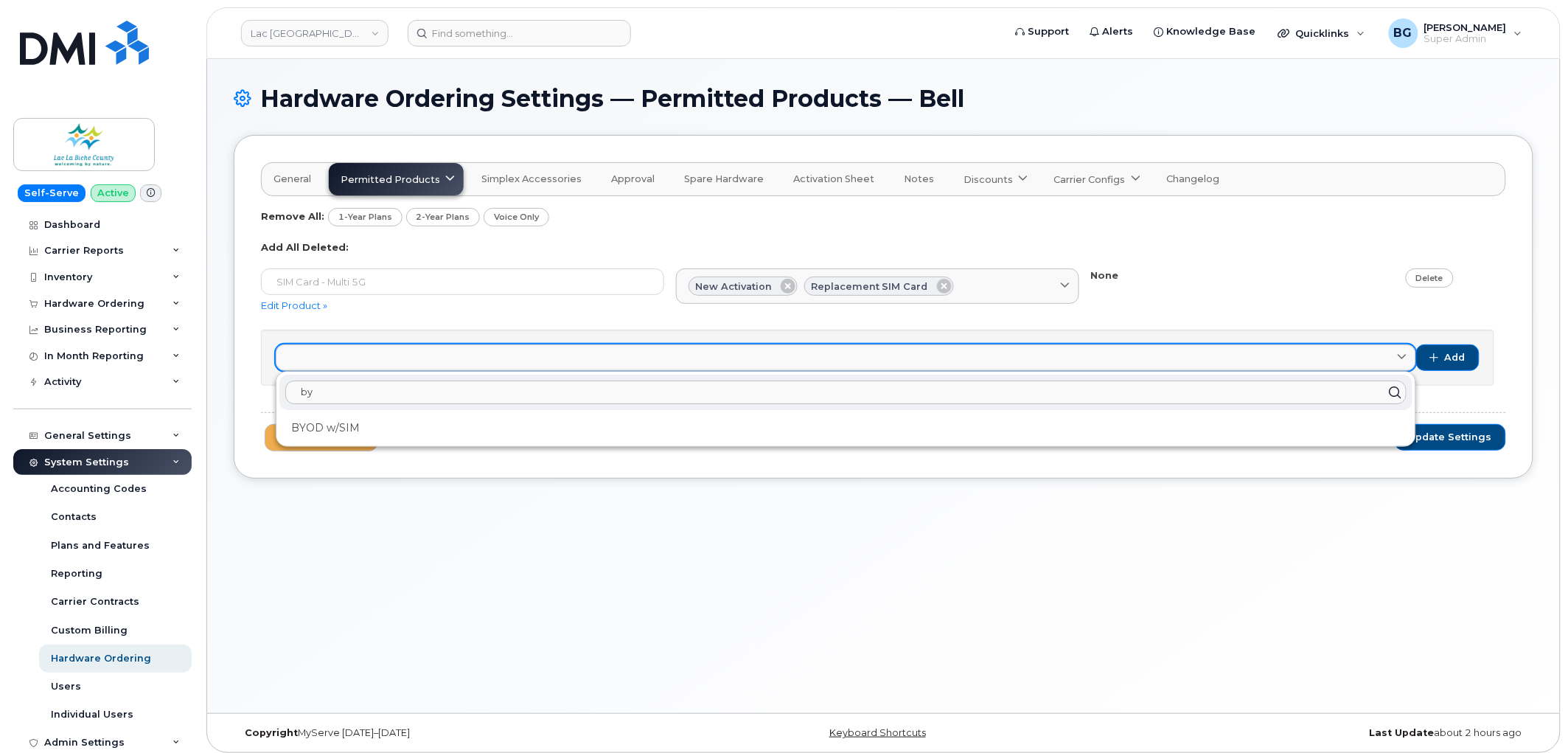
type input "b"
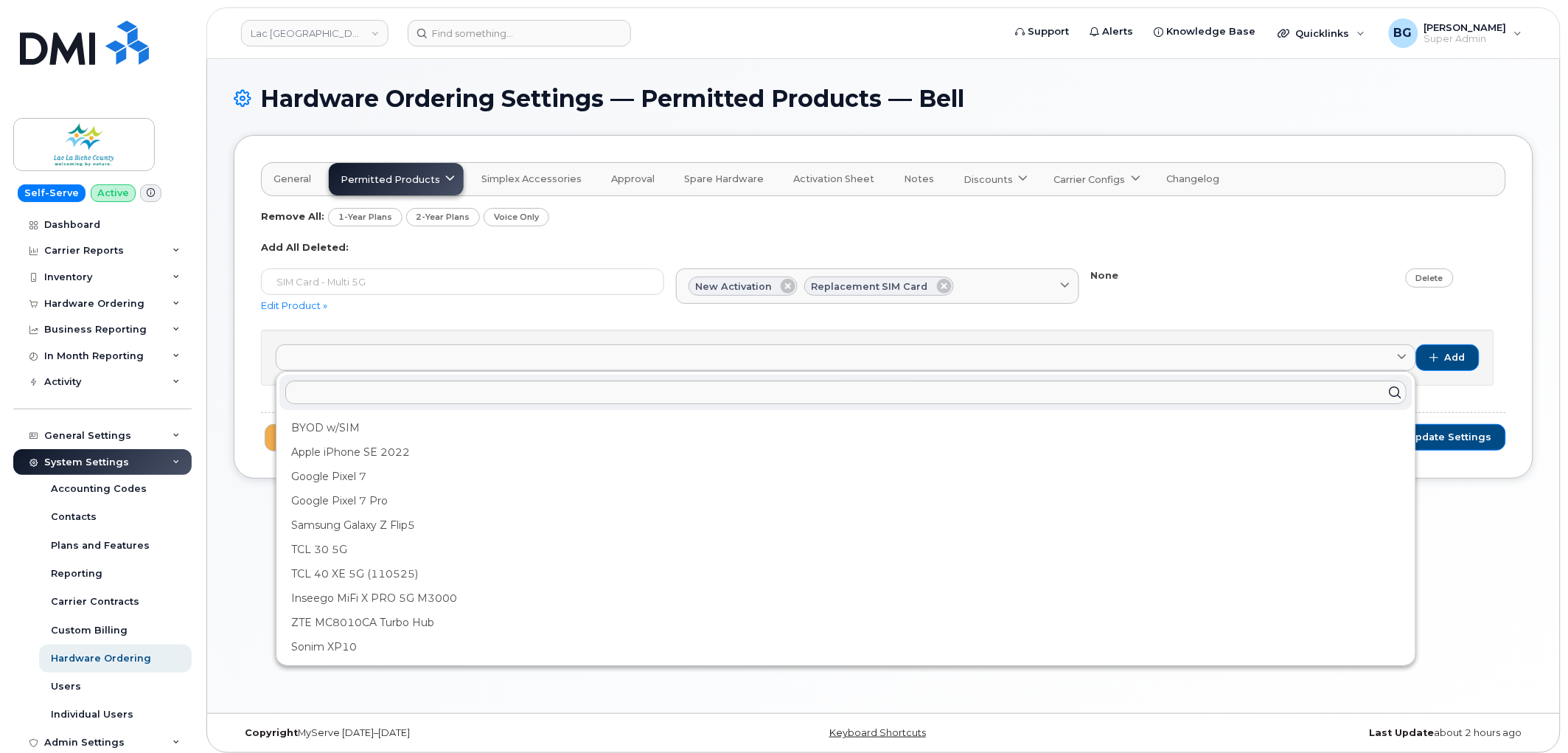
click at [431, 299] on div "Edit Product »" at bounding box center [463, 306] width 403 height 14
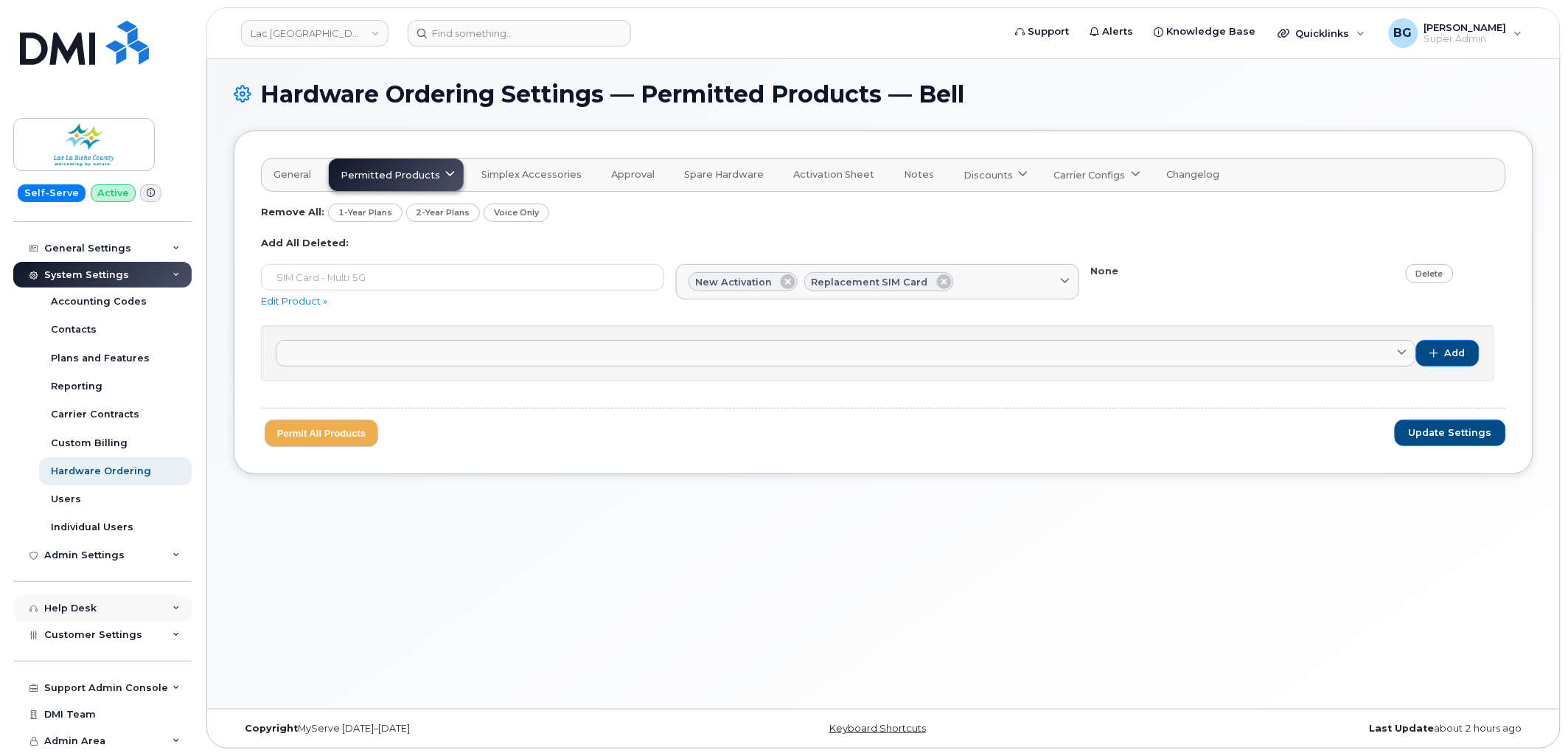
scroll to position [8, 0]
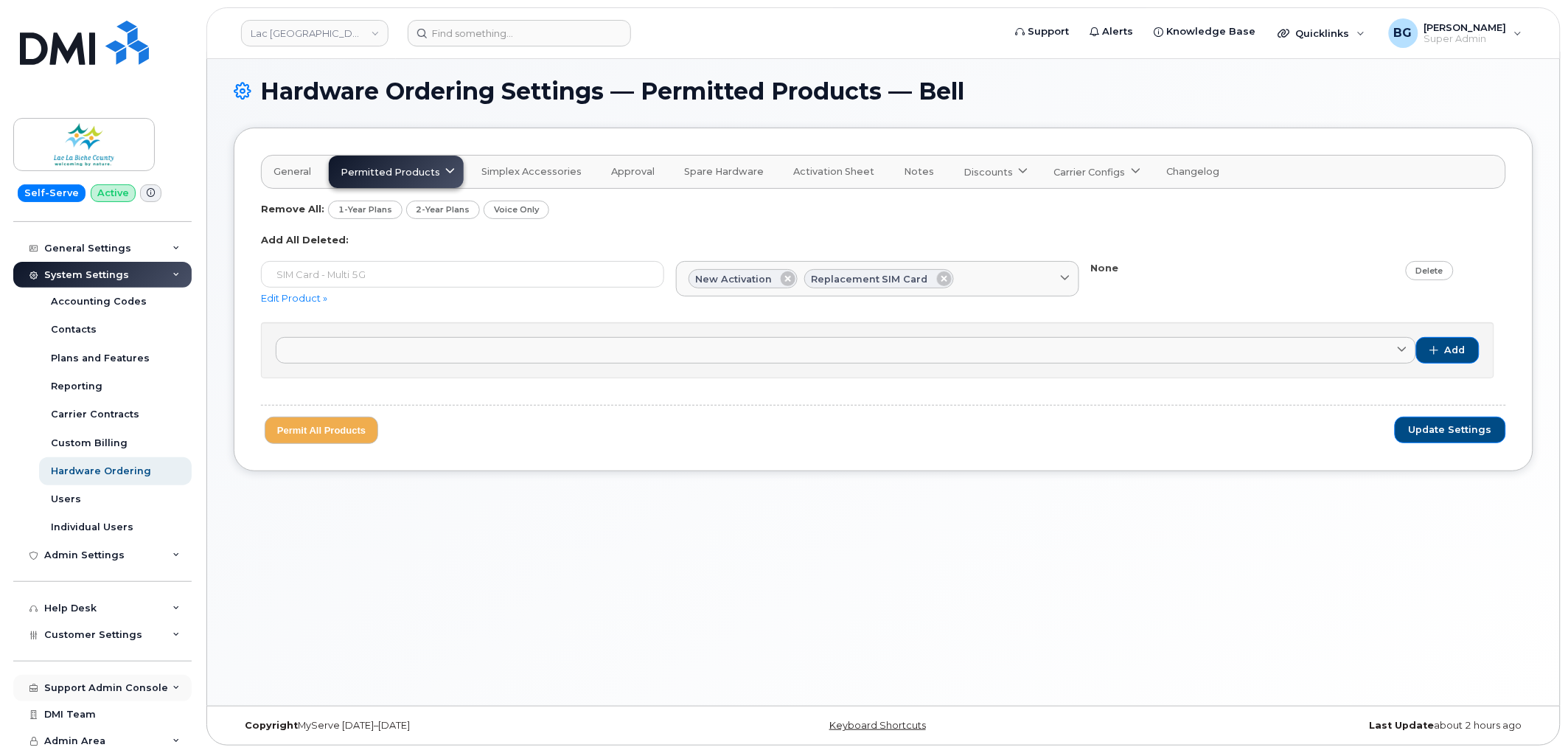
click at [104, 683] on div "Support Admin Console" at bounding box center [106, 688] width 124 height 12
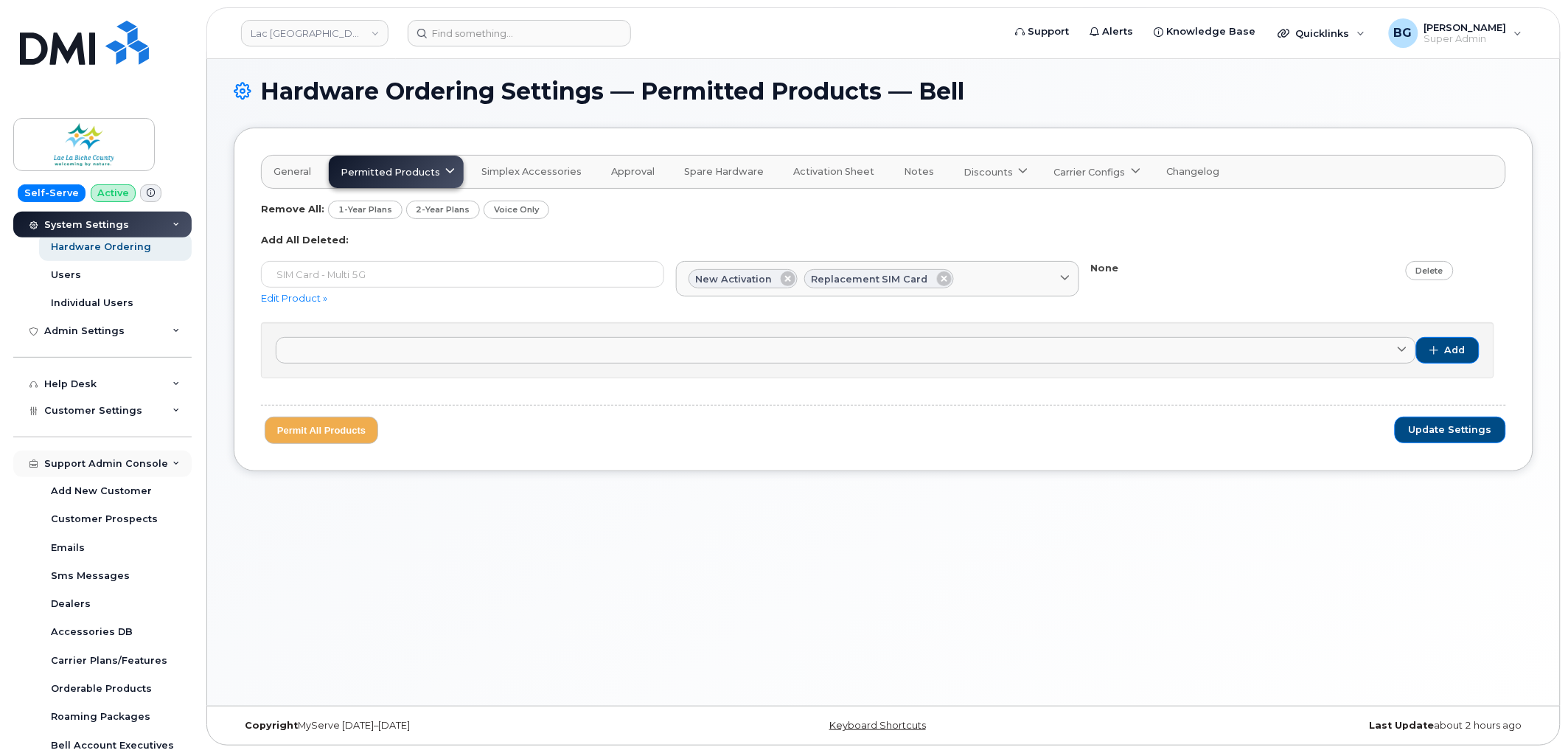
scroll to position [515, 0]
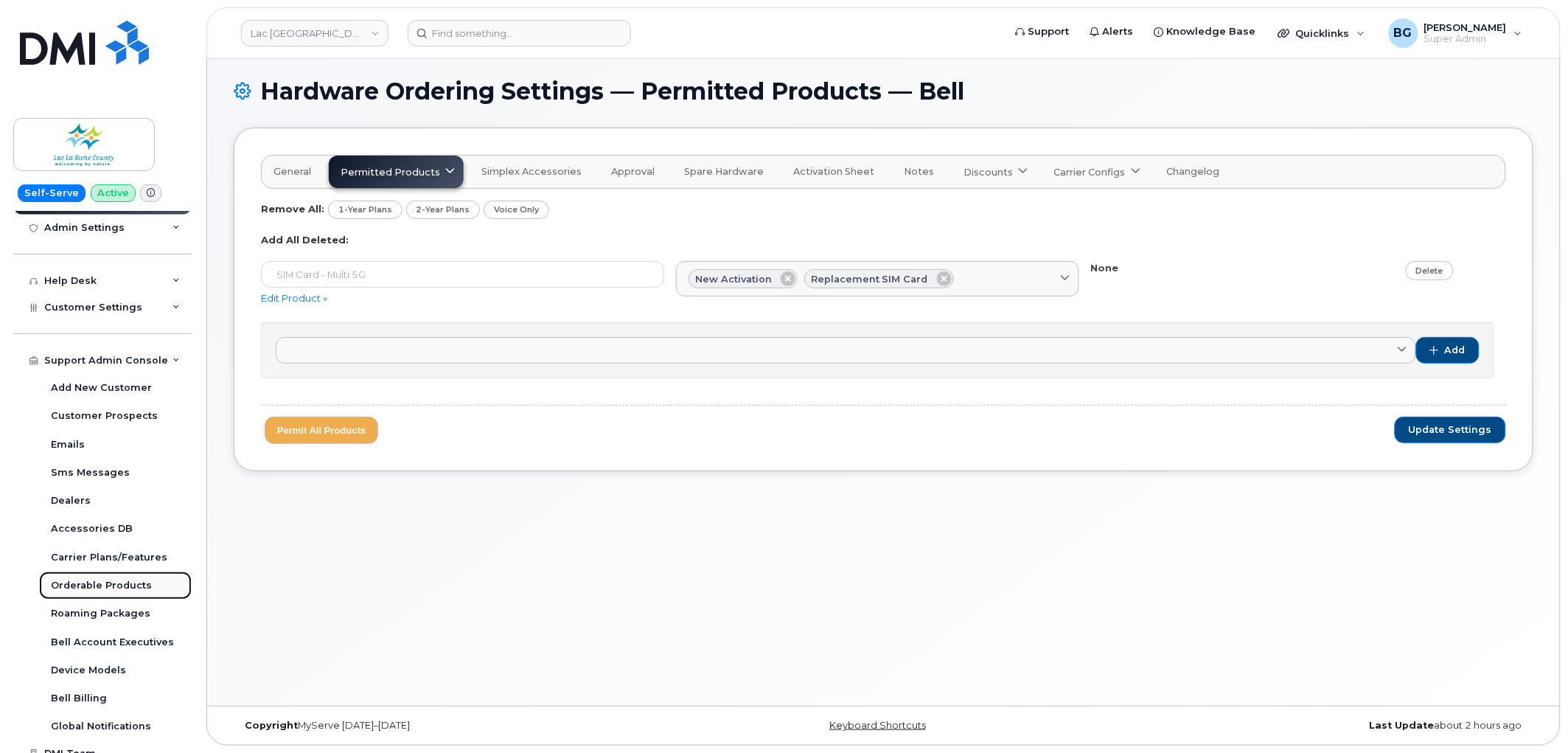
click at [92, 585] on div "Orderable Products" at bounding box center [101, 586] width 101 height 14
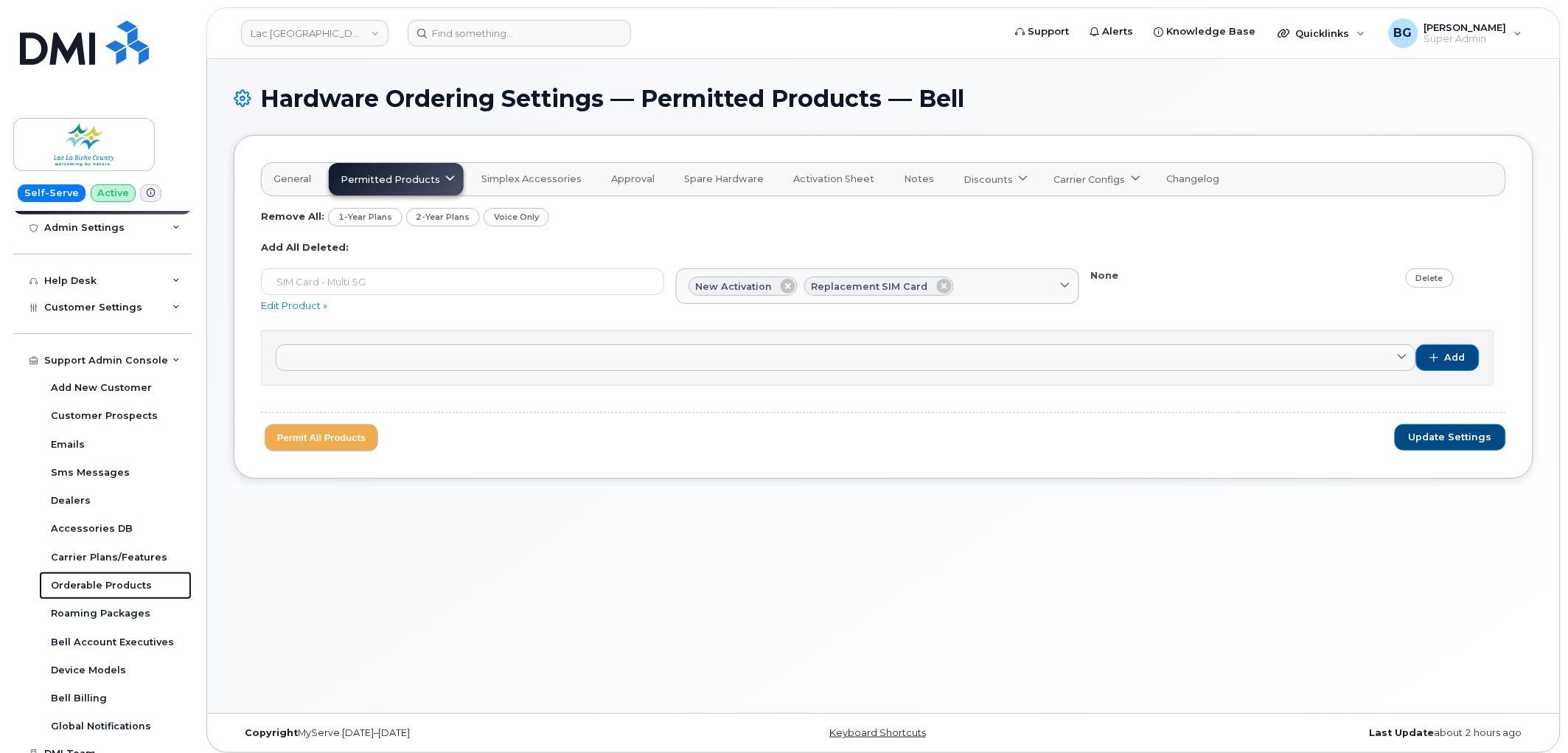
scroll to position [300, 0]
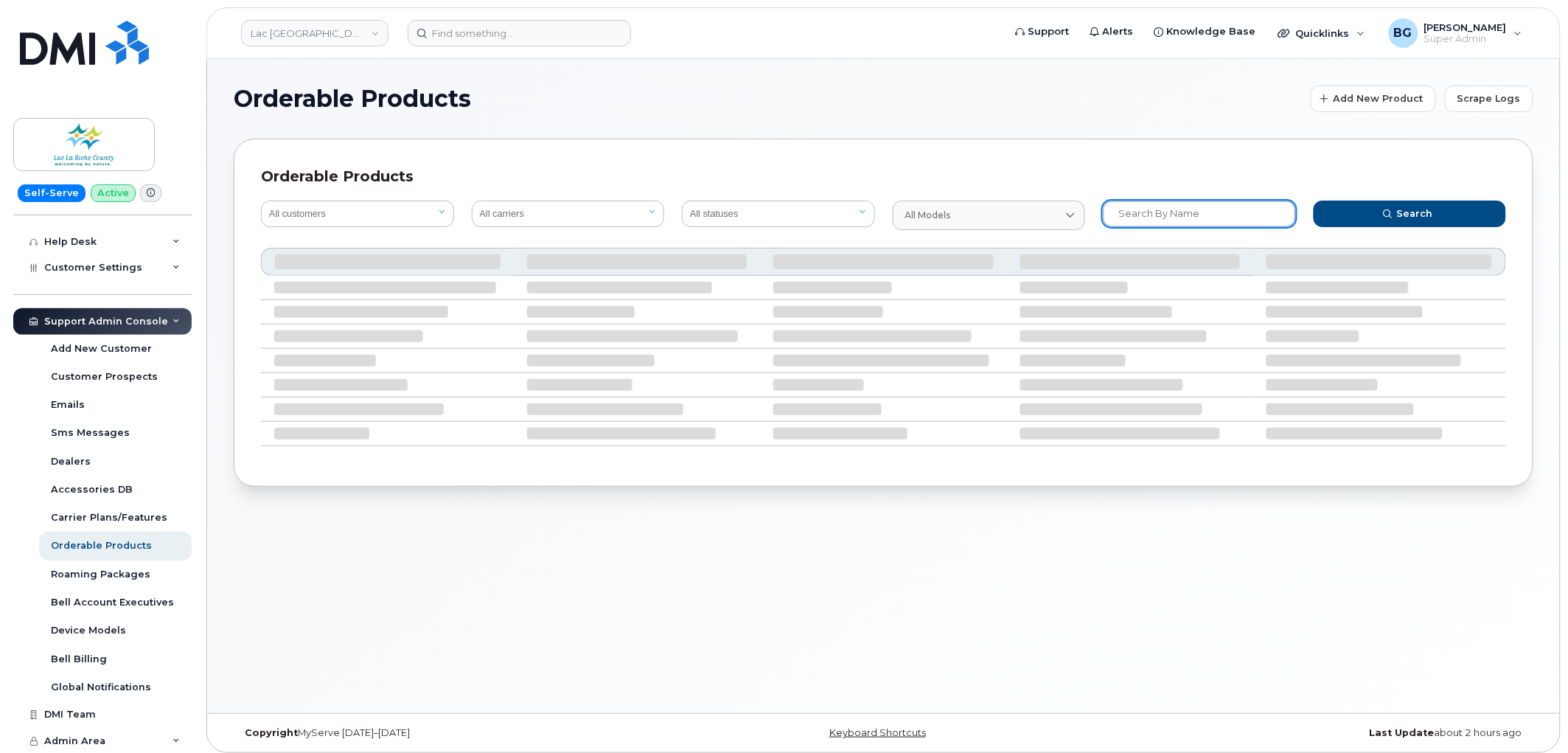
click at [1145, 219] on input "text" at bounding box center [1200, 214] width 193 height 26
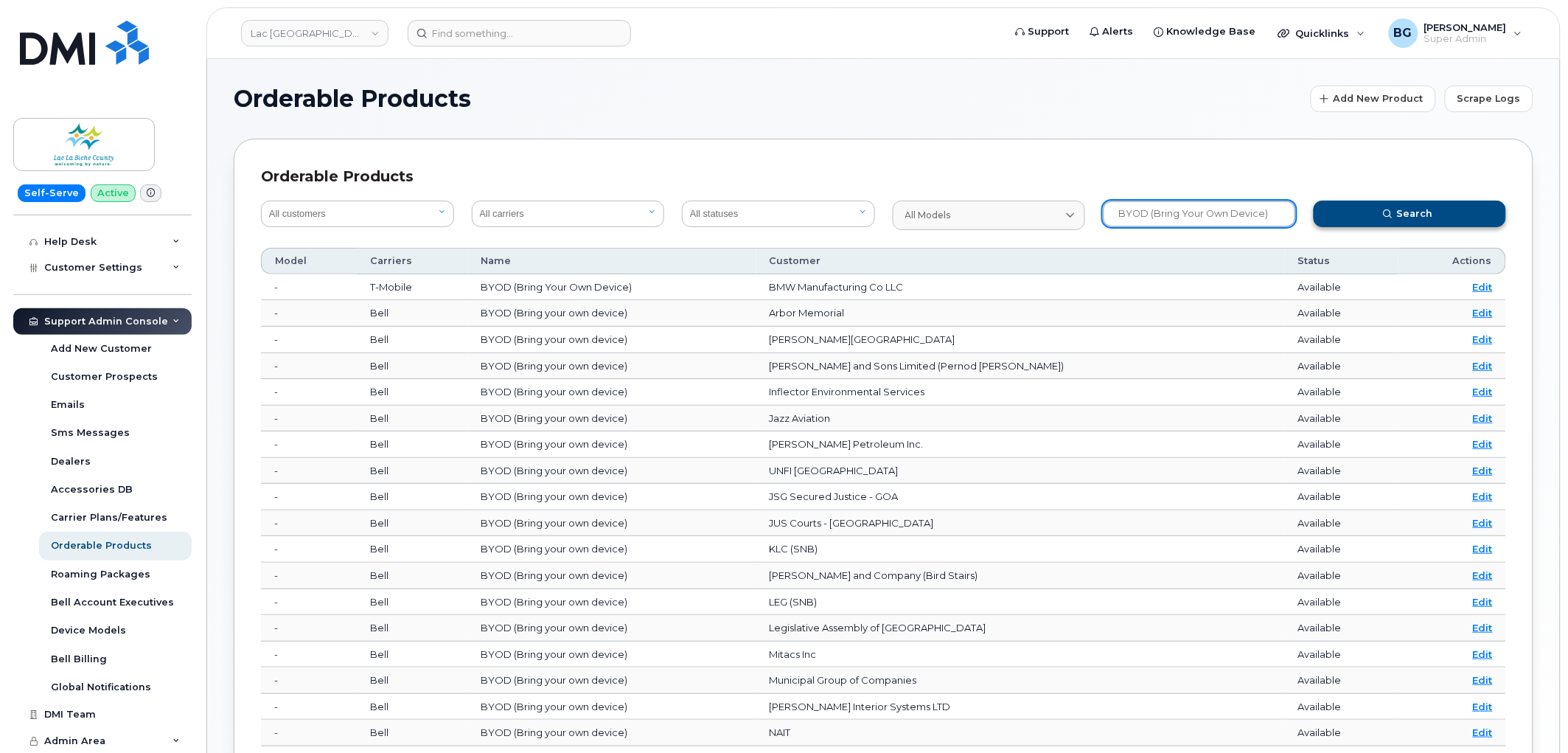
type input "BYOD (Bring Your Own Device)"
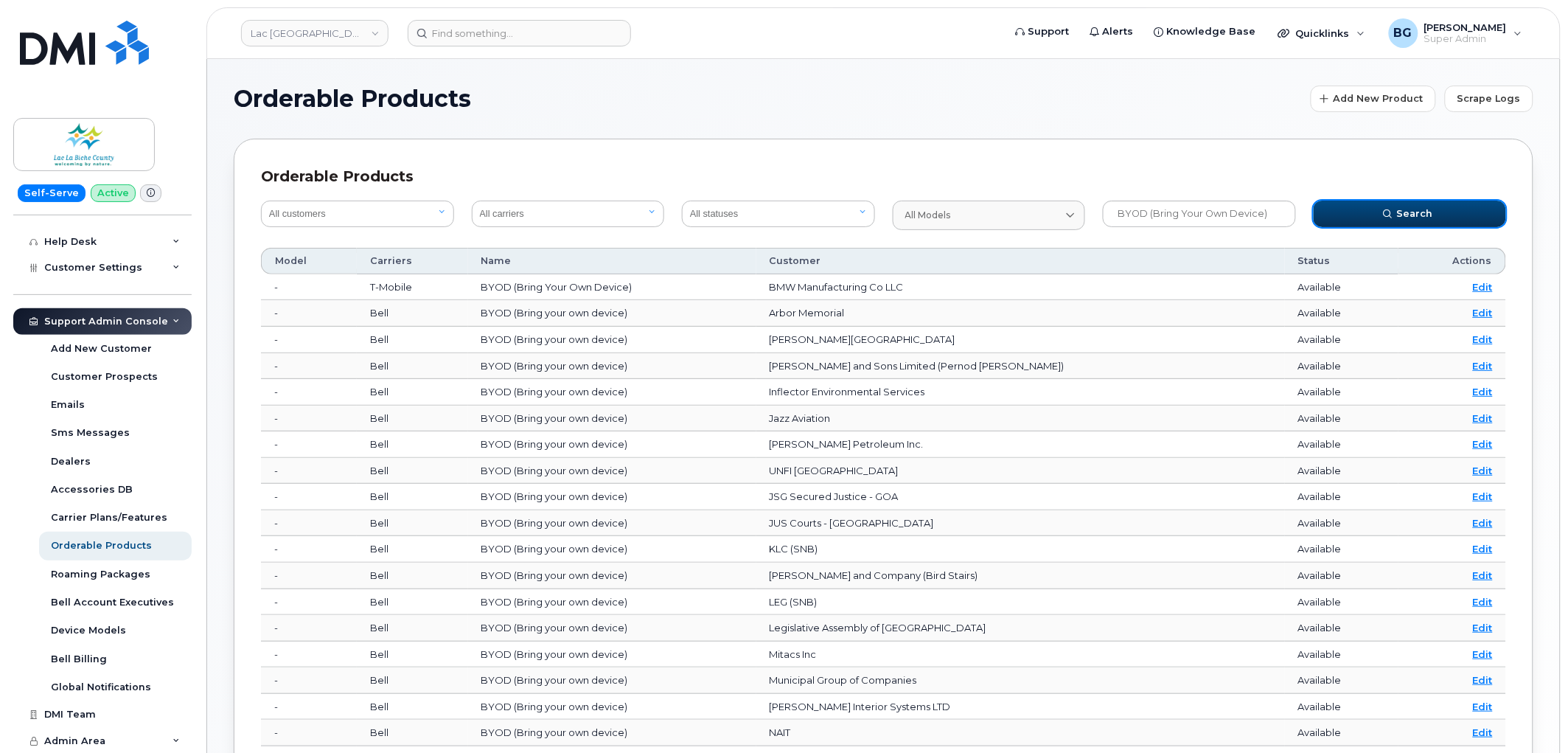
click at [1403, 219] on span "Search" at bounding box center [1416, 213] width 36 height 14
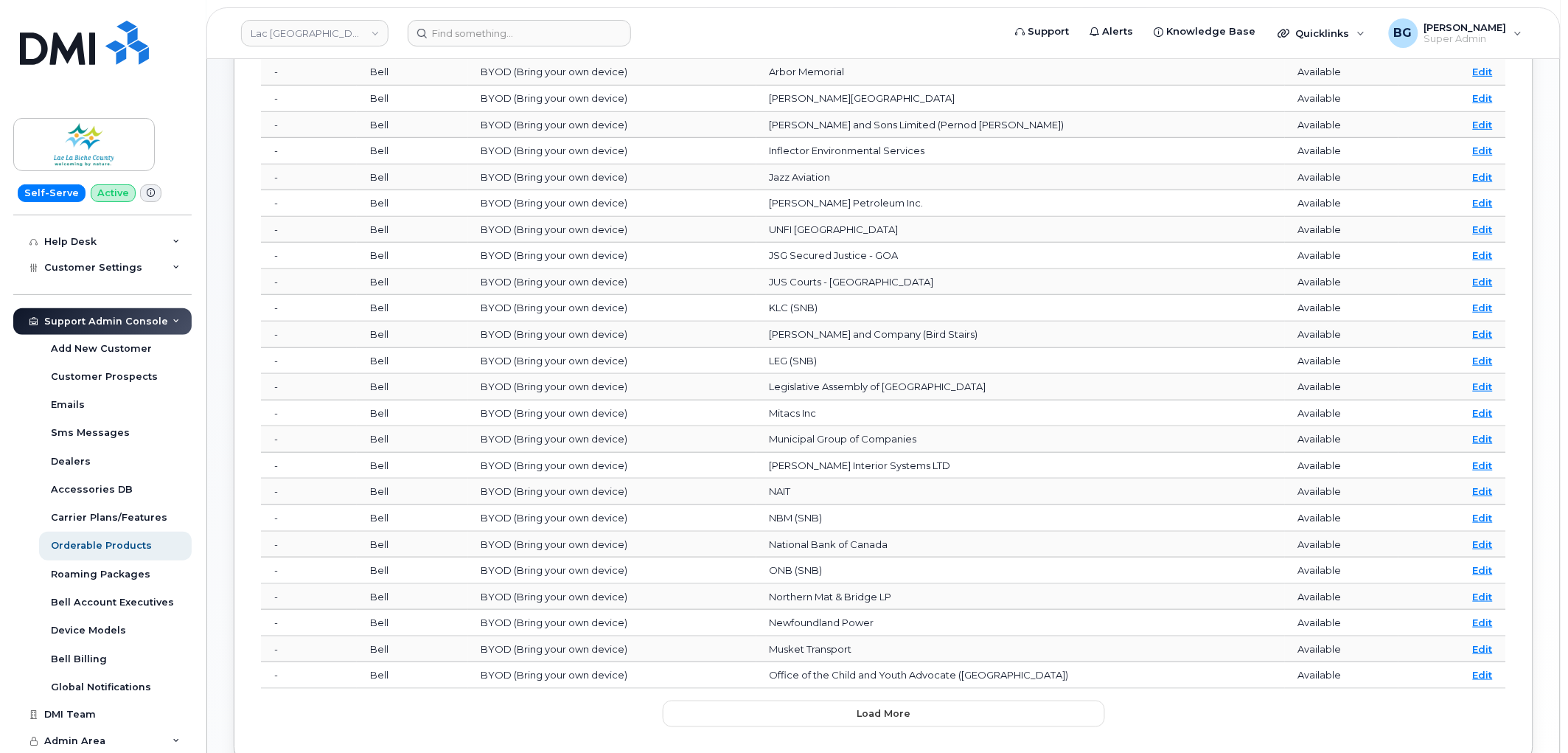
scroll to position [332, 0]
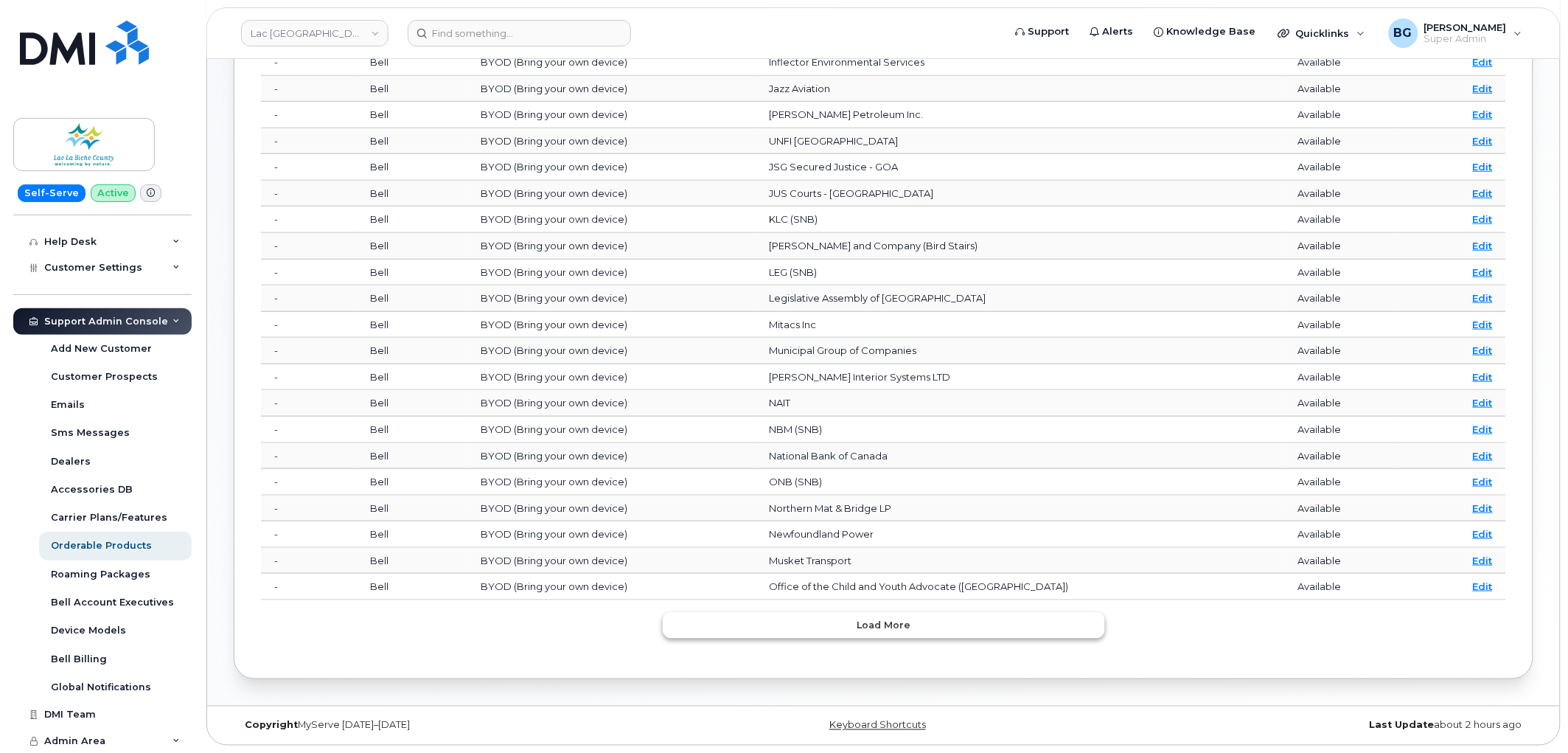
click at [885, 618] on span "Load more" at bounding box center [883, 625] width 54 height 14
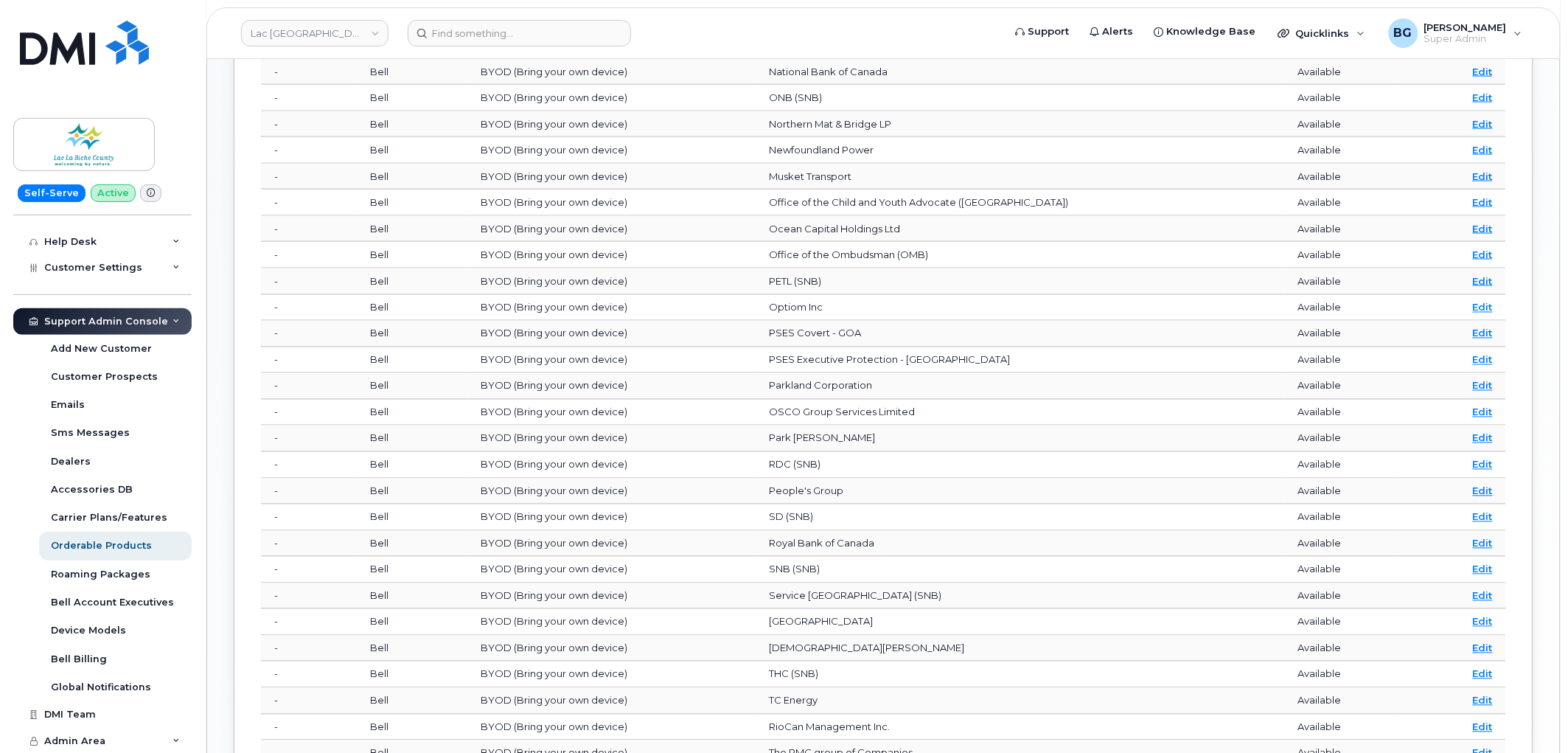
scroll to position [989, 0]
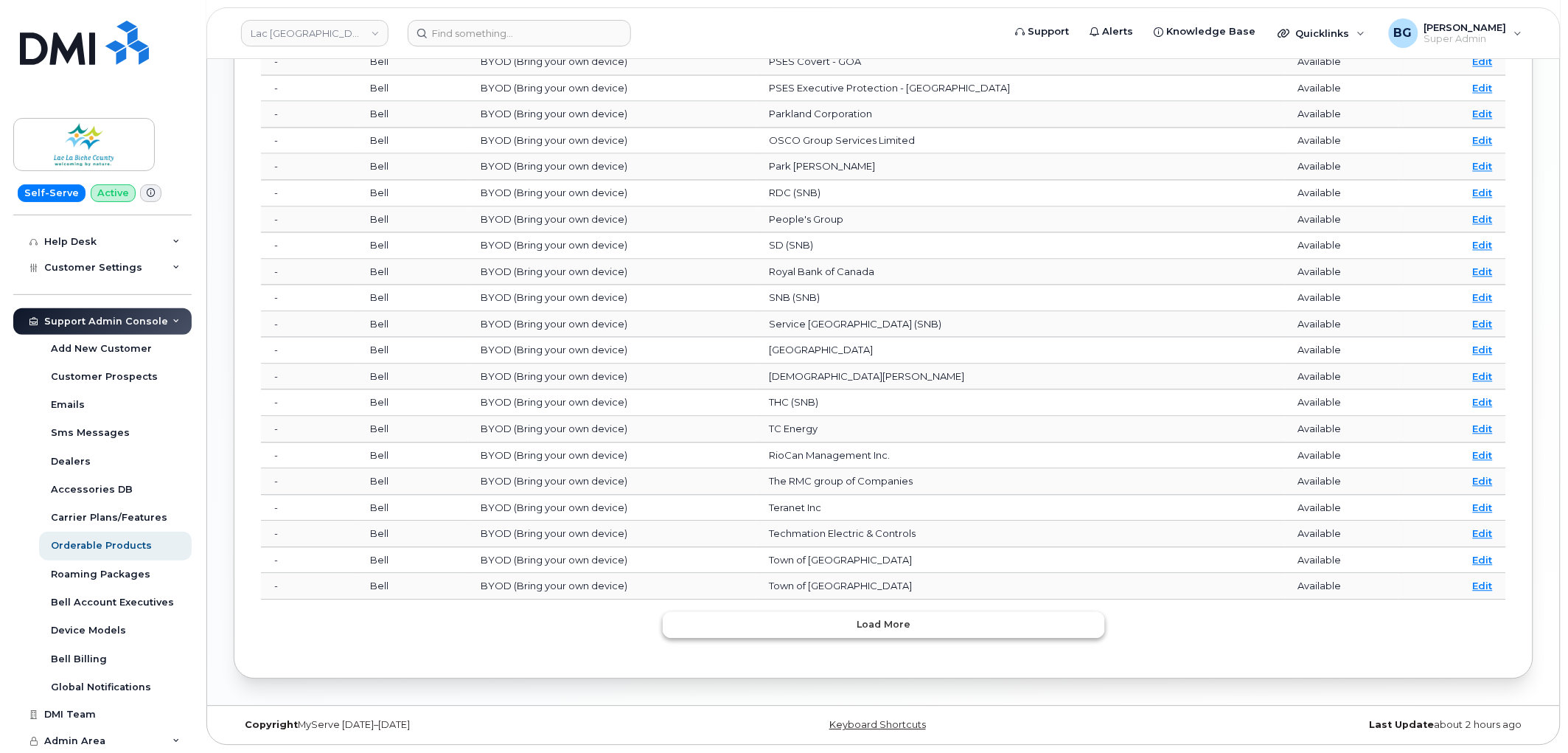
click at [855, 616] on button "Load more" at bounding box center [884, 625] width 442 height 26
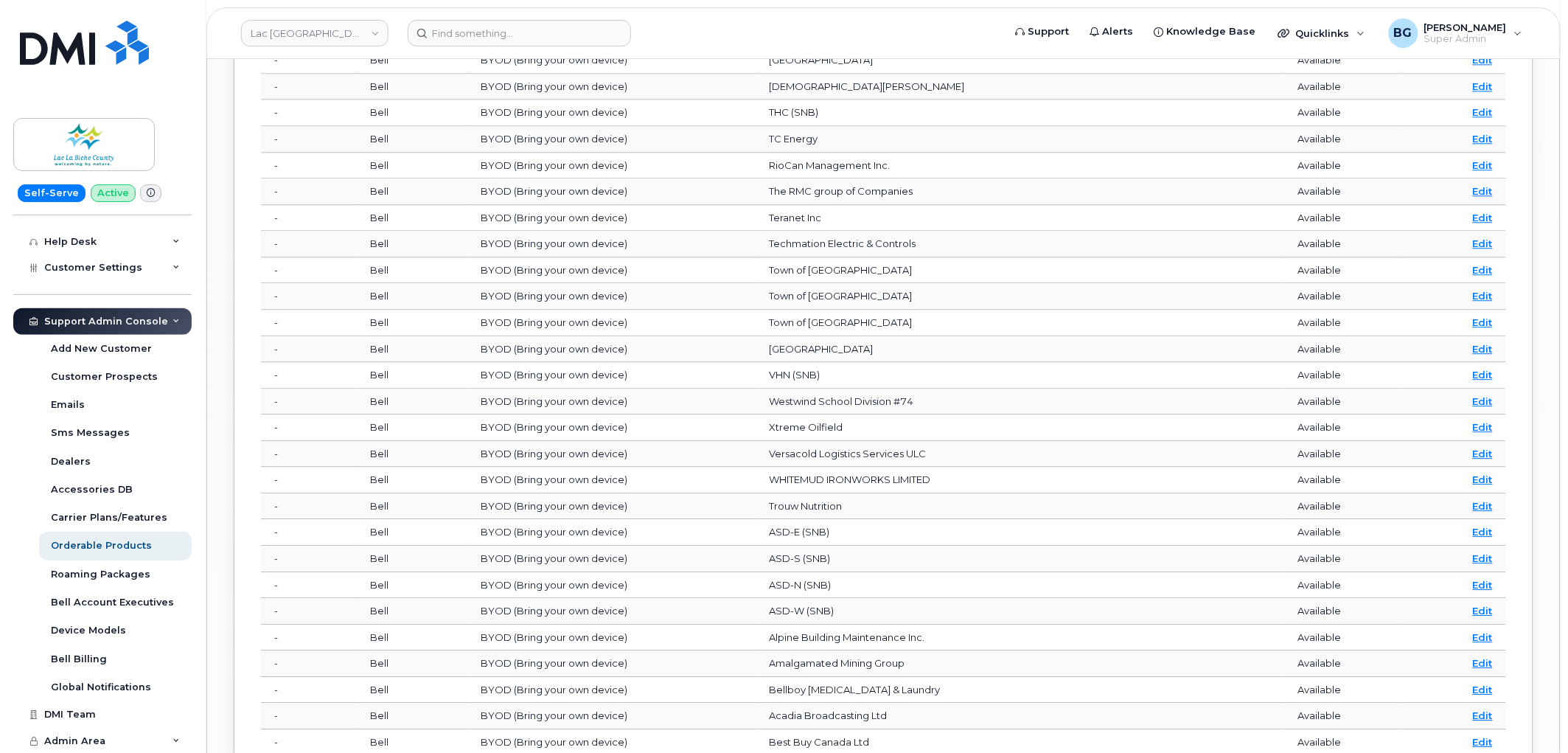
scroll to position [1647, 0]
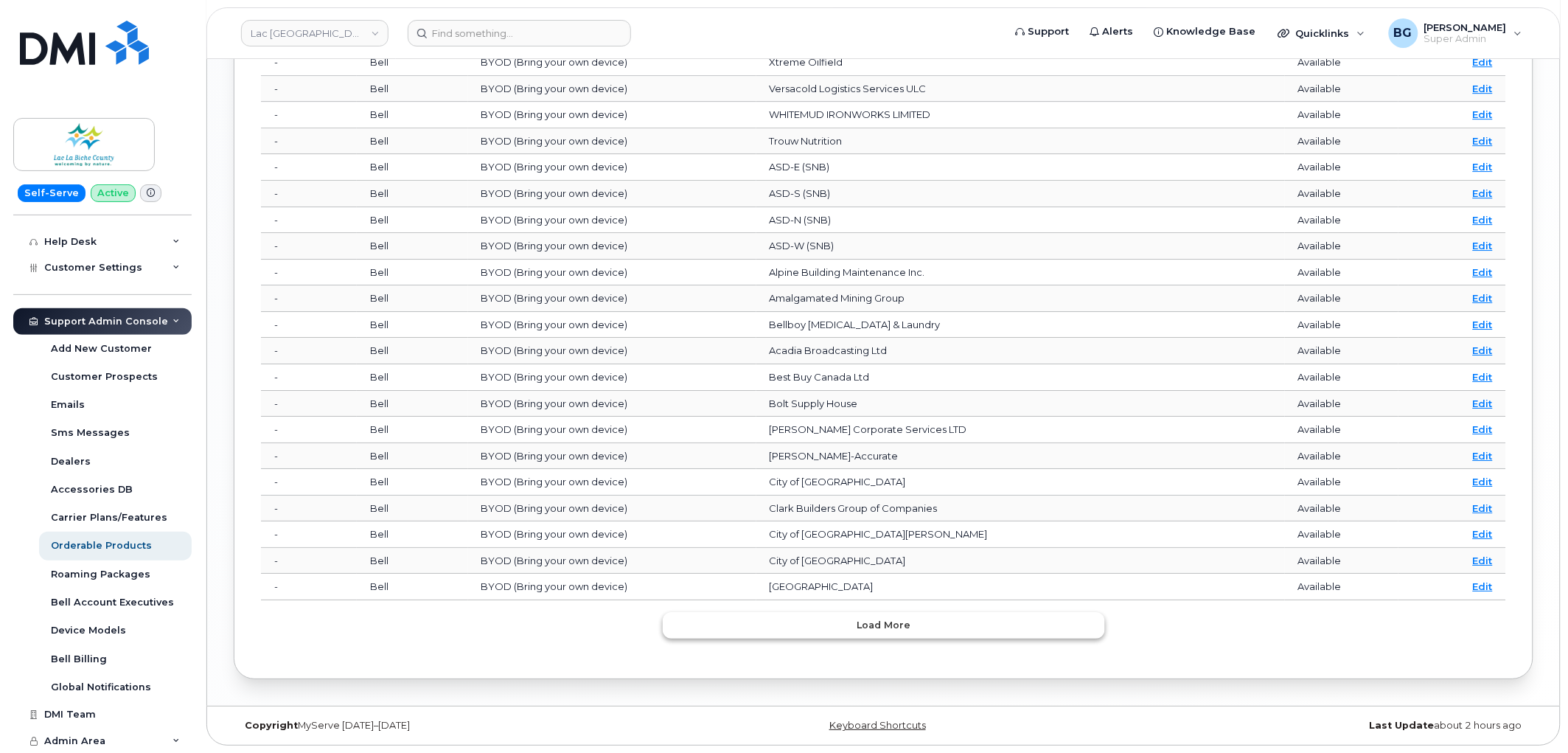
click at [927, 617] on button "Load more" at bounding box center [884, 625] width 442 height 26
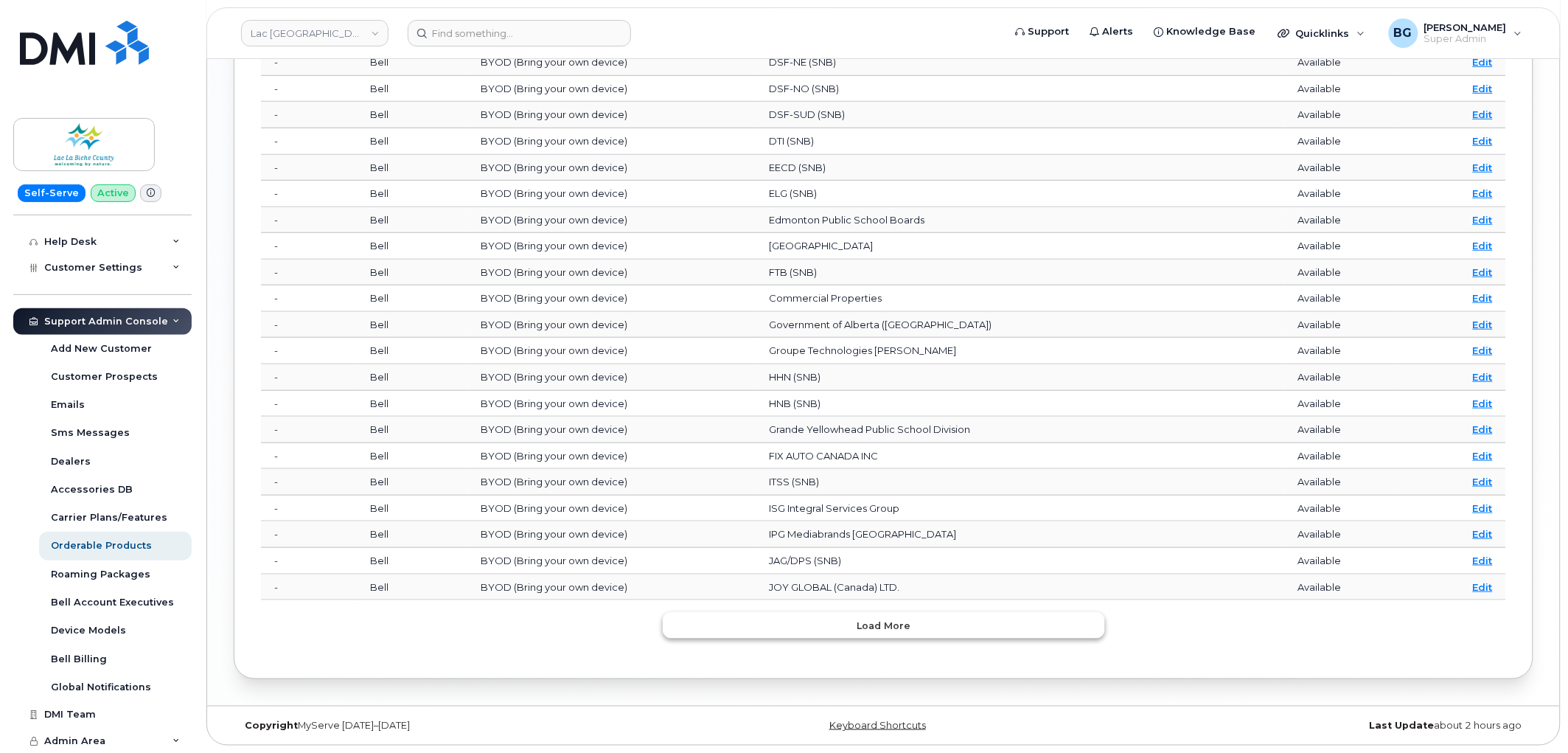
click at [920, 630] on button "Load more" at bounding box center [884, 625] width 442 height 26
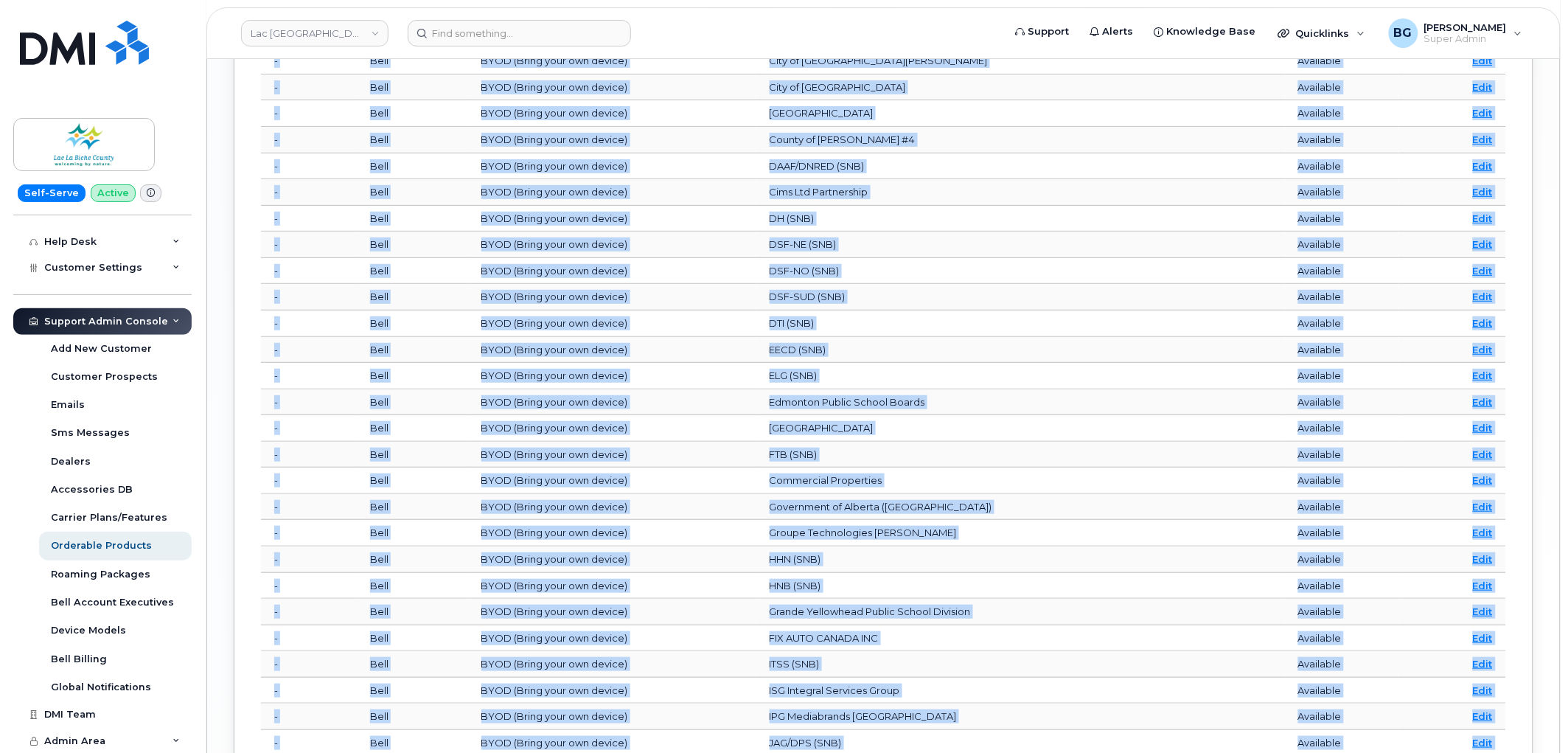
scroll to position [2291, 0]
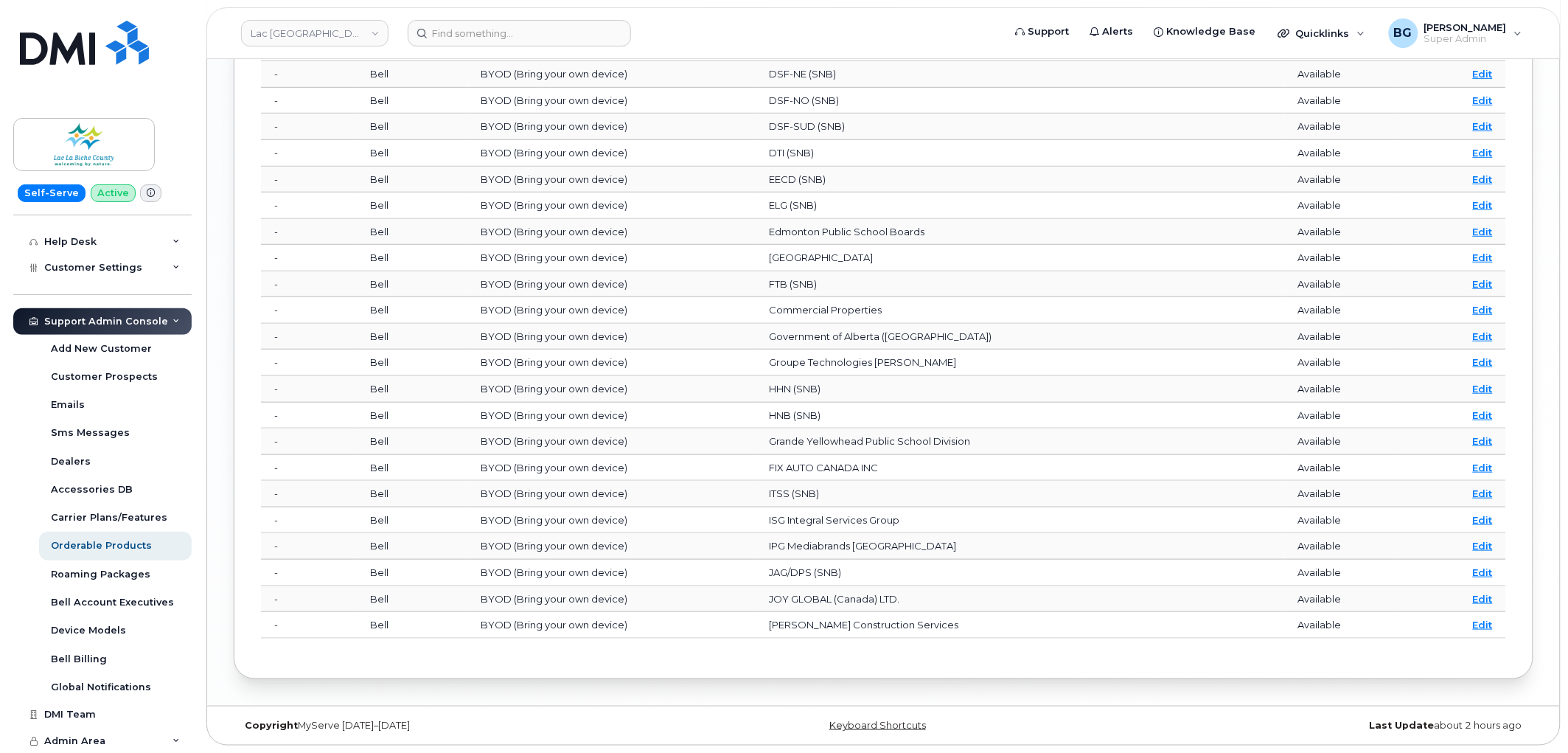
drag, startPoint x: 267, startPoint y: 260, endPoint x: 1511, endPoint y: 625, distance: 1296.4
copy table
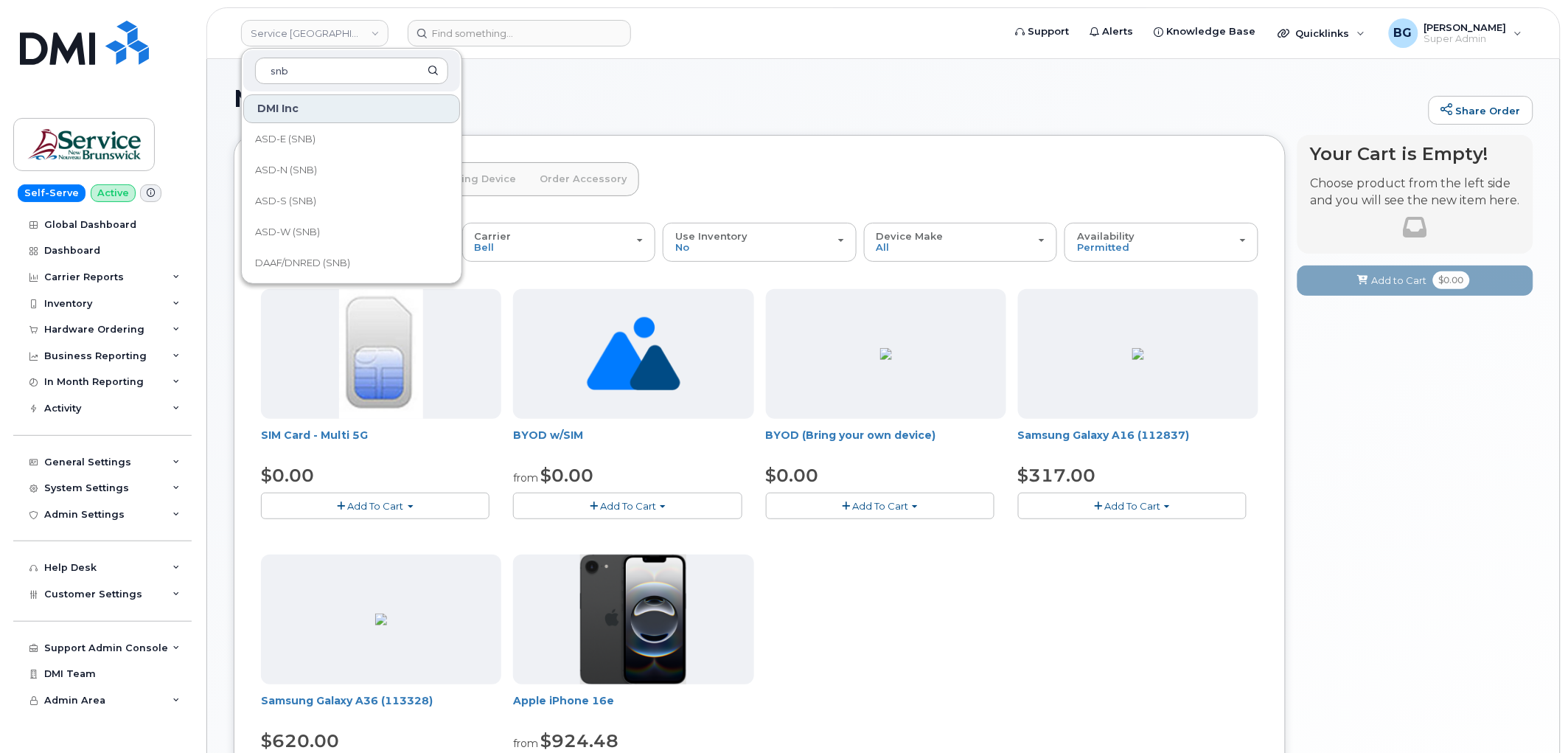
scroll to position [382, 0]
click at [941, 123] on div "New Order Share Order" at bounding box center [884, 110] width 1300 height 49
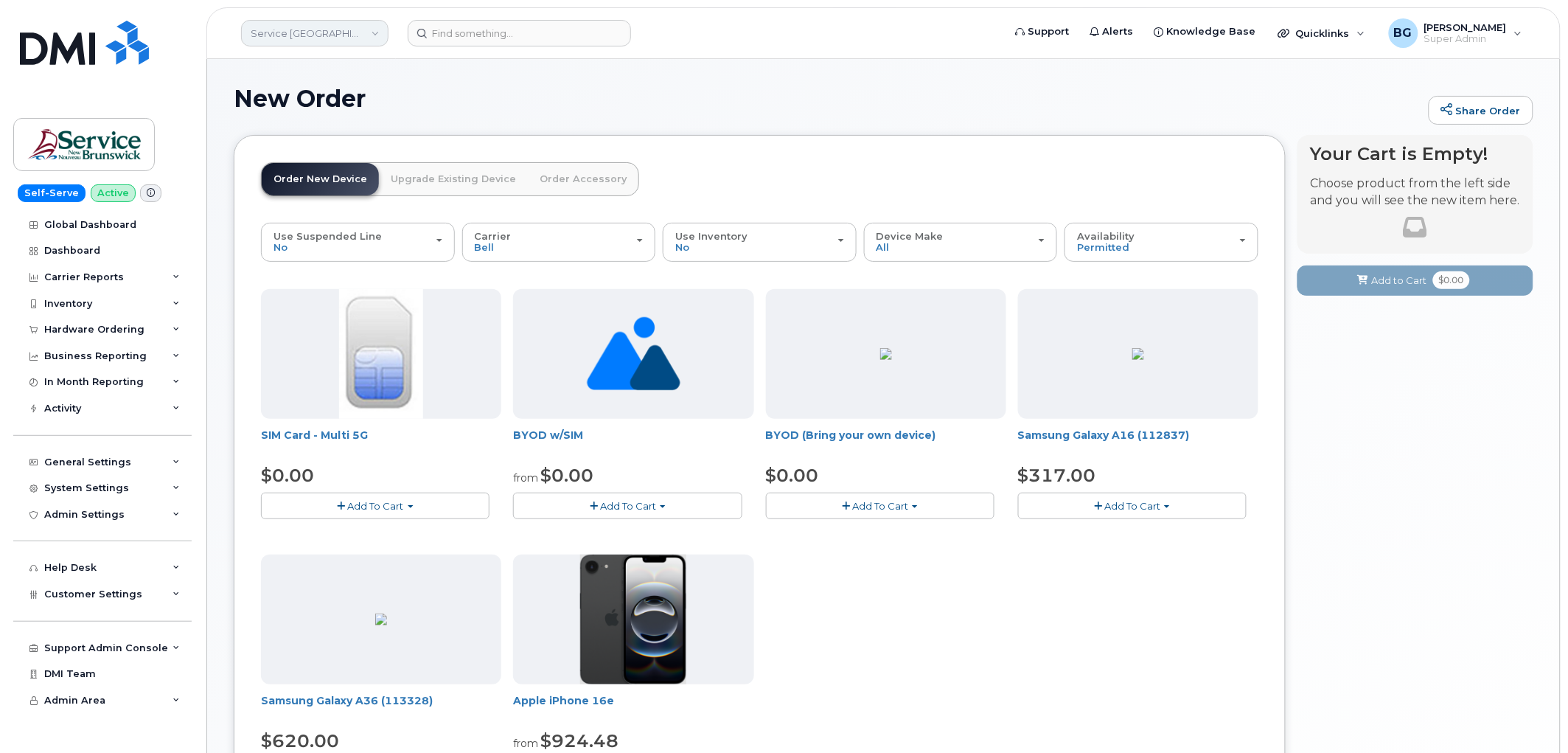
click at [300, 39] on link "Service [GEOGRAPHIC_DATA] (SNB)" at bounding box center [314, 32] width 147 height 26
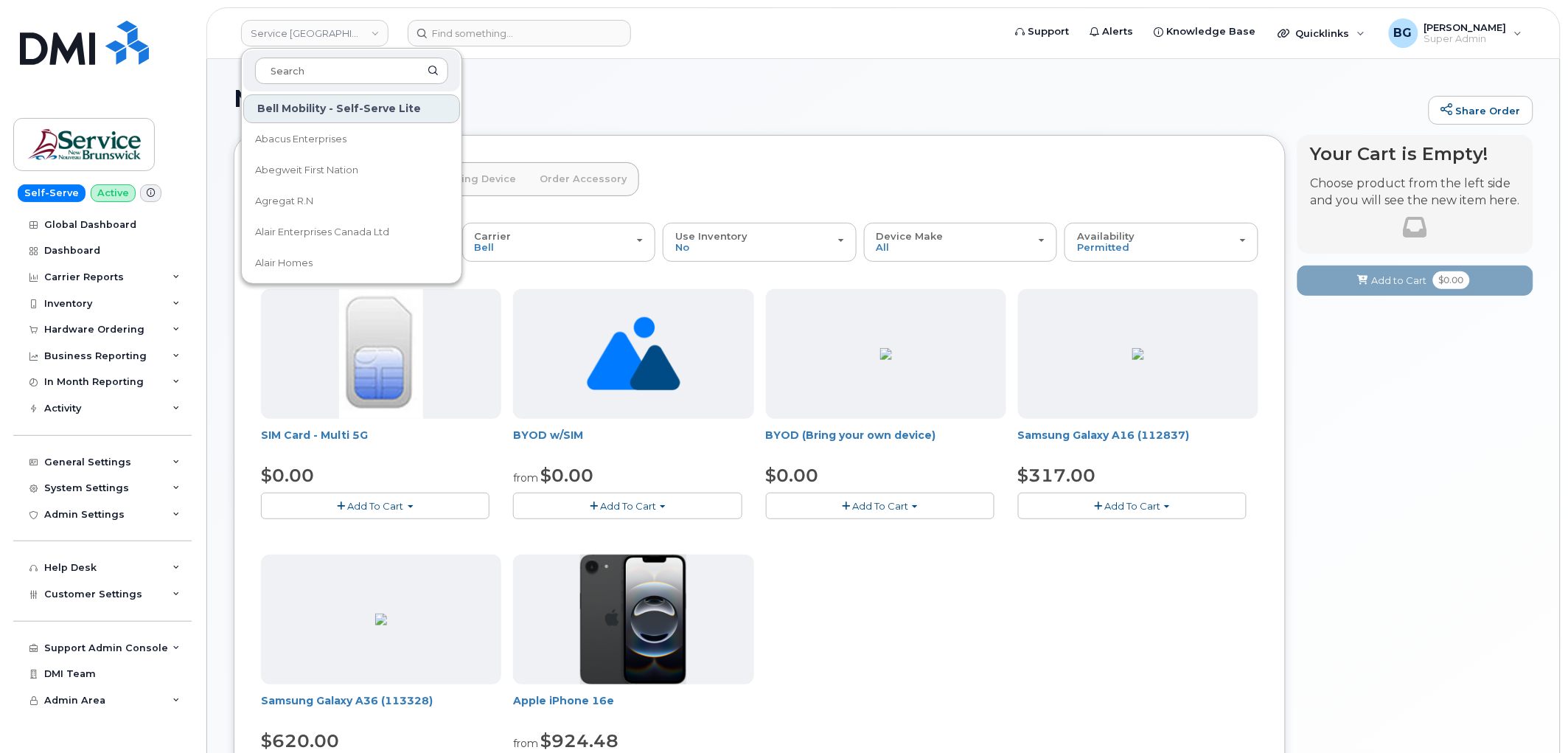
click at [839, 108] on h1 "New Order" at bounding box center [827, 98] width 1188 height 26
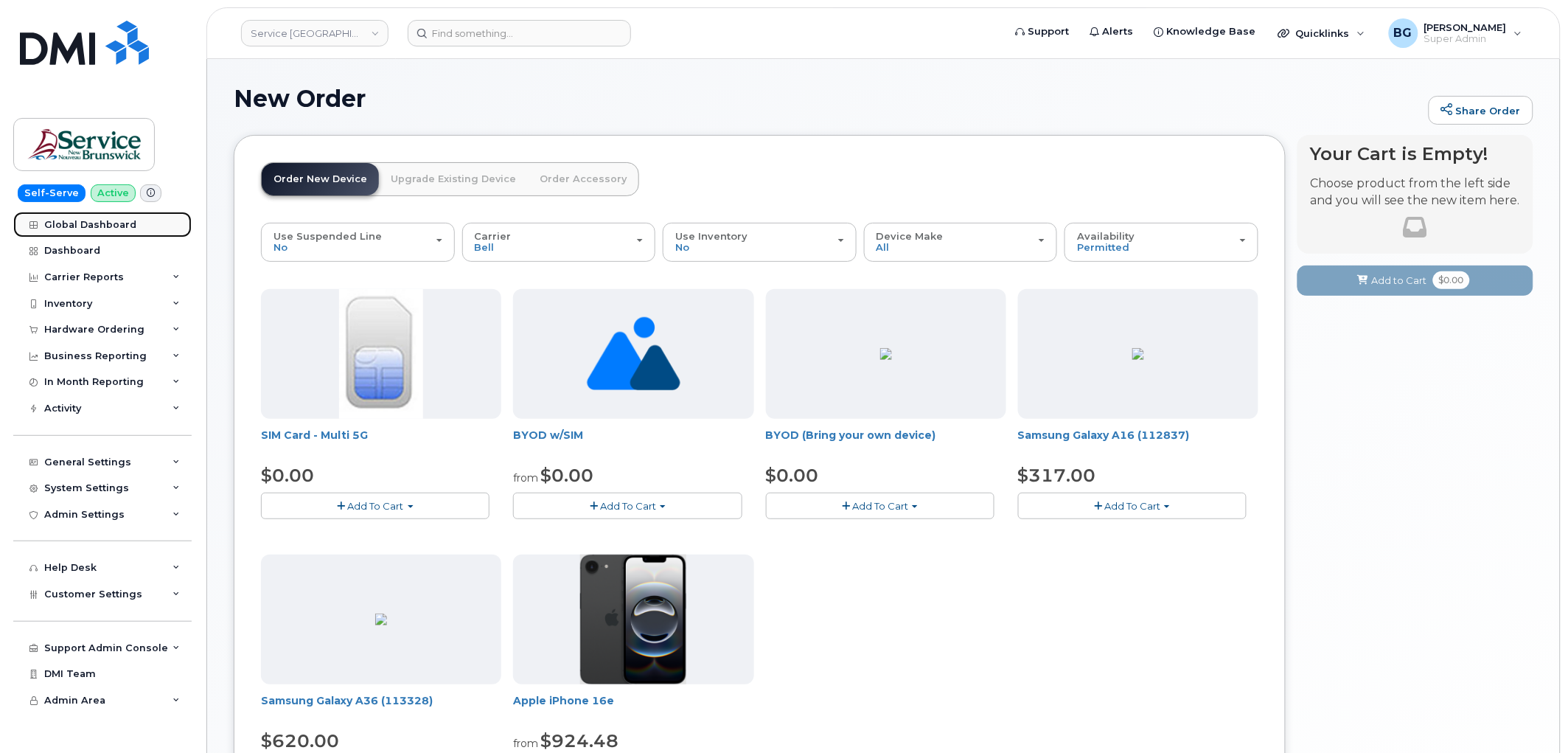
click at [75, 220] on div "Global Dashboard" at bounding box center [91, 225] width 92 height 12
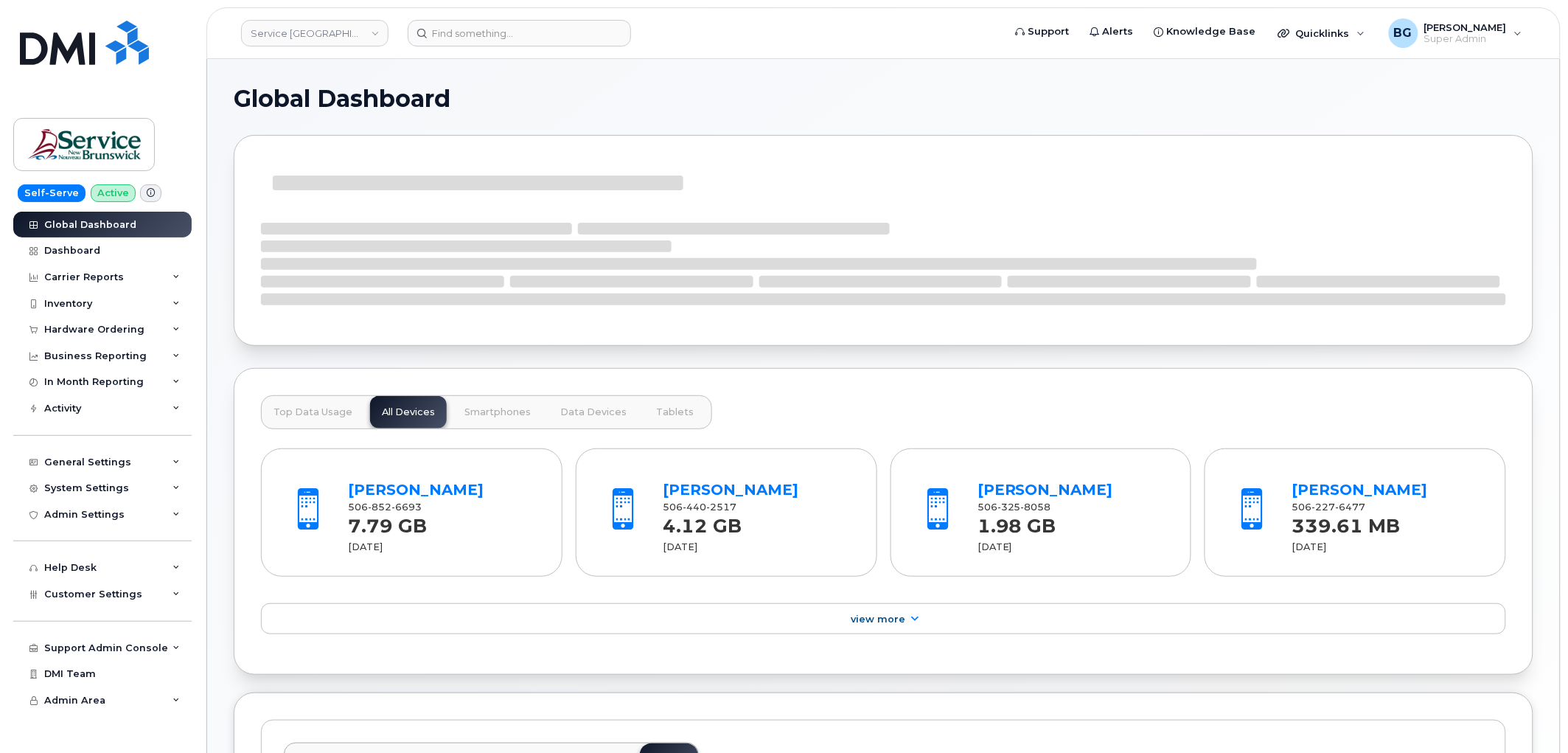
click at [1041, 388] on div "Top Data Usage All Devices Smartphones Data Devices Tablets [PERSON_NAME] 506 8…" at bounding box center [884, 521] width 1300 height 307
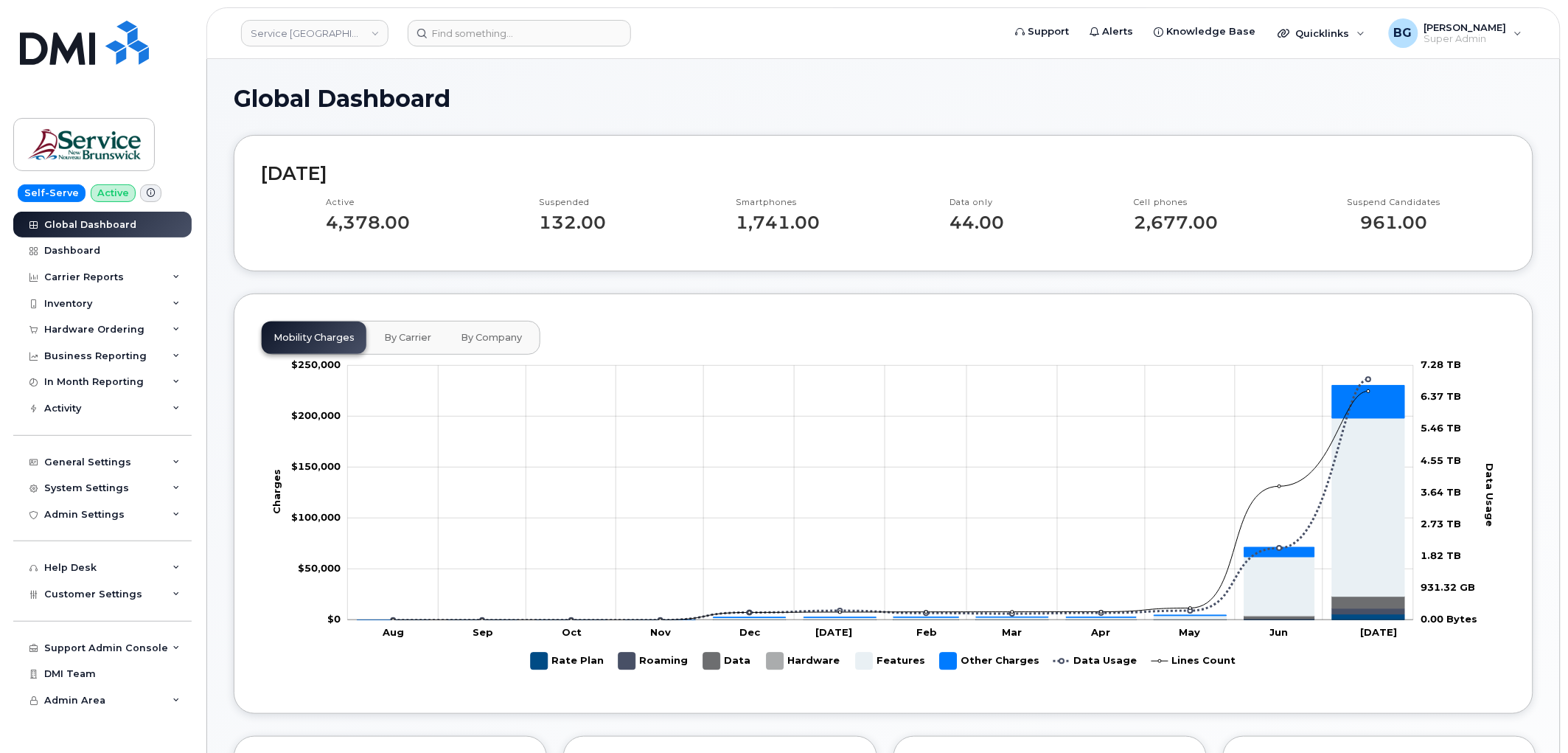
click at [750, 100] on h1 "Global Dashboard" at bounding box center [884, 98] width 1300 height 26
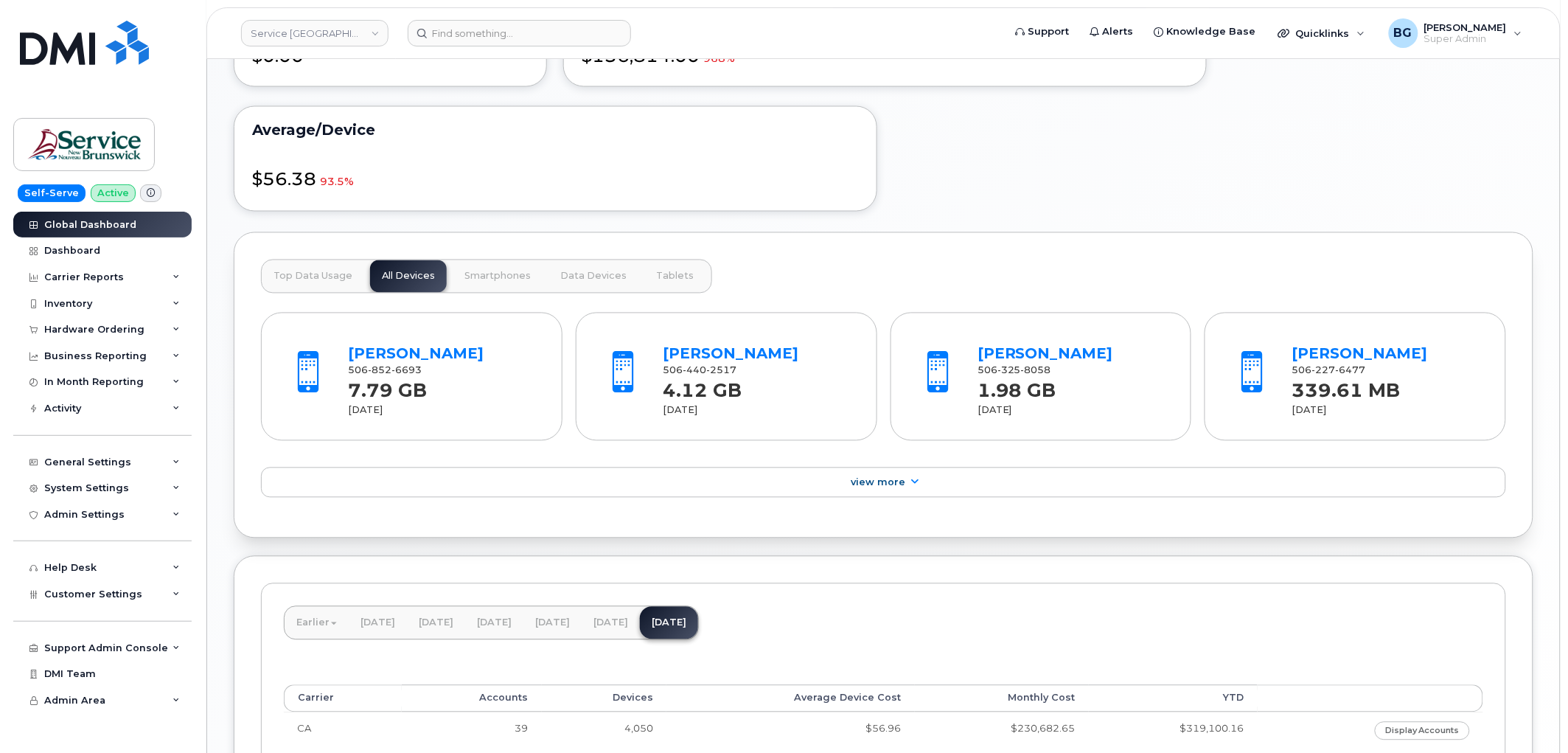
scroll to position [1035, 0]
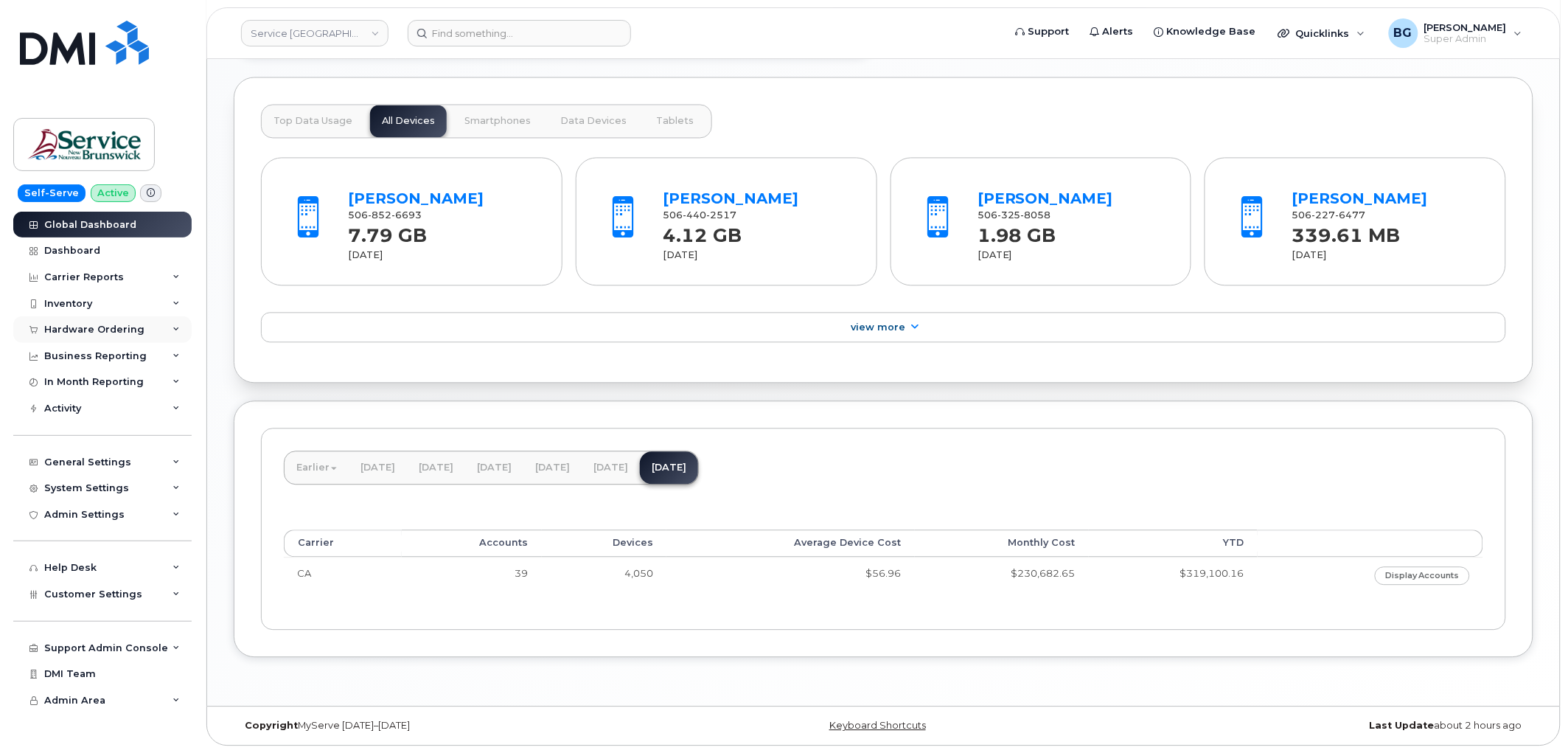
click at [114, 329] on div "Hardware Ordering" at bounding box center [94, 330] width 100 height 12
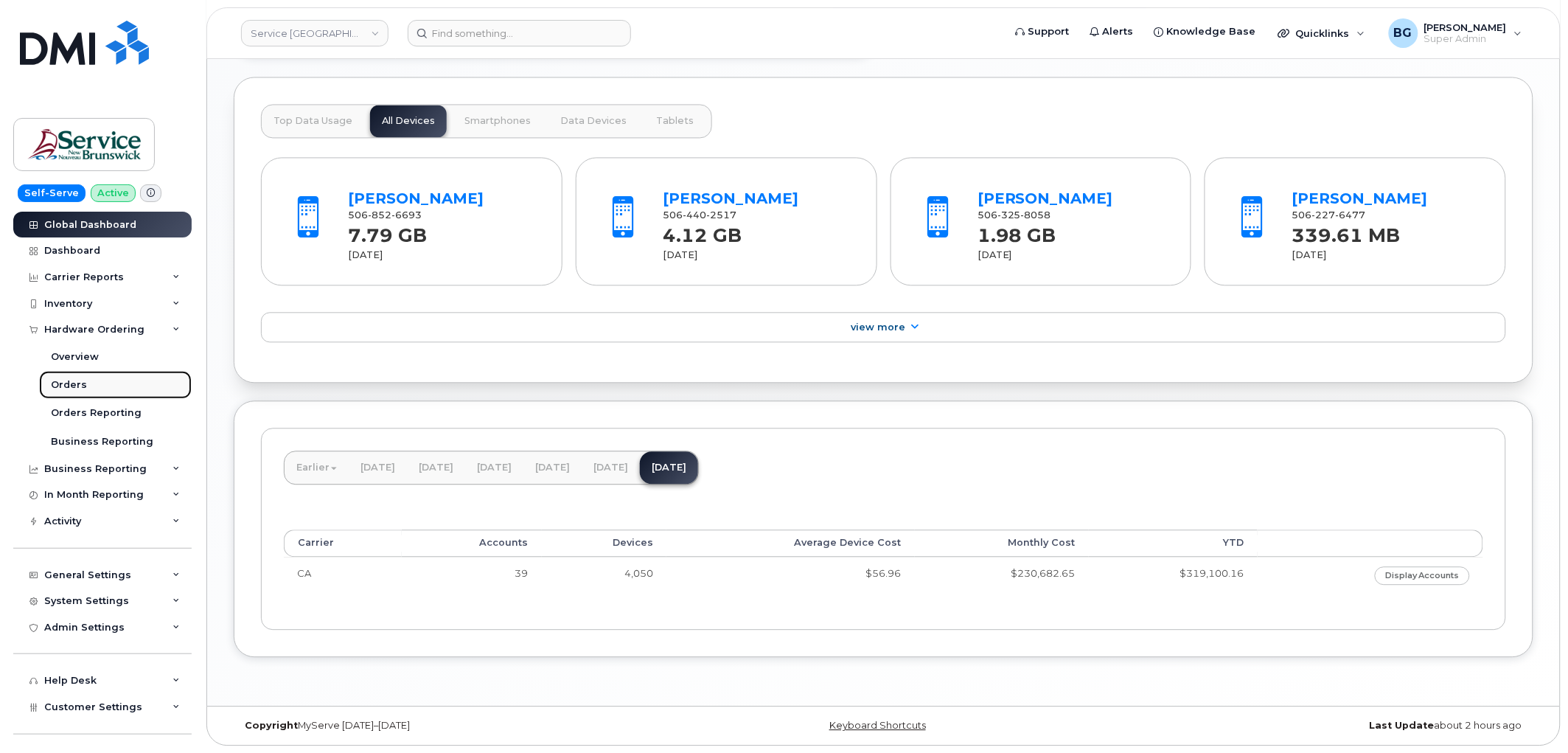
click at [69, 382] on div "Orders" at bounding box center [69, 385] width 36 height 14
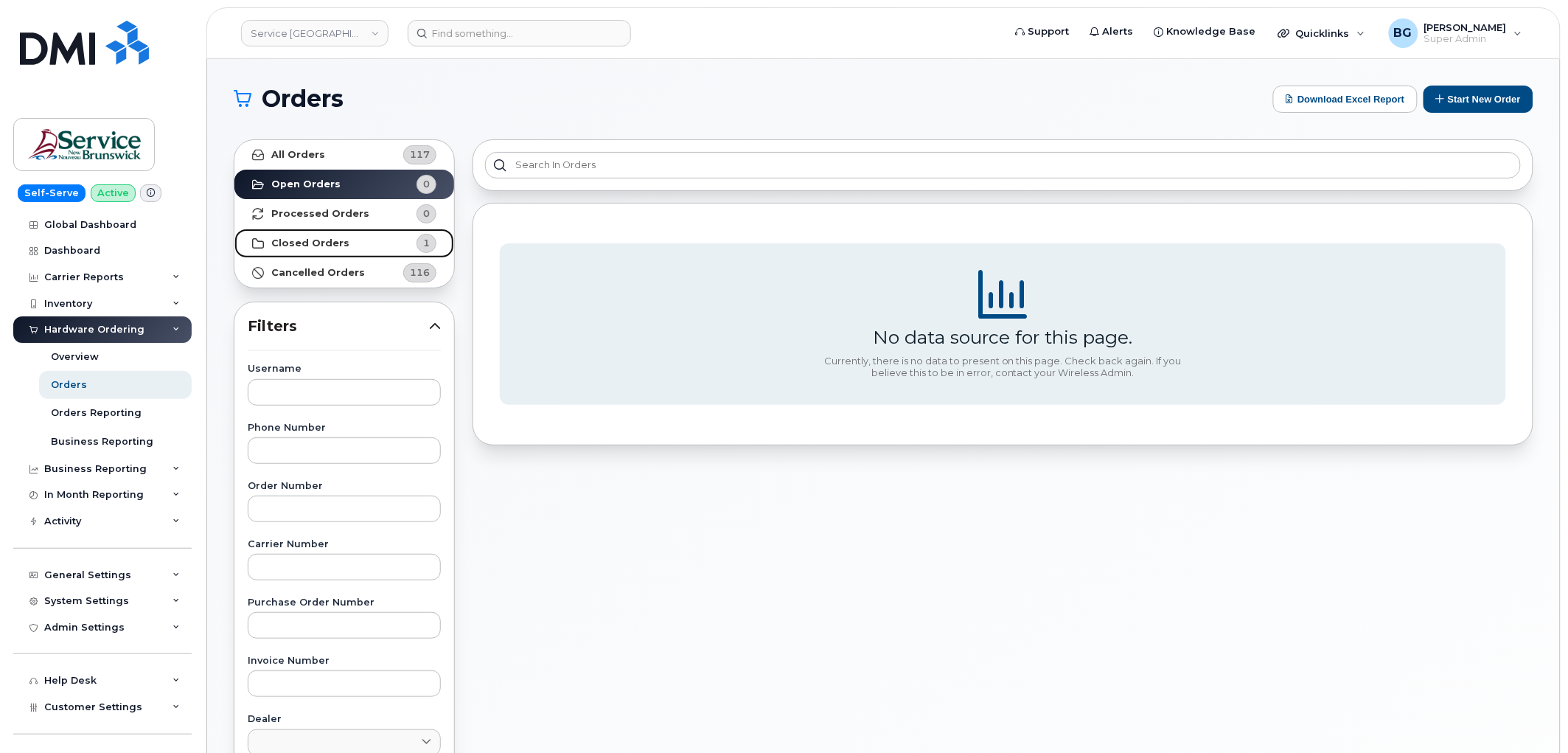
click at [308, 241] on strong "Closed Orders" at bounding box center [310, 243] width 79 height 12
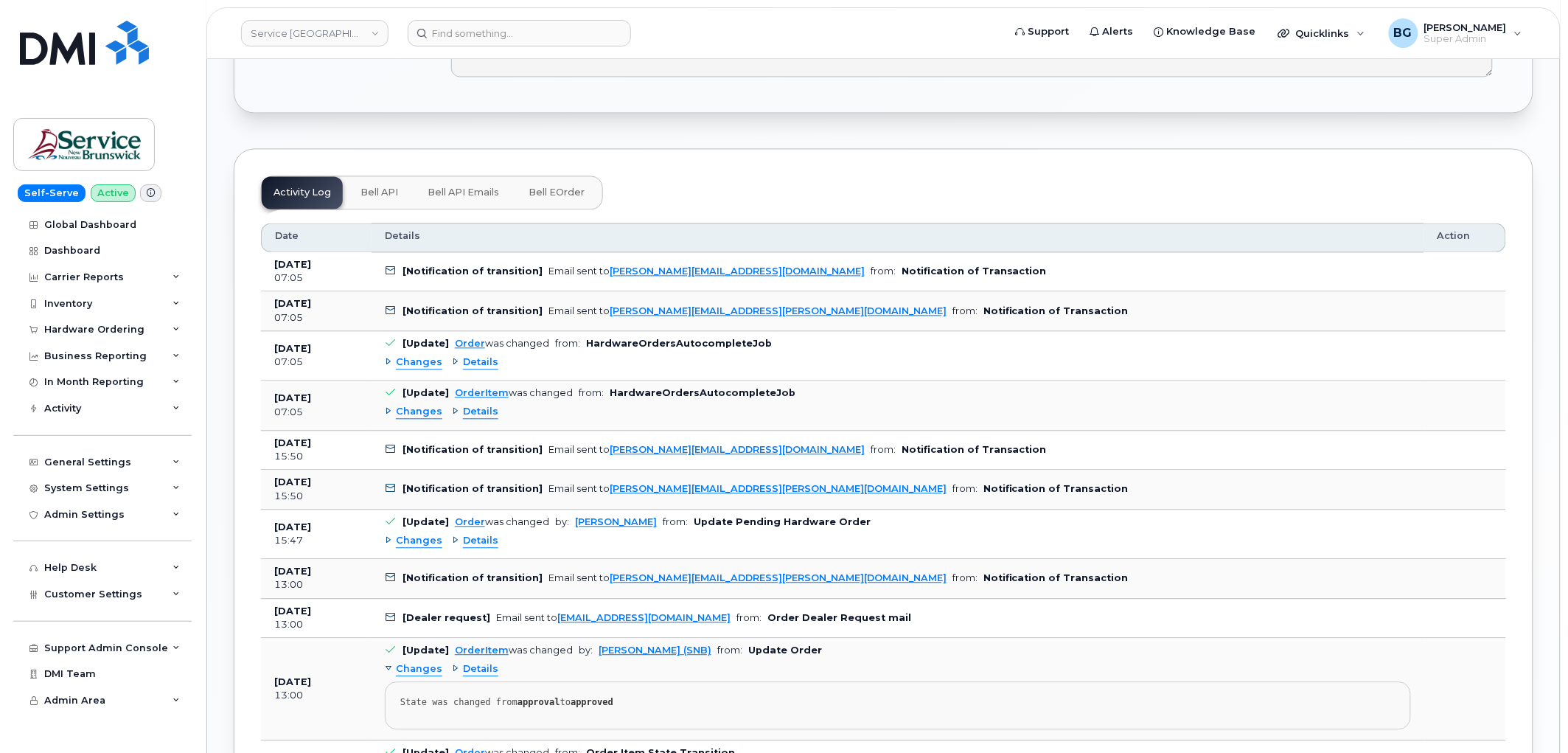
scroll to position [945, 0]
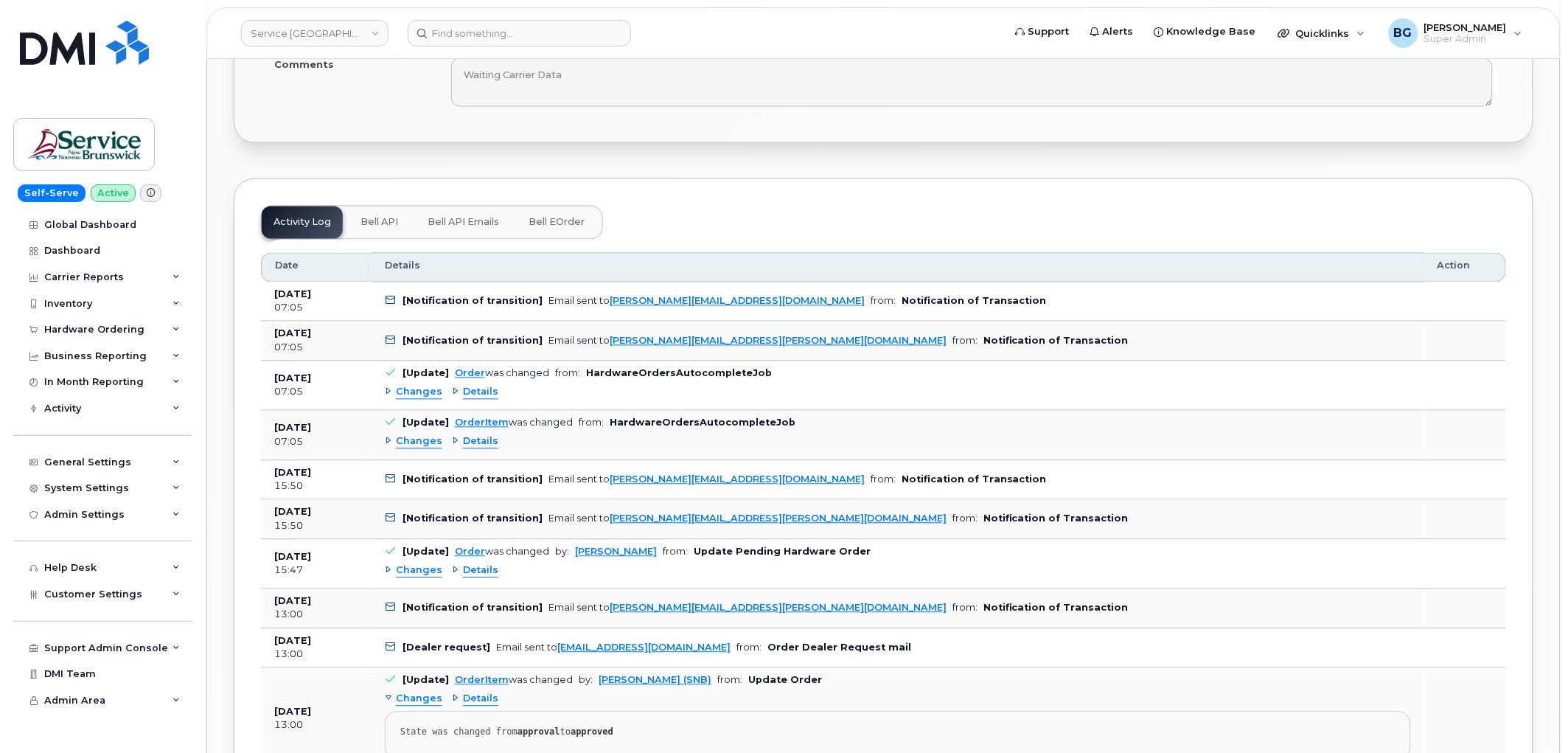
click at [548, 224] on span "Bell eOrder" at bounding box center [556, 223] width 56 height 12
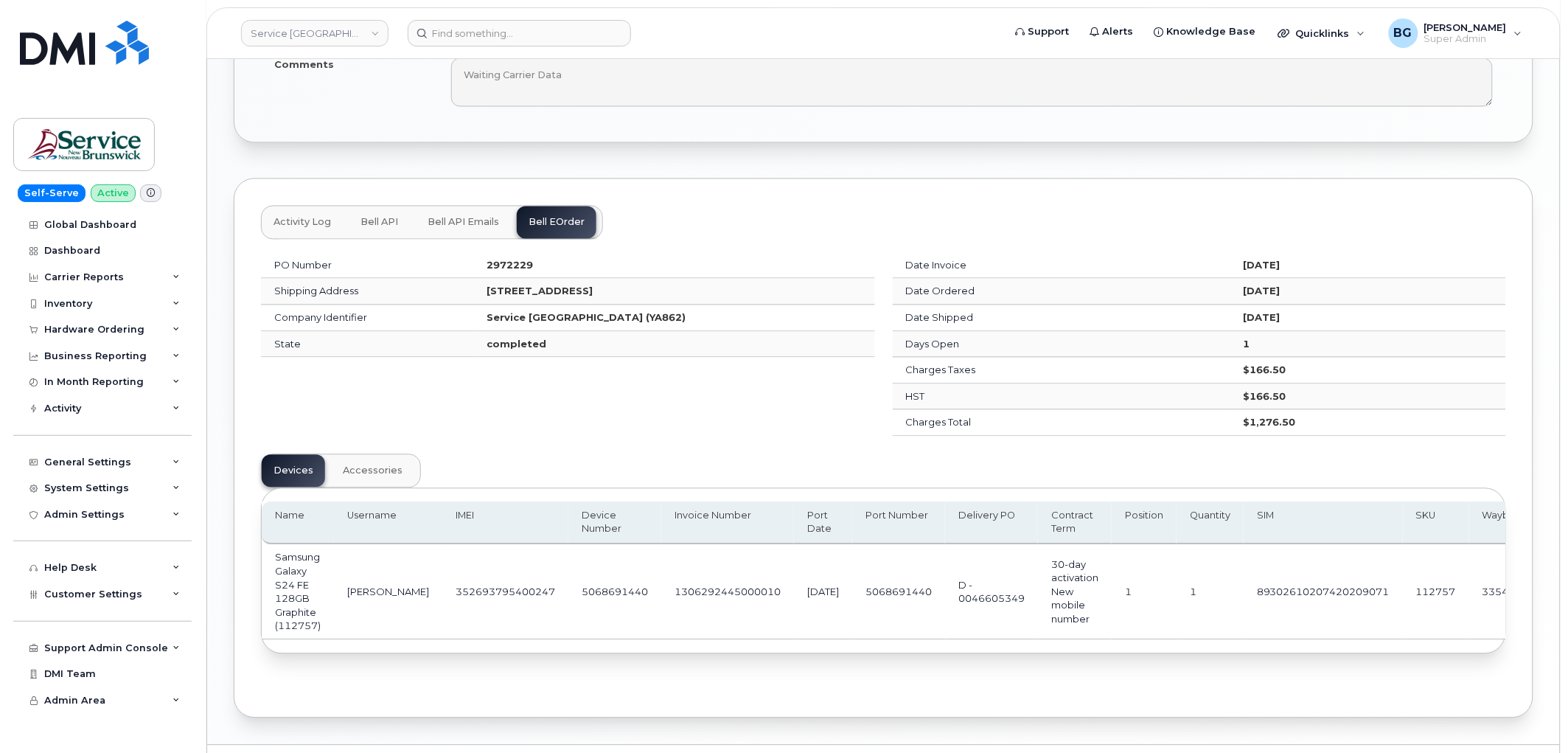
click at [629, 411] on div "PO Number 2972229 Shipping Address 105-1600 Main St Moncton New Brunswick E1E 1…" at bounding box center [568, 344] width 632 height 202
click at [775, 189] on div "Activity Log Bell API Bell API Emails Bell eOrder PO Number 2972229 Shipping Ad…" at bounding box center [884, 448] width 1300 height 540
click at [661, 413] on div "PO Number 2972229 Shipping Address 105-1600 Main St Moncton New Brunswick E1E 1…" at bounding box center [568, 344] width 632 height 202
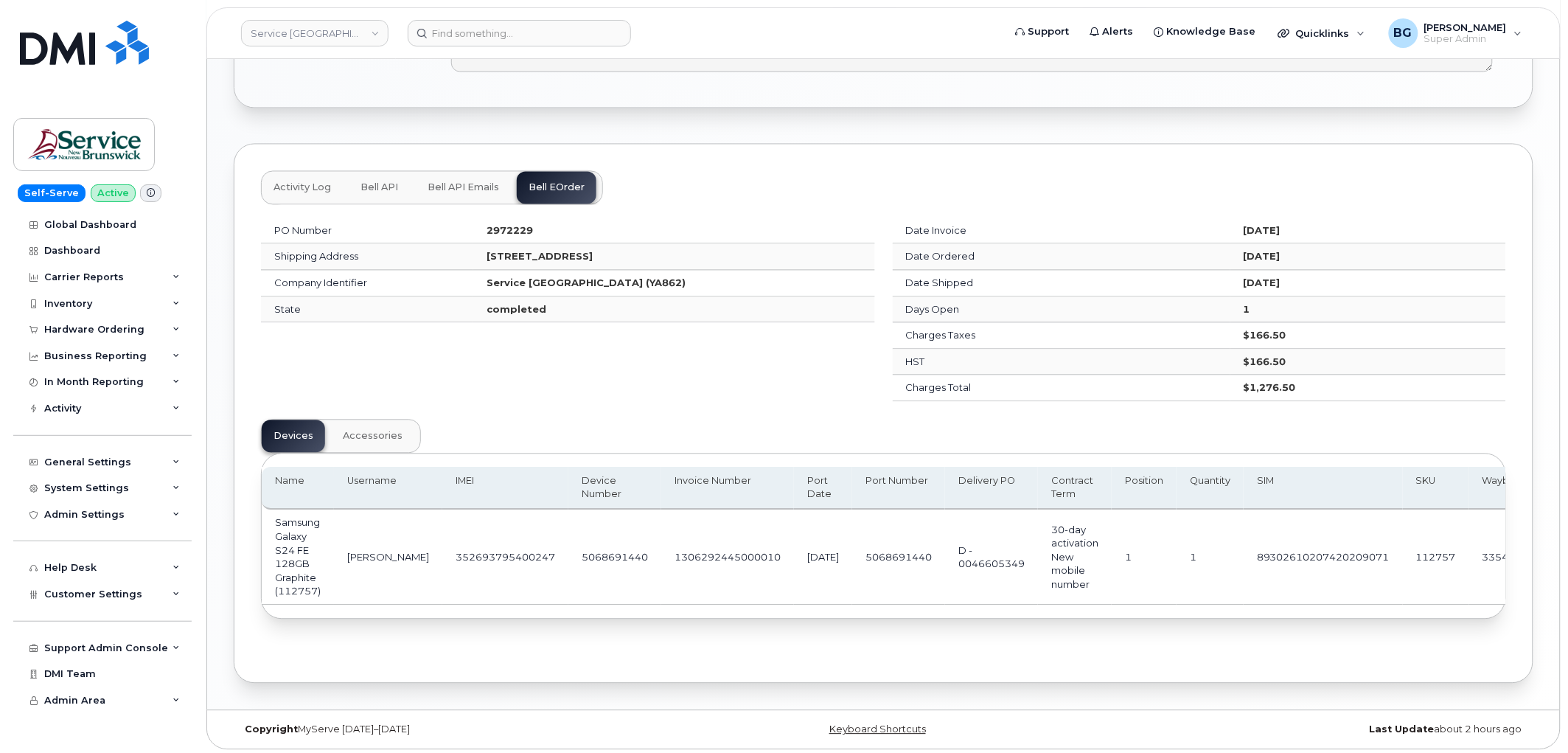
scroll to position [990, 0]
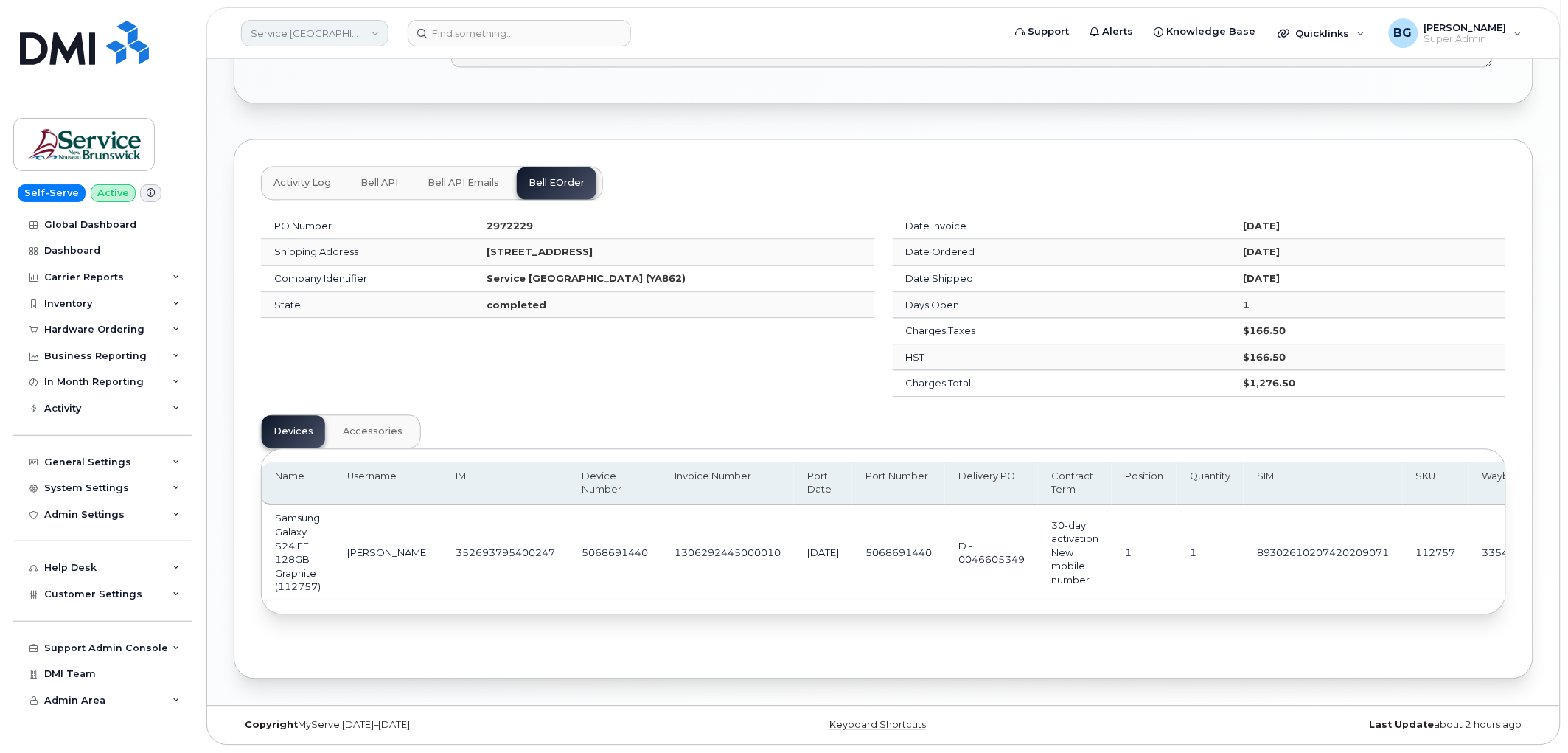
click at [300, 41] on link "Service [GEOGRAPHIC_DATA] (SNB)" at bounding box center [314, 32] width 147 height 26
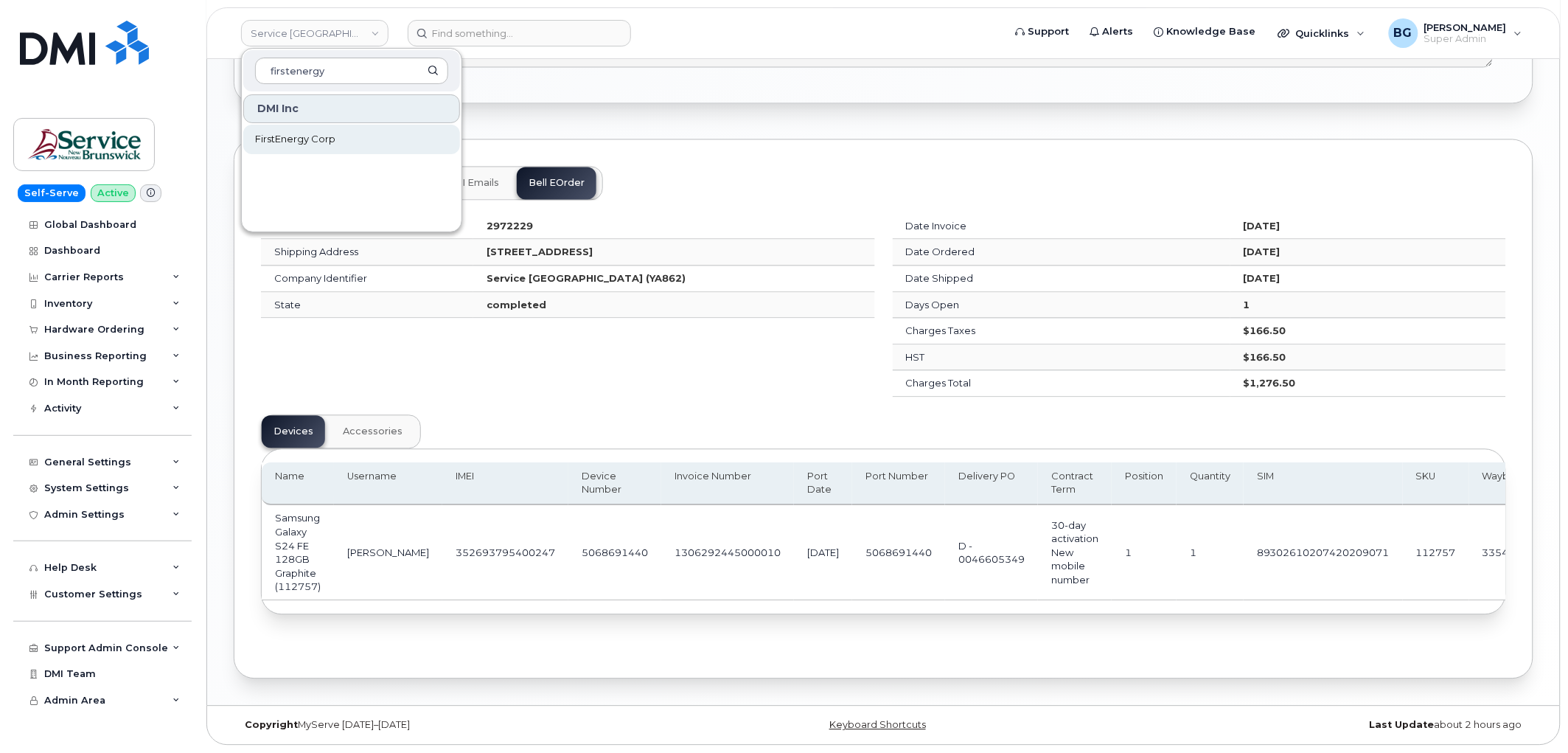
type input "firstenergy"
click at [297, 145] on span "FirstEnergy Corp" at bounding box center [295, 140] width 80 height 15
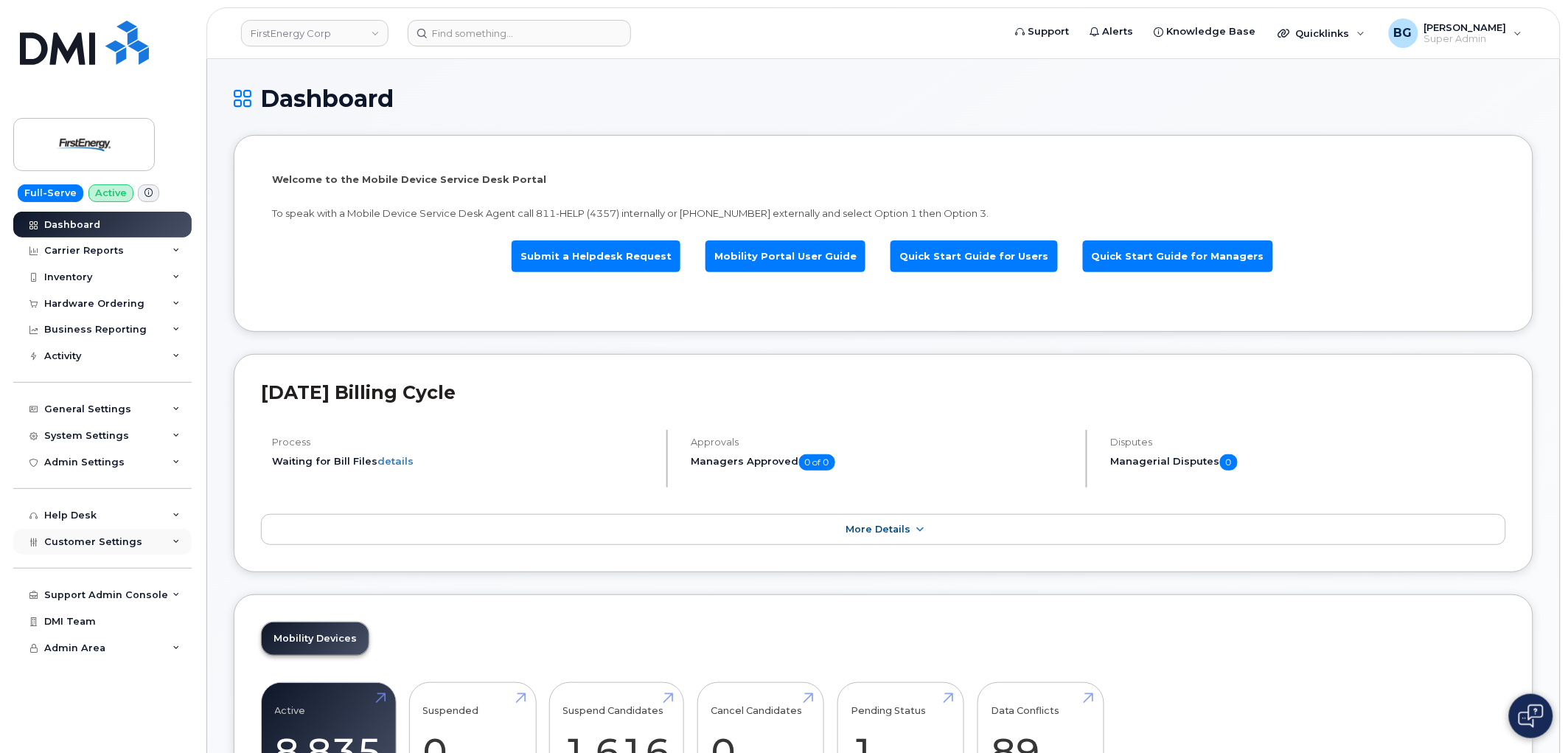
click at [66, 545] on span "Customer Settings" at bounding box center [94, 542] width 98 height 11
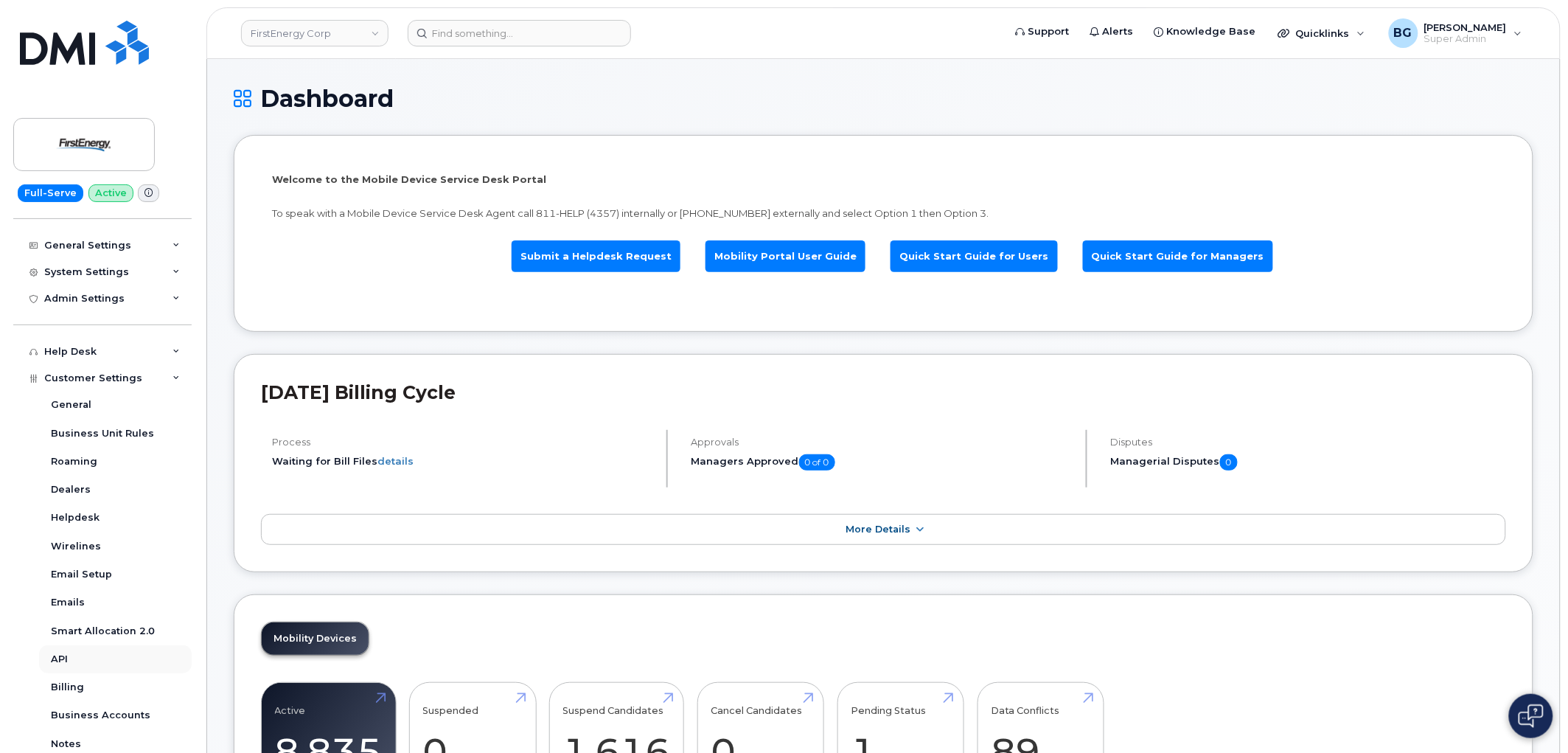
scroll to position [218, 0]
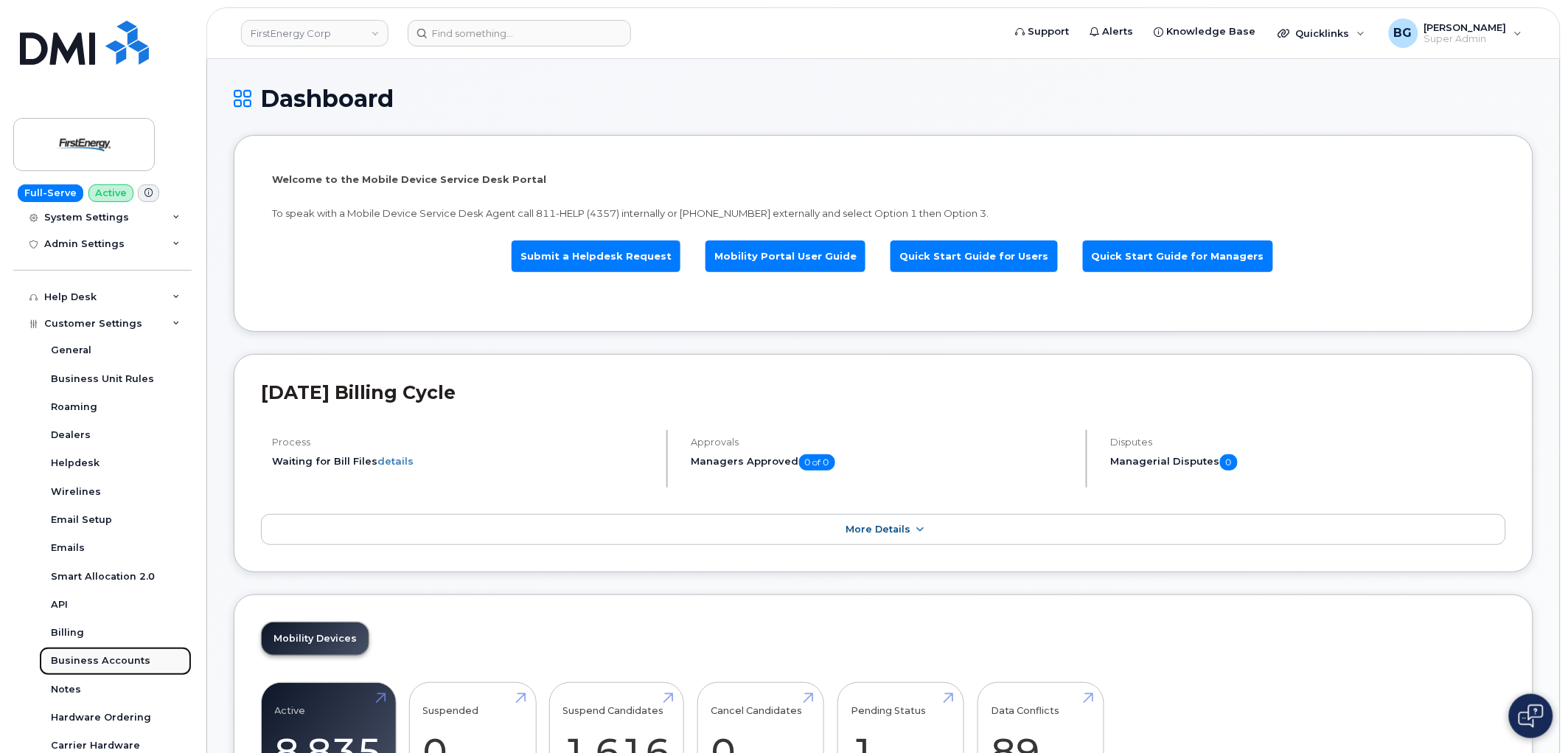
click at [97, 655] on div "Business Accounts" at bounding box center [100, 661] width 100 height 14
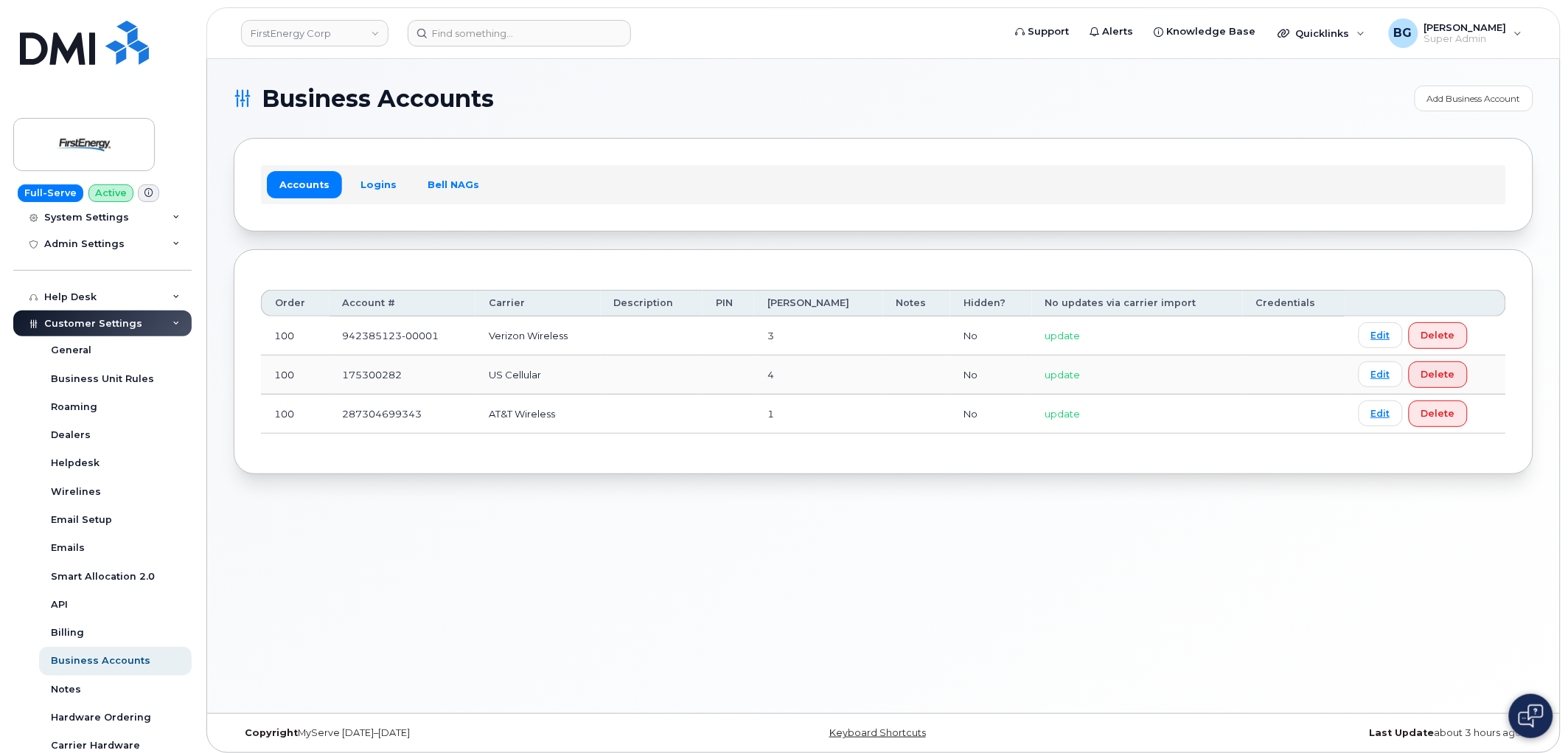
click at [356, 334] on td "942385123-00001" at bounding box center [402, 336] width 146 height 39
drag, startPoint x: 356, startPoint y: 334, endPoint x: 411, endPoint y: 332, distance: 55.0
click at [411, 332] on td "942385123-00001" at bounding box center [402, 336] width 146 height 39
click at [373, 183] on link "Logins" at bounding box center [378, 184] width 61 height 26
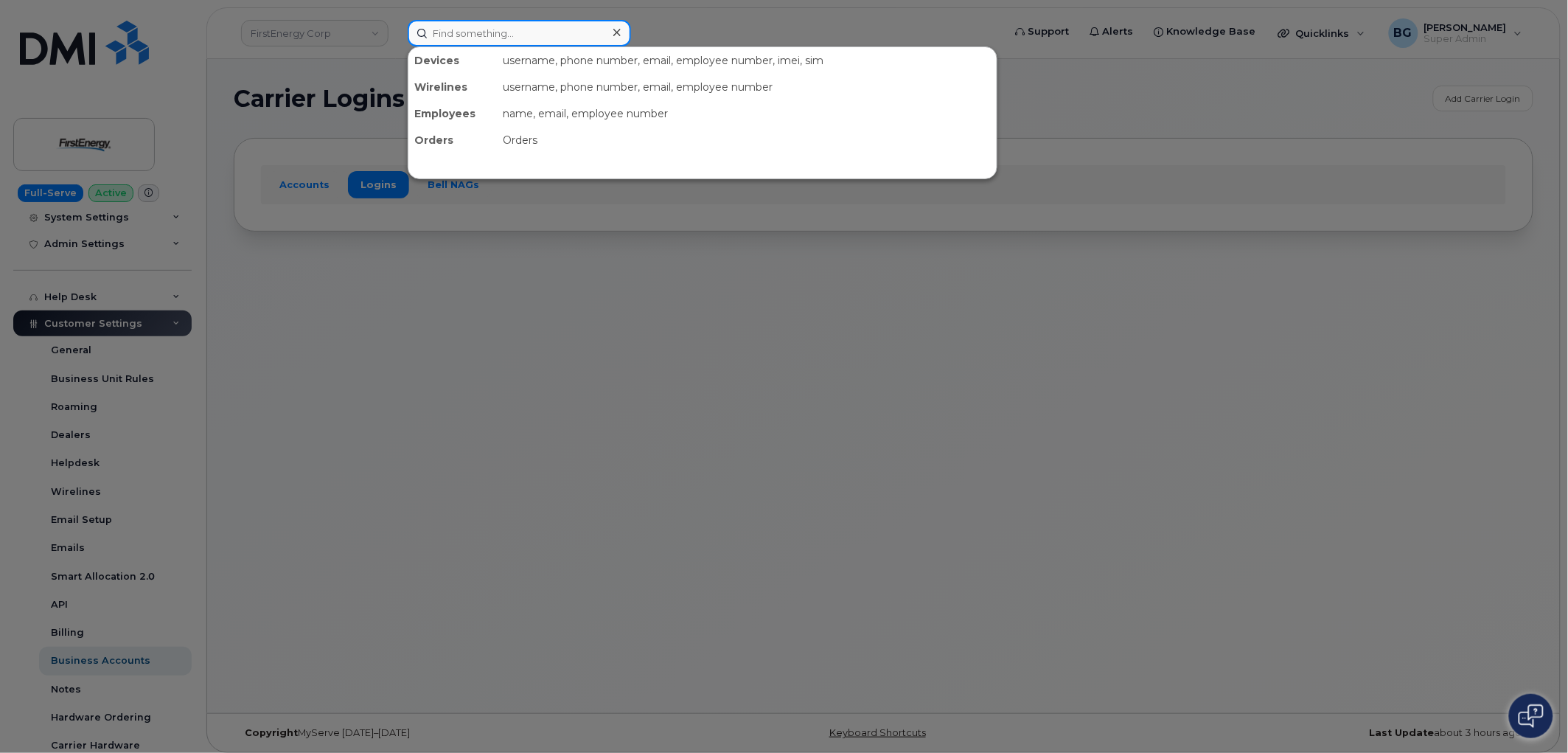
click at [448, 38] on input at bounding box center [519, 32] width 223 height 26
paste input "356312635064024"
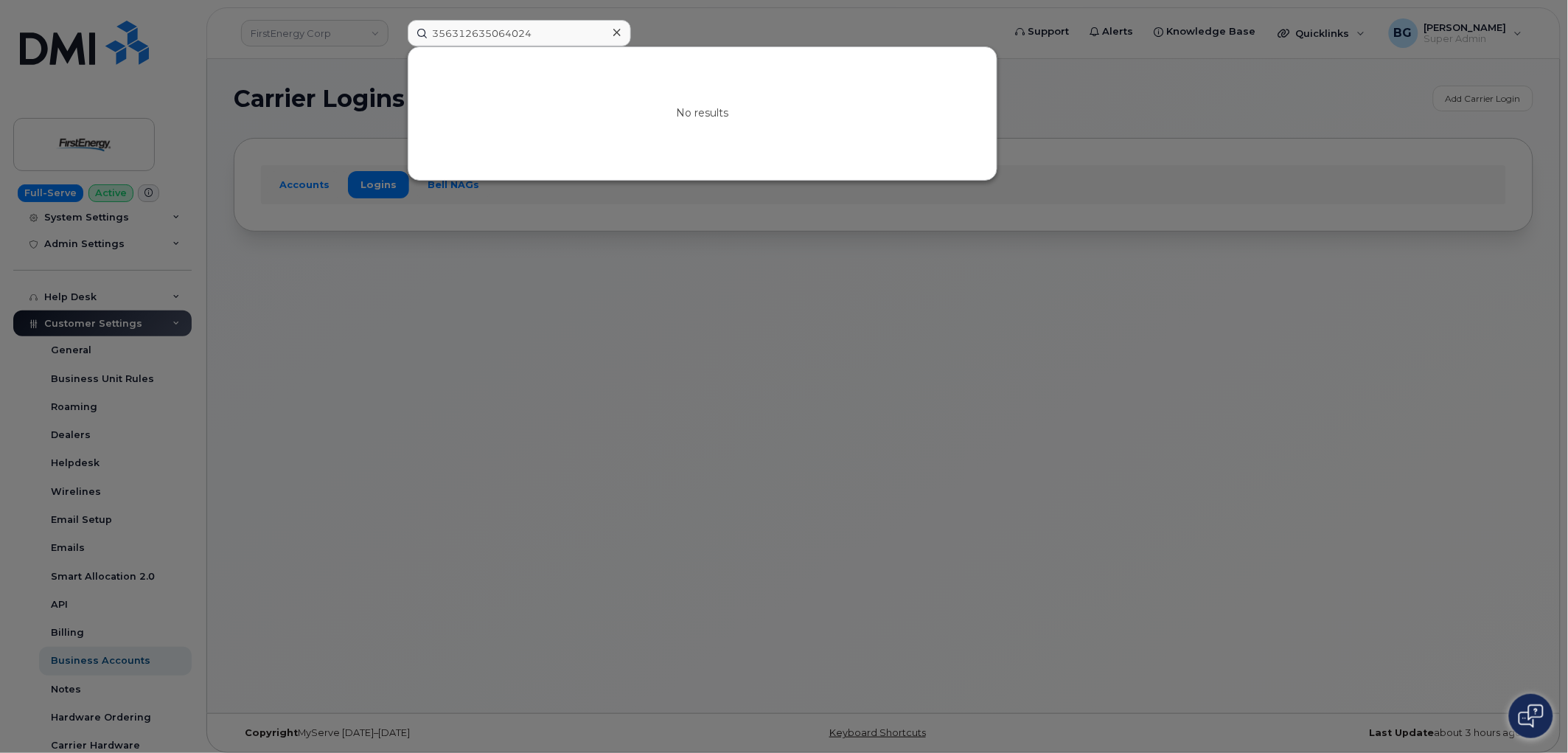
click at [799, 372] on div at bounding box center [784, 376] width 1568 height 753
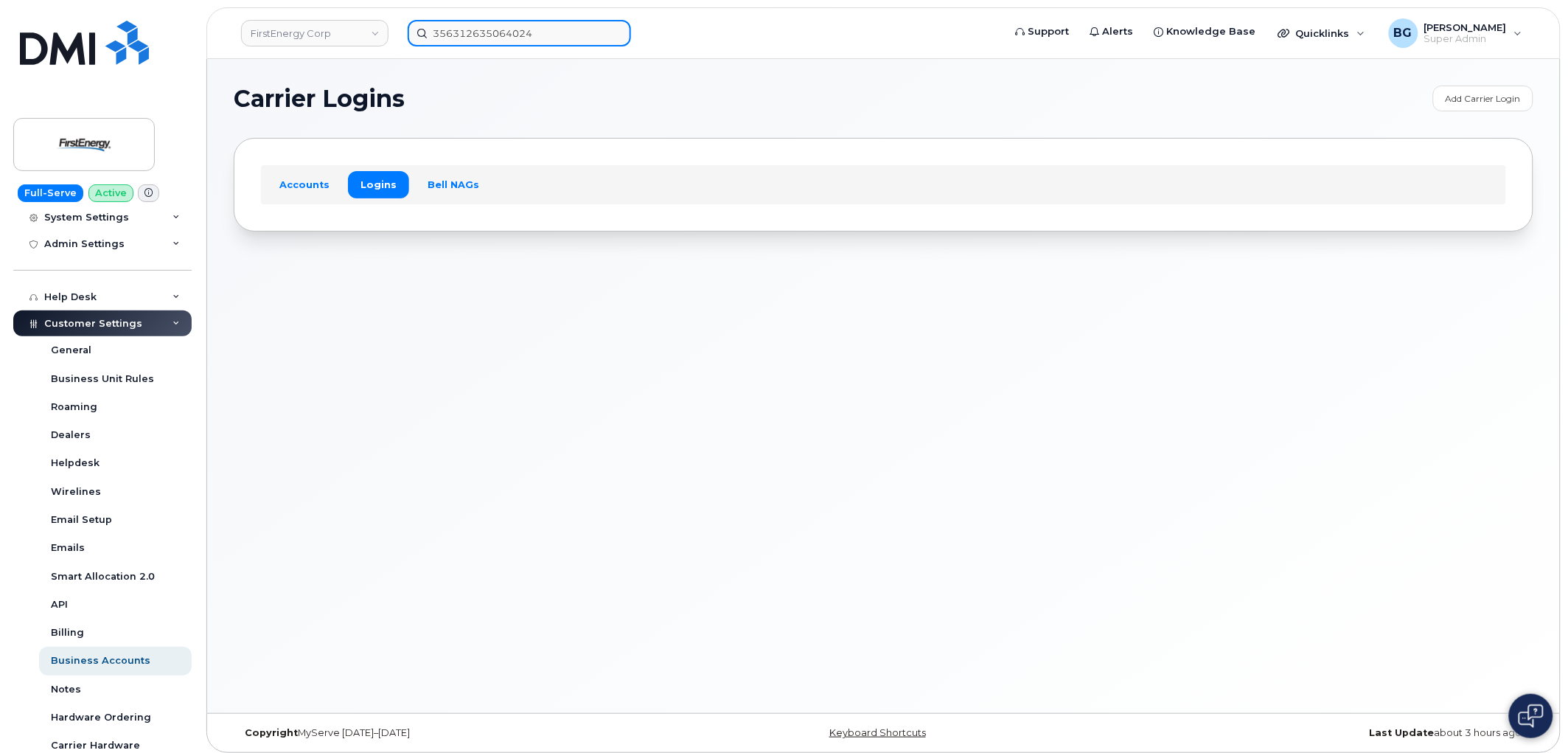
click at [511, 33] on input "356312635064024" at bounding box center [519, 32] width 223 height 26
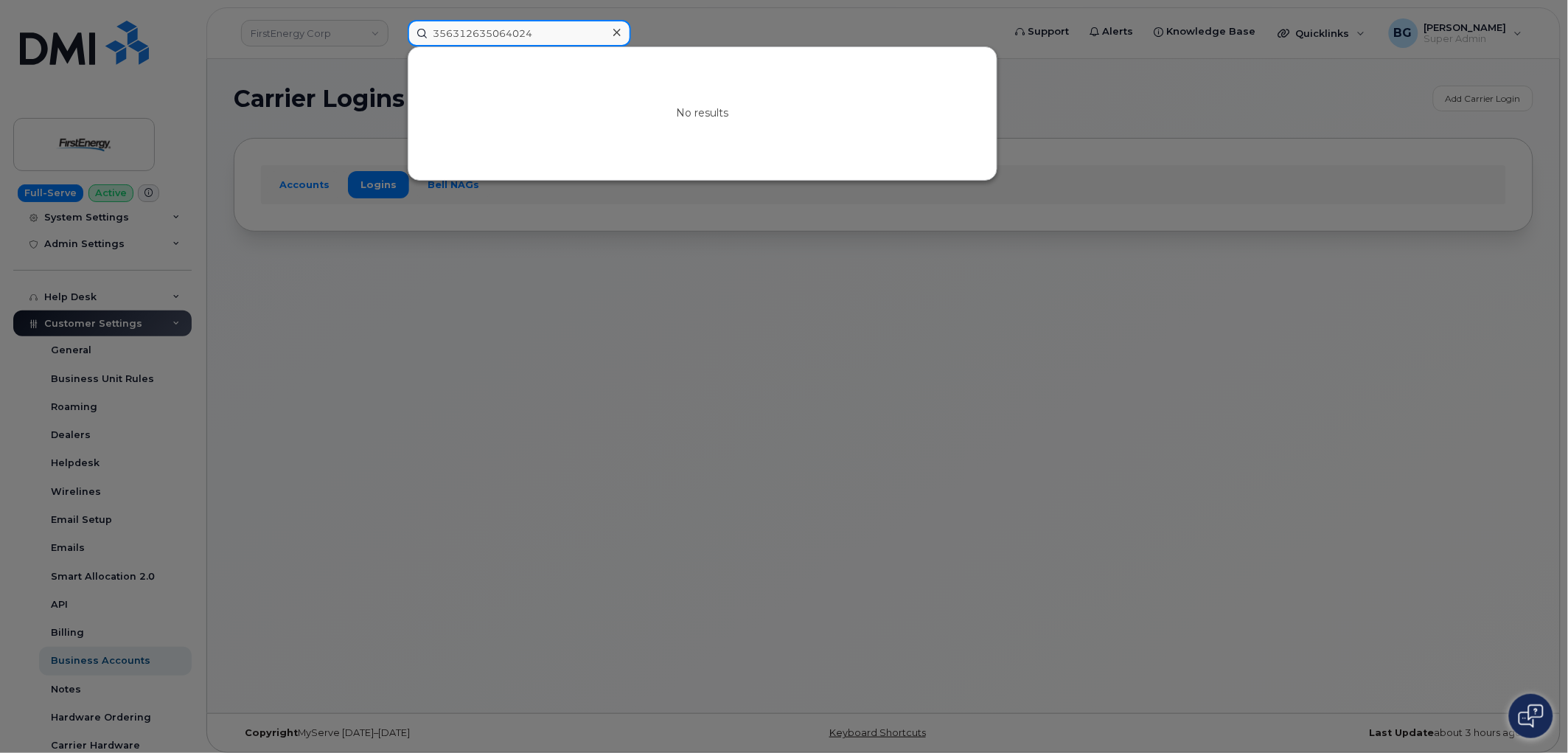
click at [511, 33] on input "356312635064024" at bounding box center [519, 32] width 223 height 26
paste input "4192793483"
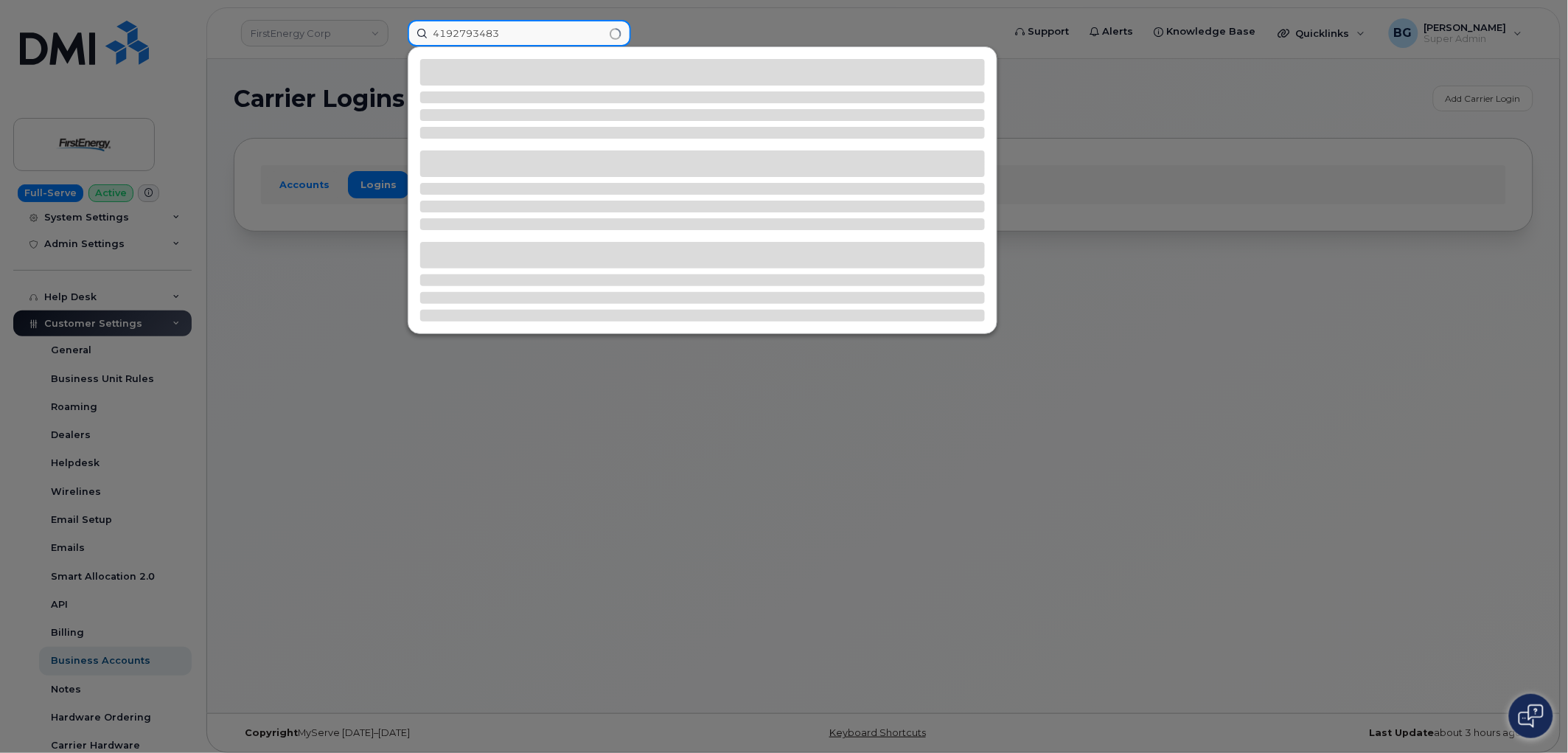
type input "4192793483"
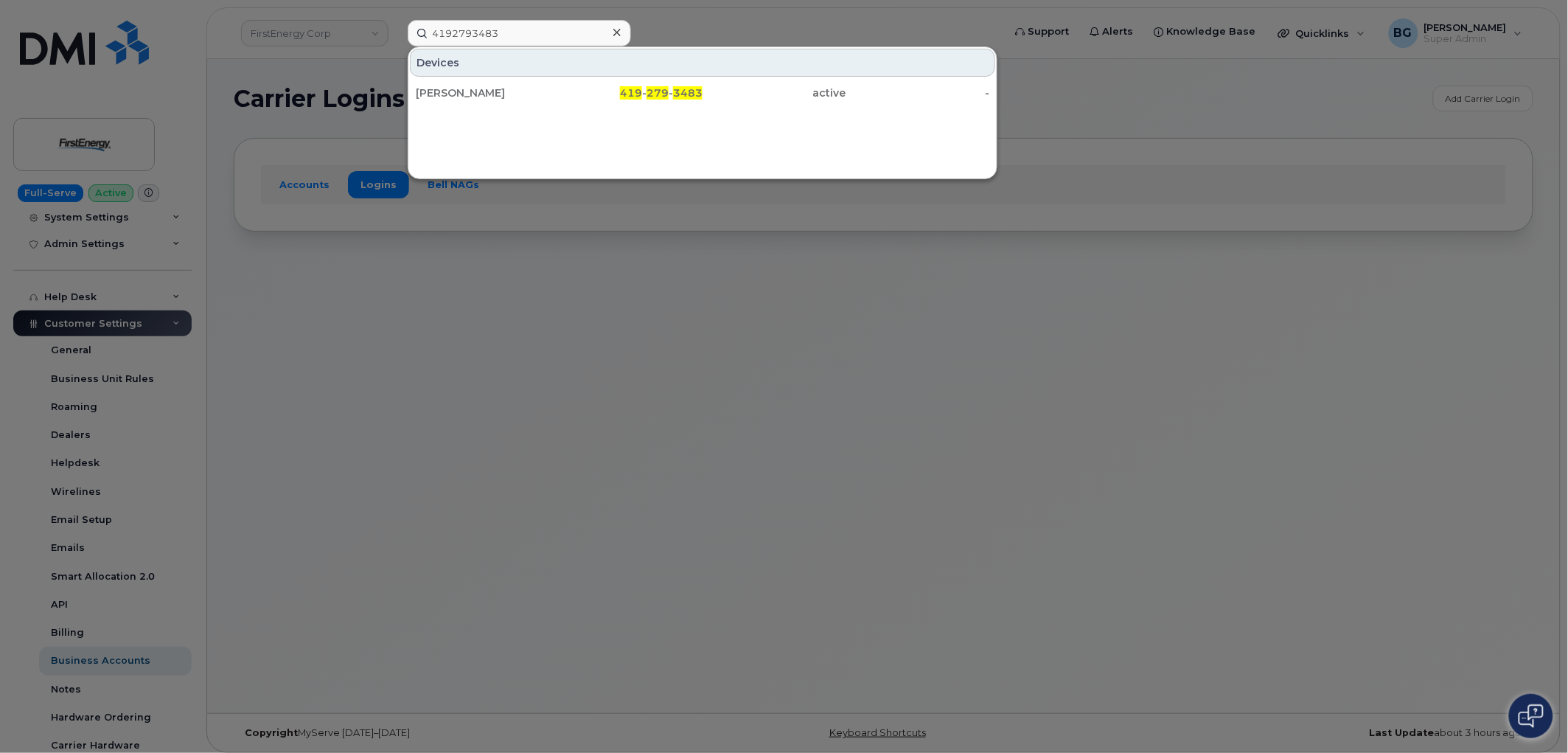
click at [451, 89] on div "JAMI L HAFNER" at bounding box center [488, 93] width 143 height 15
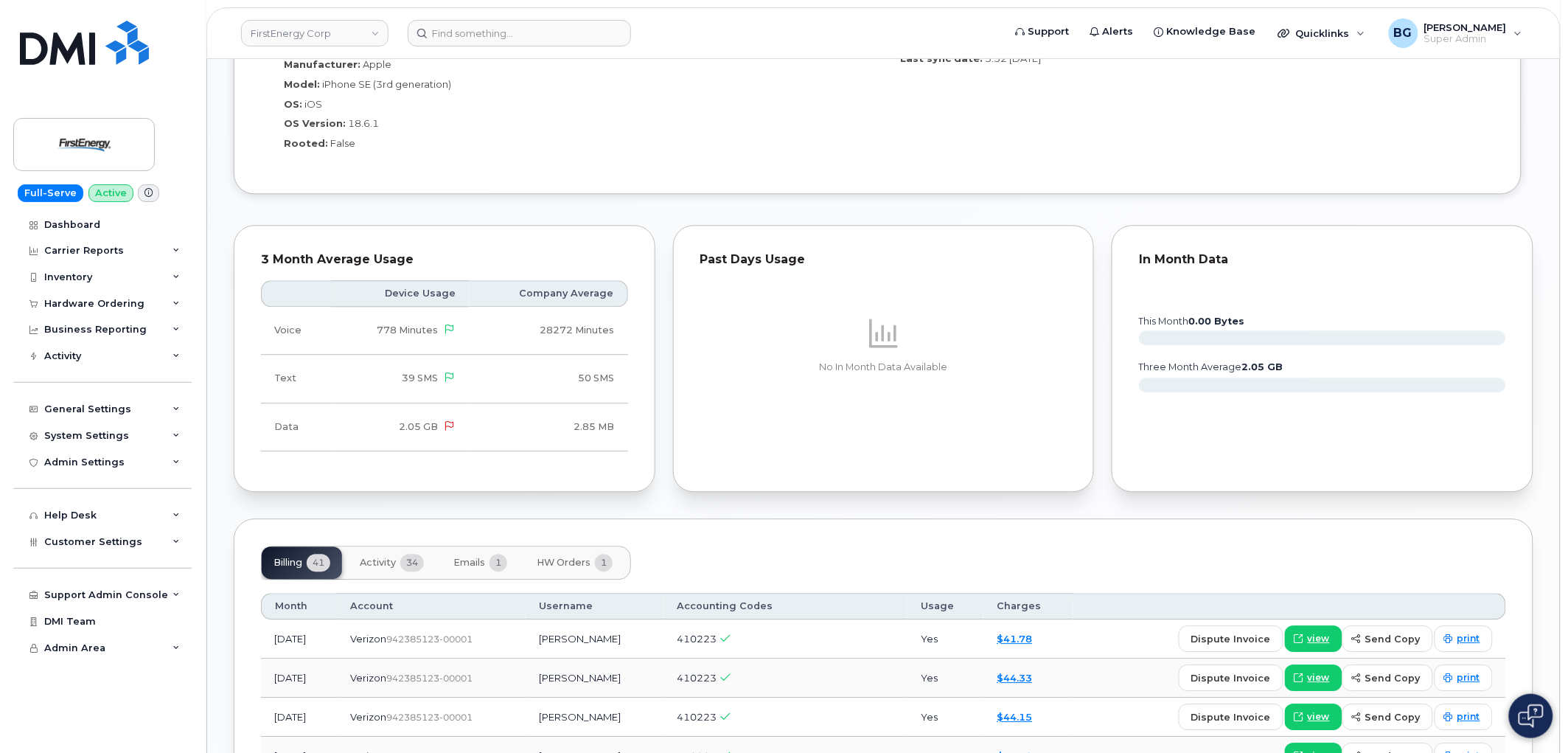
scroll to position [1403, 0]
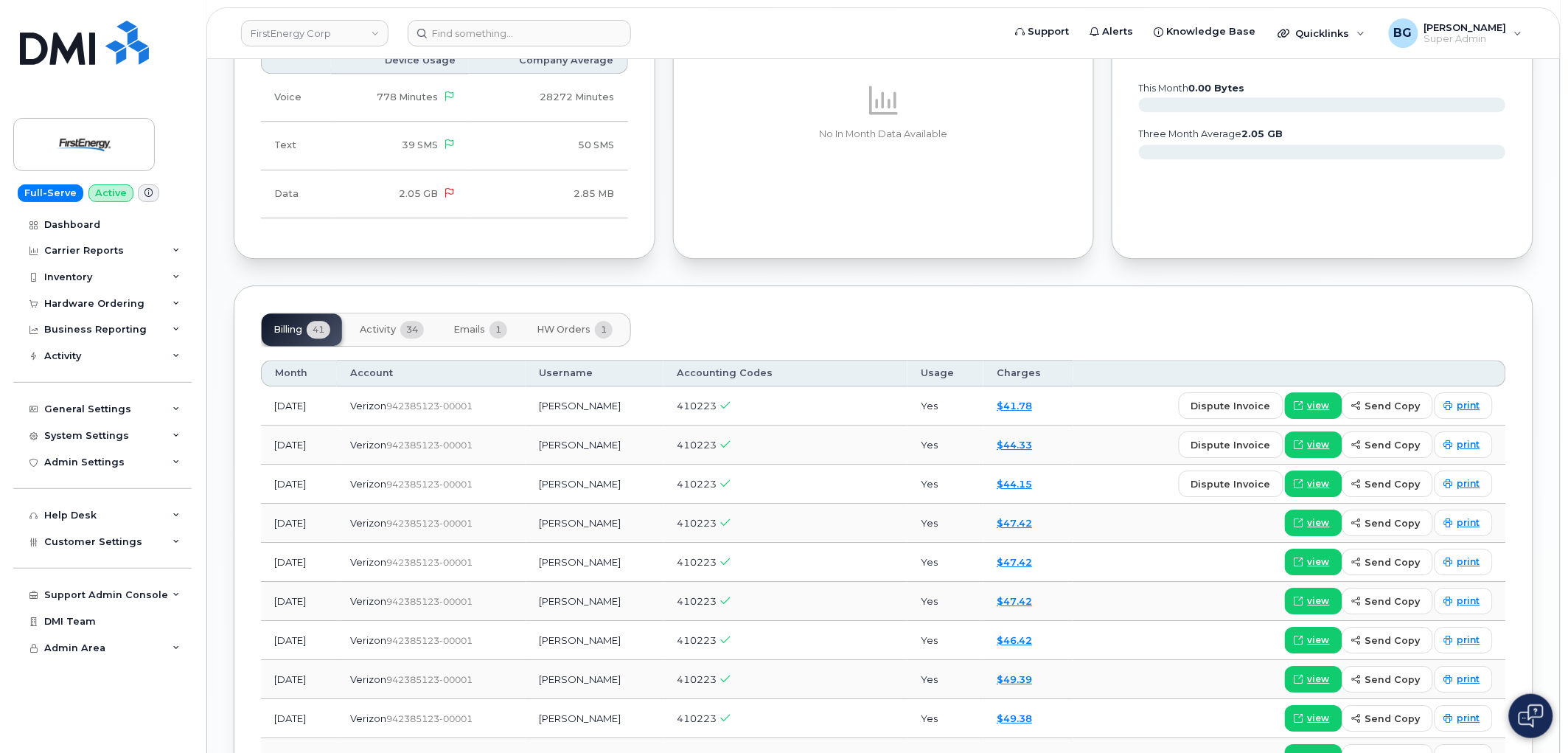
click at [571, 326] on span "HW Orders" at bounding box center [563, 330] width 54 height 12
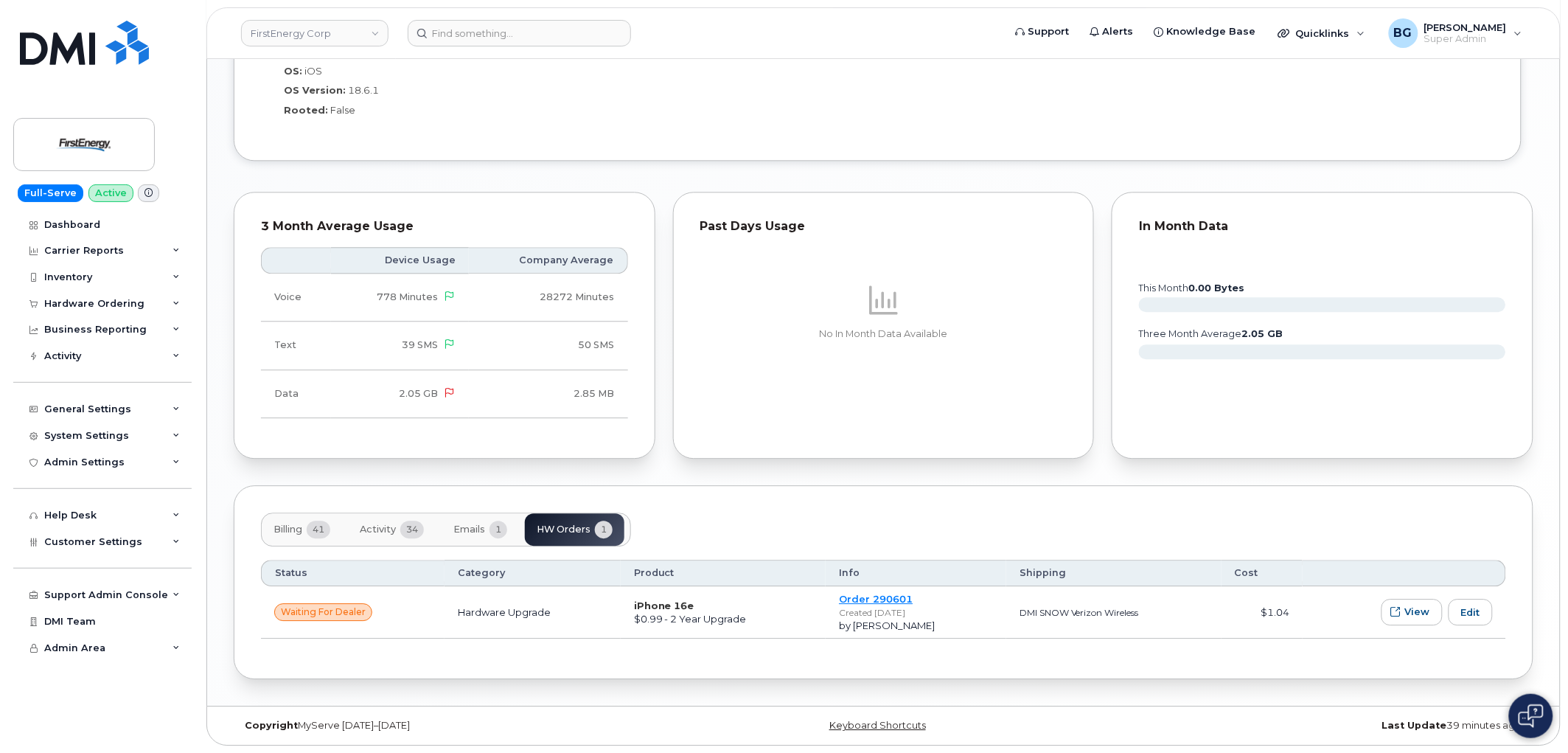
scroll to position [1205, 0]
drag, startPoint x: 923, startPoint y: 600, endPoint x: 835, endPoint y: 597, distance: 88.1
click at [835, 597] on td "Order 290601 Created [DATE] by [PERSON_NAME]" at bounding box center [916, 612] width 180 height 52
copy link "Order 290601"
click at [942, 590] on td "Order 290601 Created May 15, 2025 by Jami Hafner" at bounding box center [916, 612] width 180 height 52
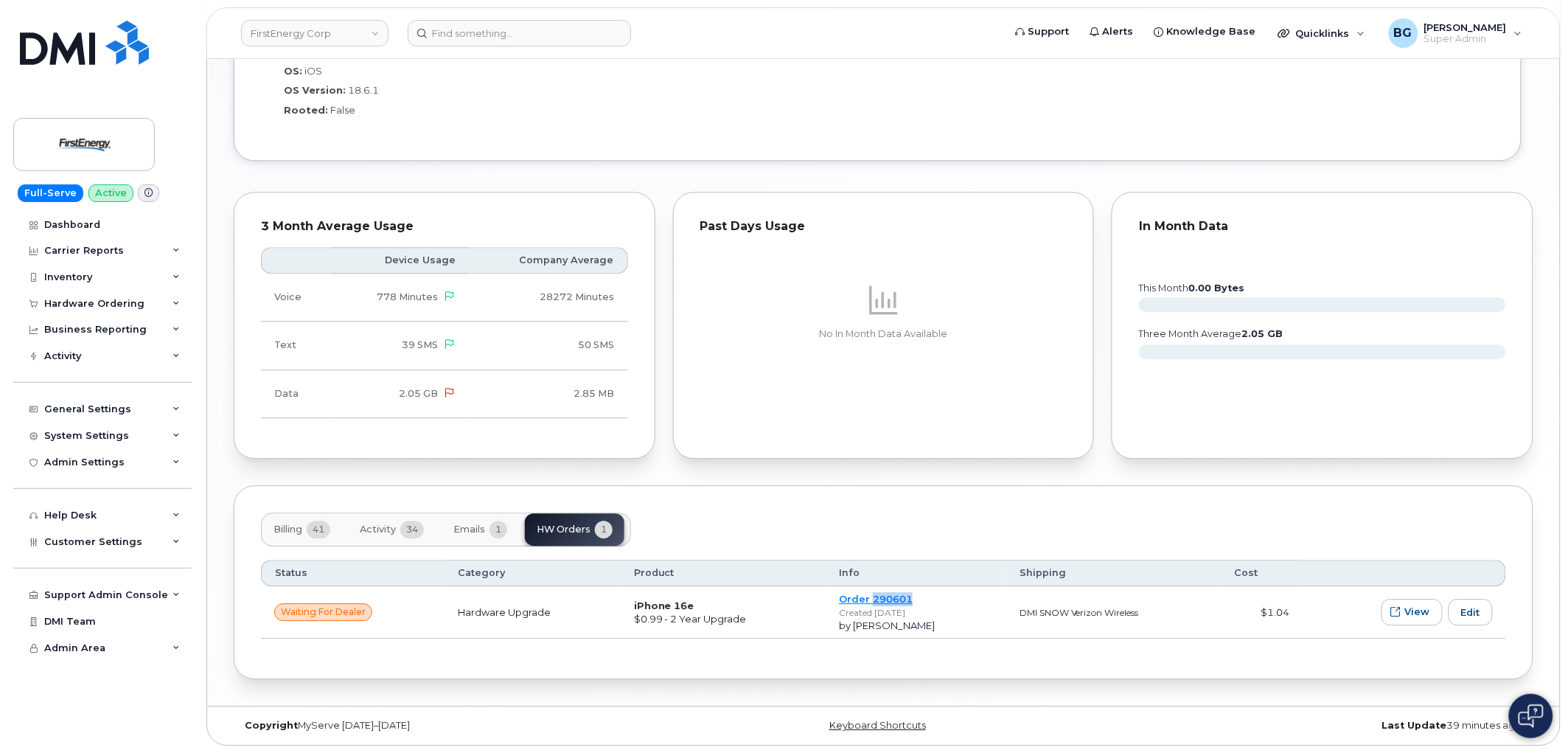
drag, startPoint x: 927, startPoint y: 600, endPoint x: 863, endPoint y: 602, distance: 64.0
click at [863, 602] on td "Order 290601 Created May 15, 2025 by Jami Hafner" at bounding box center [916, 612] width 180 height 52
copy link "290601"
click at [851, 597] on link "Order 290601" at bounding box center [876, 599] width 74 height 12
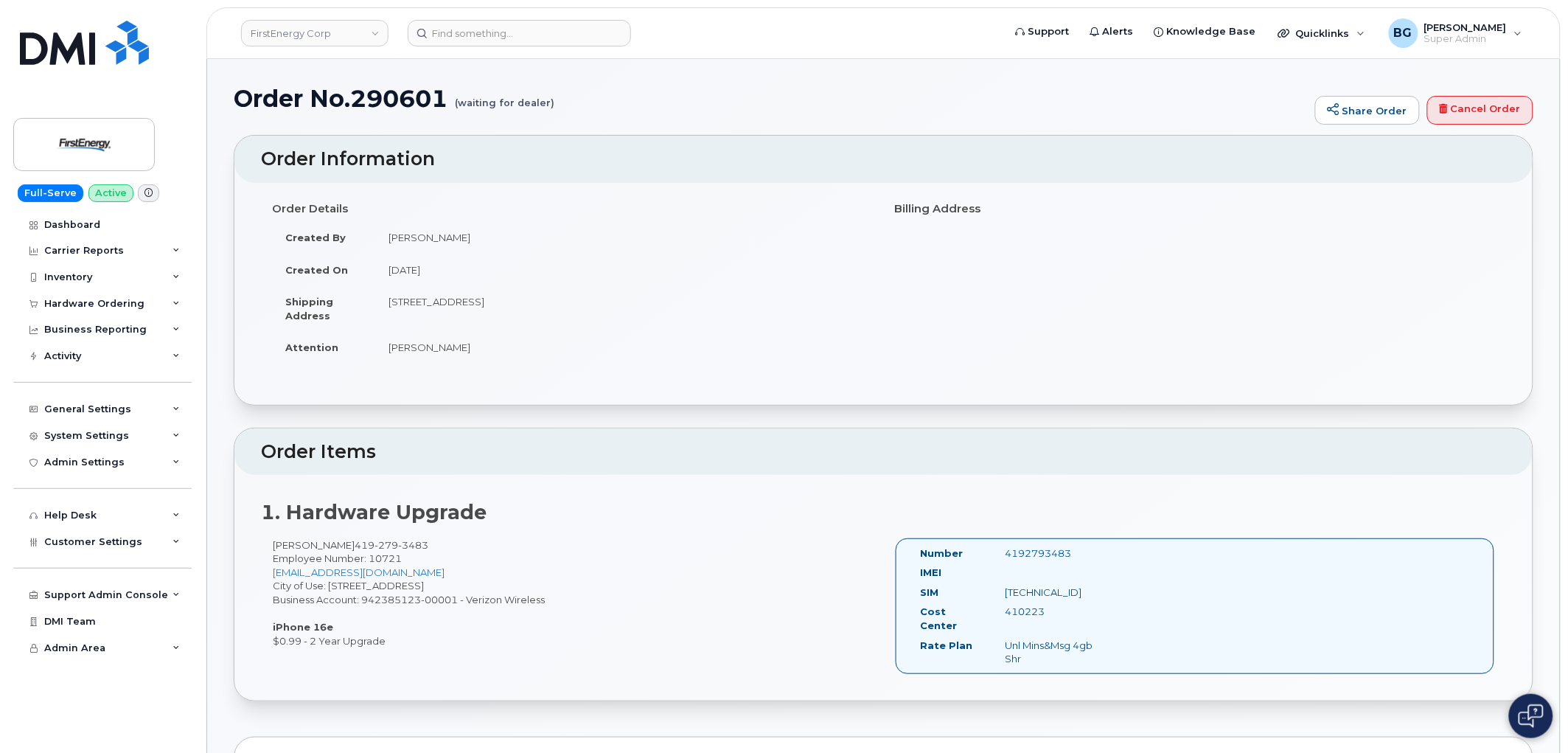
click at [391, 85] on h1 "Order No.290601 (waiting for dealer)" at bounding box center [771, 98] width 1074 height 26
copy h1 "290601"
click at [69, 275] on div "Inventory" at bounding box center [68, 277] width 48 height 12
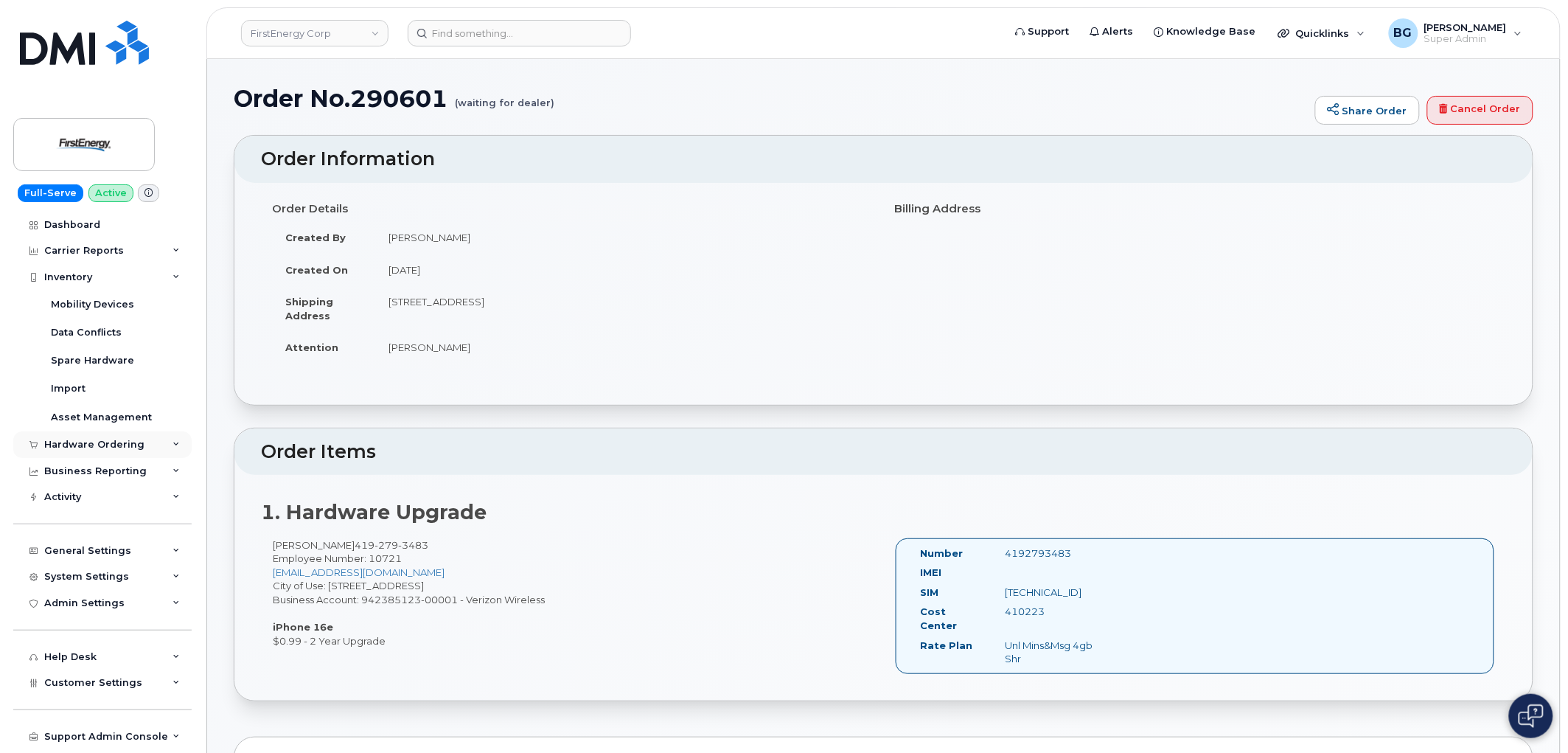
click at [81, 437] on div "Hardware Ordering" at bounding box center [103, 444] width 178 height 26
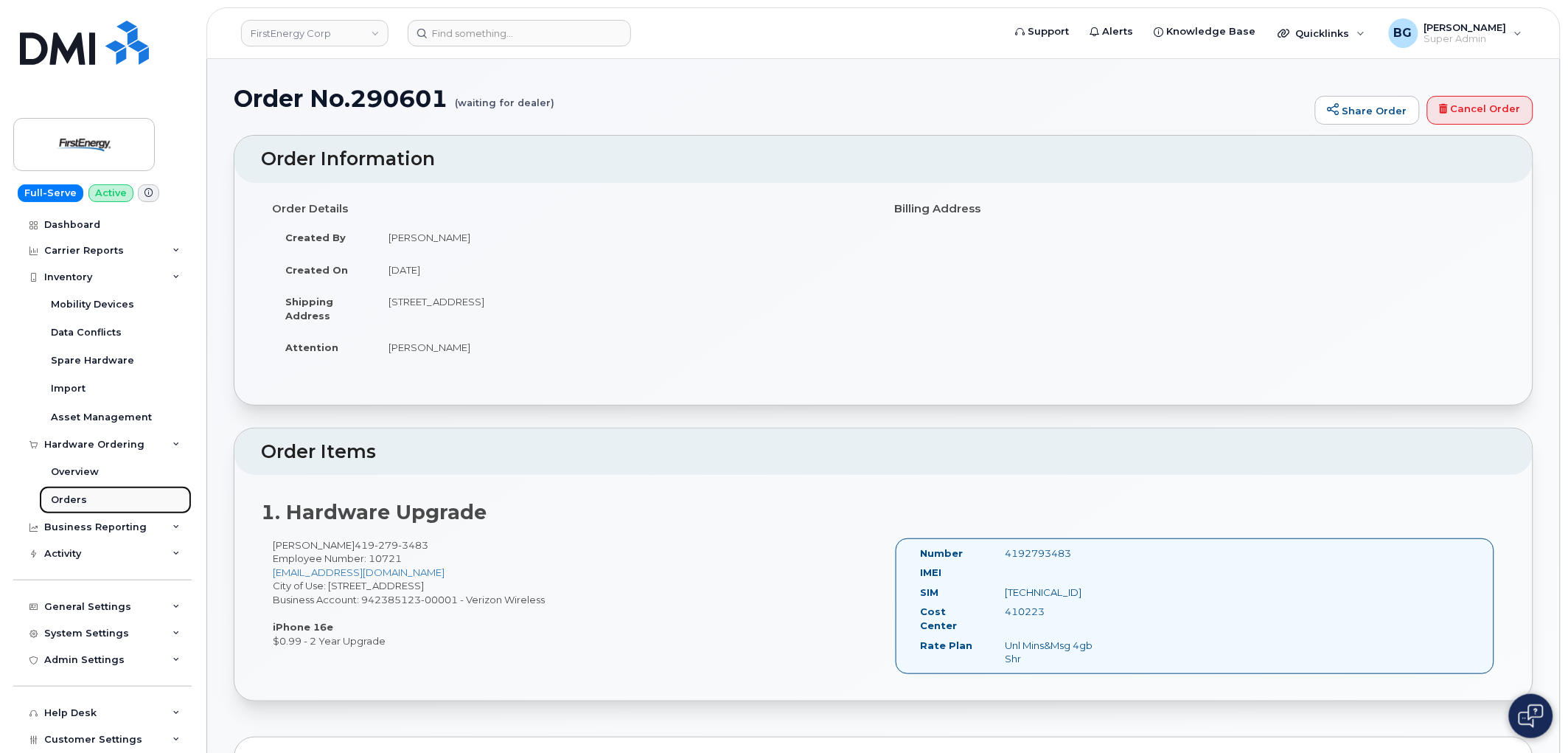
click at [69, 498] on div "Orders" at bounding box center [69, 500] width 36 height 14
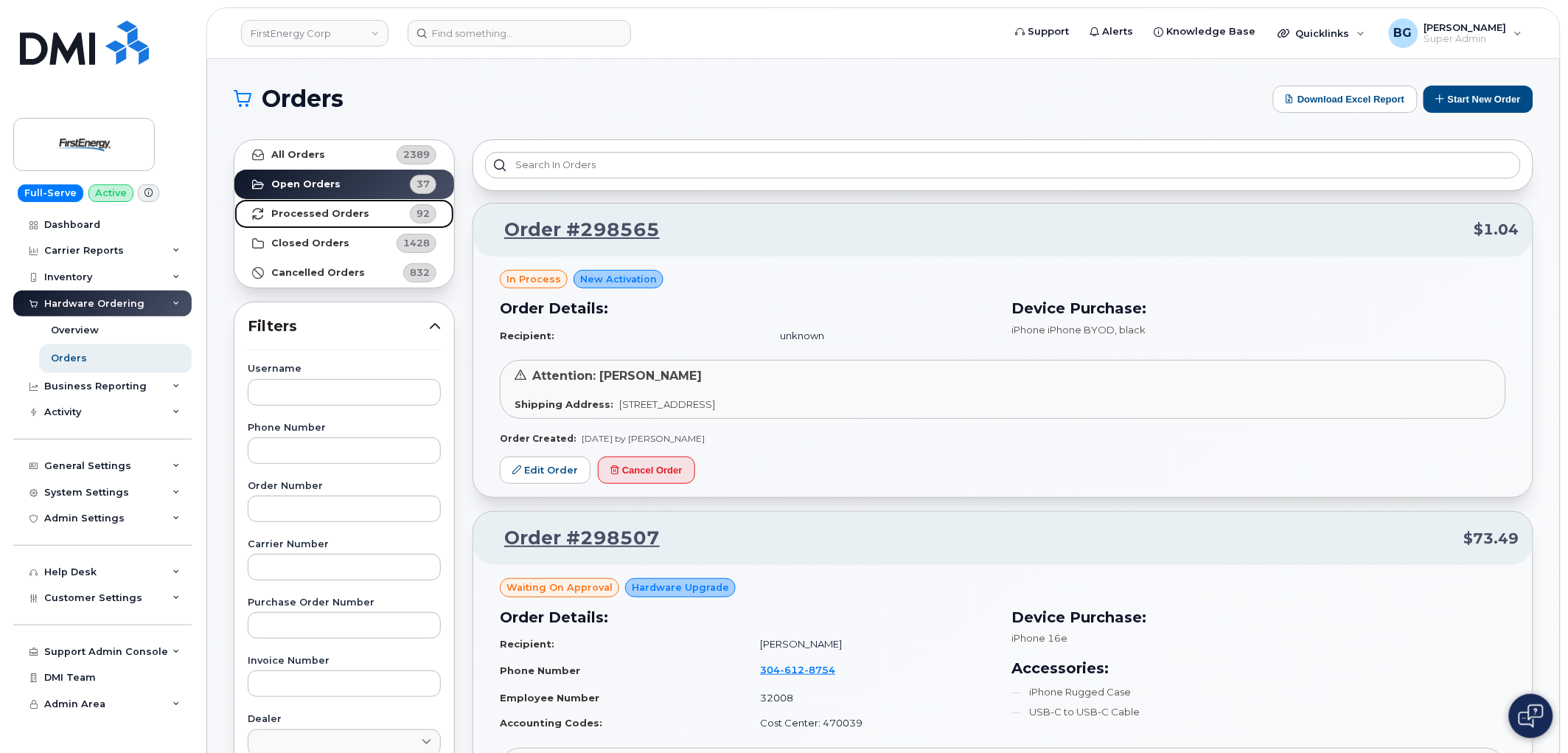
click at [285, 208] on strong "Processed Orders" at bounding box center [320, 214] width 98 height 12
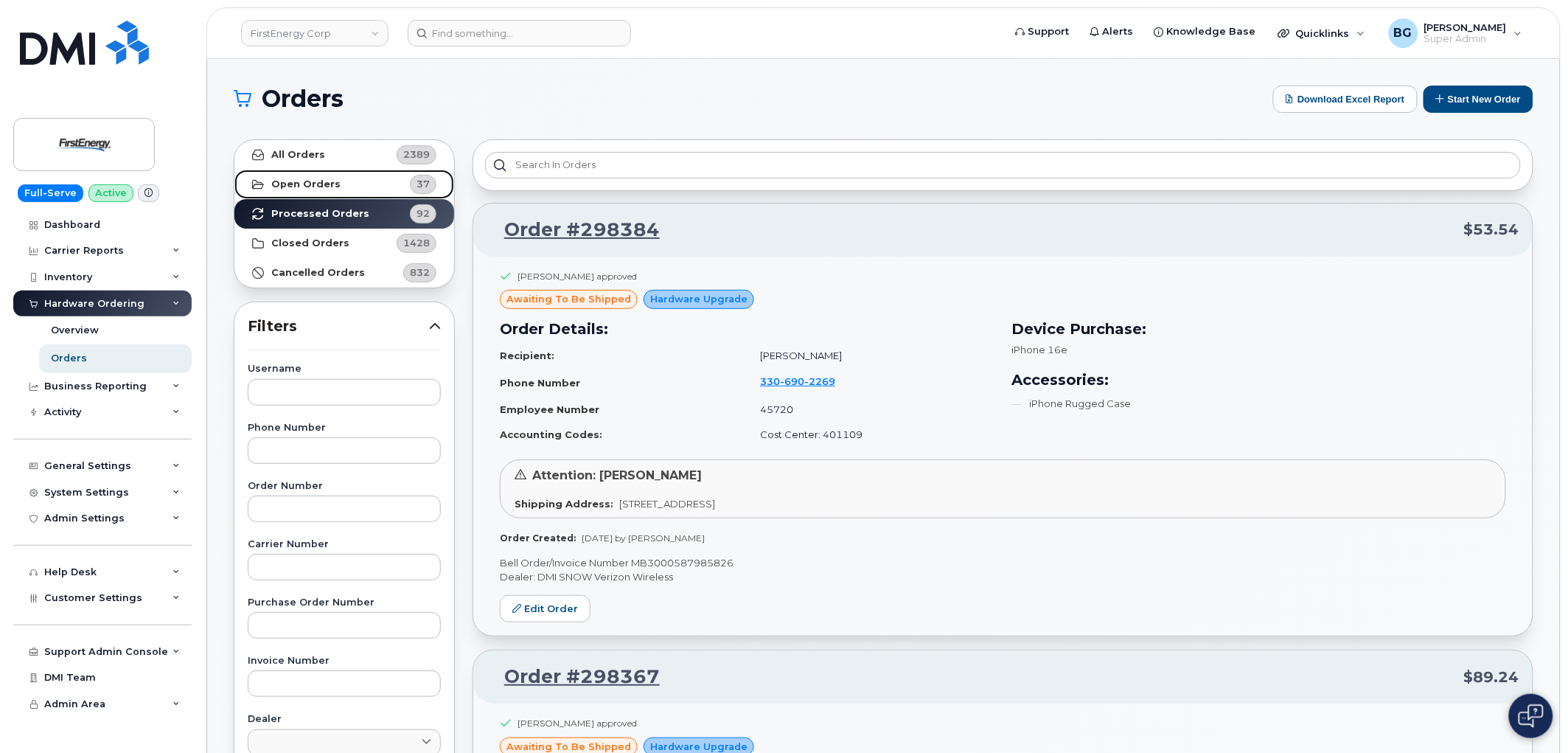
click at [327, 182] on strong "Open Orders" at bounding box center [306, 184] width 69 height 12
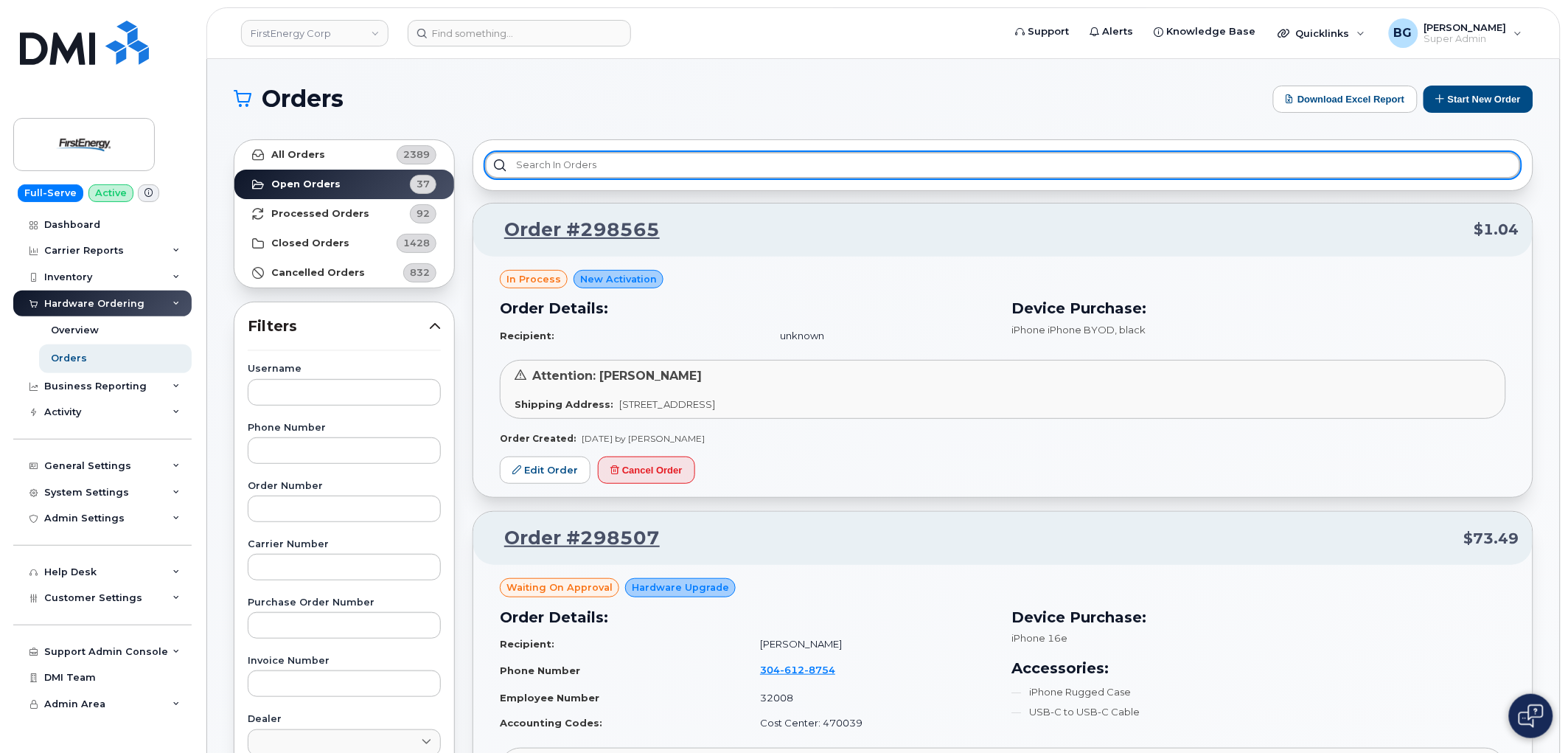
click at [602, 168] on input "text" at bounding box center [1003, 165] width 1036 height 26
paste input "290601"
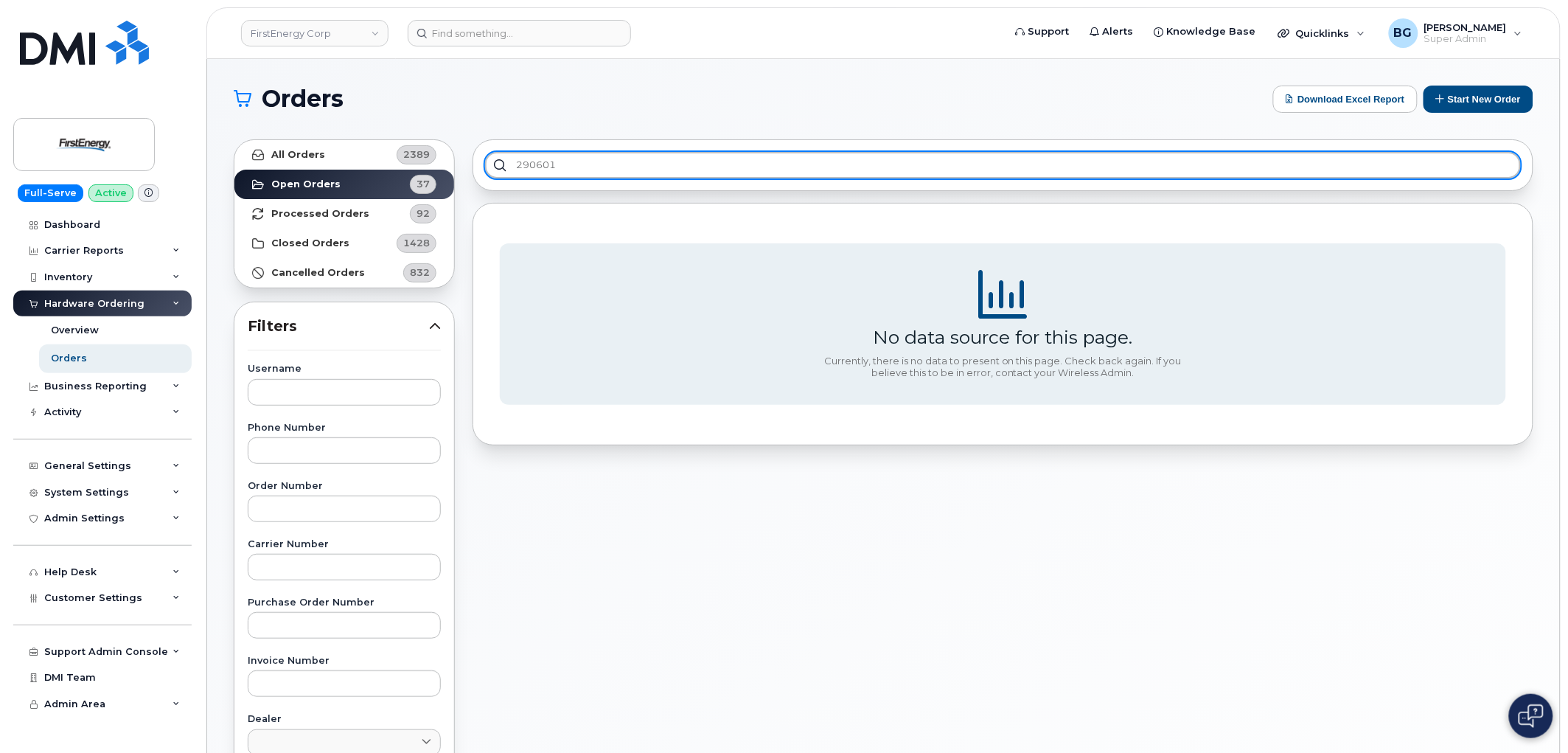
type input "290601"
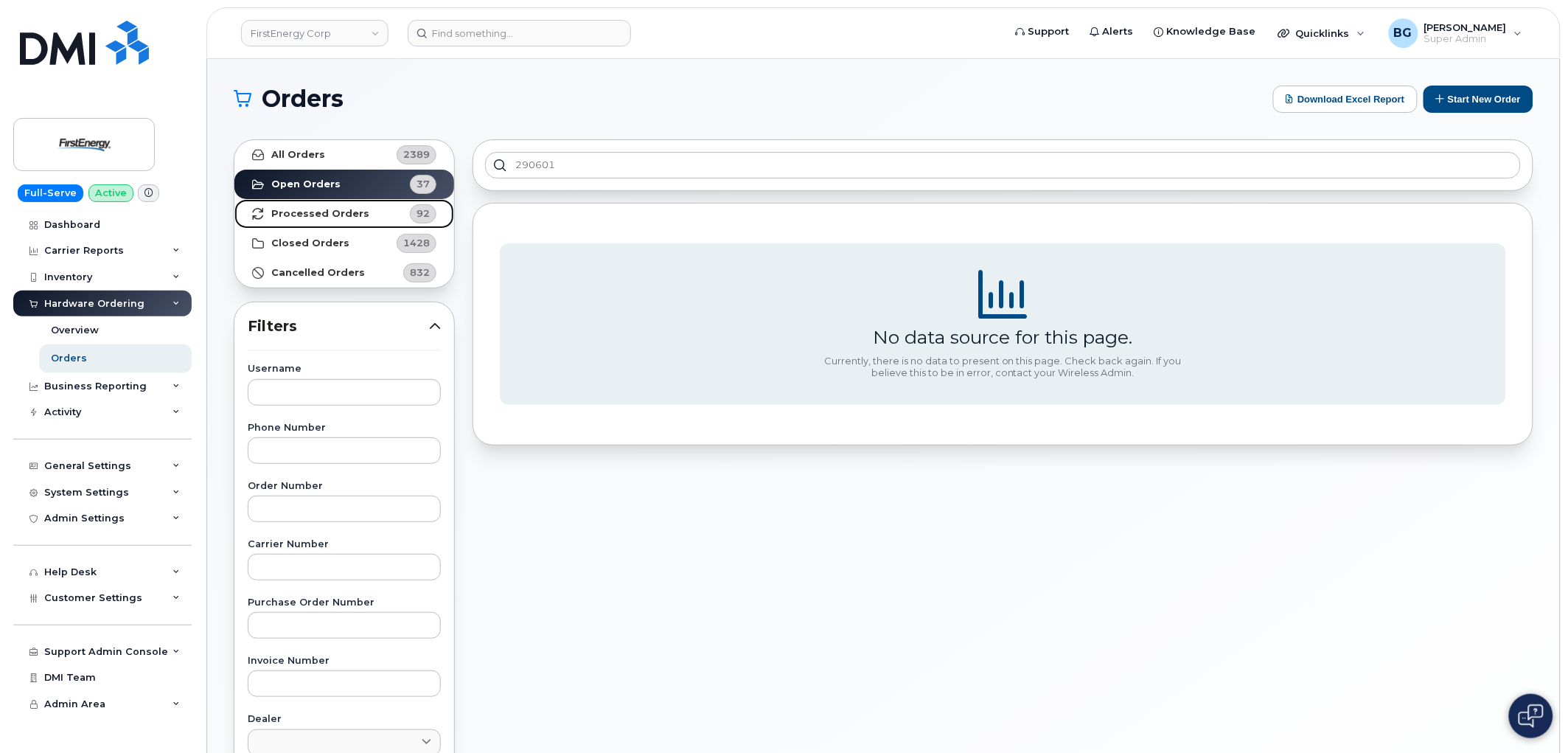
click at [302, 212] on strong "Processed Orders" at bounding box center [320, 214] width 98 height 12
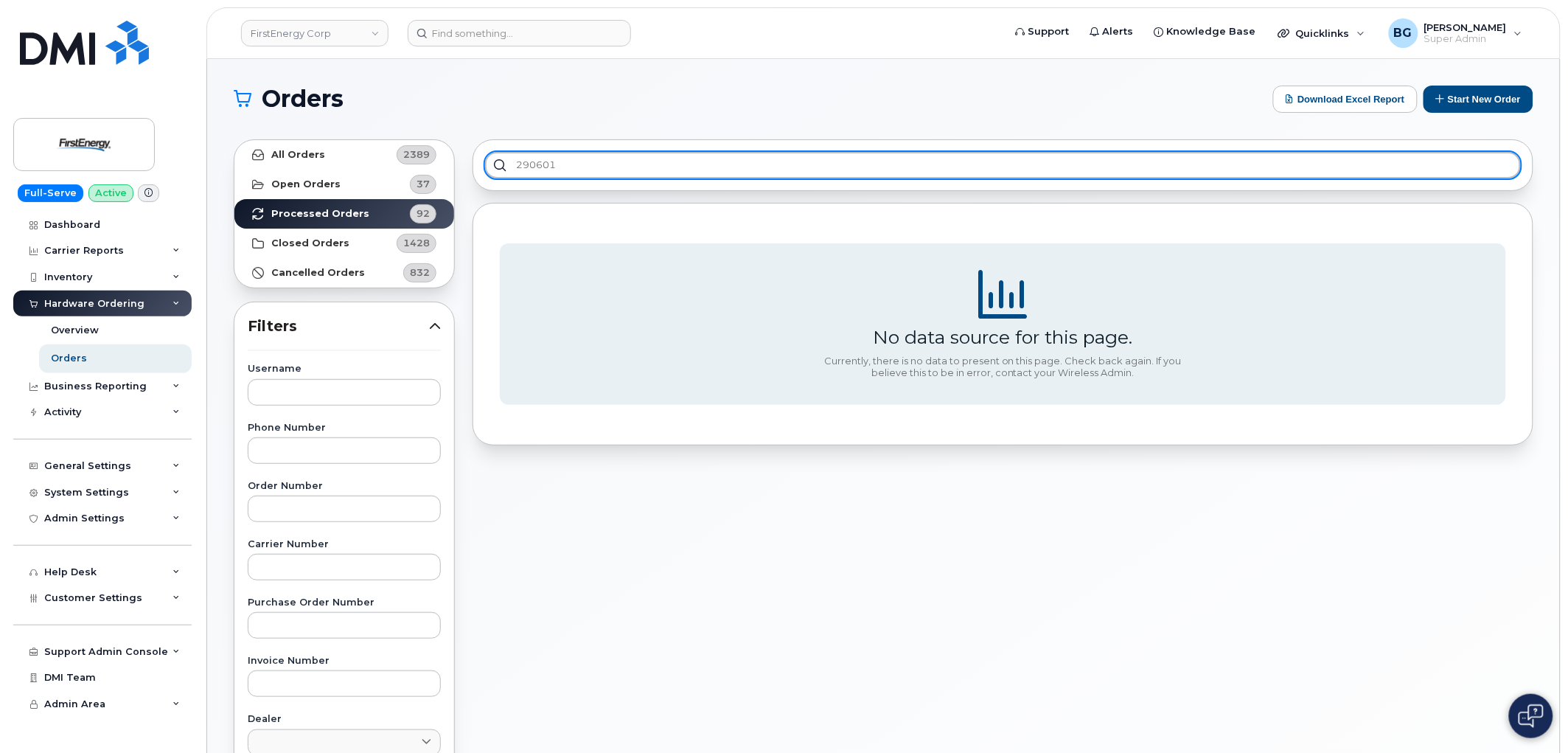
click at [562, 165] on input "290601" at bounding box center [1003, 165] width 1036 height 26
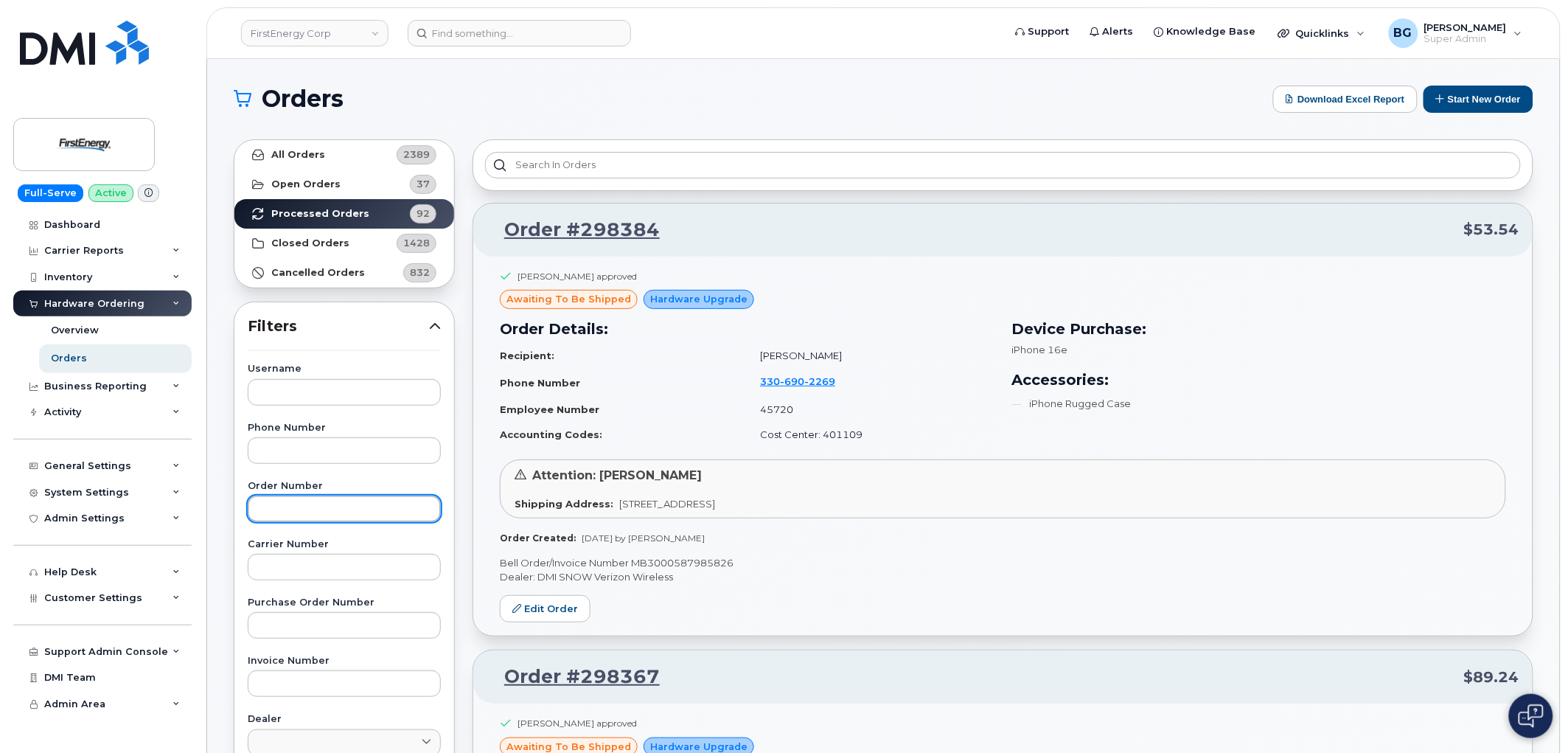
click at [363, 505] on input "text" at bounding box center [344, 508] width 193 height 26
paste input "290601"
type input "290601"
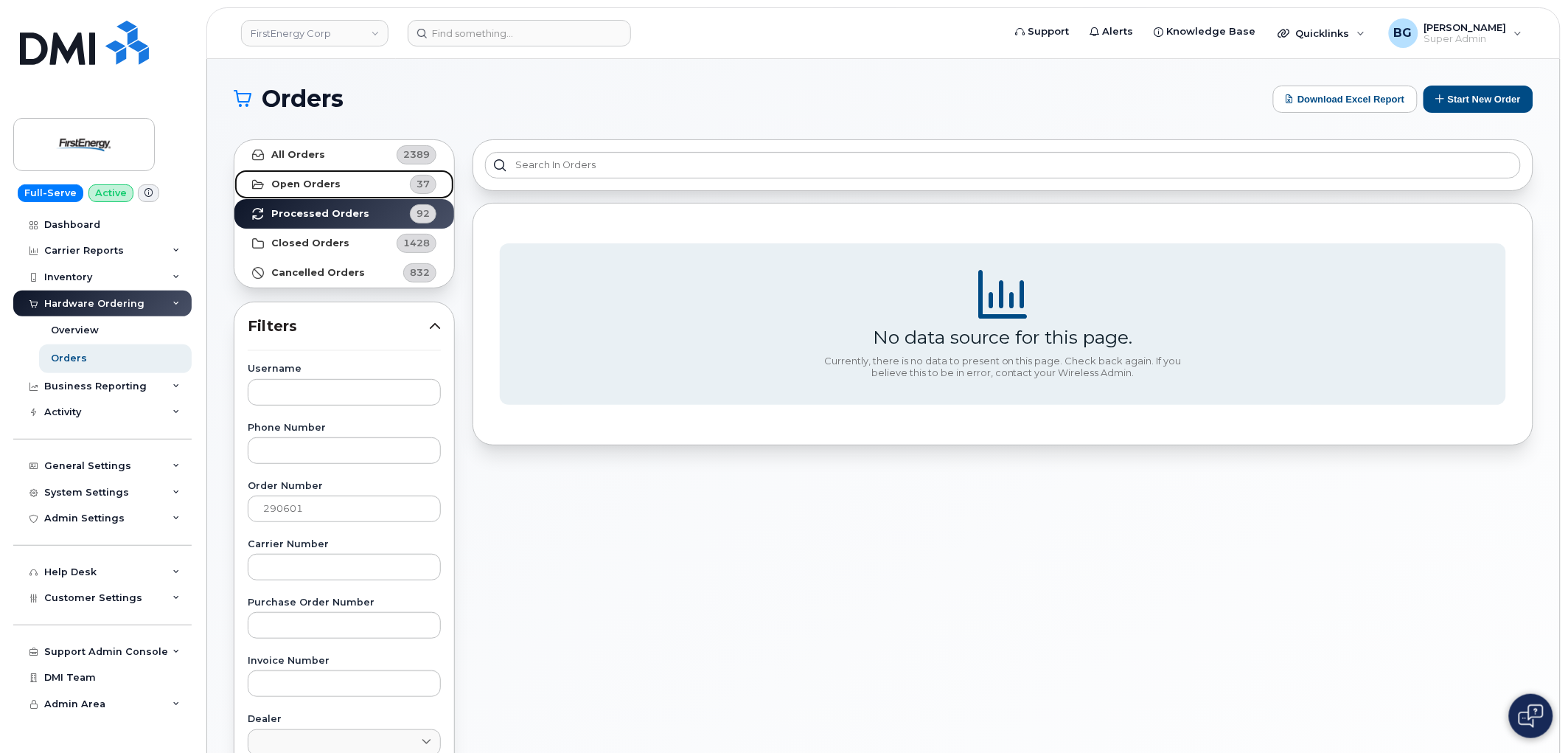
click at [308, 180] on strong "Open Orders" at bounding box center [306, 184] width 69 height 12
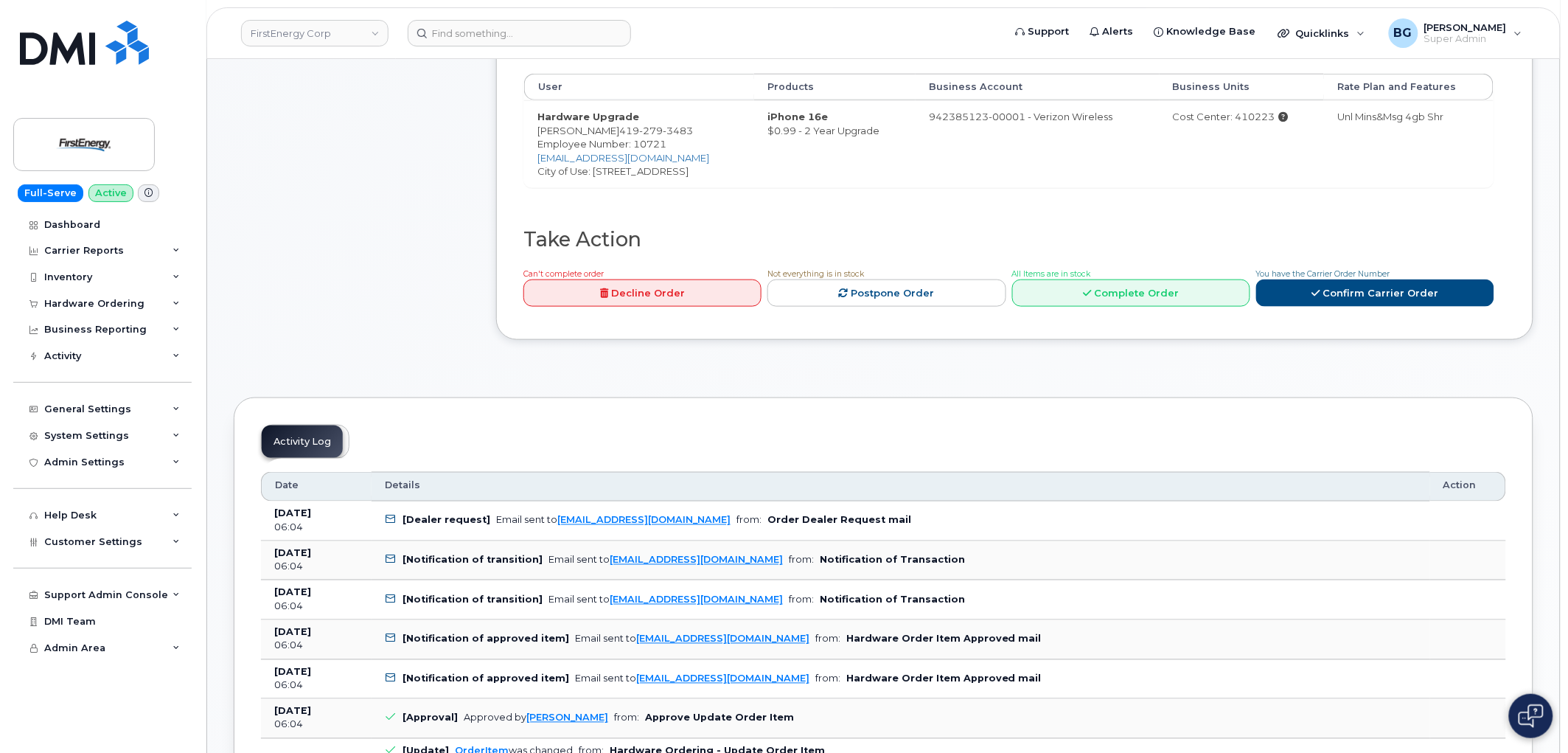
scroll to position [547, 0]
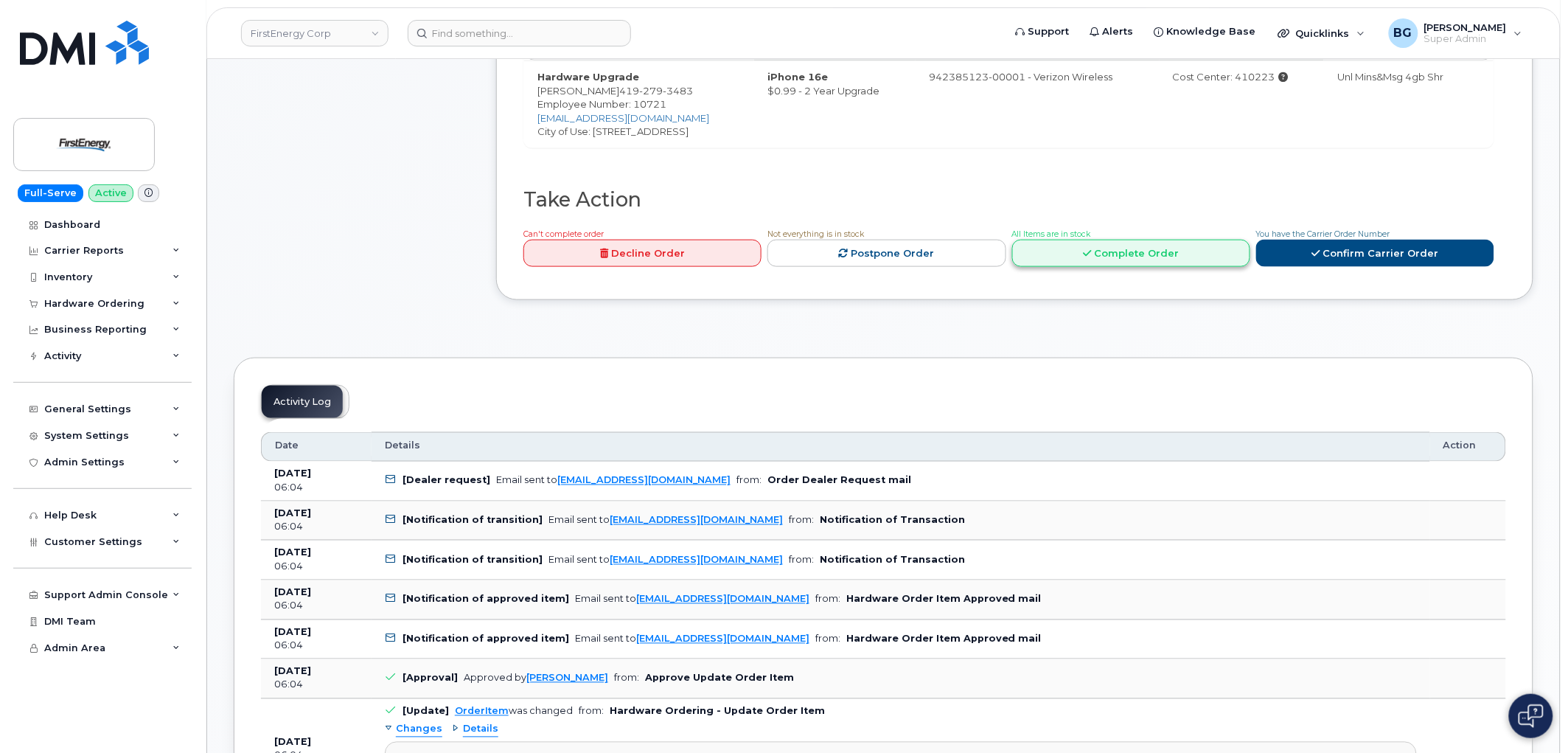
click at [1124, 255] on link "Complete Order" at bounding box center [1131, 253] width 238 height 27
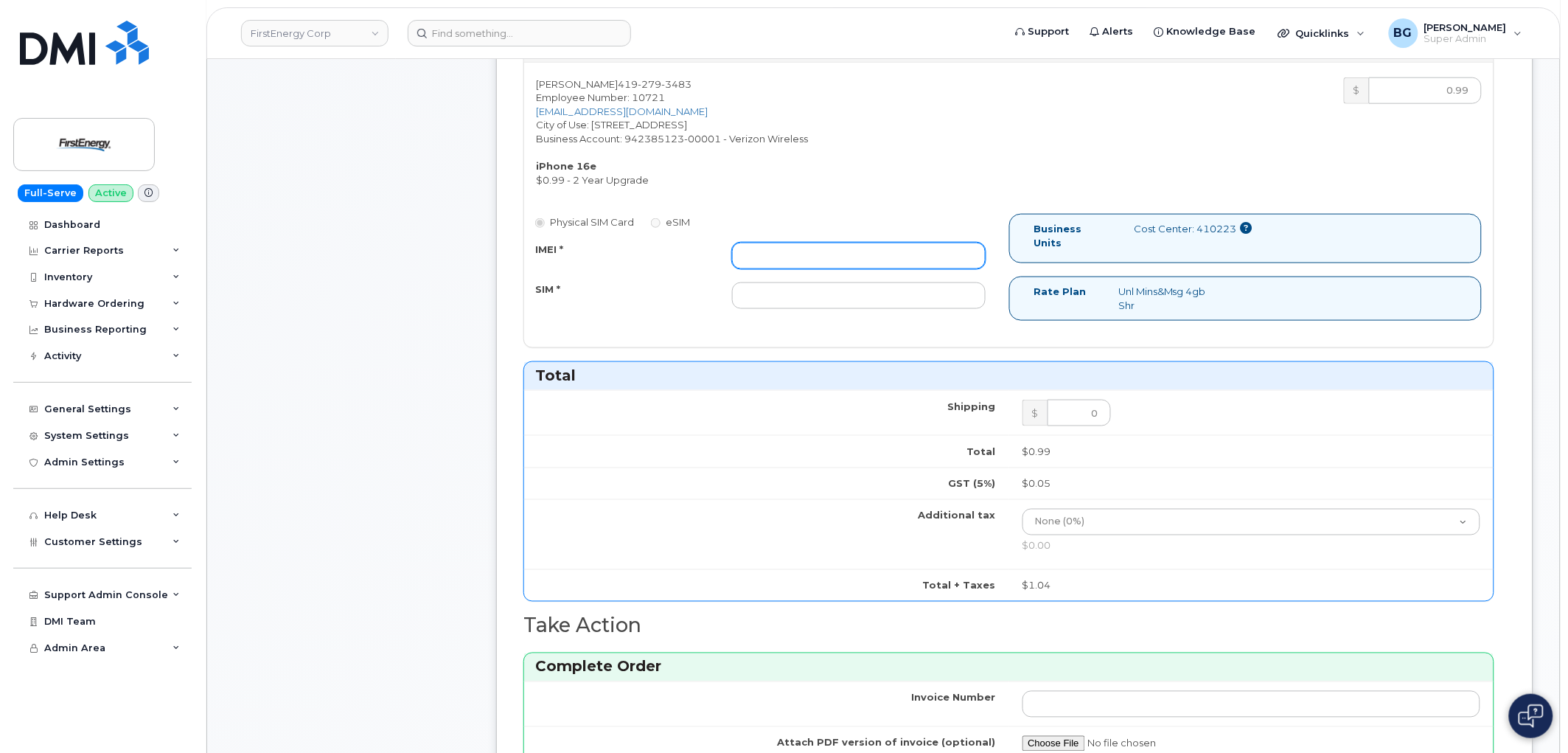
click at [780, 254] on input "IMEI *" at bounding box center [859, 255] width 254 height 26
paste input "356312635064024"
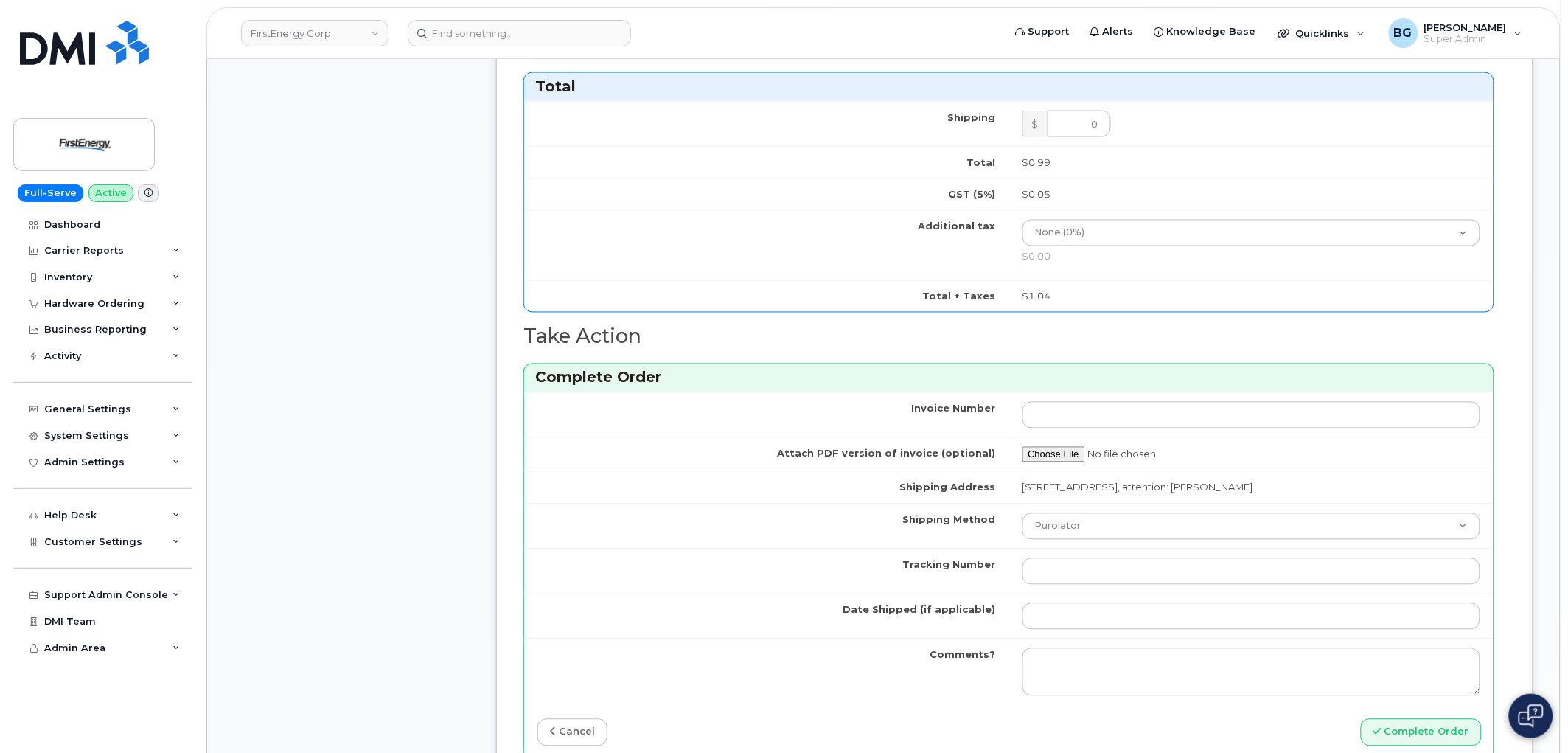
scroll to position [928, 0]
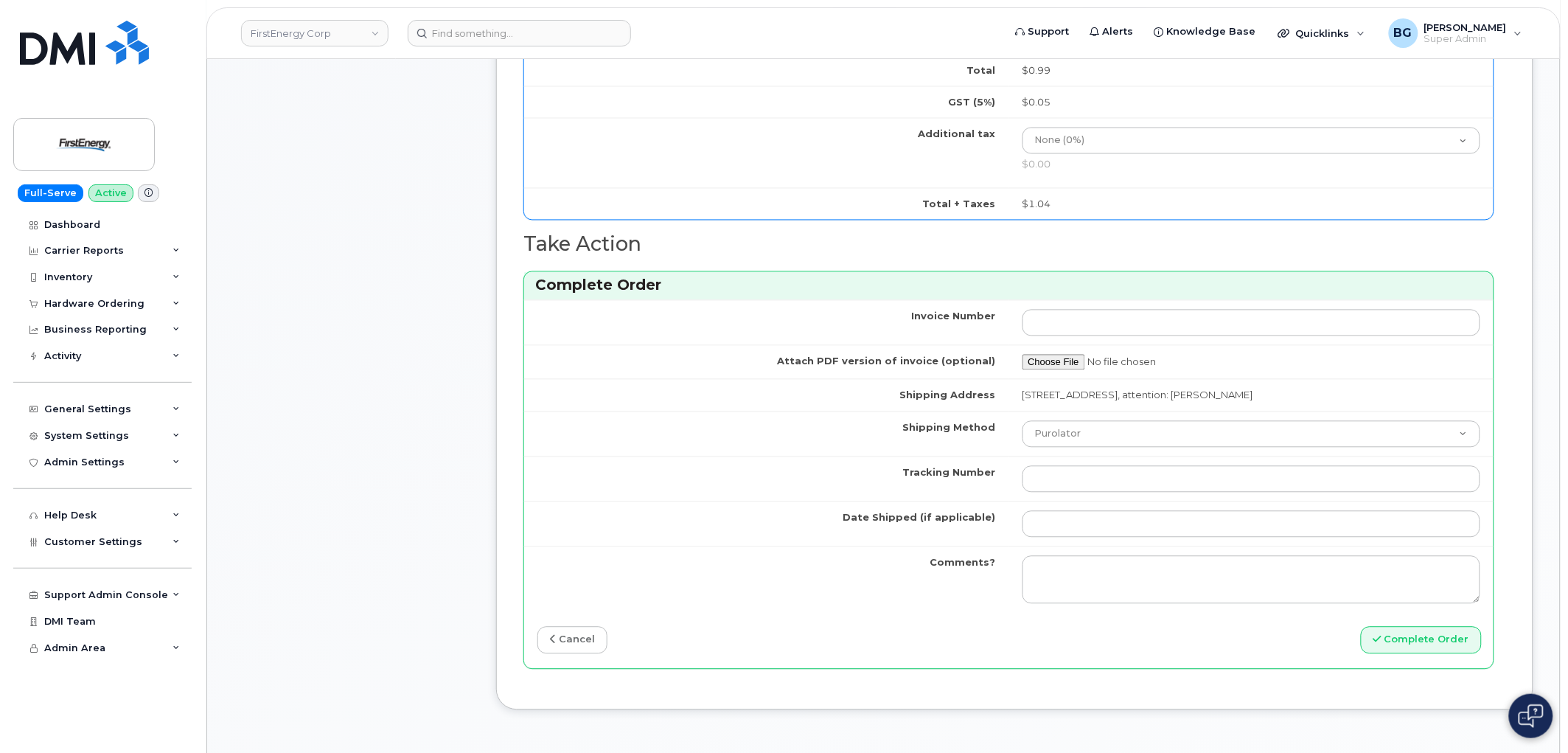
type input "356312635064024"
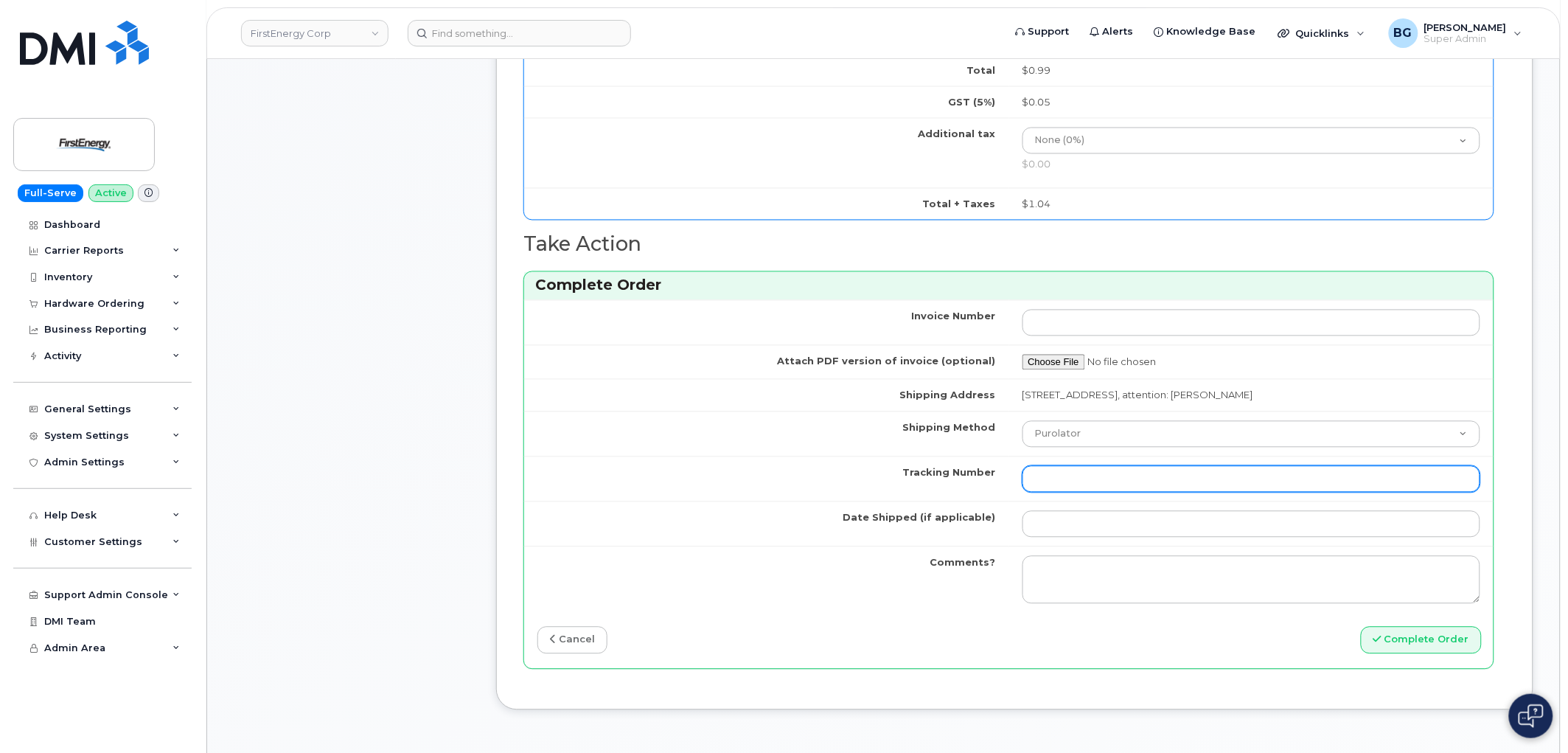
drag, startPoint x: 1073, startPoint y: 474, endPoint x: 1080, endPoint y: 468, distance: 9.2
click at [1073, 474] on input "Tracking Number" at bounding box center [1252, 479] width 458 height 26
paste input "462447560935"
type input "462447560935"
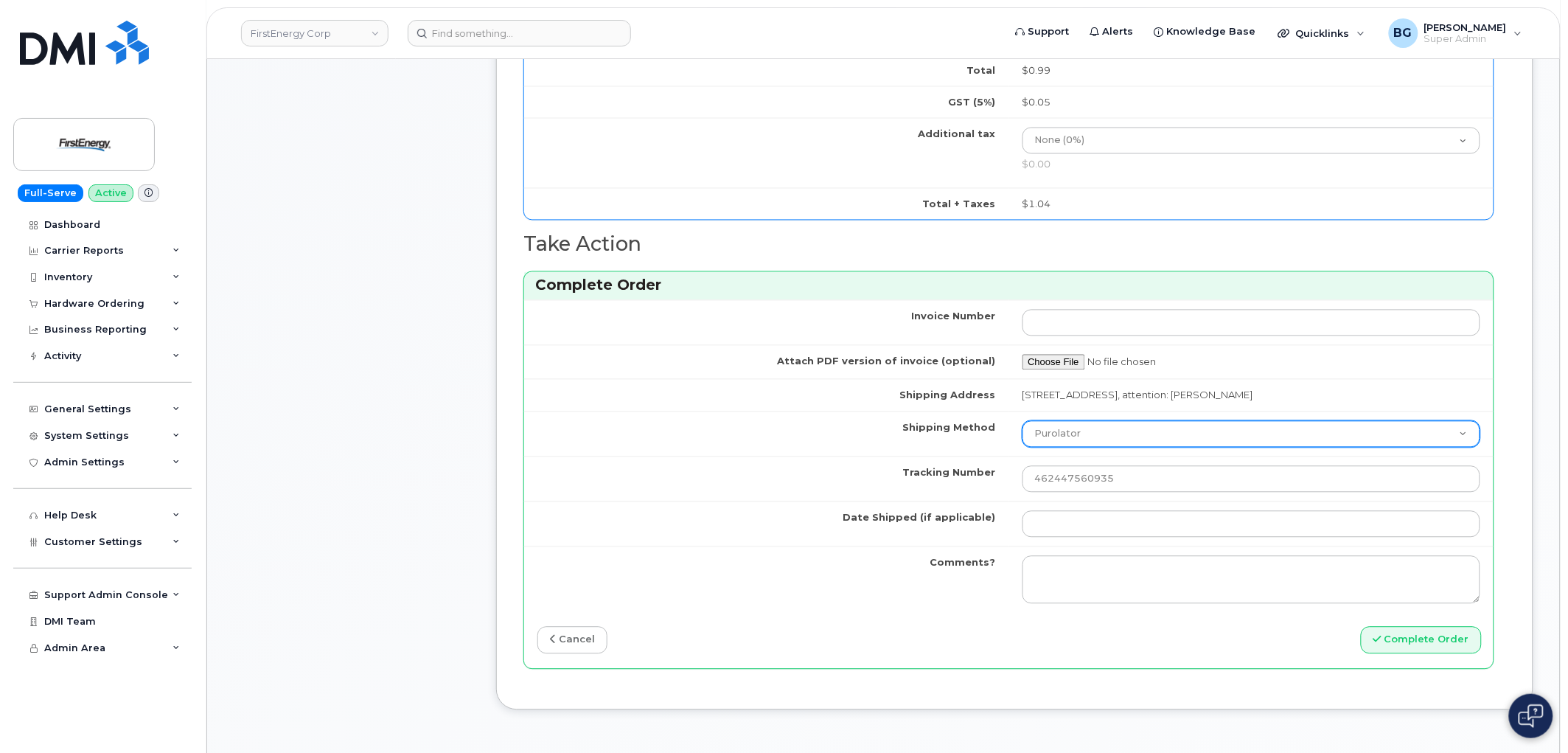
click at [1092, 436] on select "Purolator UPS FedEx Canada Post Courier Other Drop Off Pick Up" at bounding box center [1252, 434] width 458 height 26
select select "FedEx"
click at [1023, 421] on select "Purolator UPS FedEx Canada Post Courier Other Drop Off Pick Up" at bounding box center [1252, 434] width 458 height 26
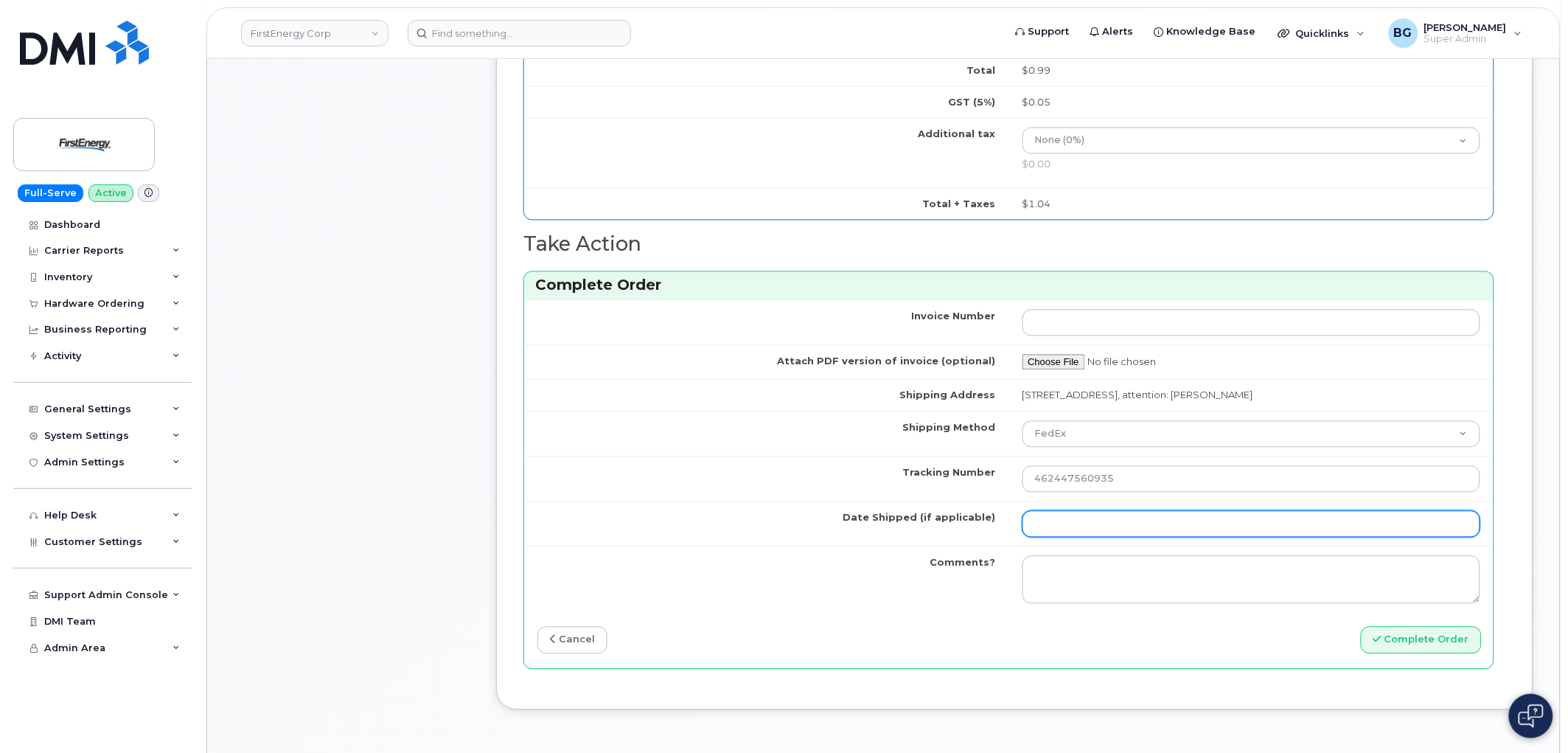
click at [1062, 517] on input "Date Shipped (if applicable)" at bounding box center [1252, 524] width 458 height 26
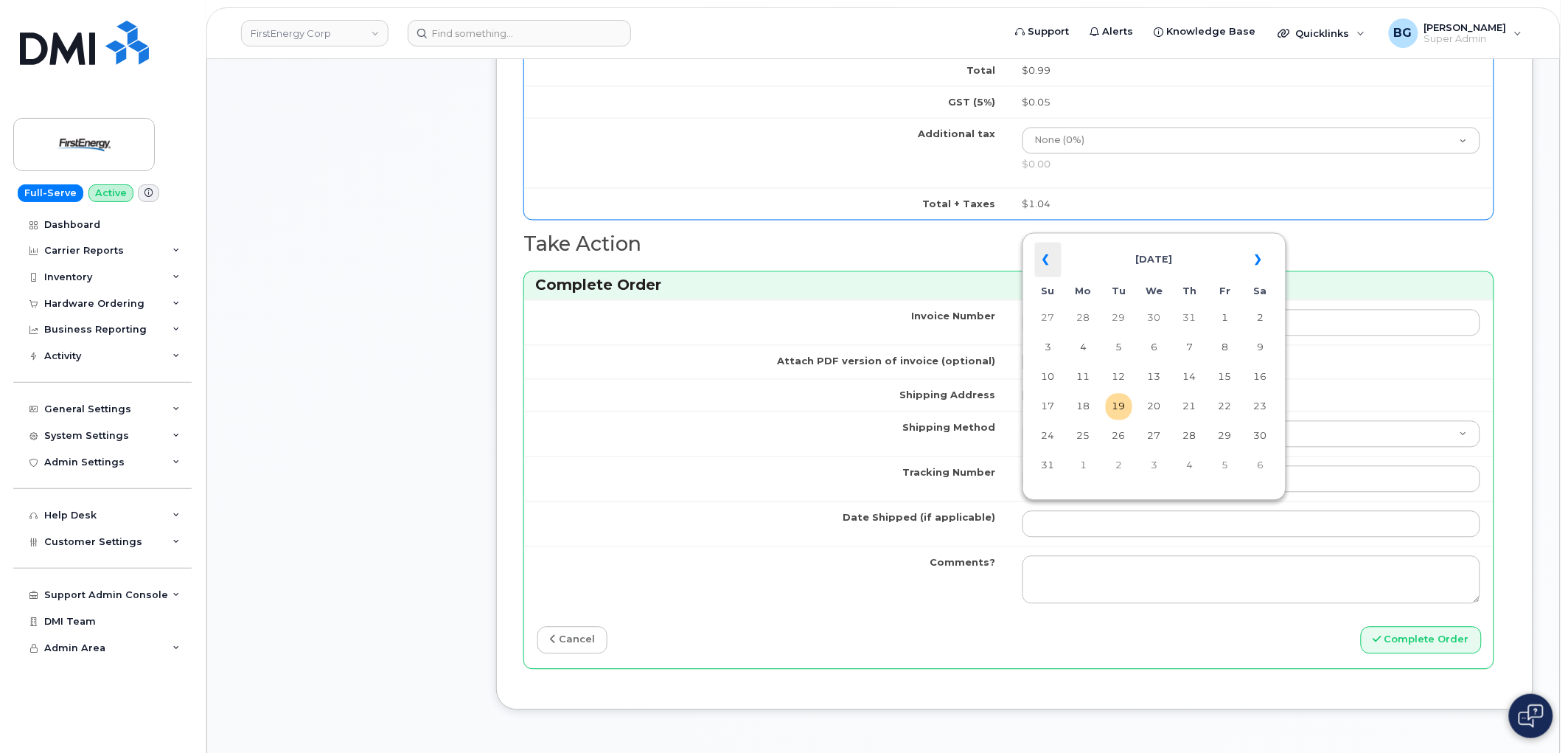
click at [1042, 269] on th "«" at bounding box center [1048, 260] width 26 height 35
click at [1258, 261] on th "»" at bounding box center [1260, 260] width 26 height 35
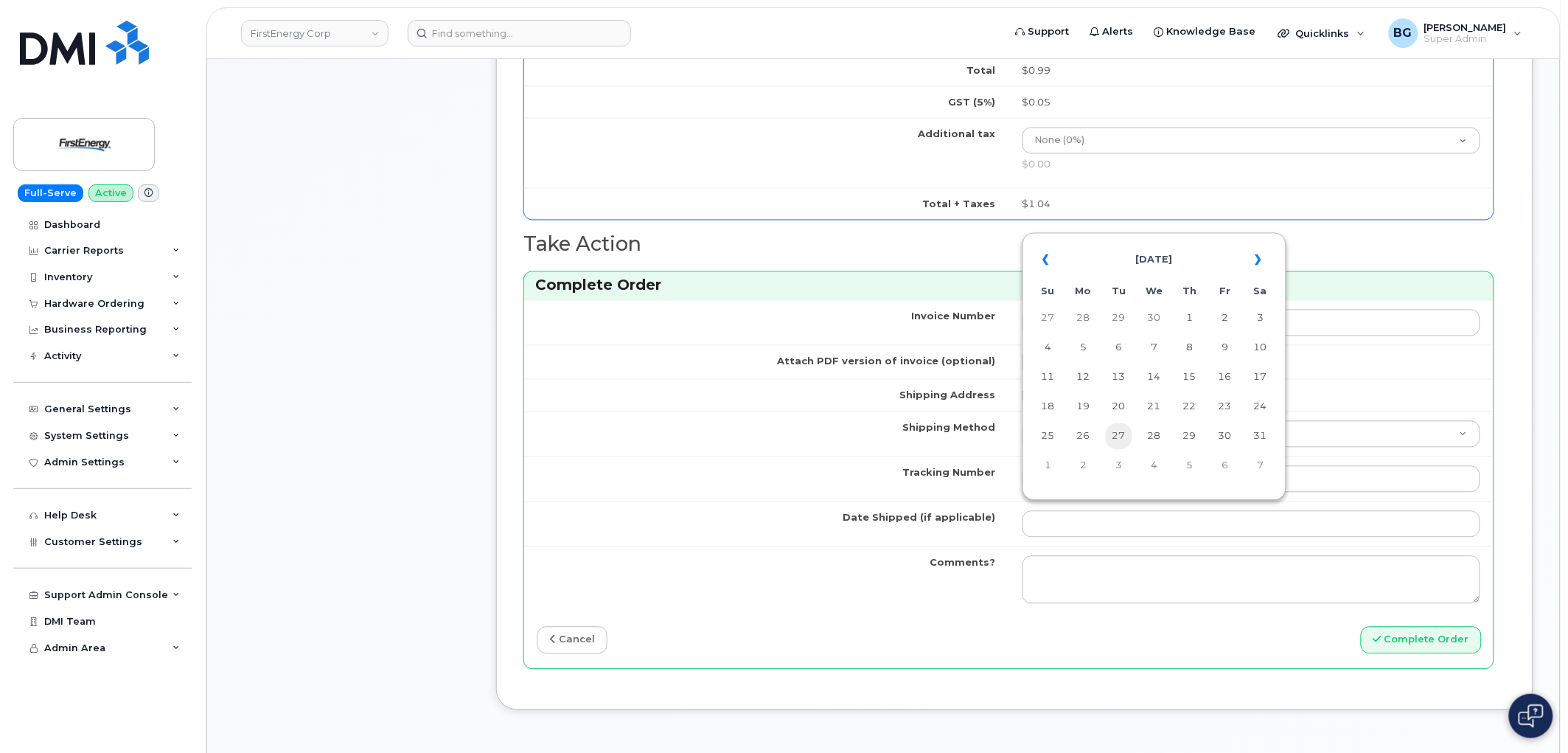
click at [1119, 441] on td "27" at bounding box center [1119, 437] width 26 height 26
type input "[DATE]"
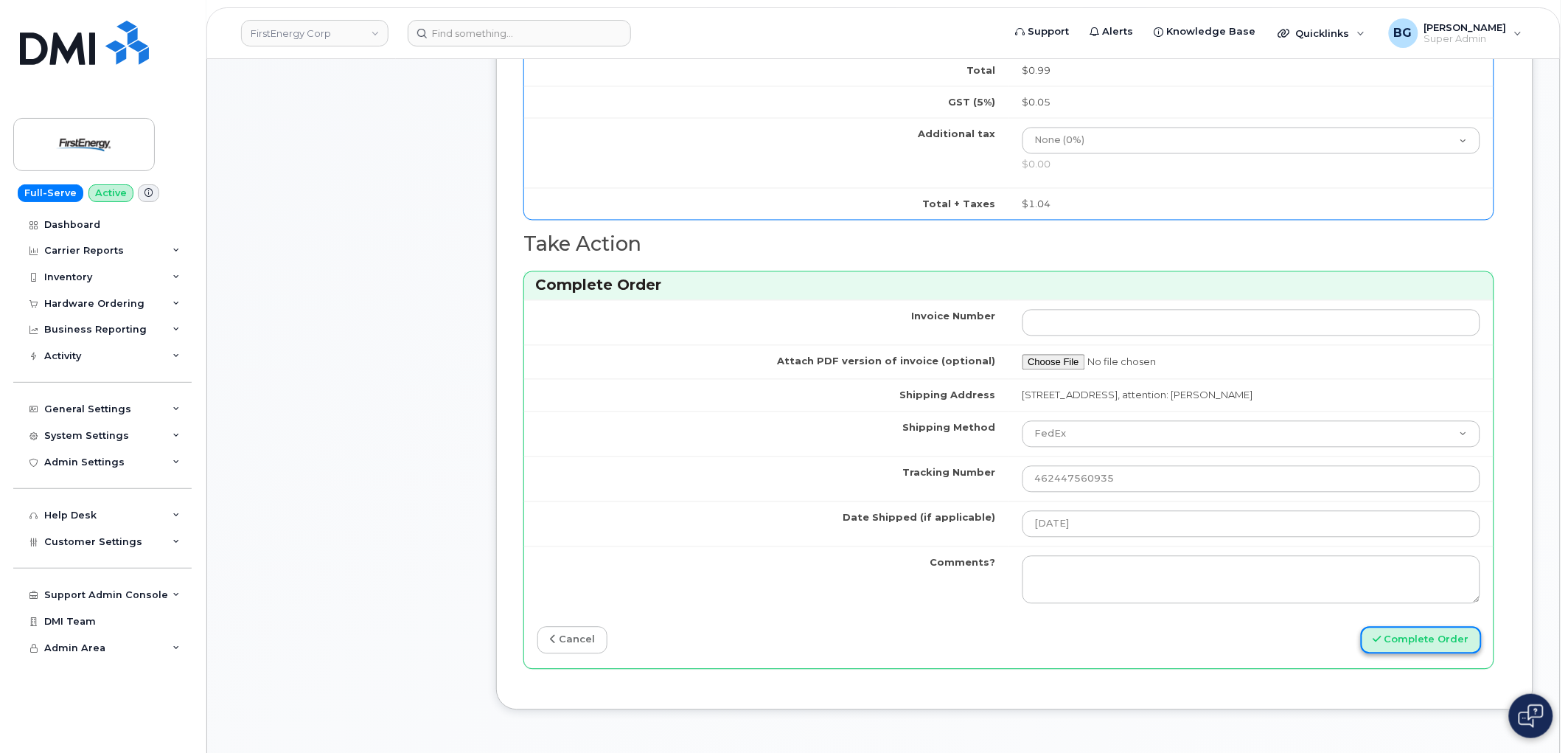
click at [1427, 634] on button "Complete Order" at bounding box center [1422, 640] width 121 height 27
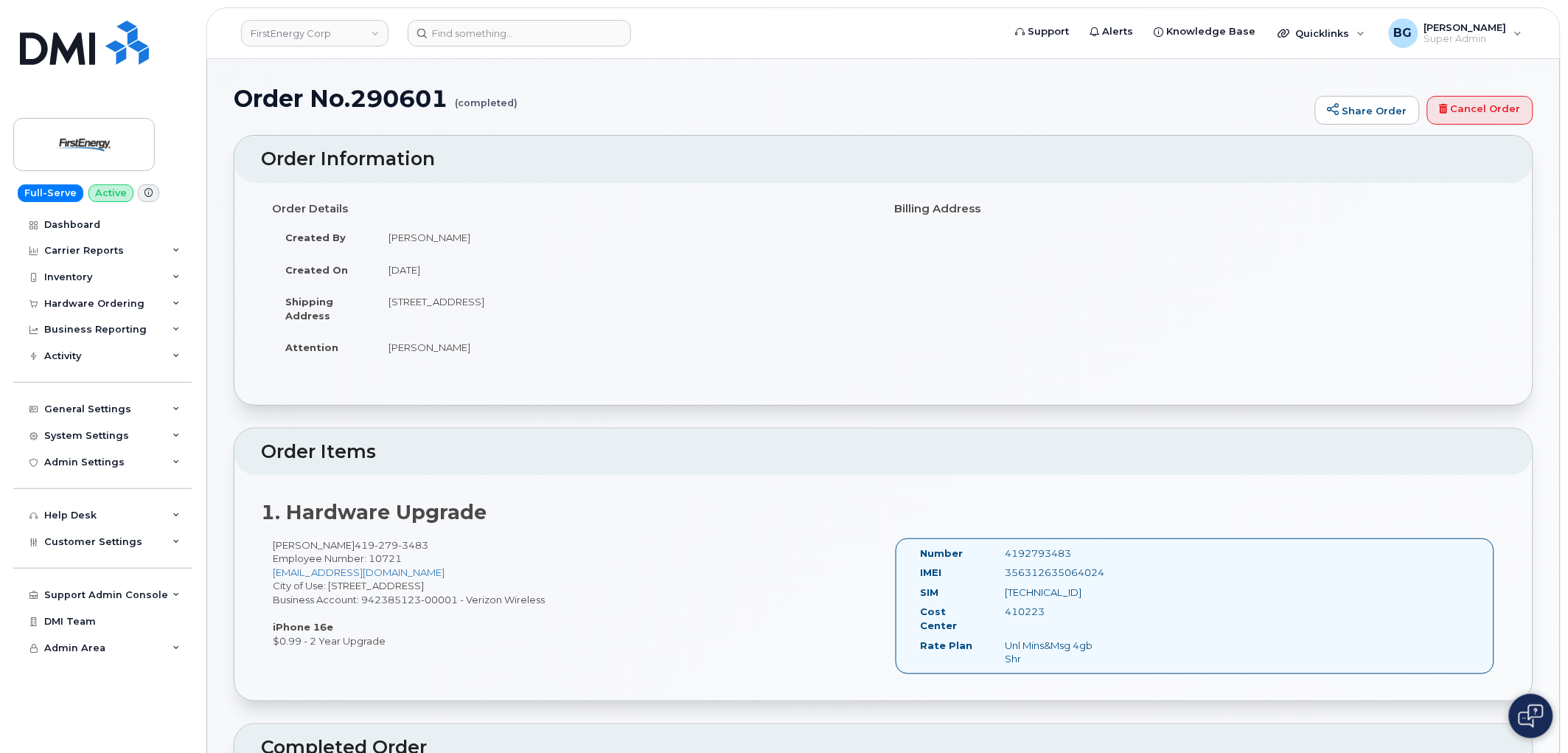
click at [676, 523] on h2 "1. Hardware Upgrade" at bounding box center [884, 512] width 1246 height 22
